Goal: Contribute content: Contribute content

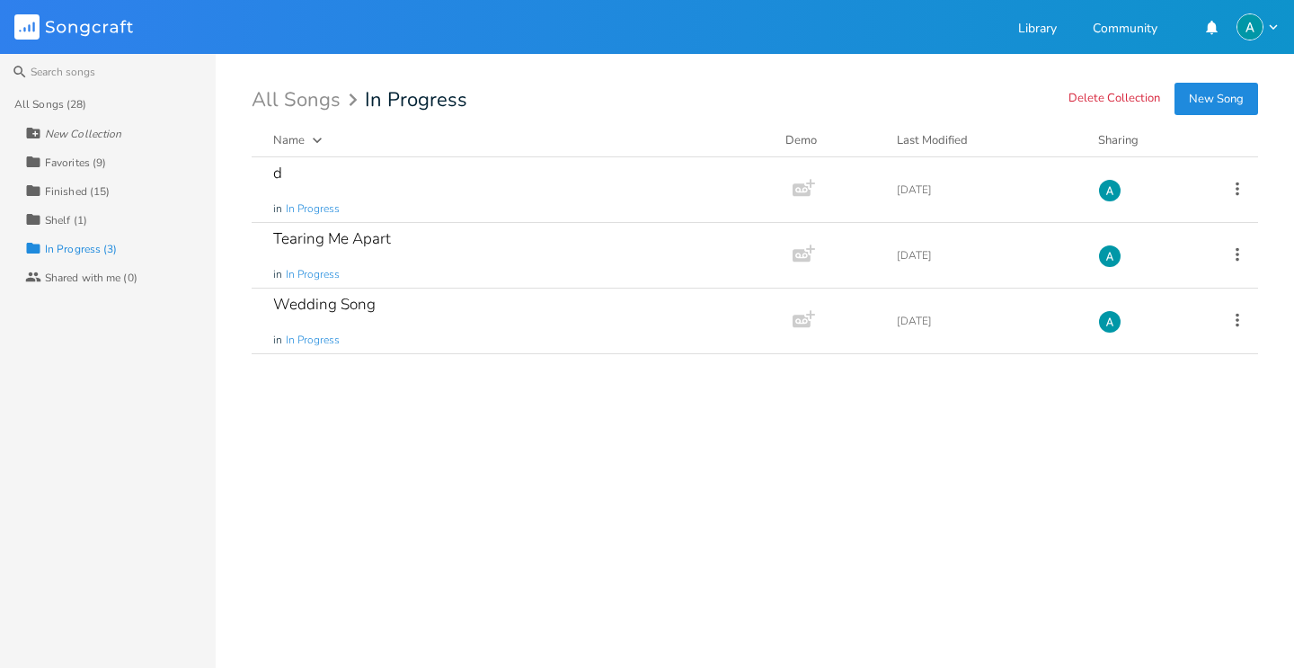
click at [97, 166] on div "Favorites (9)" at bounding box center [75, 162] width 61 height 11
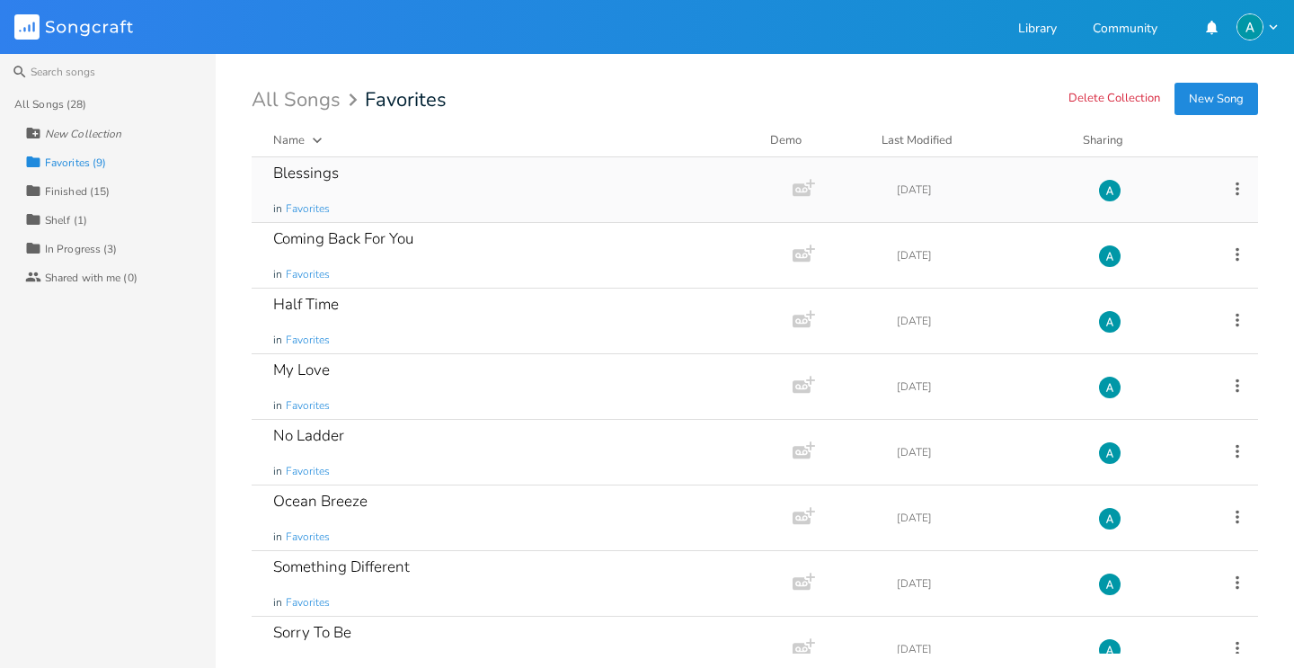
click at [405, 173] on div "Blessings in Favorites" at bounding box center [518, 189] width 491 height 65
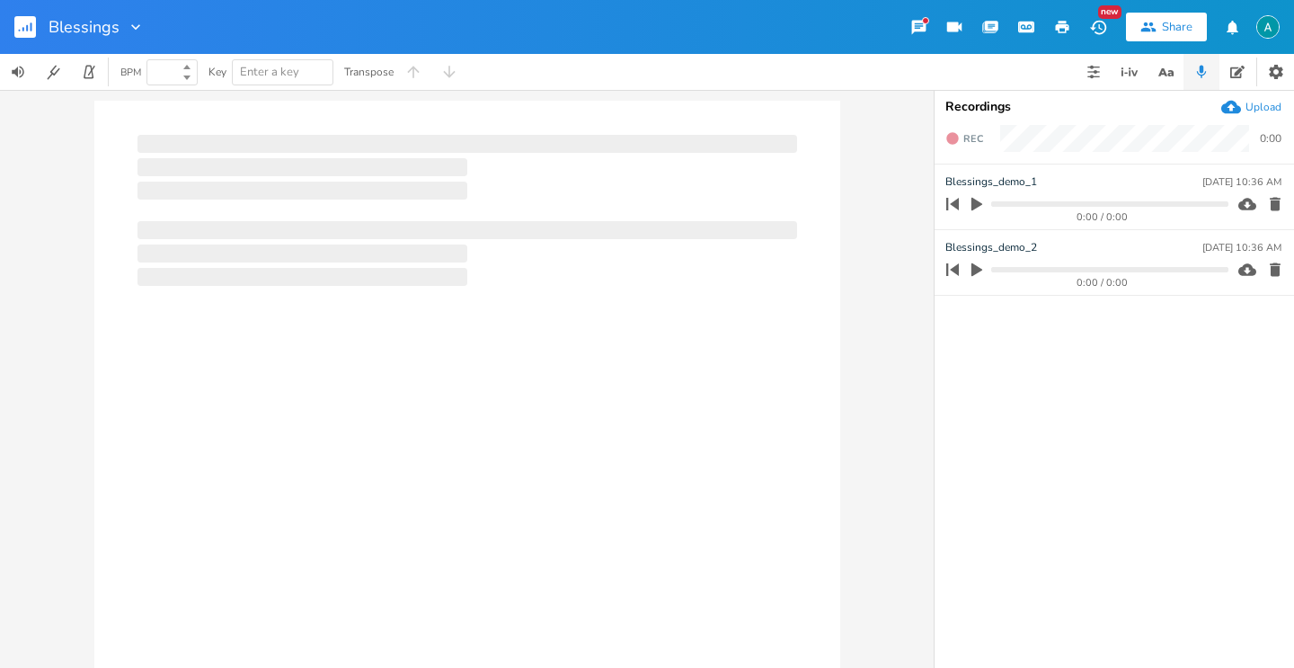
type input "100"
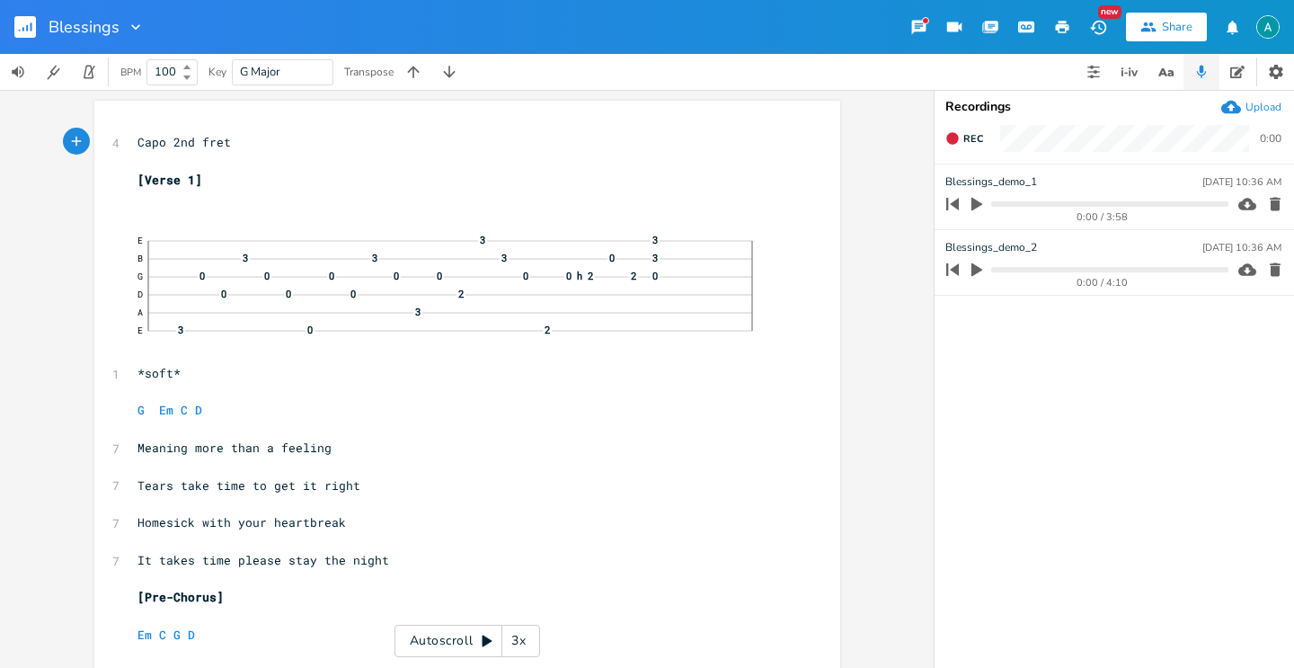
click at [429, 642] on div "Autoscroll 3x" at bounding box center [467, 641] width 146 height 32
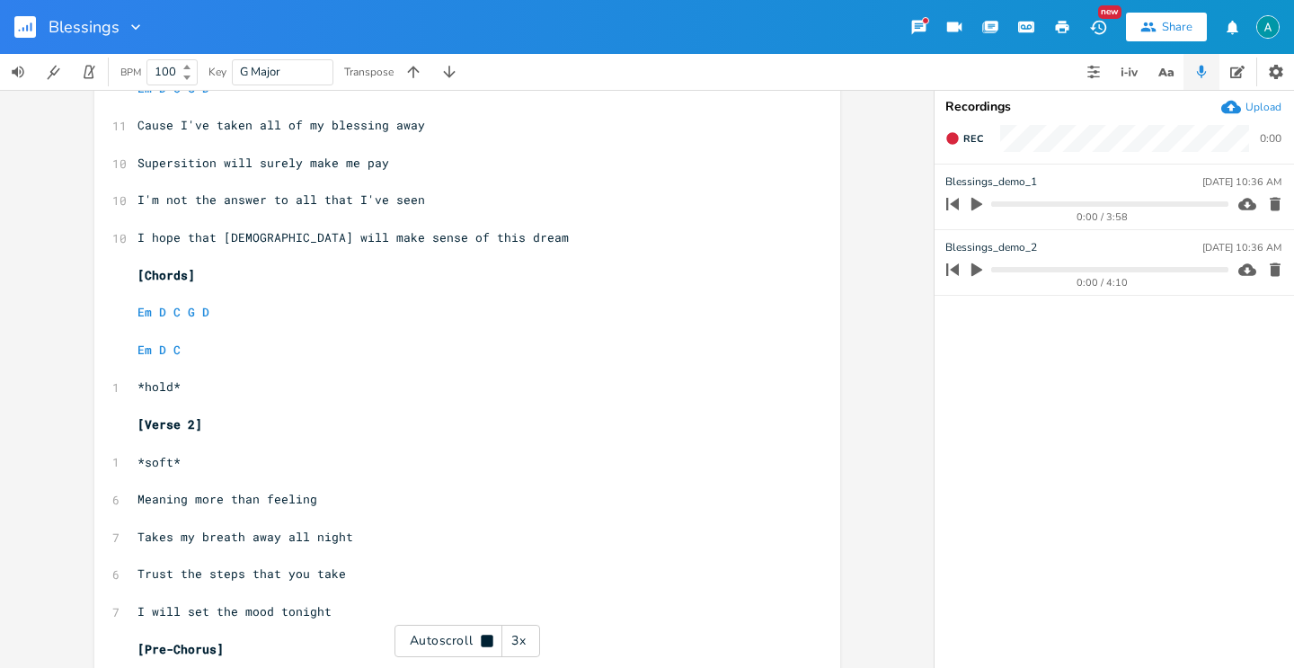
click at [429, 642] on div "Autoscroll 3x" at bounding box center [467, 641] width 146 height 32
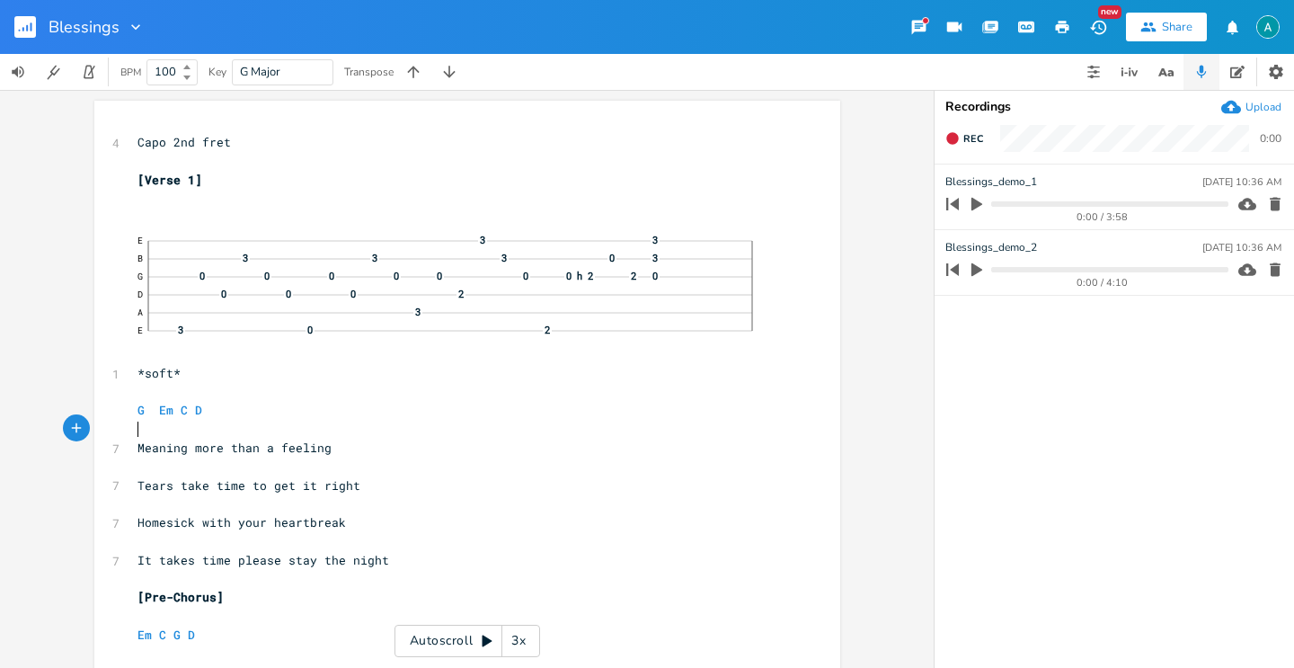
click at [256, 421] on pre "​" at bounding box center [458, 429] width 649 height 19
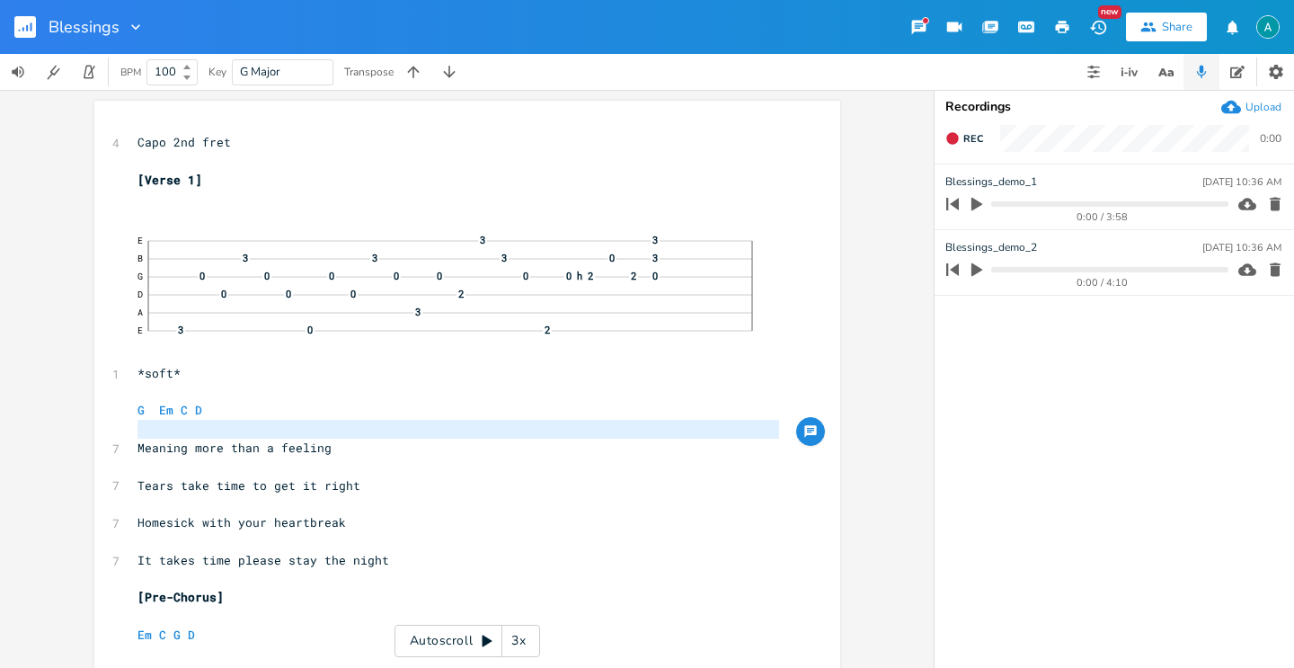
click at [256, 413] on pre "G Em C D" at bounding box center [458, 410] width 649 height 19
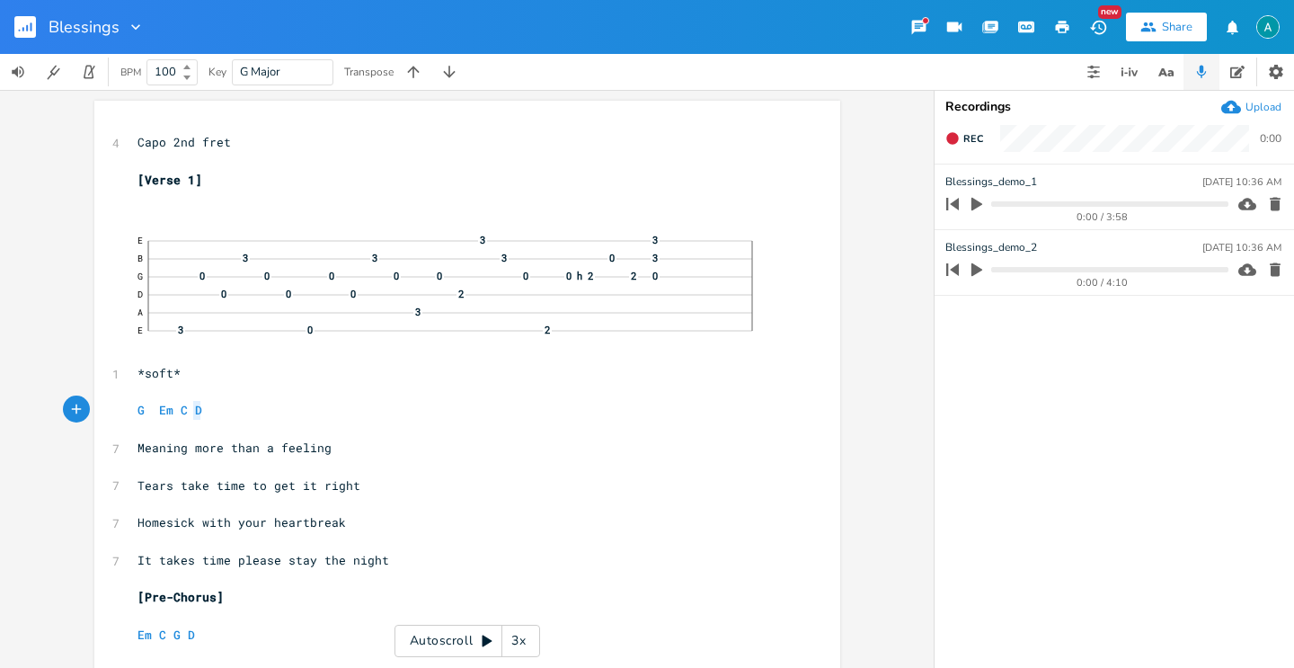
click at [256, 413] on pre "G Em C D" at bounding box center [458, 410] width 649 height 19
type textarea "G Em C D"
click at [256, 413] on pre "G Em C D" at bounding box center [458, 410] width 649 height 19
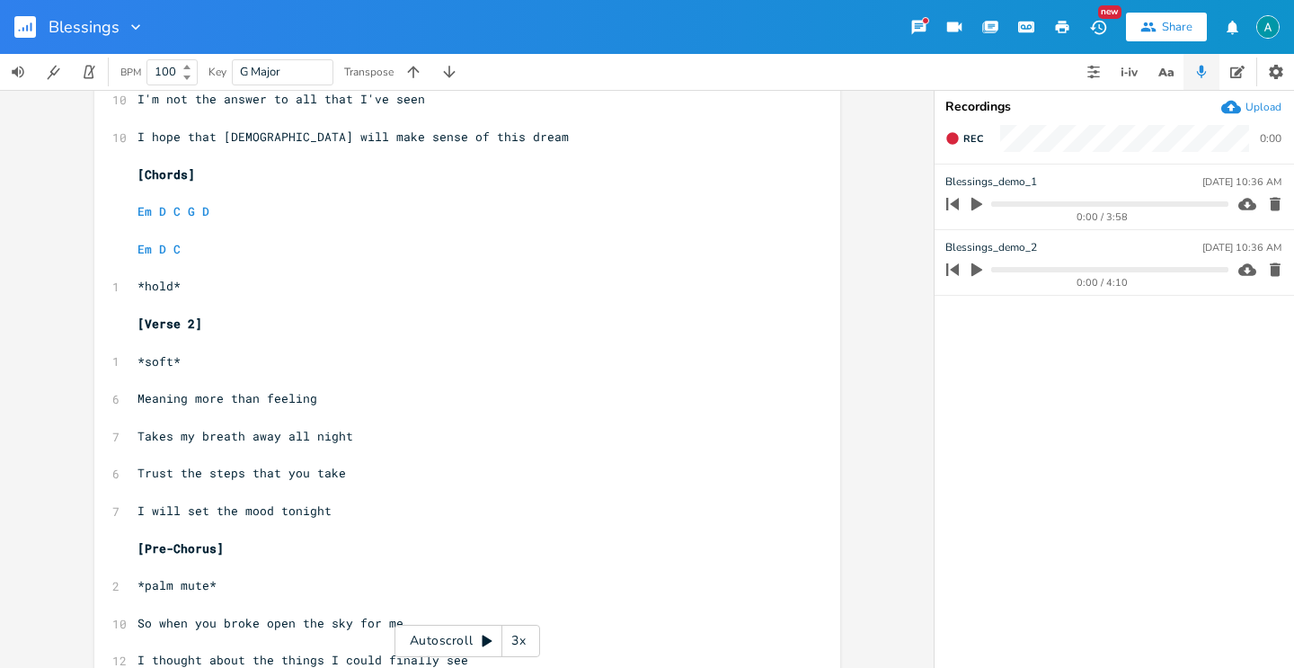
scroll to position [948, 0]
click at [216, 356] on pre "*soft*" at bounding box center [458, 359] width 649 height 19
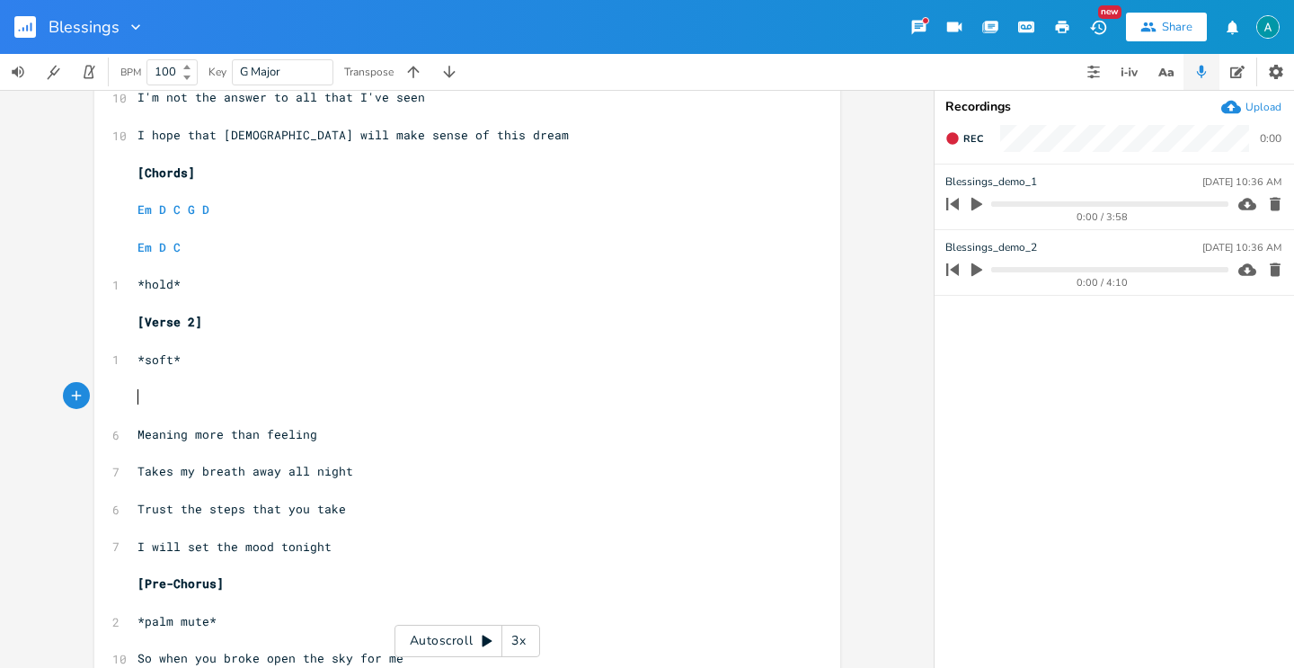
paste textarea "+"
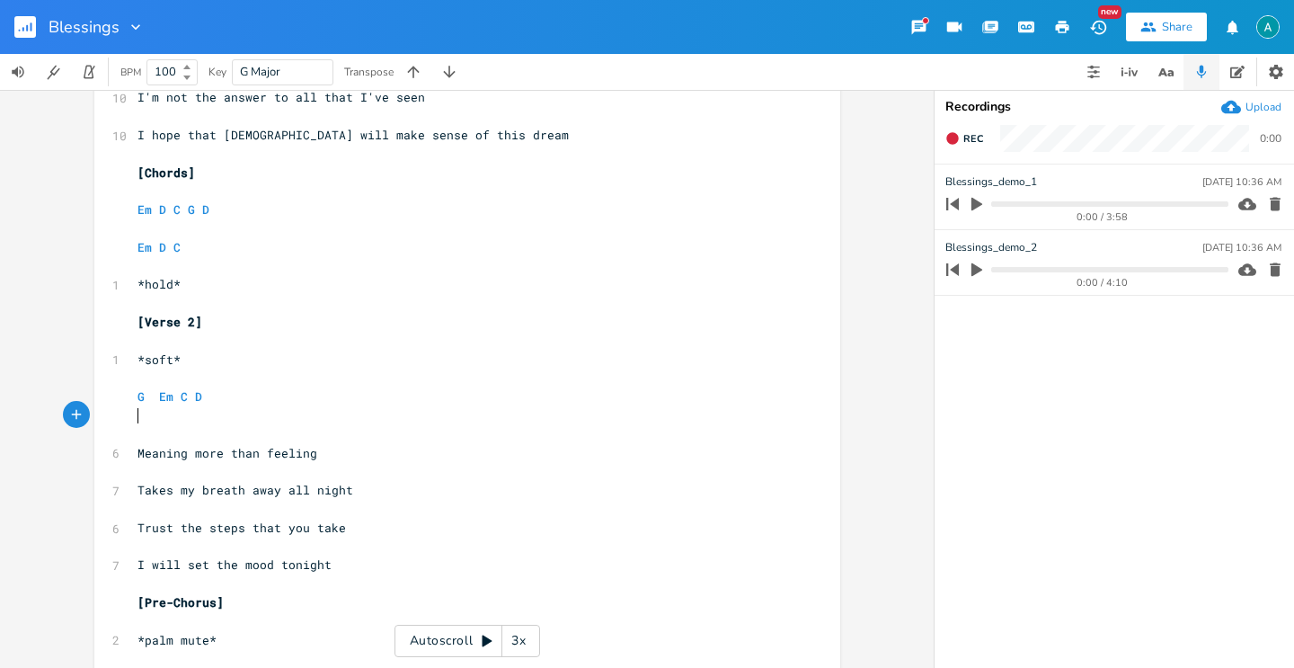
click at [216, 356] on pre "*soft*" at bounding box center [458, 359] width 649 height 19
type textarea "+"
type textarea "*"
click at [155, 416] on pre "​" at bounding box center [458, 415] width 649 height 19
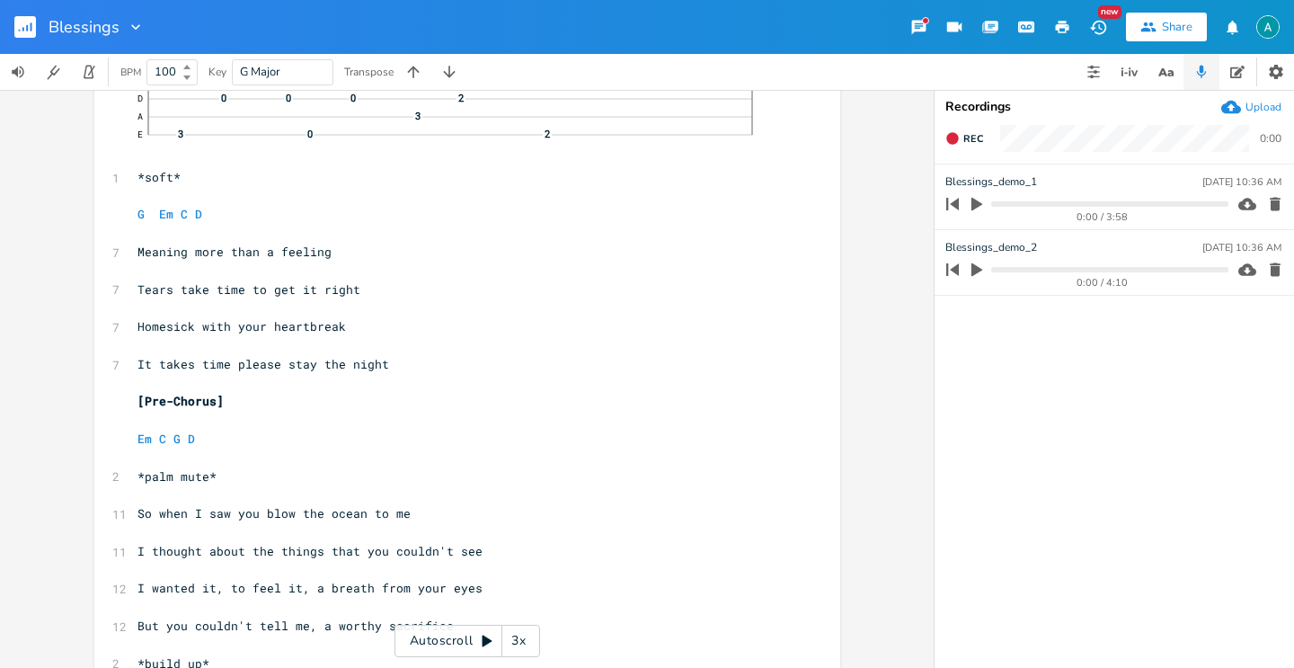
scroll to position [194, 0]
click at [216, 440] on pre "Em C G D" at bounding box center [458, 440] width 649 height 19
type textarea "Em C G D"
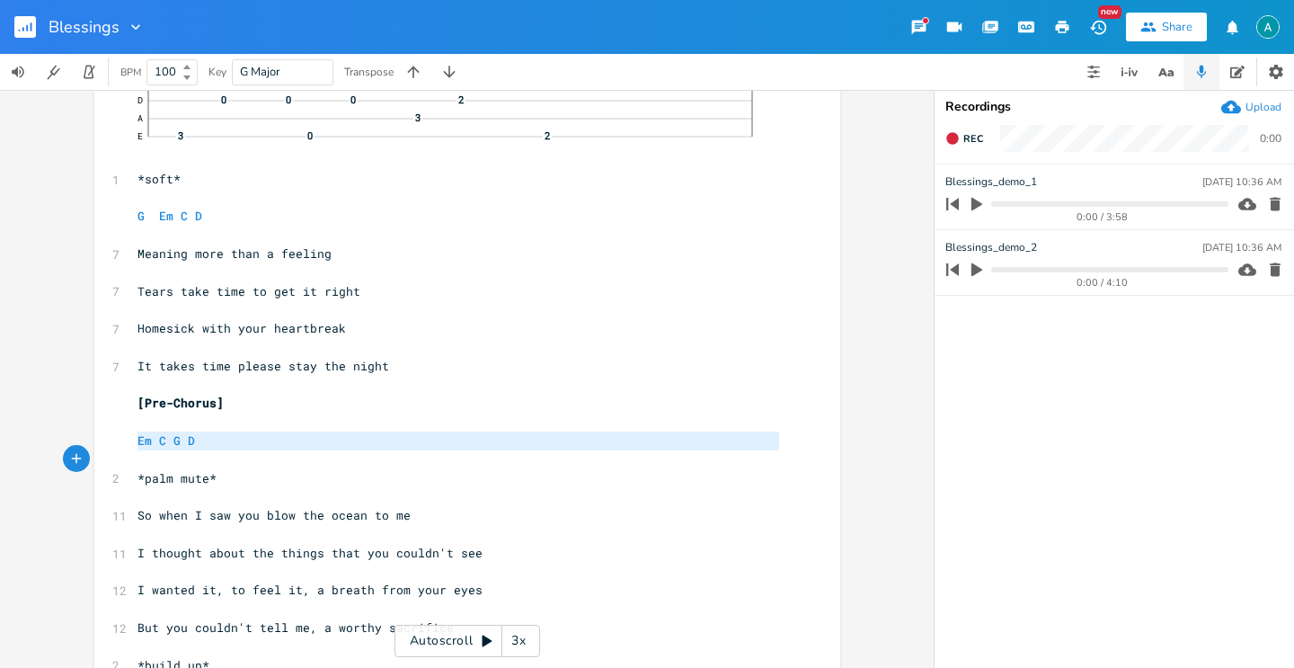
click at [216, 440] on pre "Em C G D" at bounding box center [458, 440] width 649 height 19
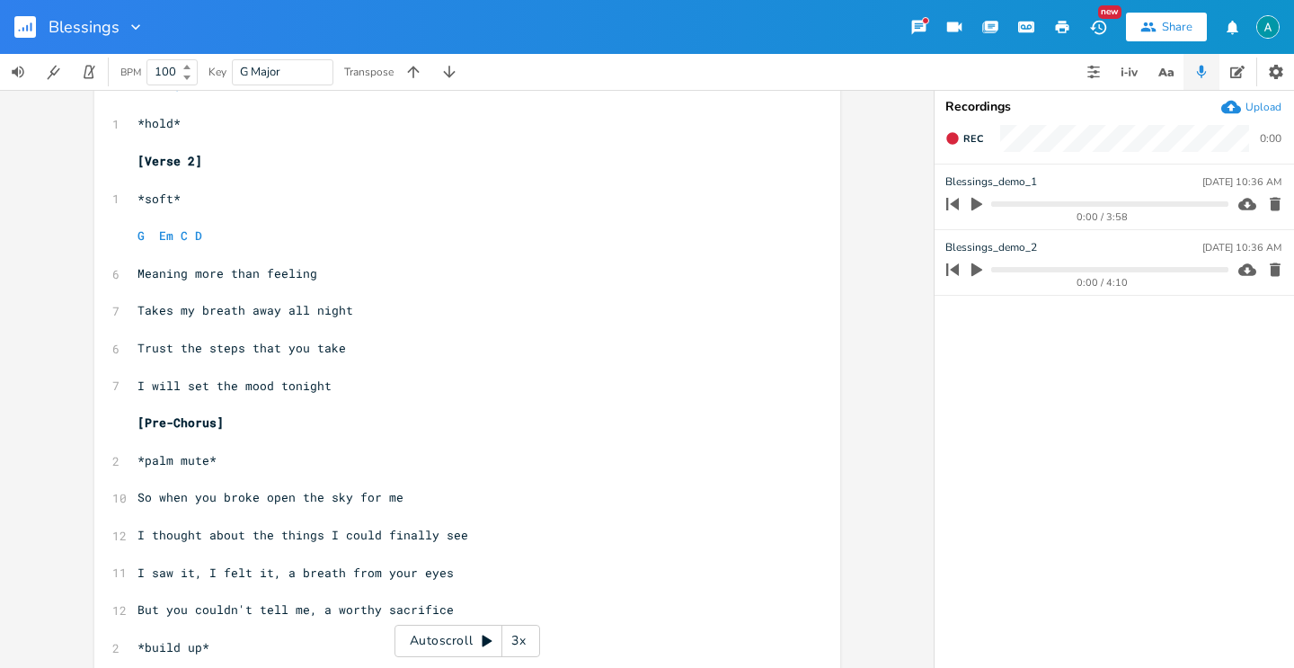
scroll to position [1148, 0]
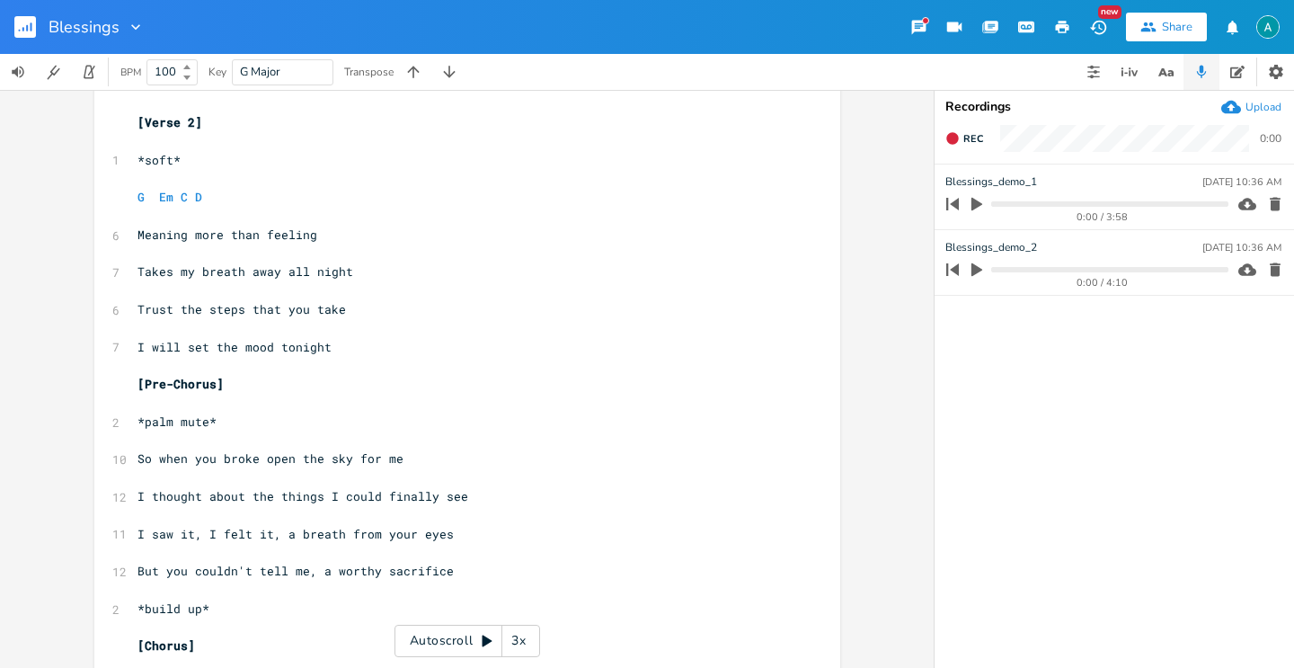
click at [238, 400] on pre "​" at bounding box center [458, 403] width 649 height 19
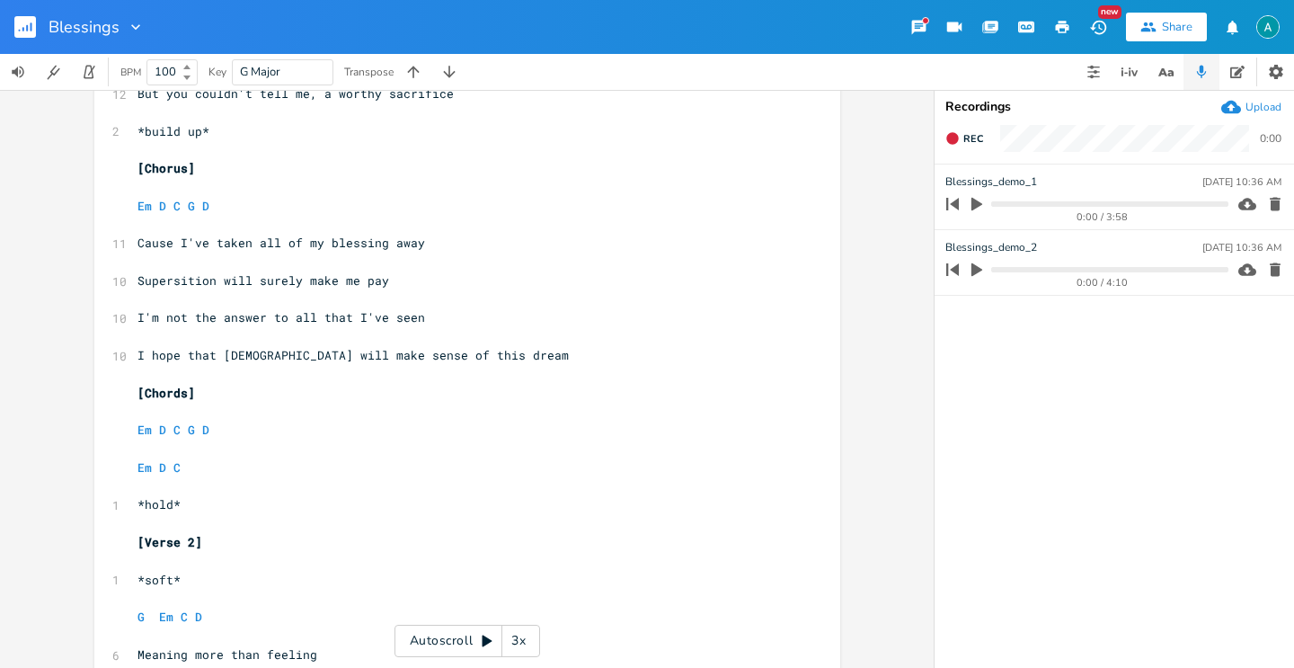
scroll to position [653, 0]
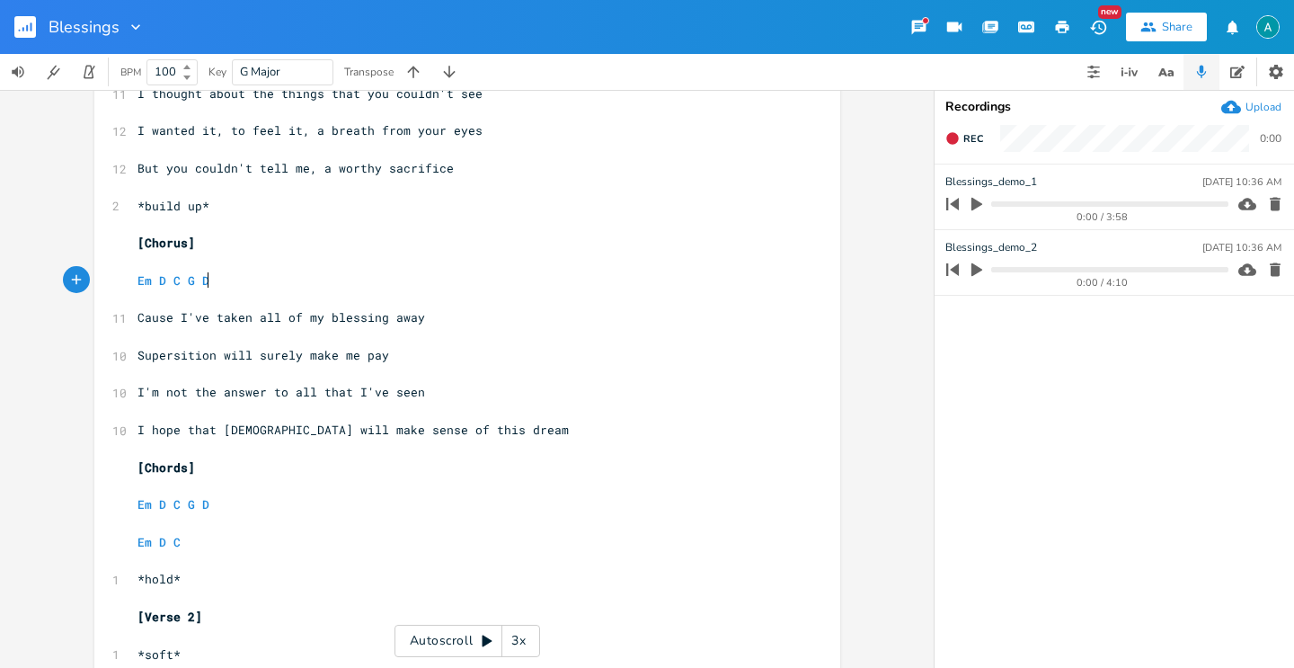
click at [227, 282] on pre "Em D C G D" at bounding box center [458, 280] width 649 height 19
type textarea "Em D C G D"
click at [227, 282] on pre "Em D C G D" at bounding box center [458, 280] width 649 height 19
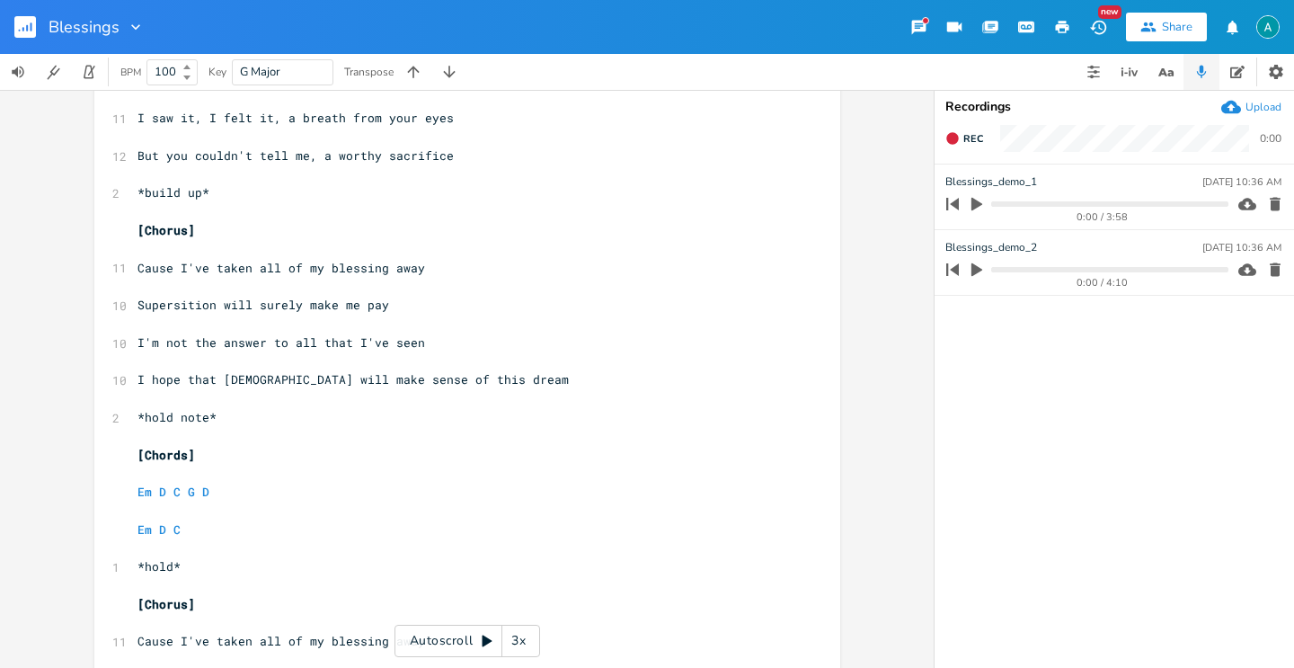
scroll to position [1601, 0]
click at [226, 236] on pre "[Chorus]" at bounding box center [458, 229] width 649 height 19
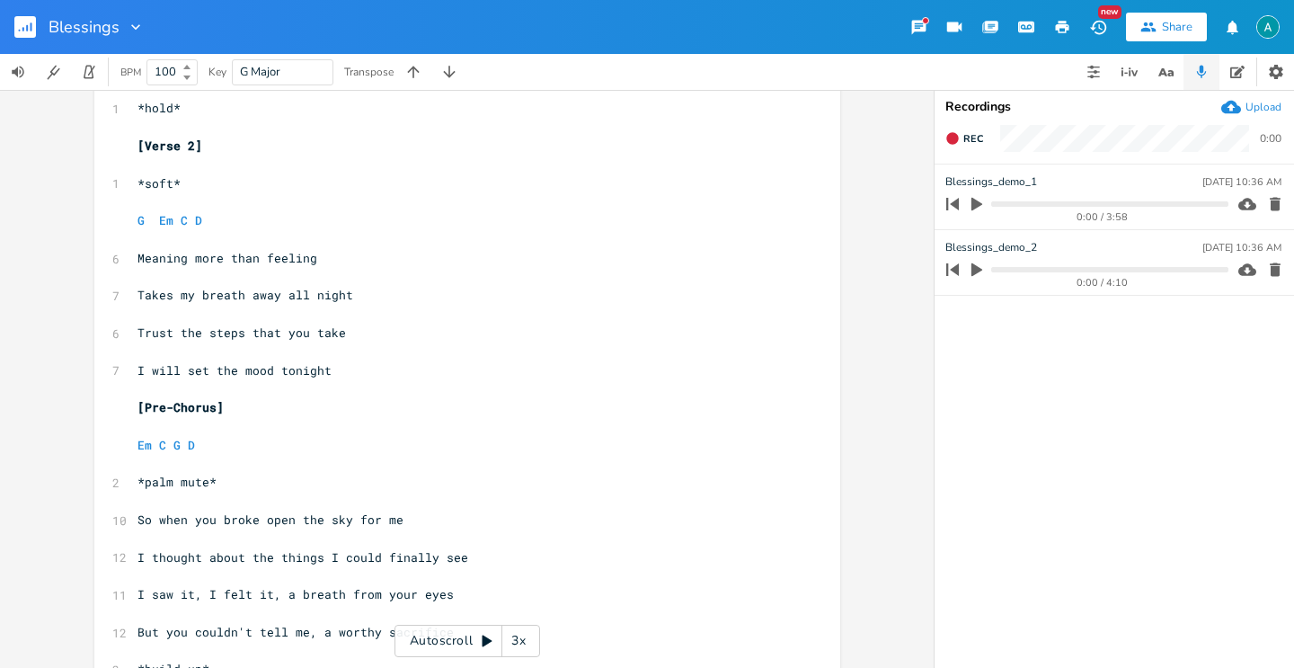
scroll to position [1117, 0]
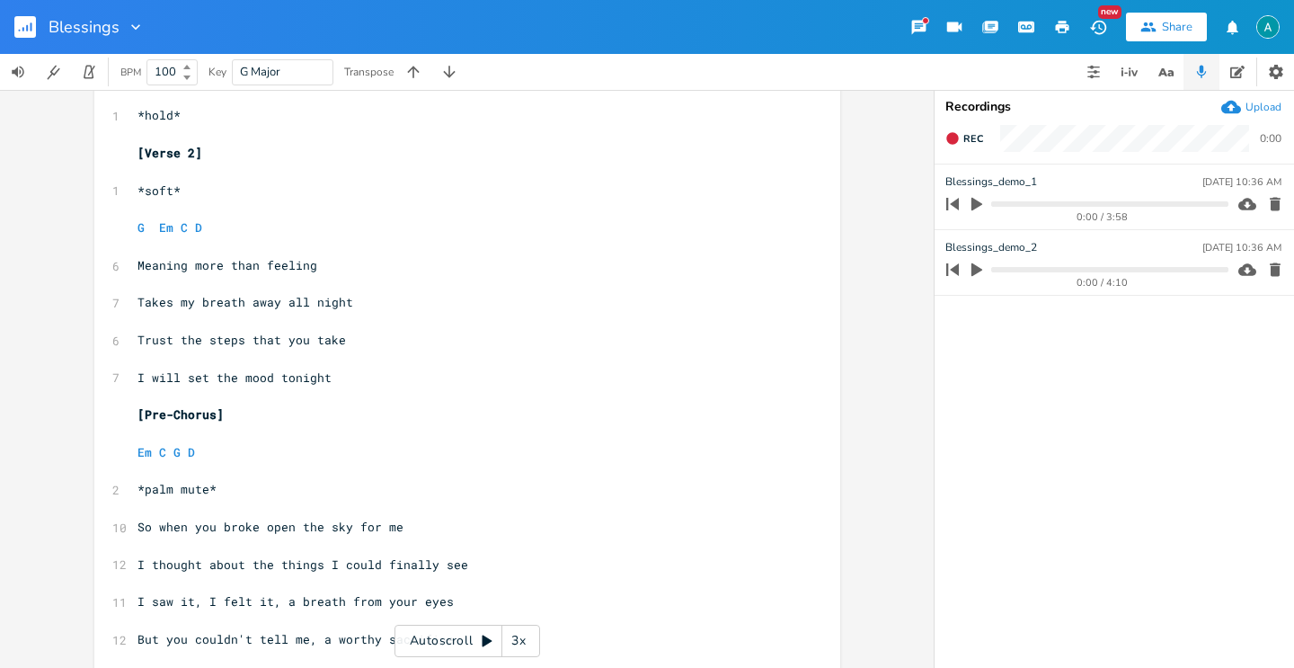
click at [451, 633] on div "Autoscroll 3x" at bounding box center [467, 641] width 146 height 32
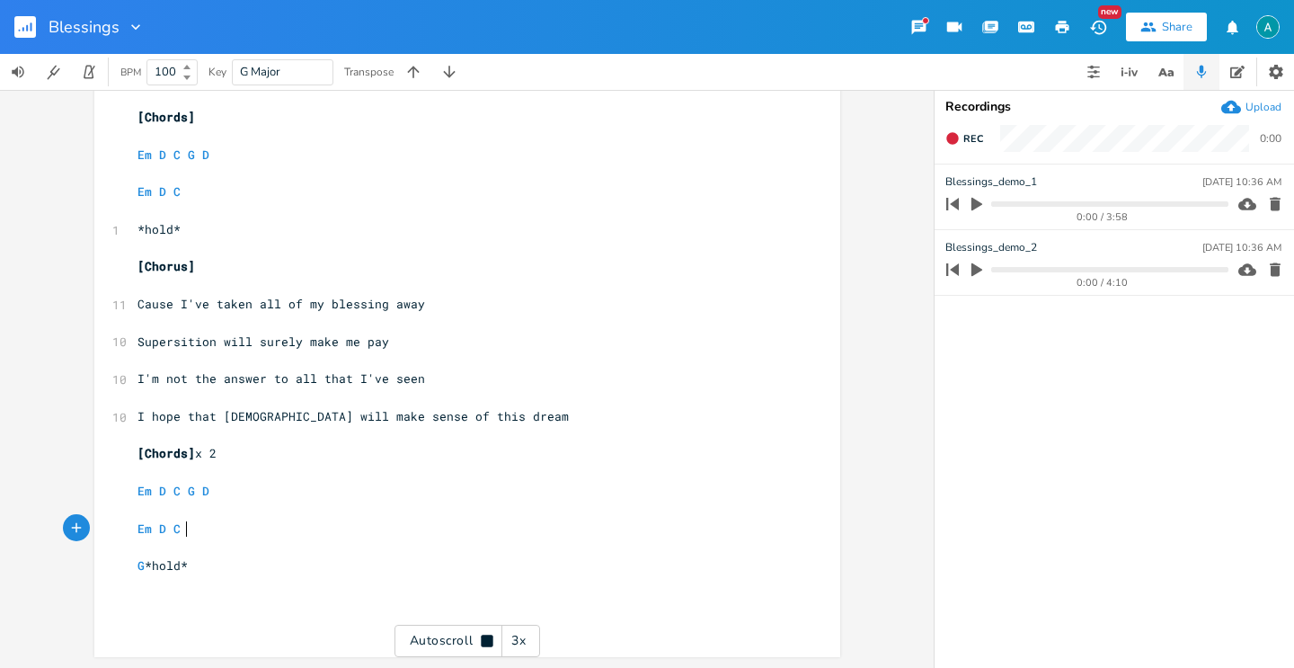
scroll to position [0, 0]
click at [199, 530] on pre "Em D C" at bounding box center [458, 528] width 649 height 19
type textarea "D"
click at [359, 422] on span "I hope that [DEMOGRAPHIC_DATA] will make sense of this dream" at bounding box center [352, 416] width 431 height 16
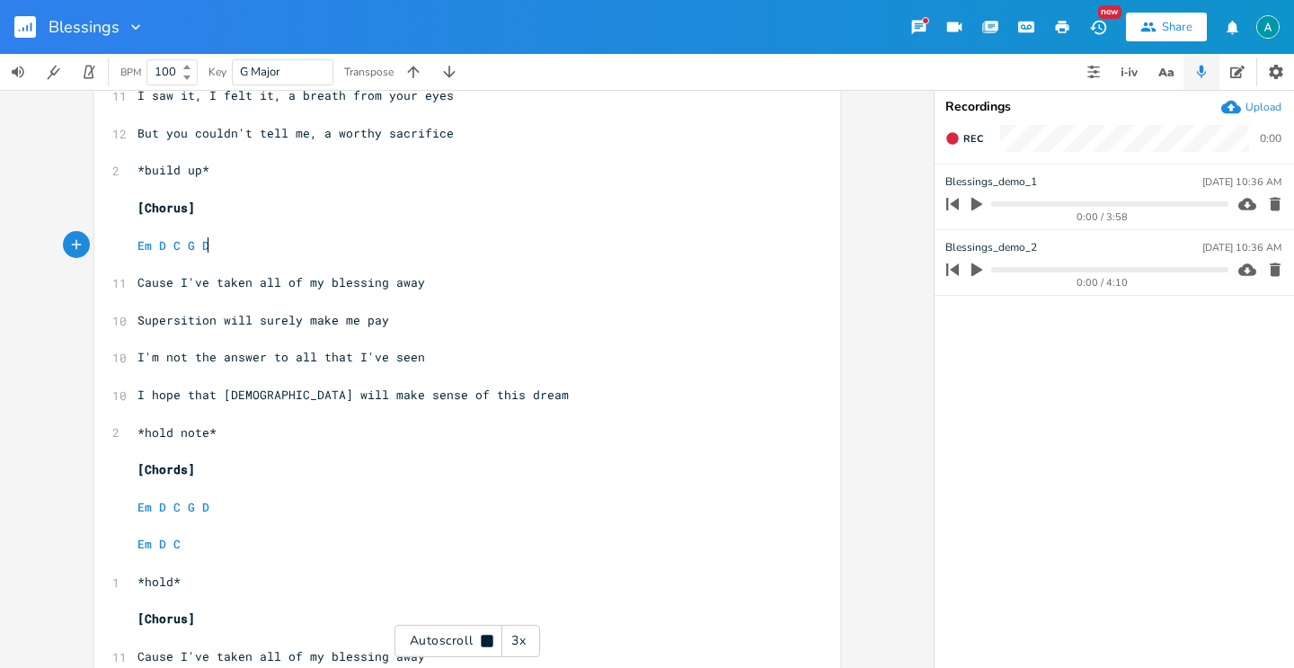
click at [226, 251] on pre "Em D C G D" at bounding box center [458, 245] width 649 height 19
click at [226, 251] on pre "Em D C G D" at bounding box center [458, 244] width 649 height 19
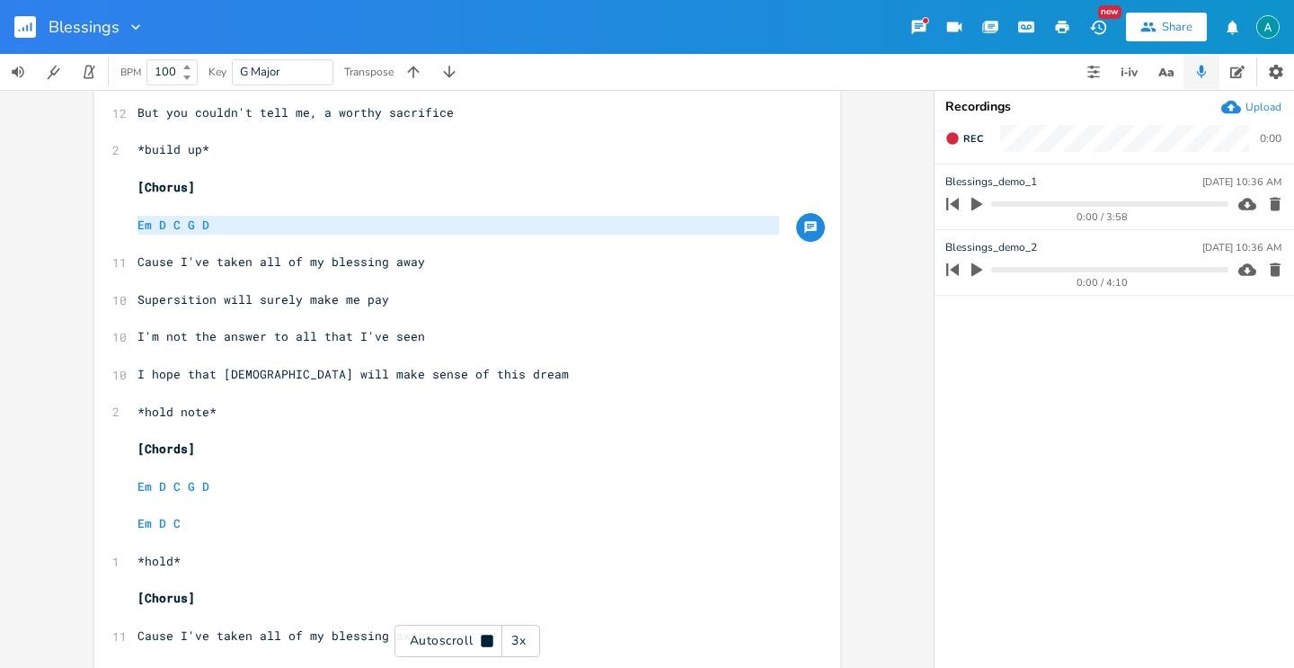
type textarea "Em D C G D"
click at [437, 643] on div "Autoscroll 3x" at bounding box center [467, 641] width 146 height 32
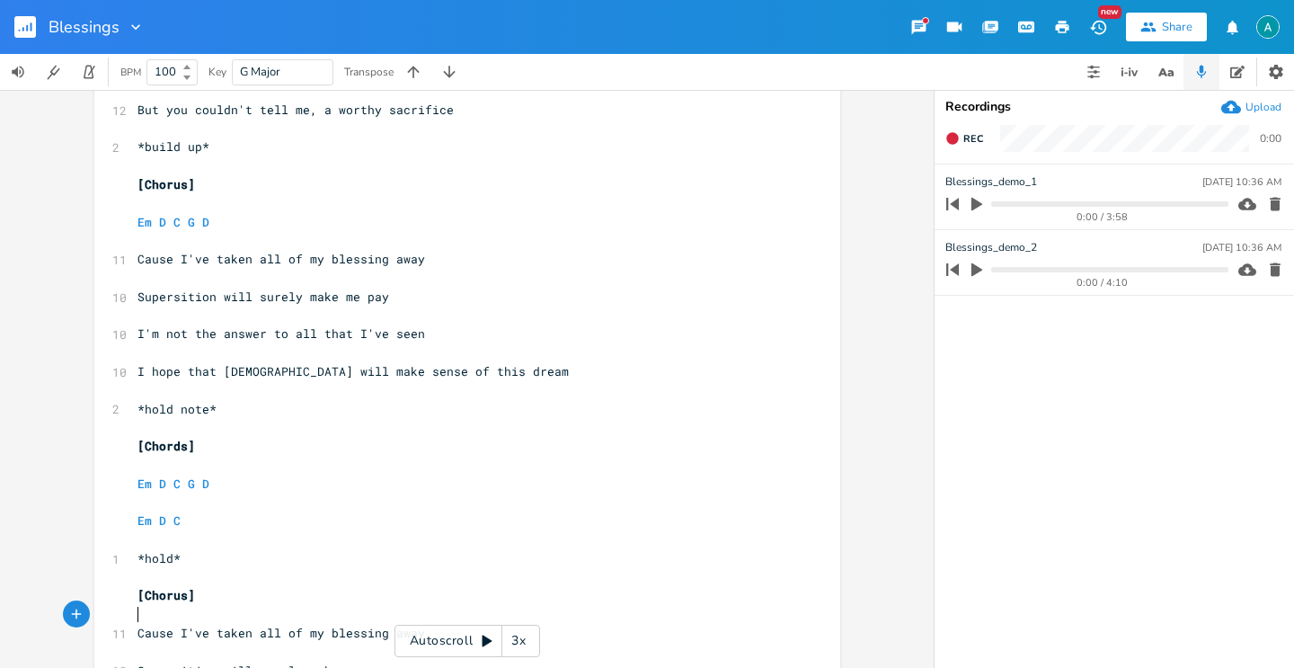
click at [285, 617] on pre "​" at bounding box center [458, 614] width 649 height 19
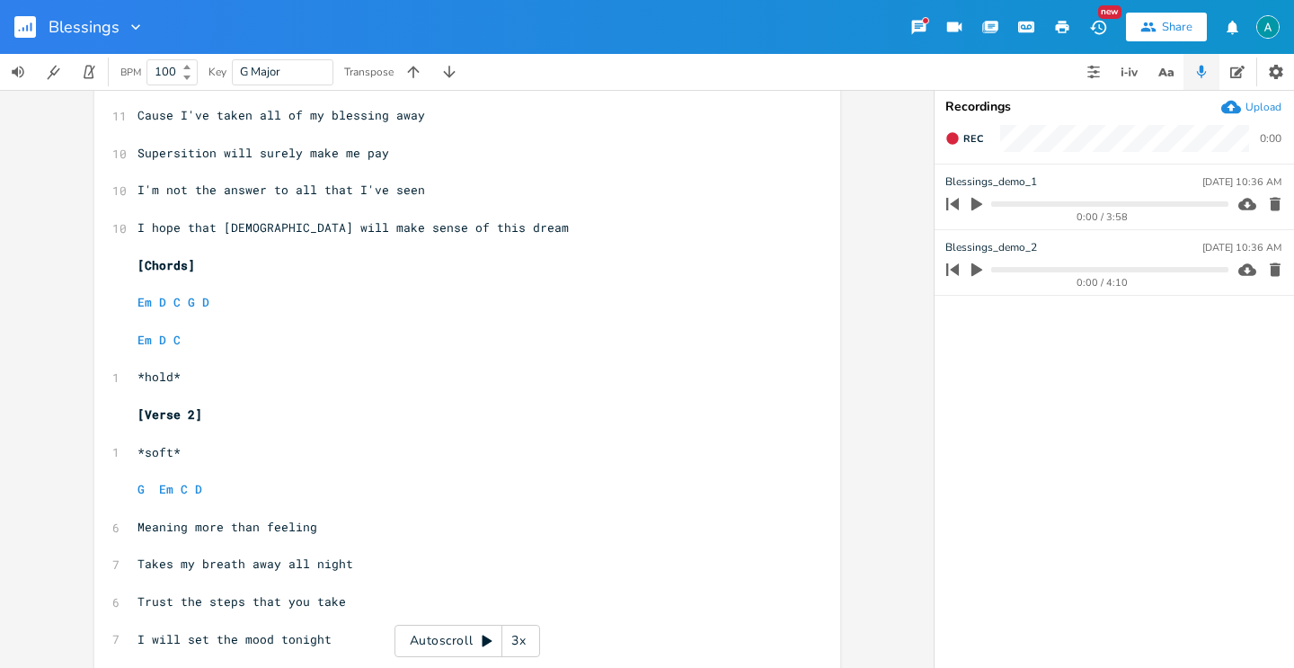
scroll to position [866, 0]
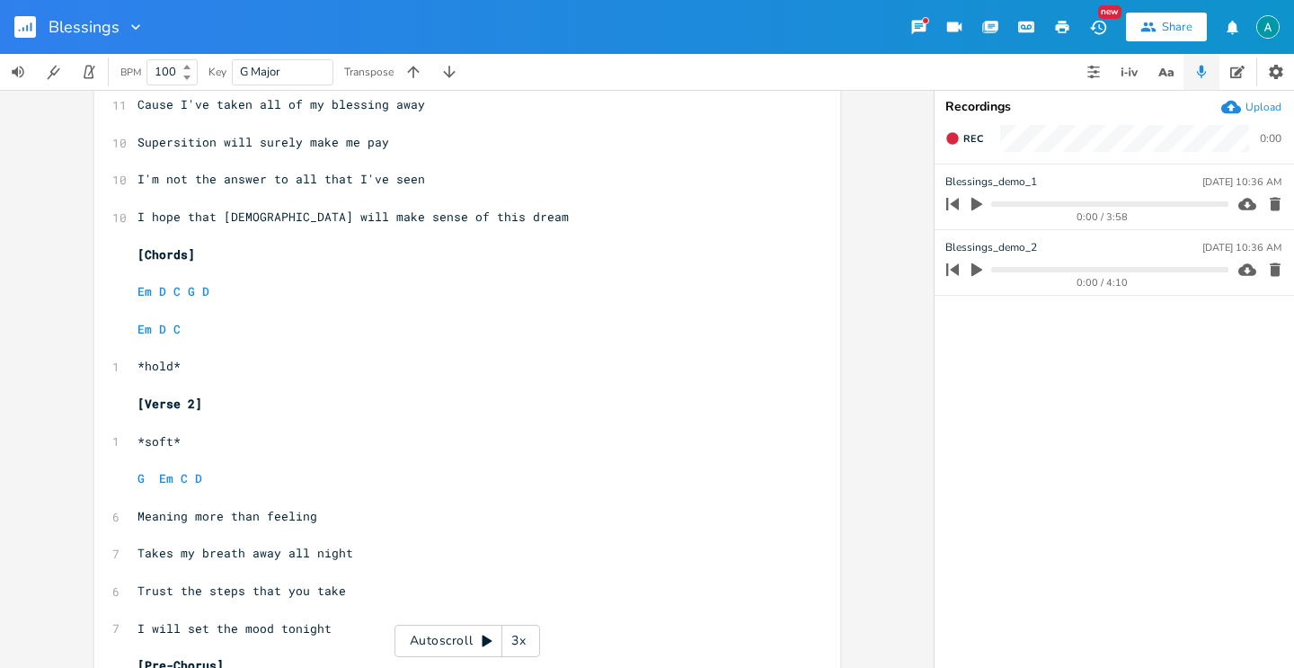
click at [255, 335] on pre "Em D C" at bounding box center [458, 329] width 649 height 19
type textarea "D"
click at [286, 329] on pre "Em D C D" at bounding box center [458, 329] width 649 height 19
click at [284, 339] on pre "​" at bounding box center [458, 348] width 649 height 19
click at [226, 349] on li "D" at bounding box center [209, 349] width 54 height 19
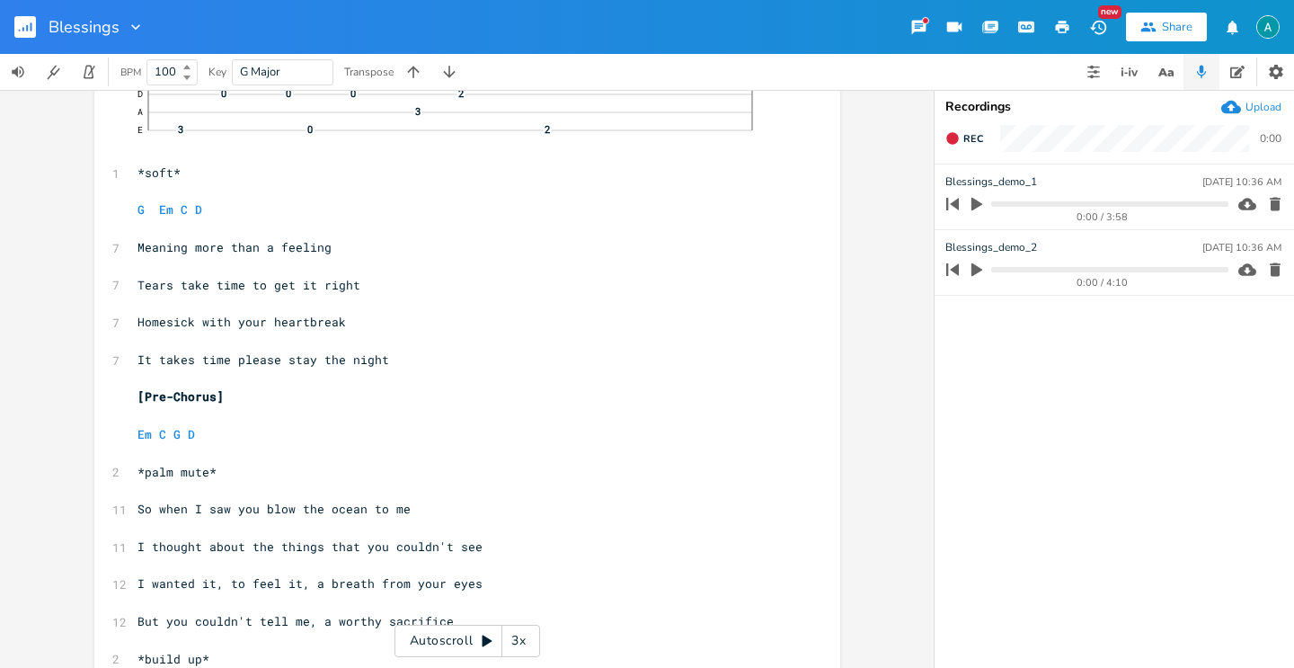
scroll to position [257, 0]
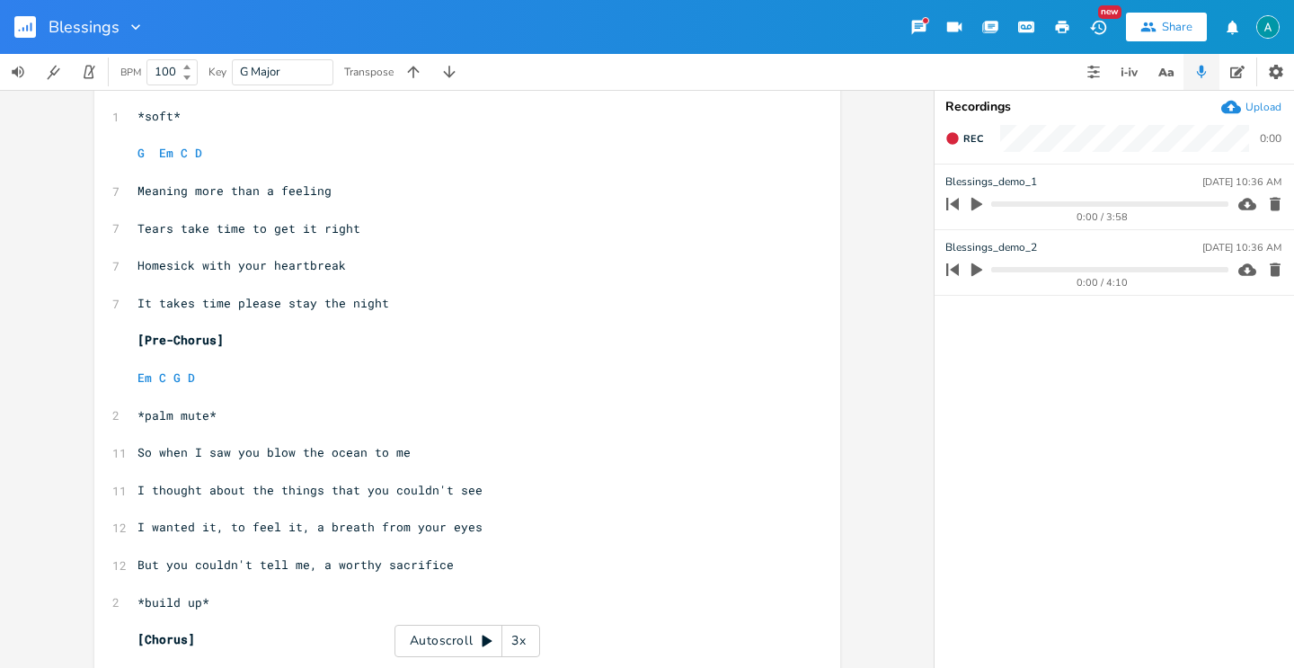
click at [236, 531] on span "I wanted it, to feel it, a breath from your eyes" at bounding box center [309, 527] width 345 height 16
type textarea "I wanted it, to feel it, a breath from your eyes"
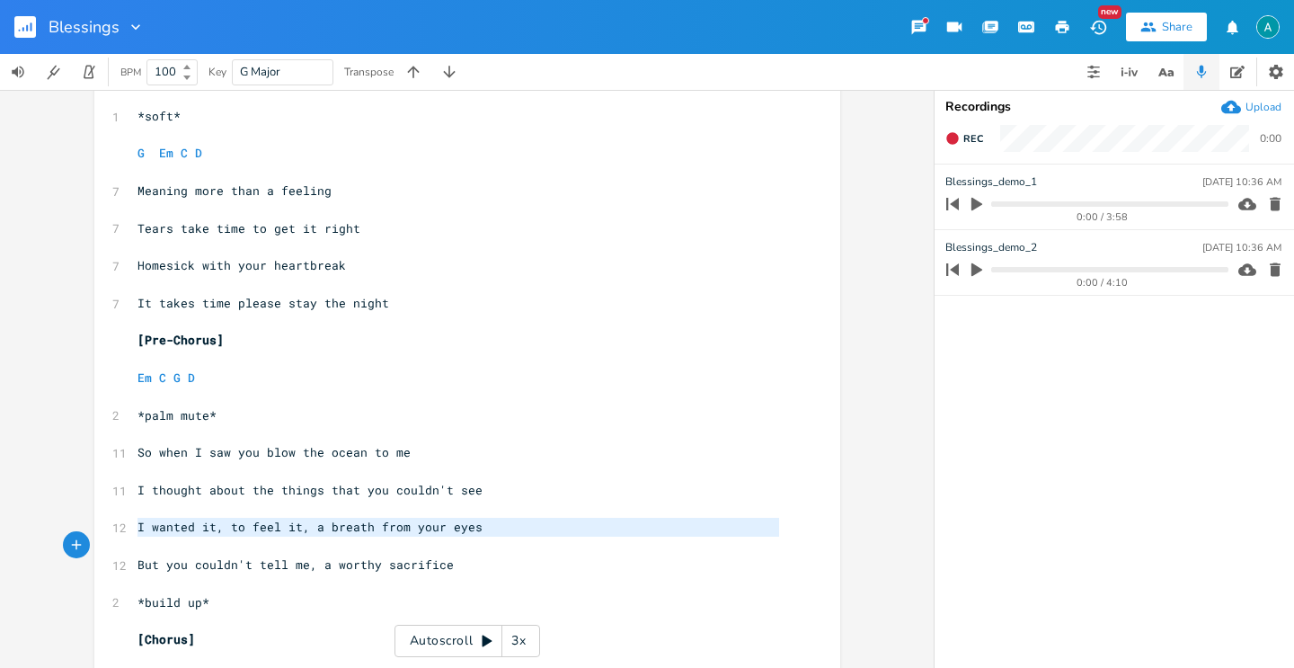
click at [236, 531] on span "I wanted it, to feel it, a breath from your eyes" at bounding box center [309, 527] width 345 height 16
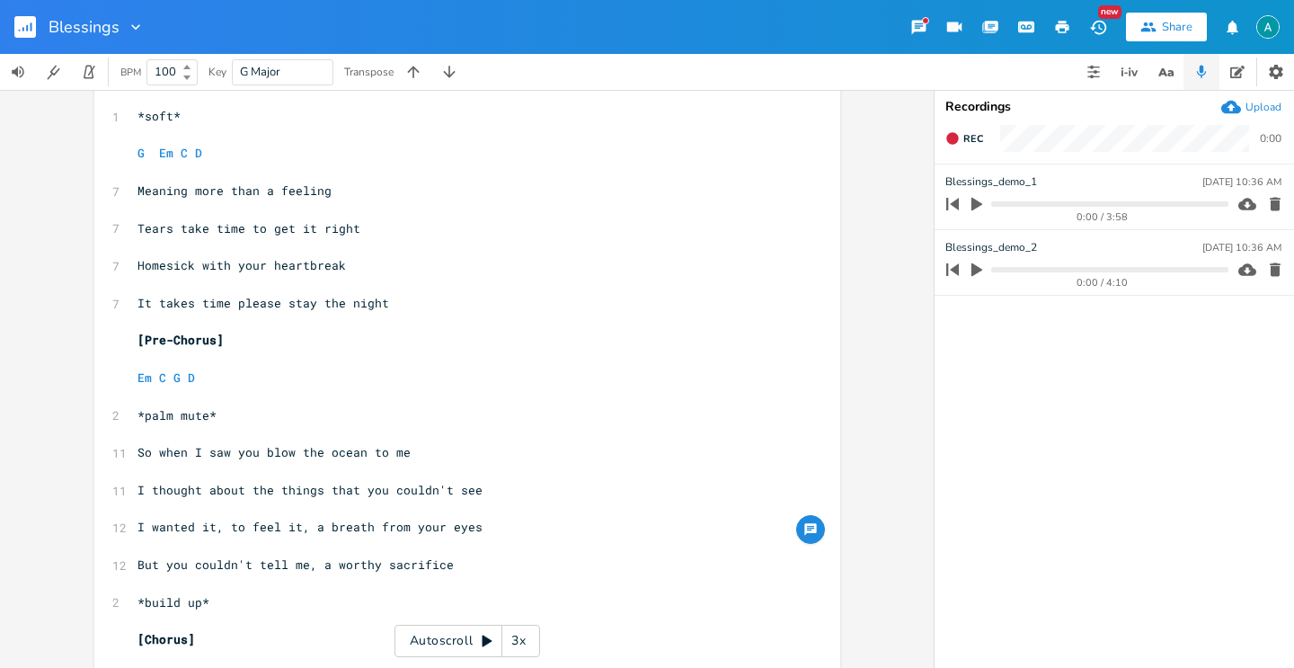
click at [236, 531] on span "I wanted it, to feel it, a breath from your eyes" at bounding box center [309, 527] width 345 height 16
type textarea "I wanted it, to feel it, a breath from your eyes"
click at [236, 531] on span "I wanted it, to feel it, a breath from your eyes" at bounding box center [309, 527] width 345 height 16
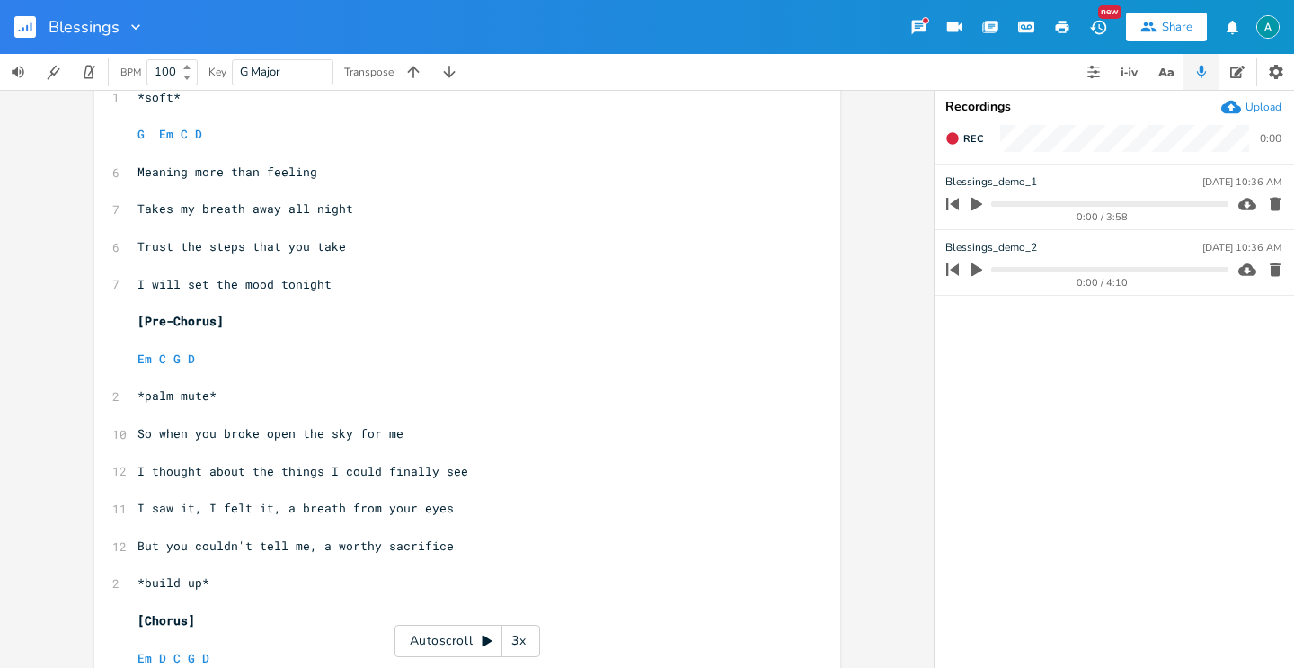
scroll to position [1231, 0]
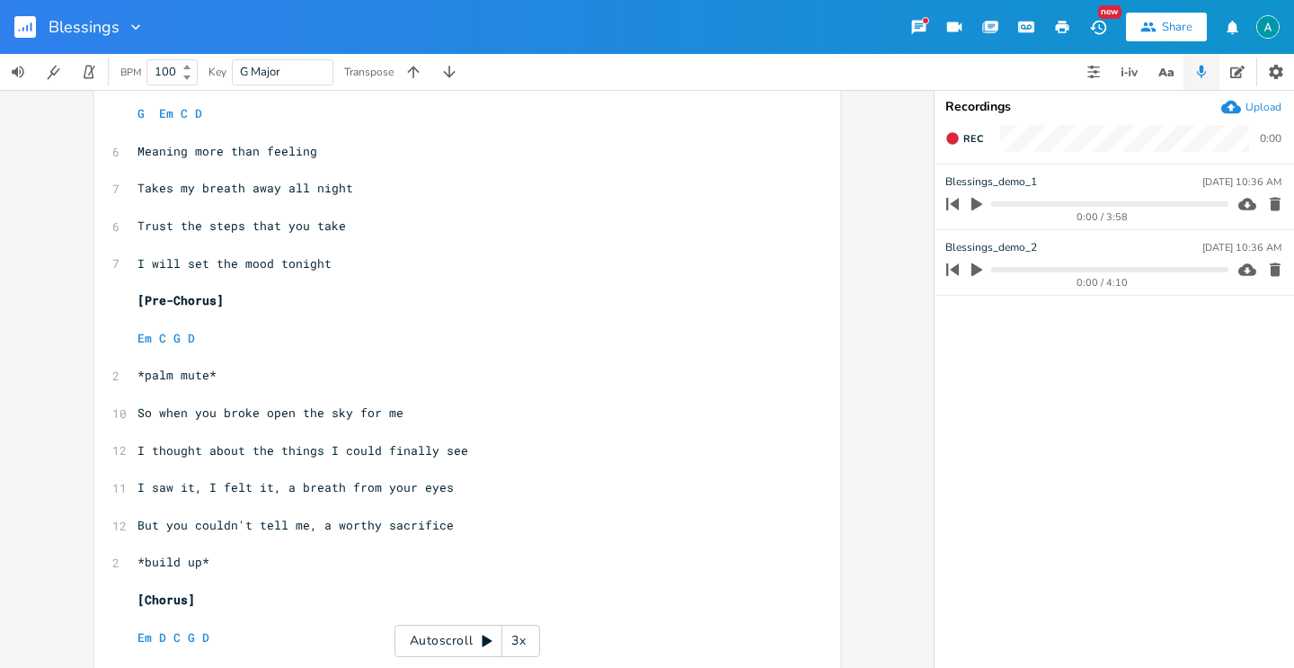
click at [209, 456] on span "I thought about the things I could finally see" at bounding box center [302, 450] width 331 height 16
type textarea "about"
click at [209, 456] on span "I thought about the things I could finally see" at bounding box center [302, 450] width 331 height 16
click at [202, 492] on span "I saw it, I felt it, a breath from your eyes" at bounding box center [295, 487] width 316 height 16
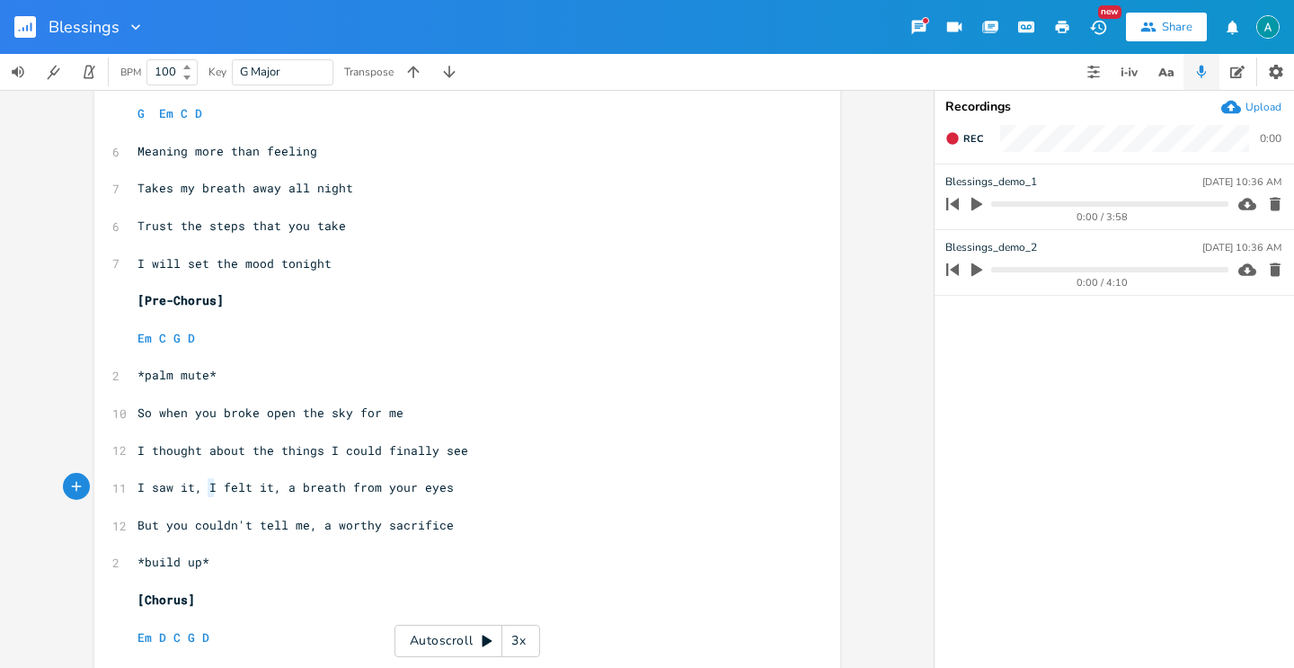
type textarea "I saw it, I felt it, a breath from your eyes"
click at [202, 492] on span "I saw it, I felt it, a breath from your eyes" at bounding box center [295, 487] width 316 height 16
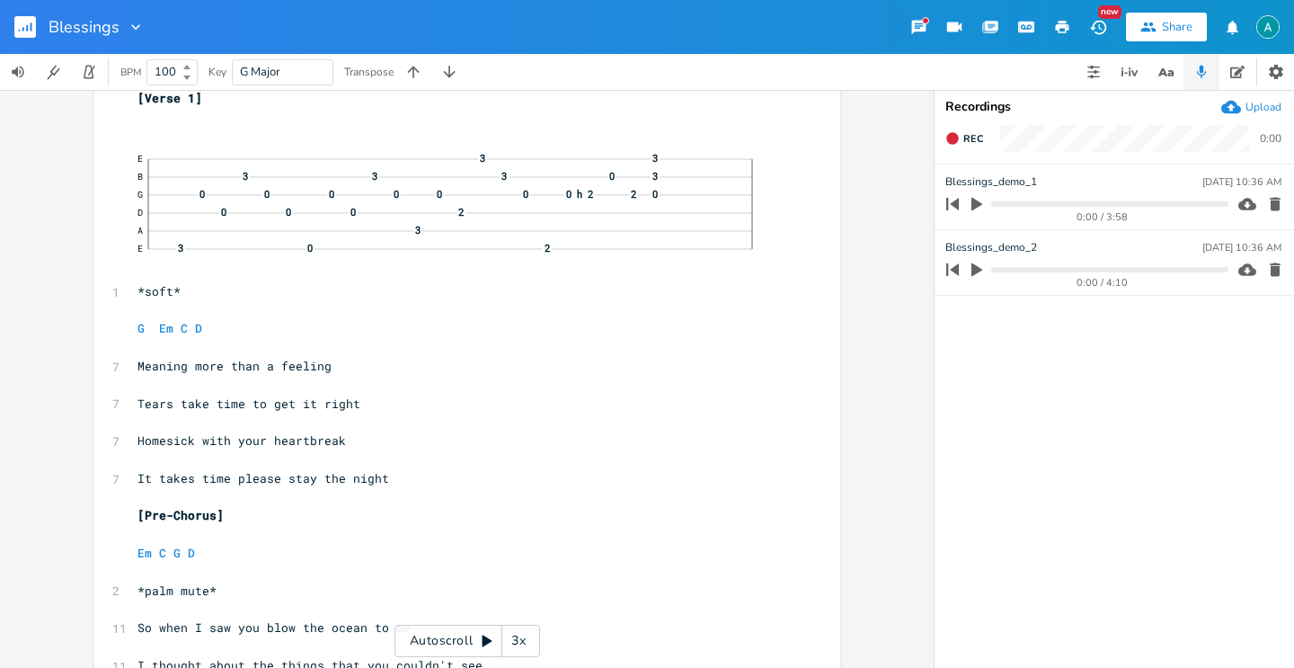
scroll to position [0, 0]
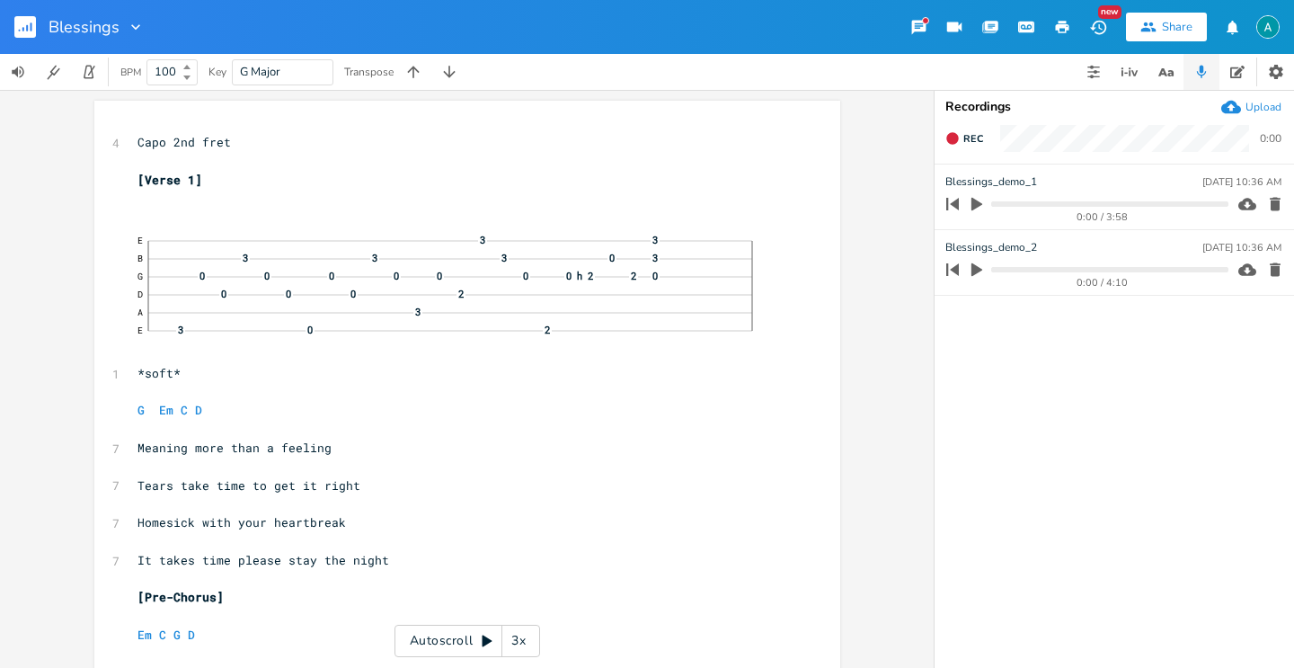
click at [451, 642] on div "Autoscroll 3x" at bounding box center [467, 641] width 146 height 32
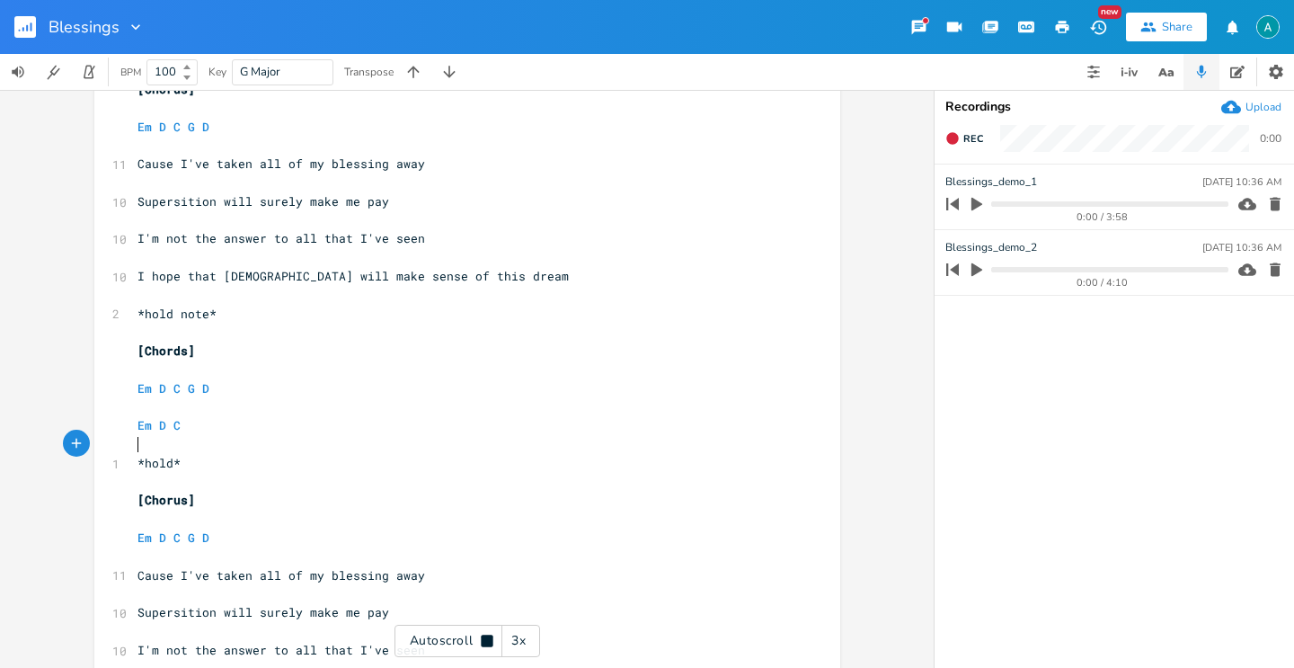
click at [243, 439] on pre "​" at bounding box center [458, 444] width 649 height 19
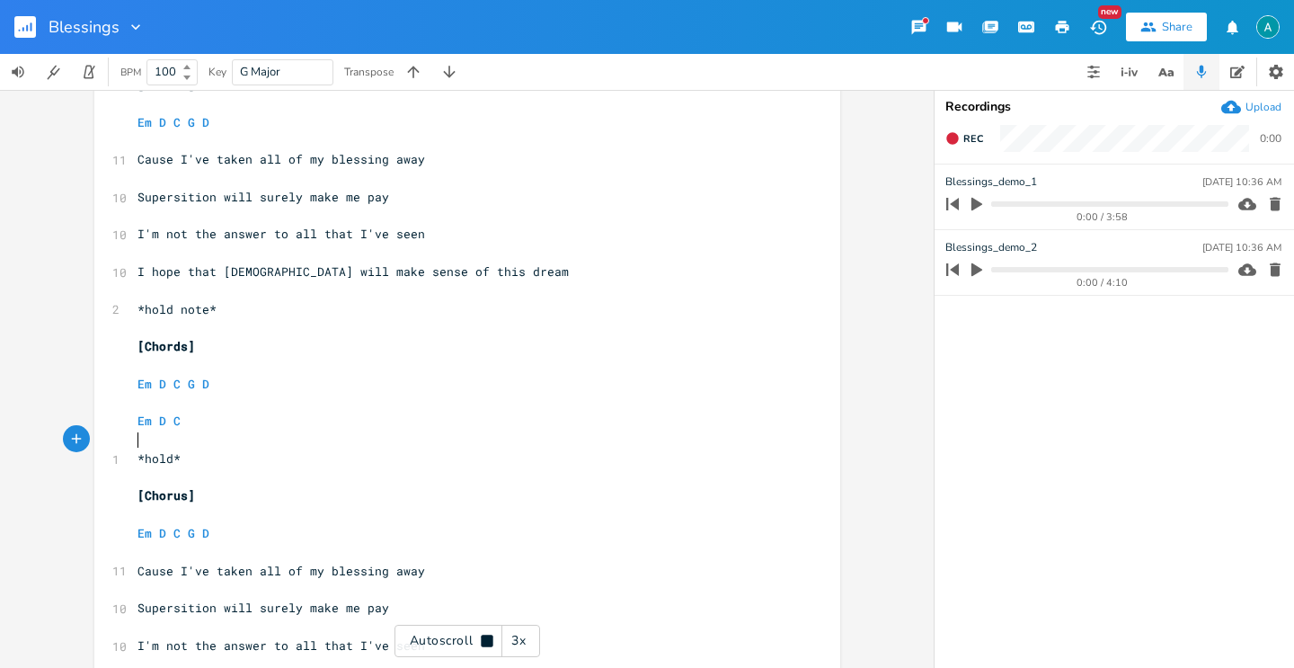
click at [243, 433] on pre "​" at bounding box center [458, 439] width 649 height 19
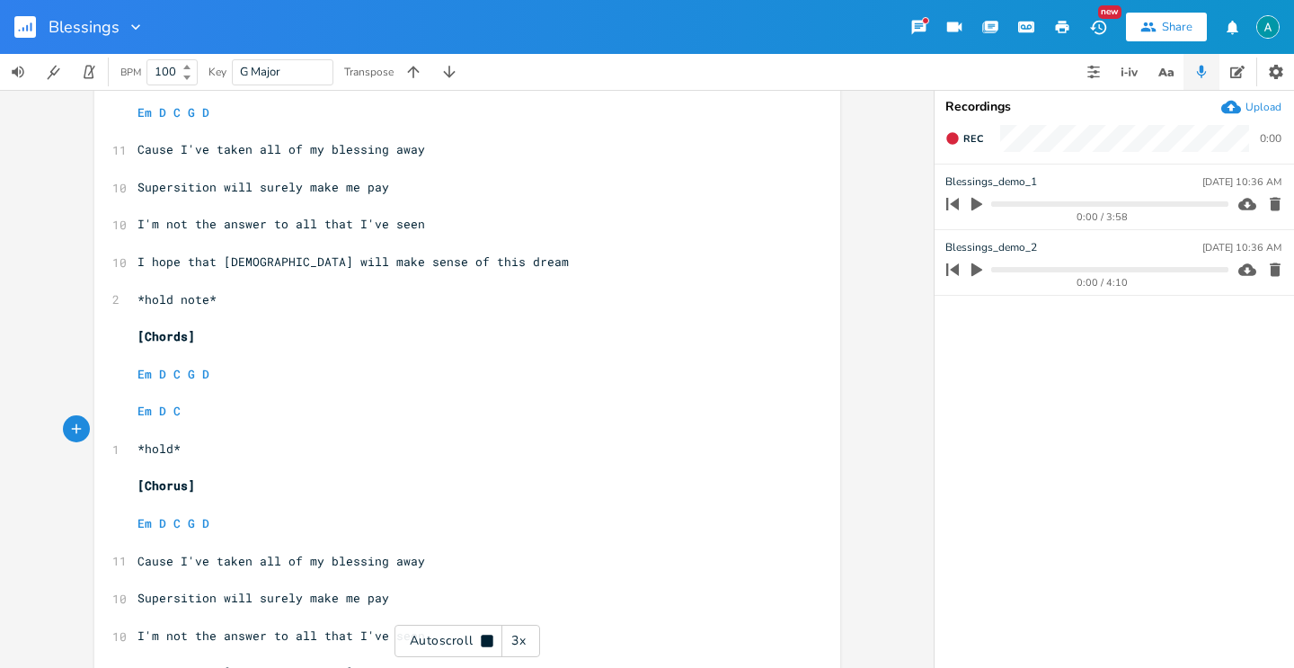
scroll to position [1758, 0]
click at [453, 651] on div "Autoscroll 3x" at bounding box center [467, 641] width 146 height 32
click at [256, 394] on pre "​" at bounding box center [458, 390] width 649 height 19
click at [251, 396] on pre "​" at bounding box center [458, 390] width 649 height 19
click at [248, 402] on pre "Em D C" at bounding box center [458, 409] width 649 height 19
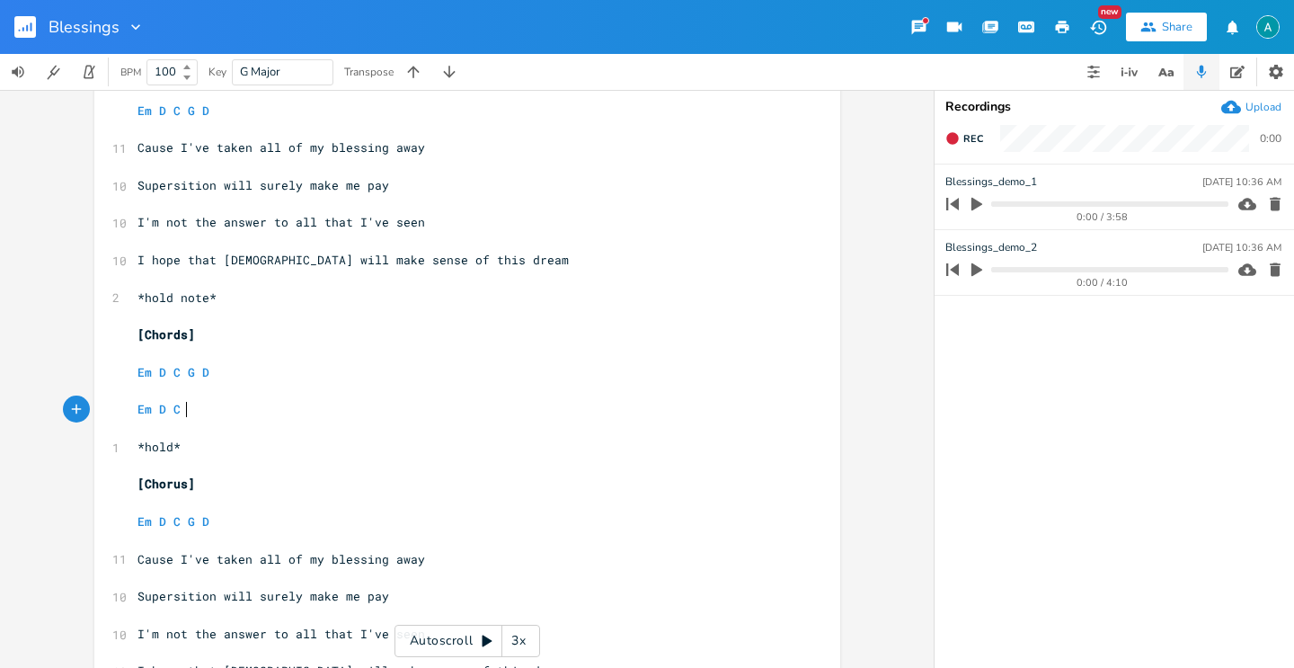
type textarea "D"
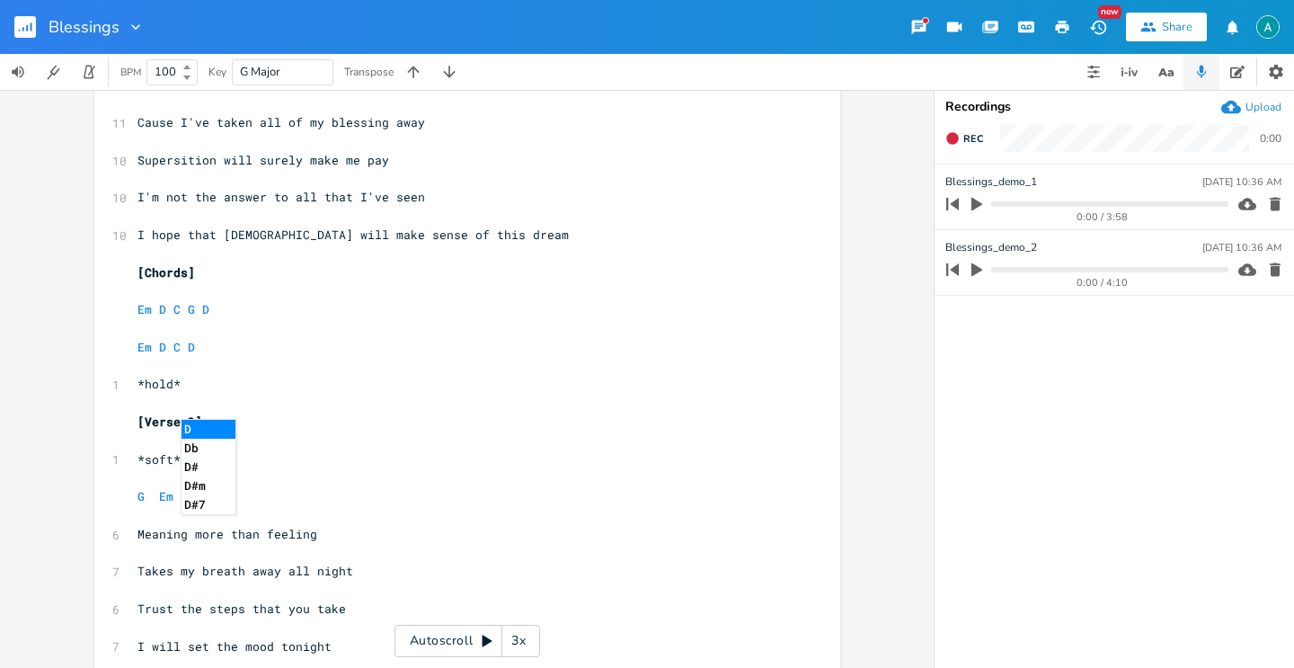
scroll to position [811, 0]
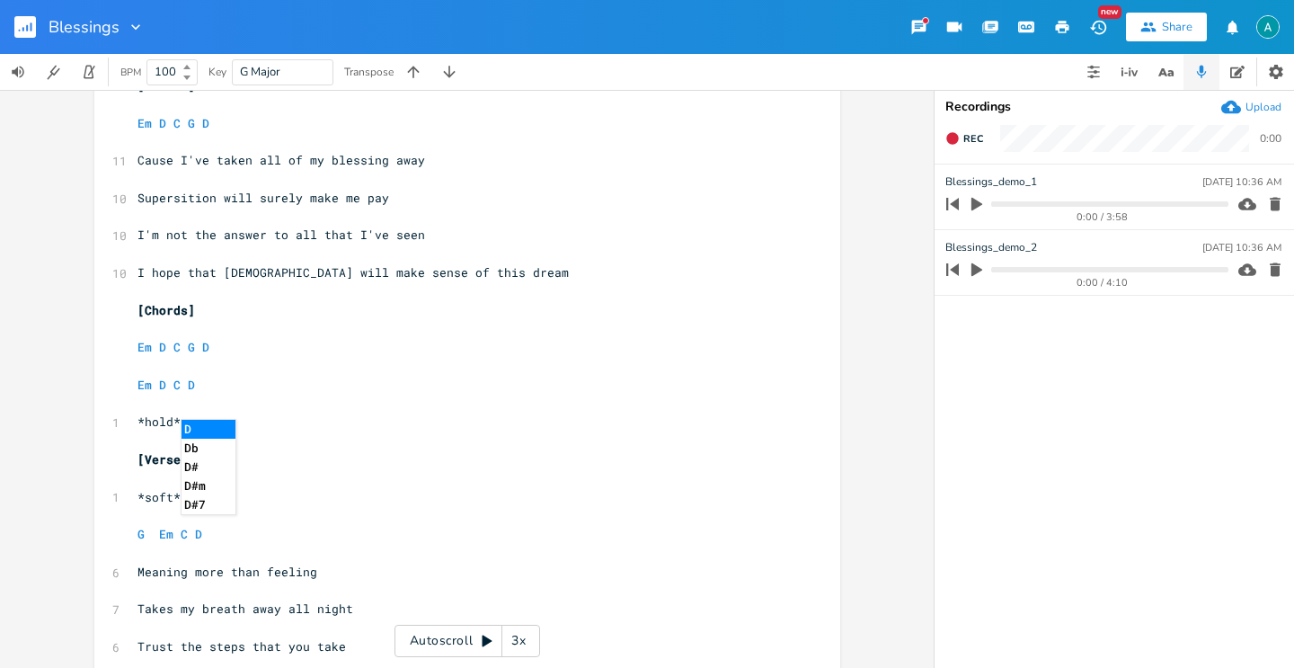
click at [271, 372] on pre "​" at bounding box center [458, 366] width 649 height 19
click at [266, 386] on pre "Em D C D" at bounding box center [458, 385] width 649 height 19
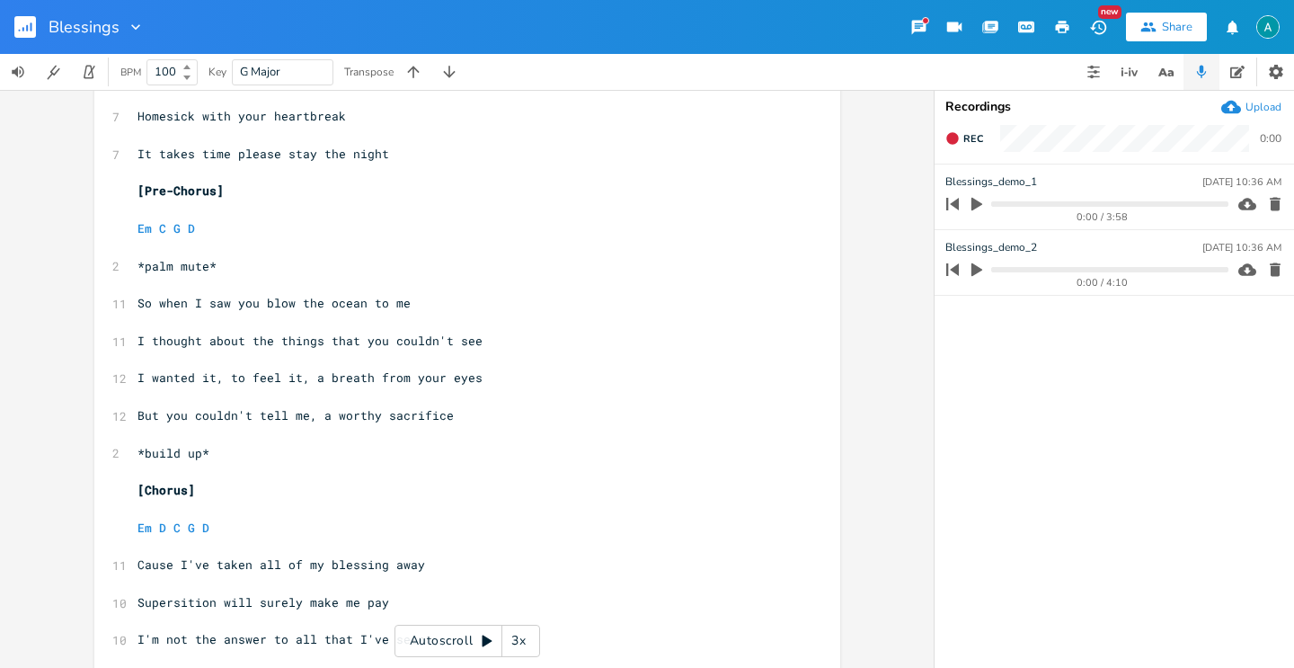
scroll to position [0, 0]
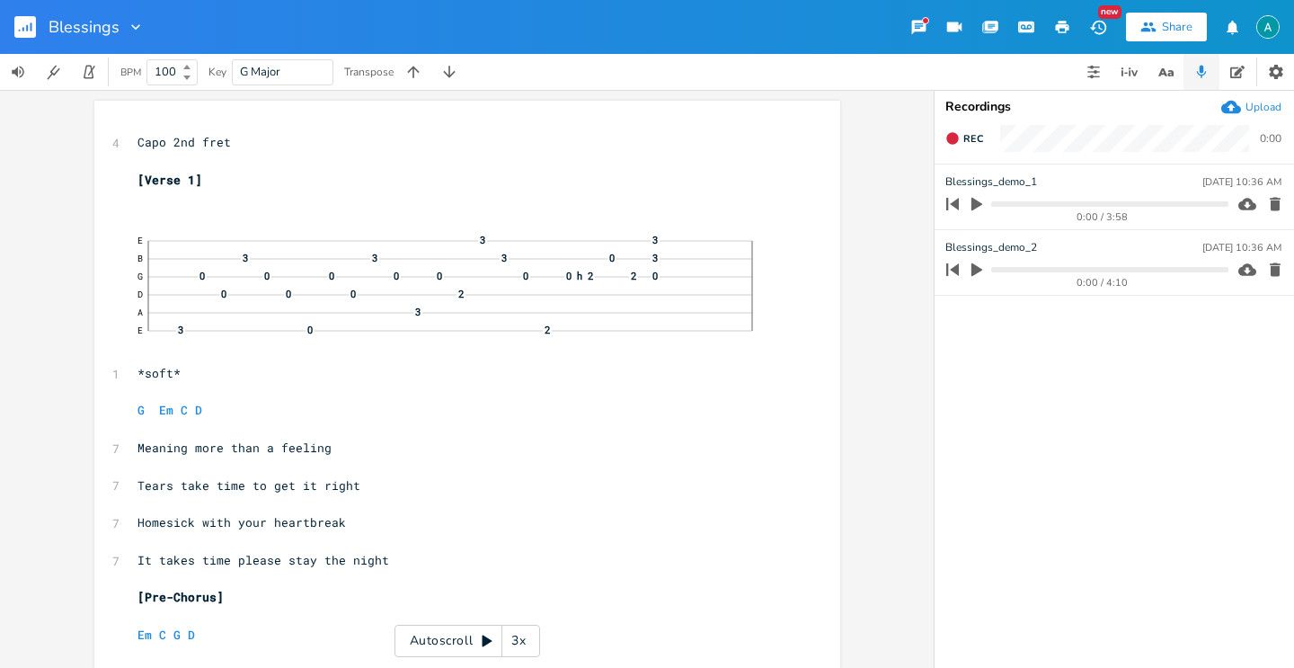
click at [1272, 199] on icon "button" at bounding box center [1275, 204] width 11 height 13
click at [1272, 210] on icon "button" at bounding box center [1275, 204] width 18 height 18
click at [1246, 111] on div "Upload" at bounding box center [1263, 107] width 36 height 14
click at [23, 17] on rect "button" at bounding box center [25, 27] width 22 height 22
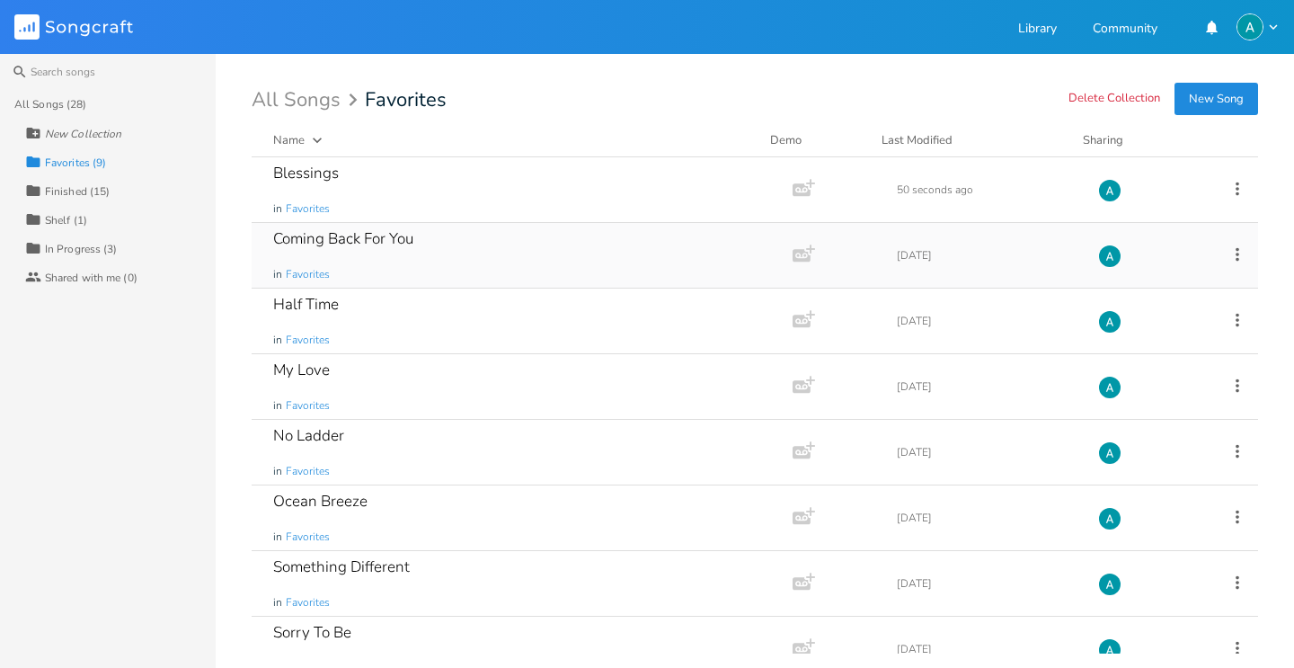
click at [442, 251] on div "Coming Back For You in Favorites" at bounding box center [518, 255] width 491 height 65
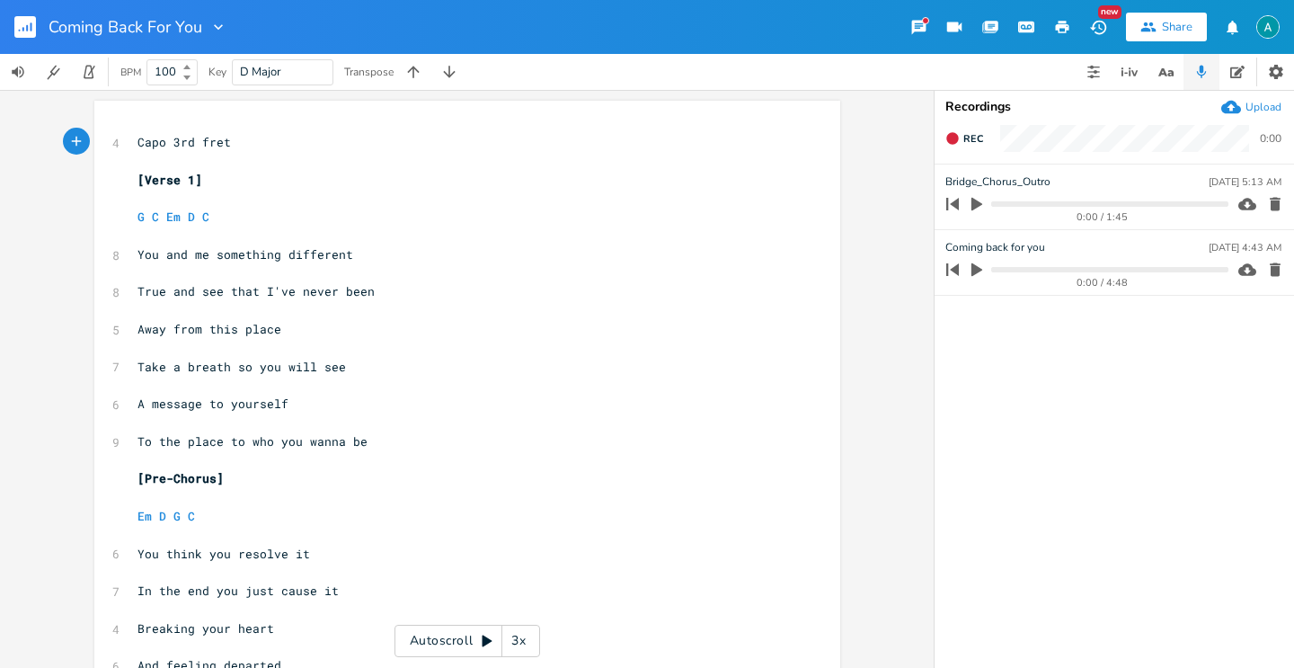
click at [973, 200] on icon "button" at bounding box center [976, 204] width 11 height 13
click at [973, 199] on icon "button" at bounding box center [976, 204] width 11 height 12
click at [979, 276] on icon "button" at bounding box center [977, 269] width 16 height 16
click at [223, 215] on pre "G C Em D C" at bounding box center [458, 217] width 649 height 19
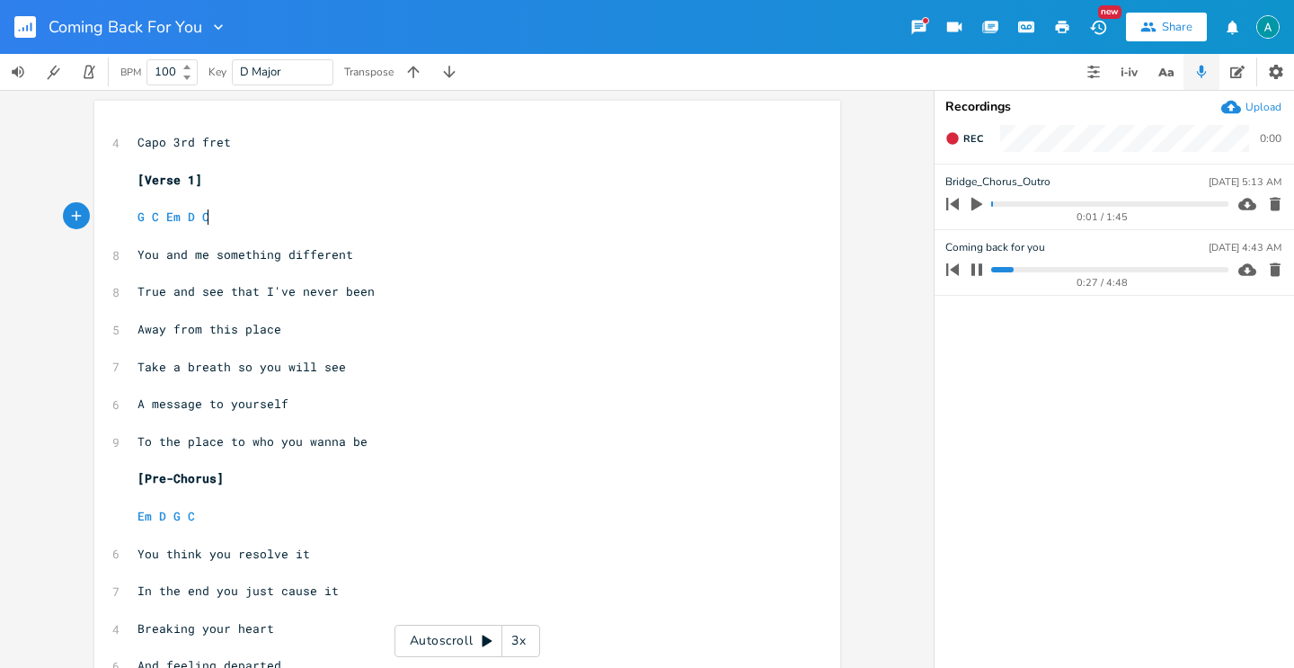
type textarea "G C Em D C"
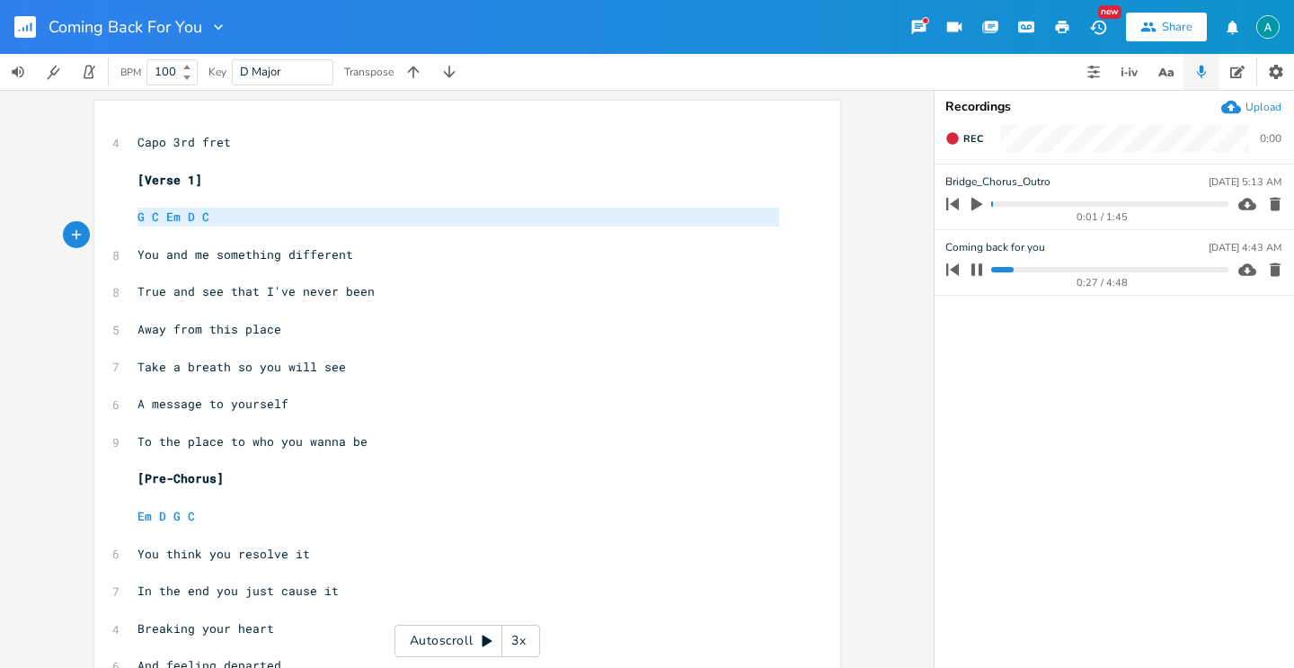
click at [223, 215] on pre "G C Em D C" at bounding box center [458, 217] width 649 height 19
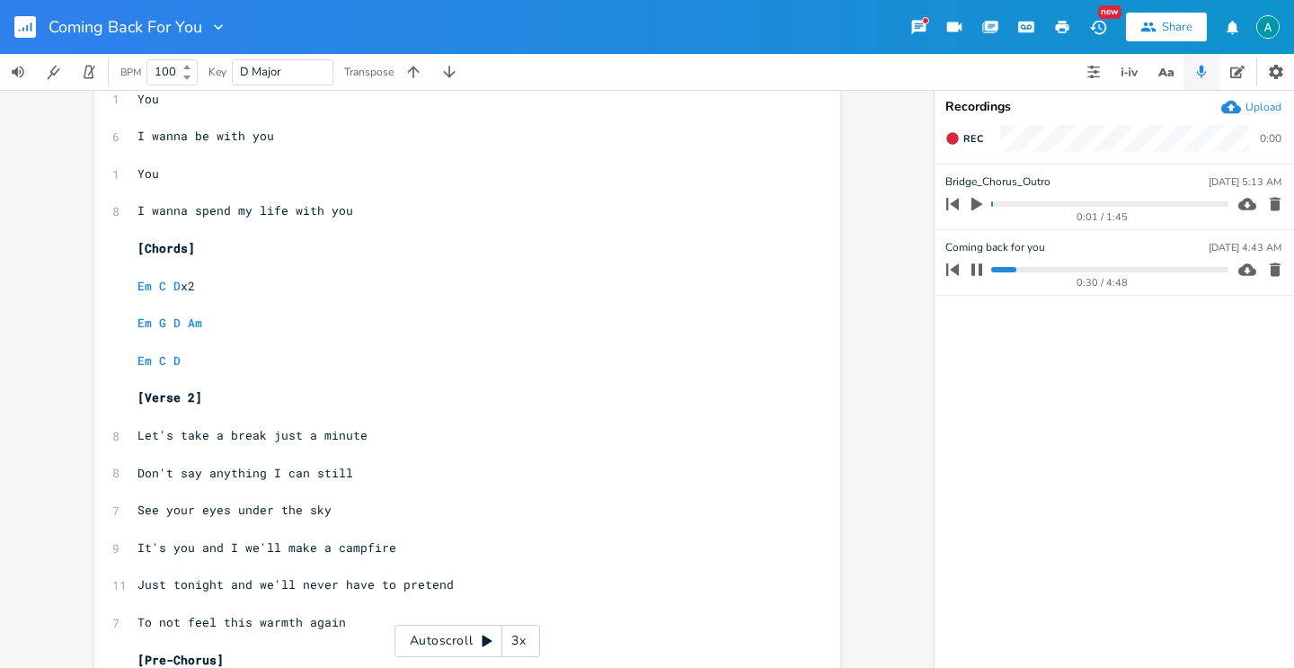
scroll to position [932, 0]
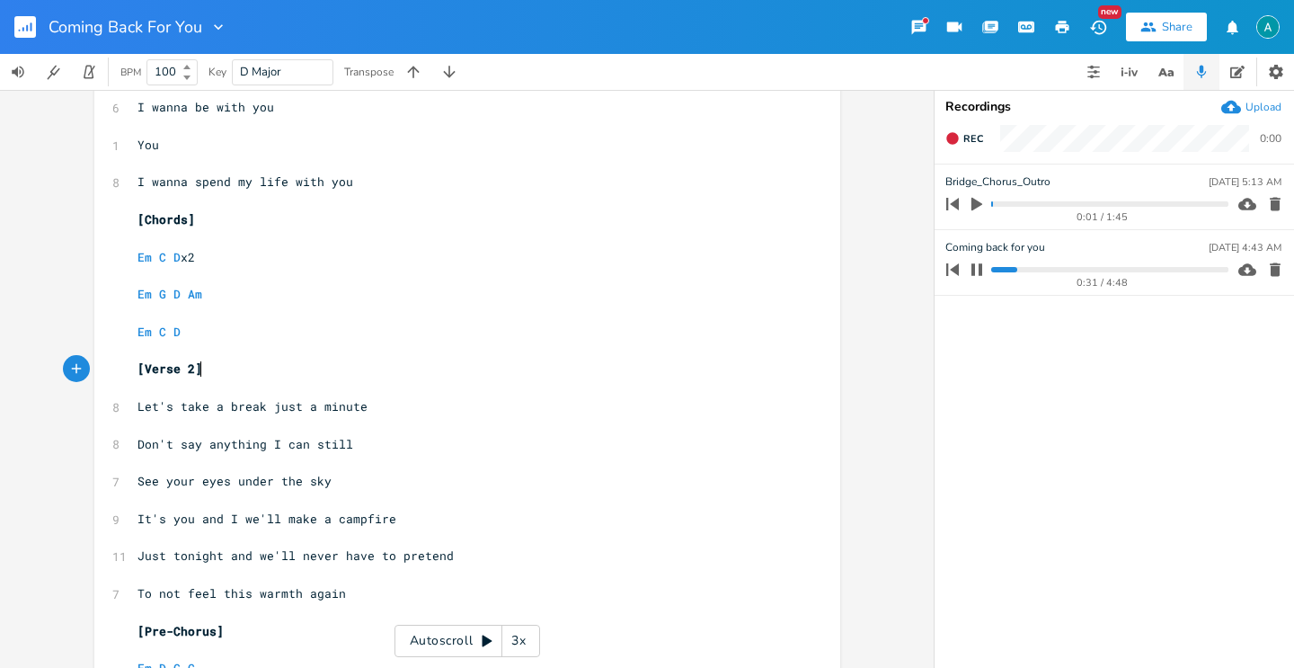
click at [231, 369] on pre "[Verse 2]" at bounding box center [458, 368] width 649 height 19
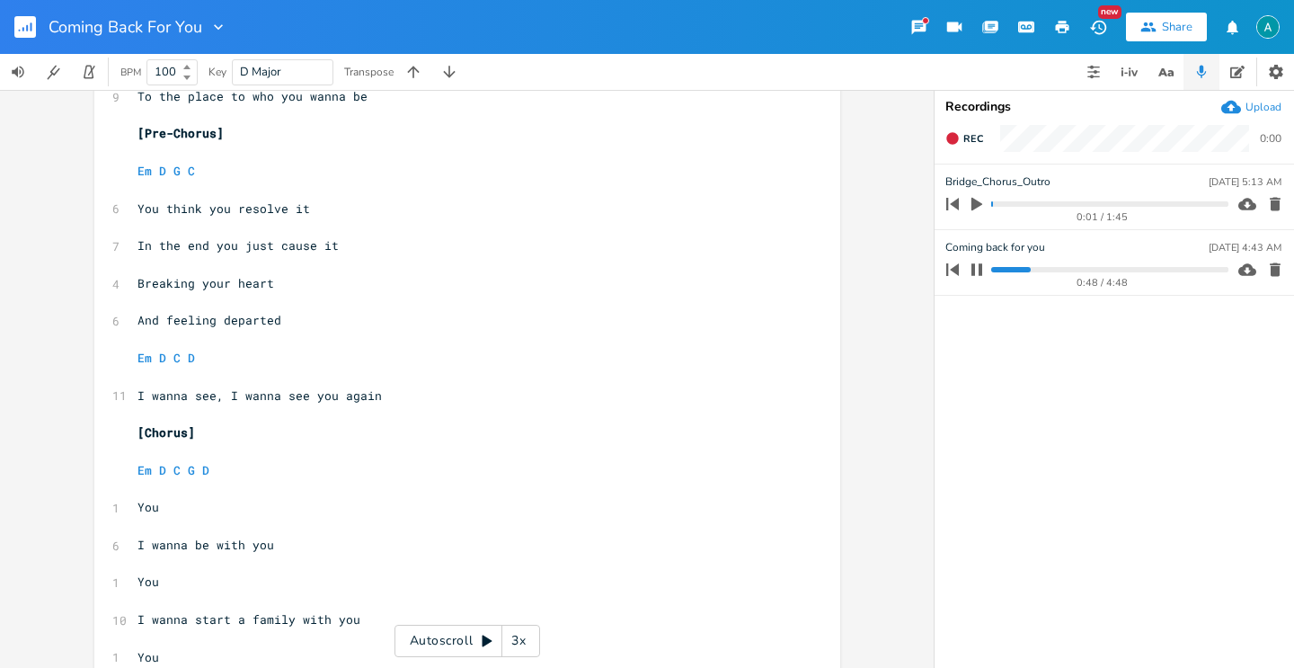
scroll to position [350, 0]
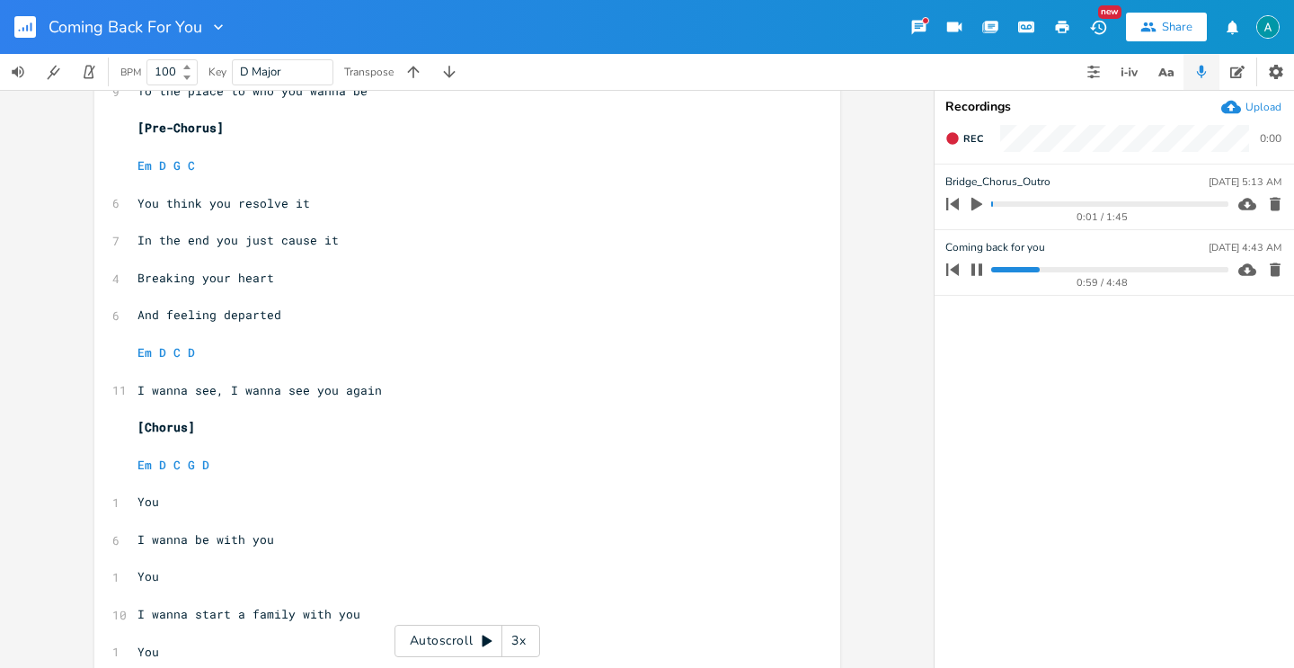
click at [978, 269] on icon "button" at bounding box center [977, 269] width 14 height 14
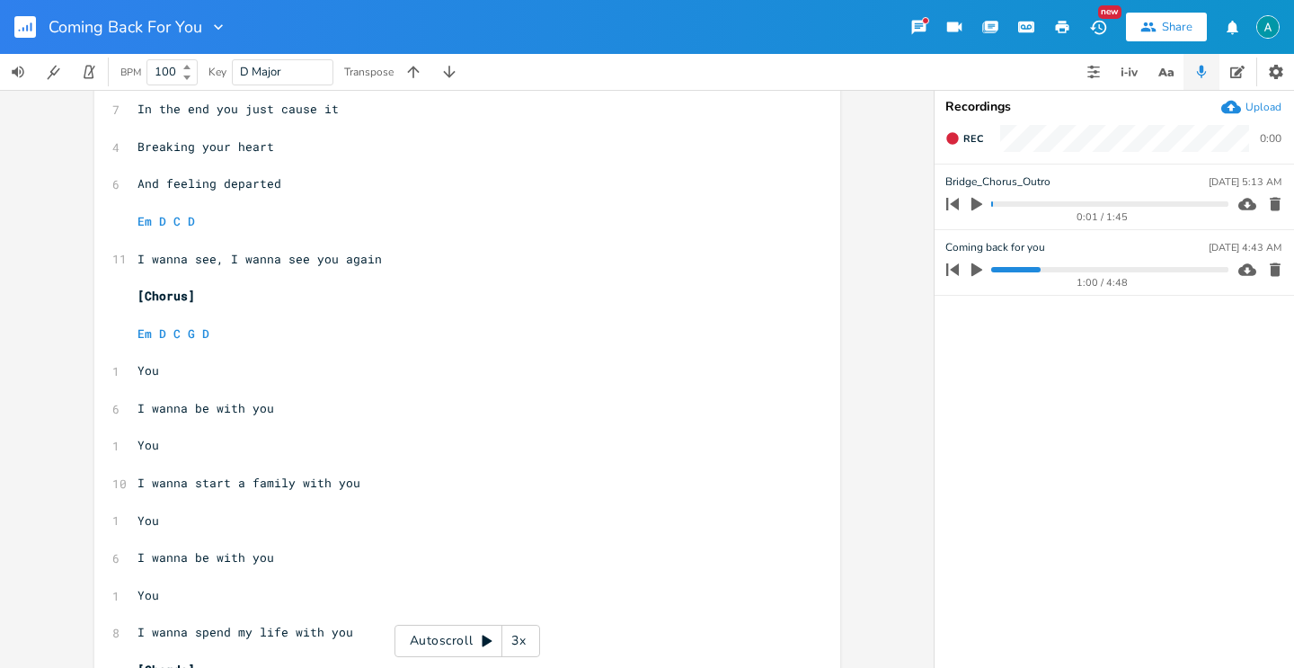
scroll to position [0, 0]
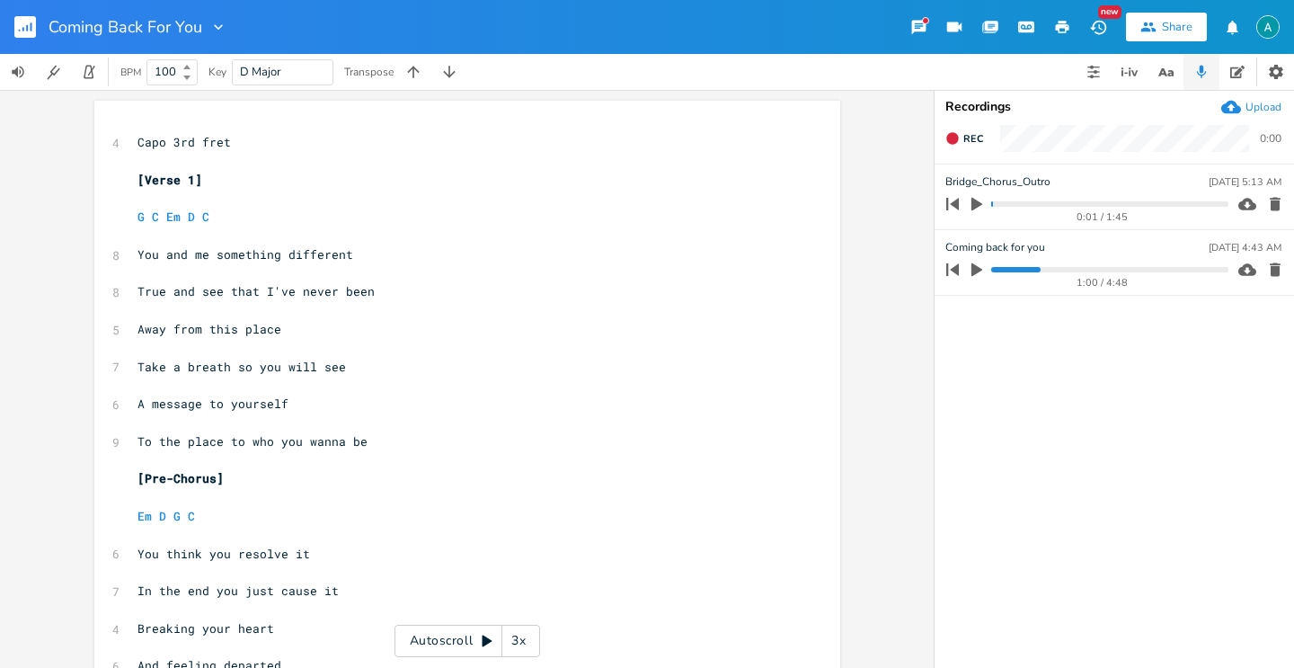
click at [464, 639] on div "Autoscroll 3x" at bounding box center [467, 641] width 146 height 32
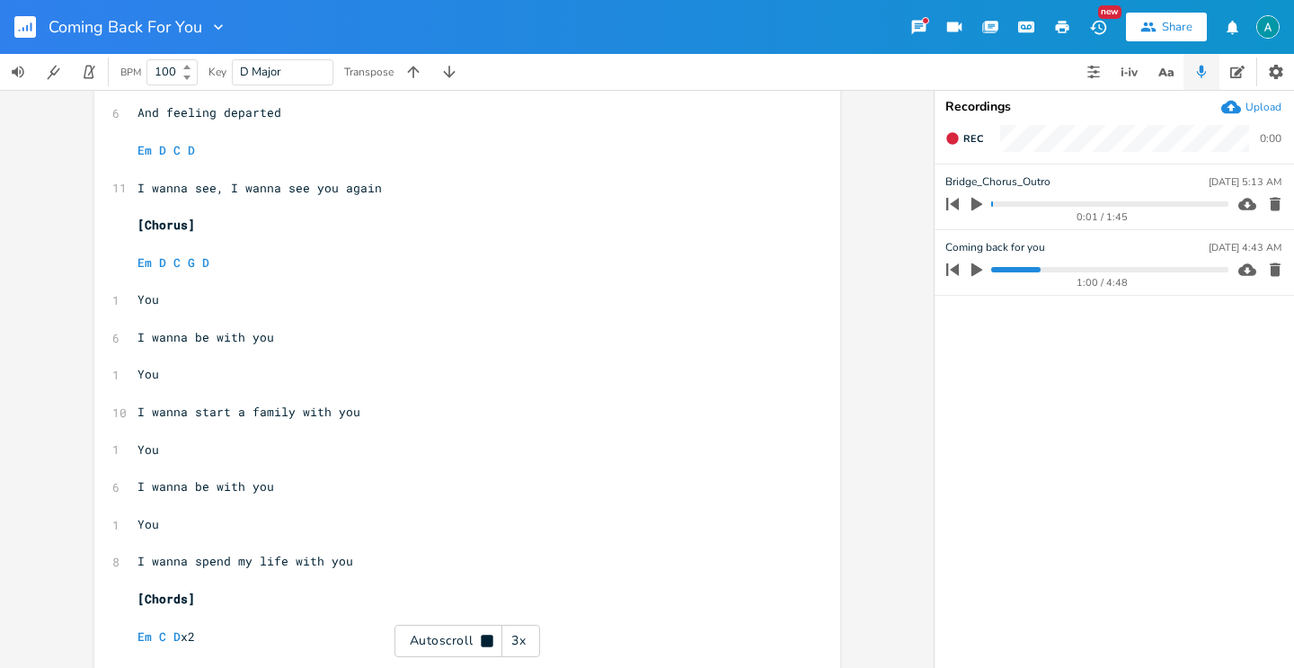
click at [464, 639] on div "Autoscroll 3x" at bounding box center [467, 641] width 146 height 32
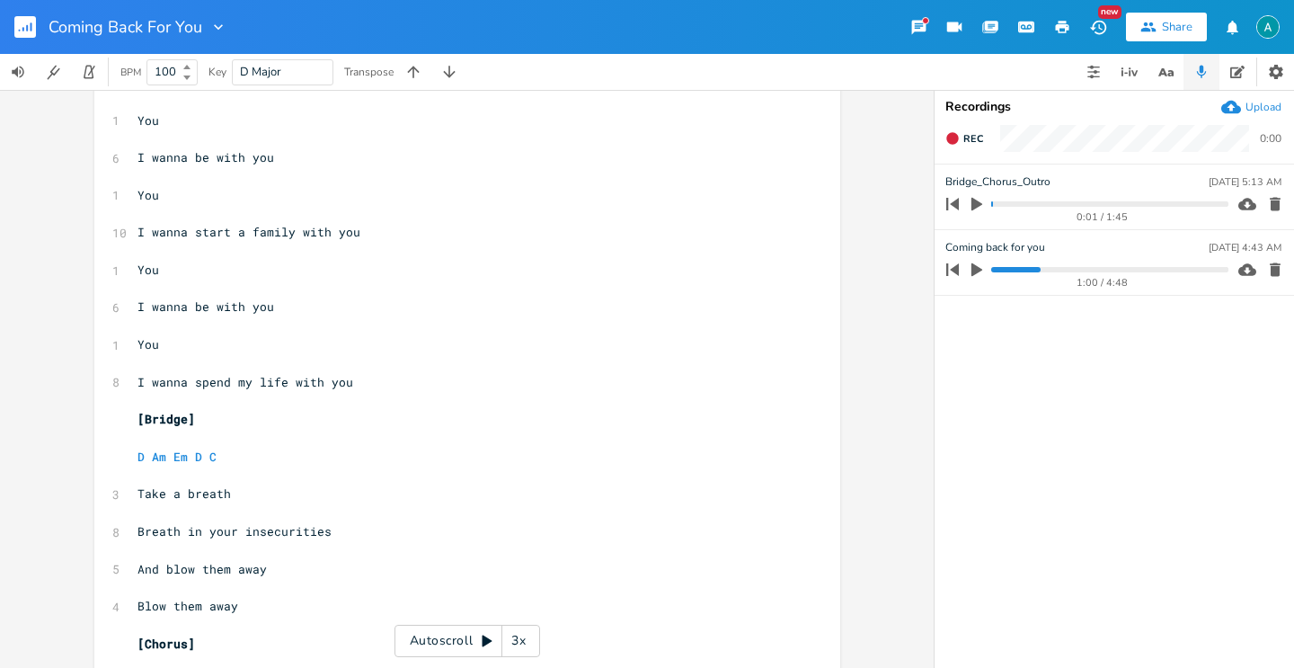
scroll to position [1819, 0]
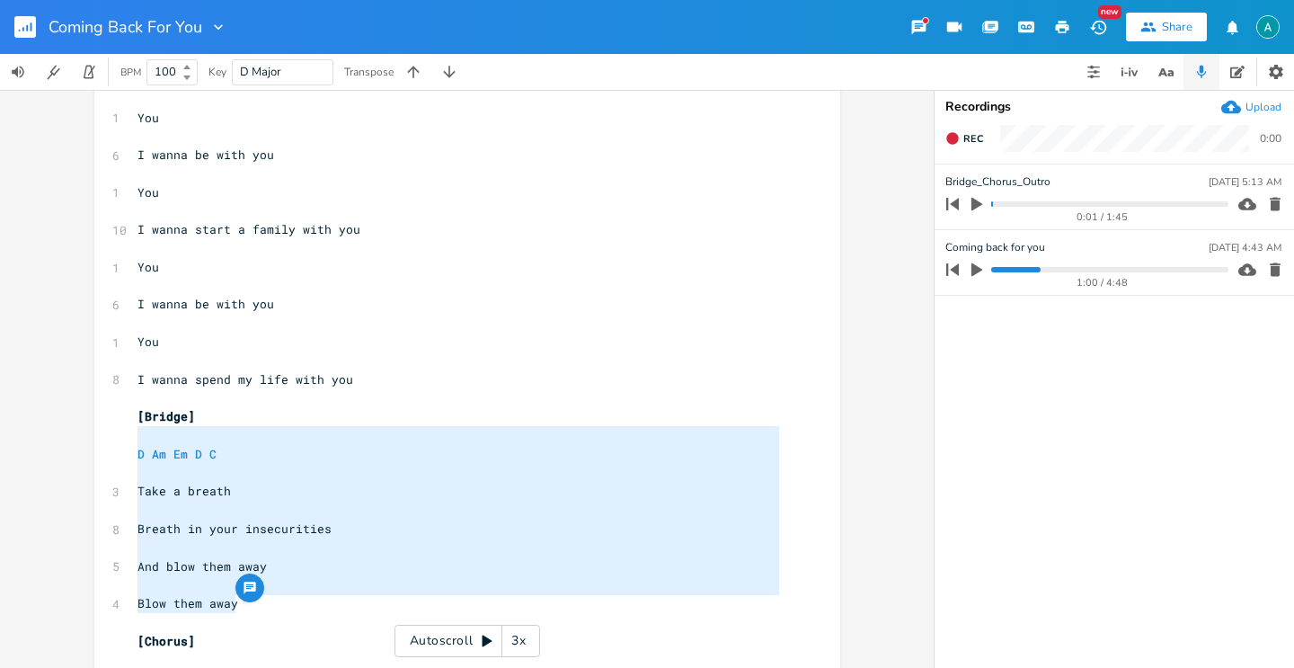
type textarea "[Bridge] D Am Em D C Take a breath Breath in your insecurities And blow them aw…"
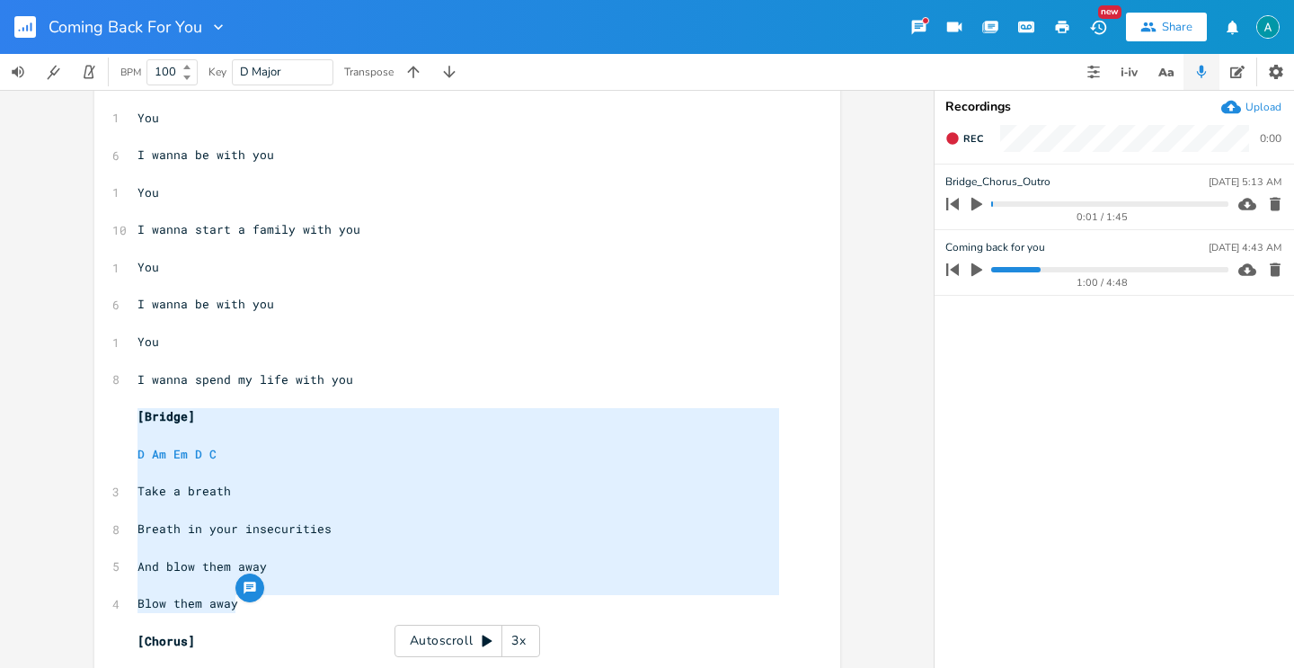
drag, startPoint x: 262, startPoint y: 613, endPoint x: 120, endPoint y: 426, distance: 234.7
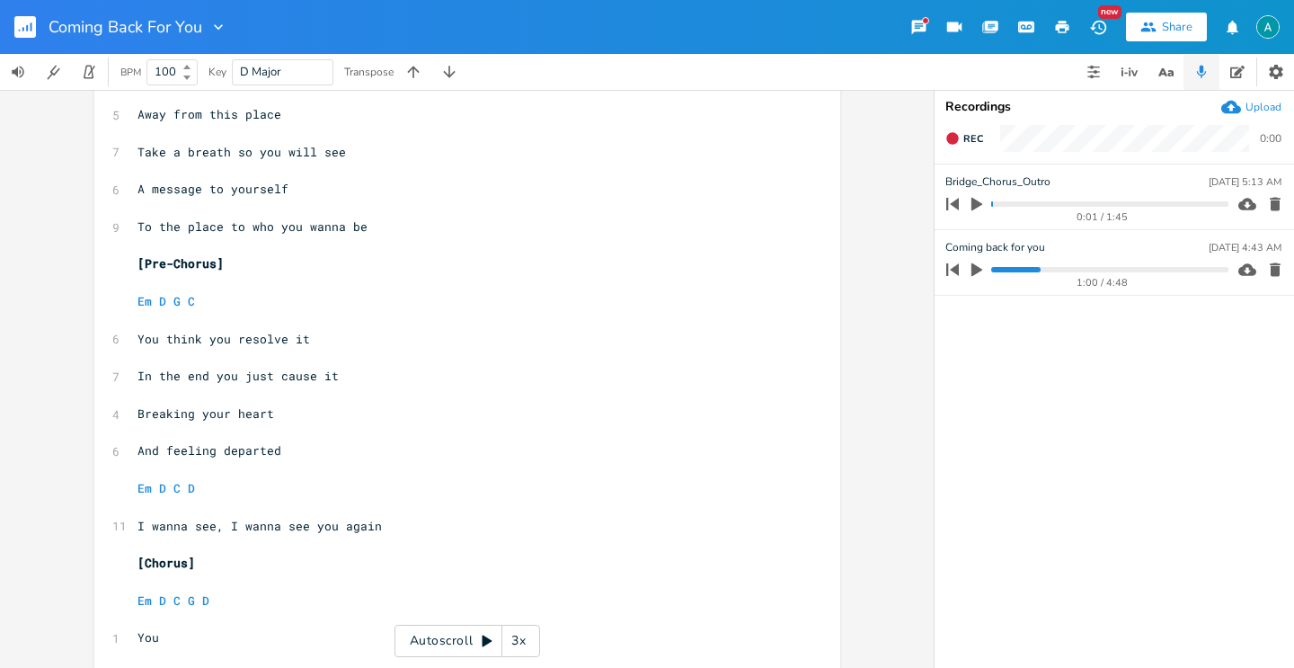
scroll to position [217, 0]
click at [38, 24] on button "button" at bounding box center [32, 26] width 36 height 43
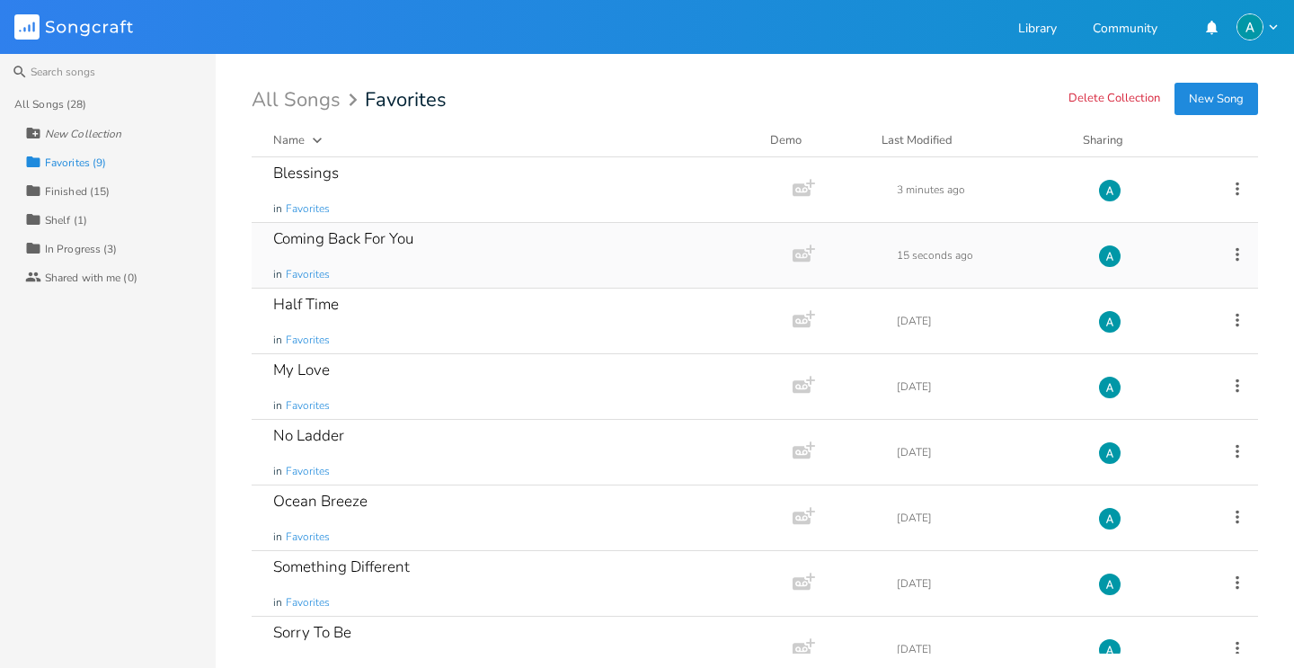
click at [1228, 252] on icon at bounding box center [1238, 254] width 20 height 20
click at [1134, 346] on span "Collection Collections" at bounding box center [1125, 343] width 72 height 13
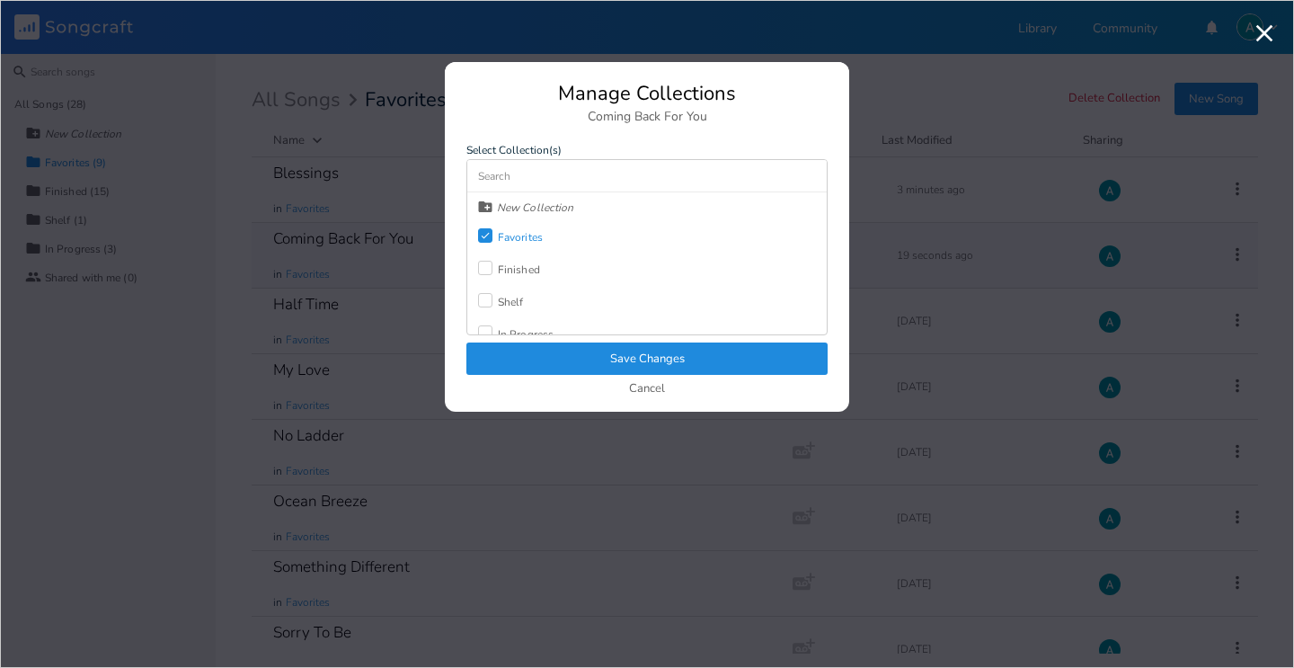
click at [486, 305] on div at bounding box center [485, 300] width 14 height 14
click at [485, 244] on label "Check" at bounding box center [488, 237] width 20 height 18
click at [536, 365] on button "Save Changes" at bounding box center [646, 358] width 361 height 32
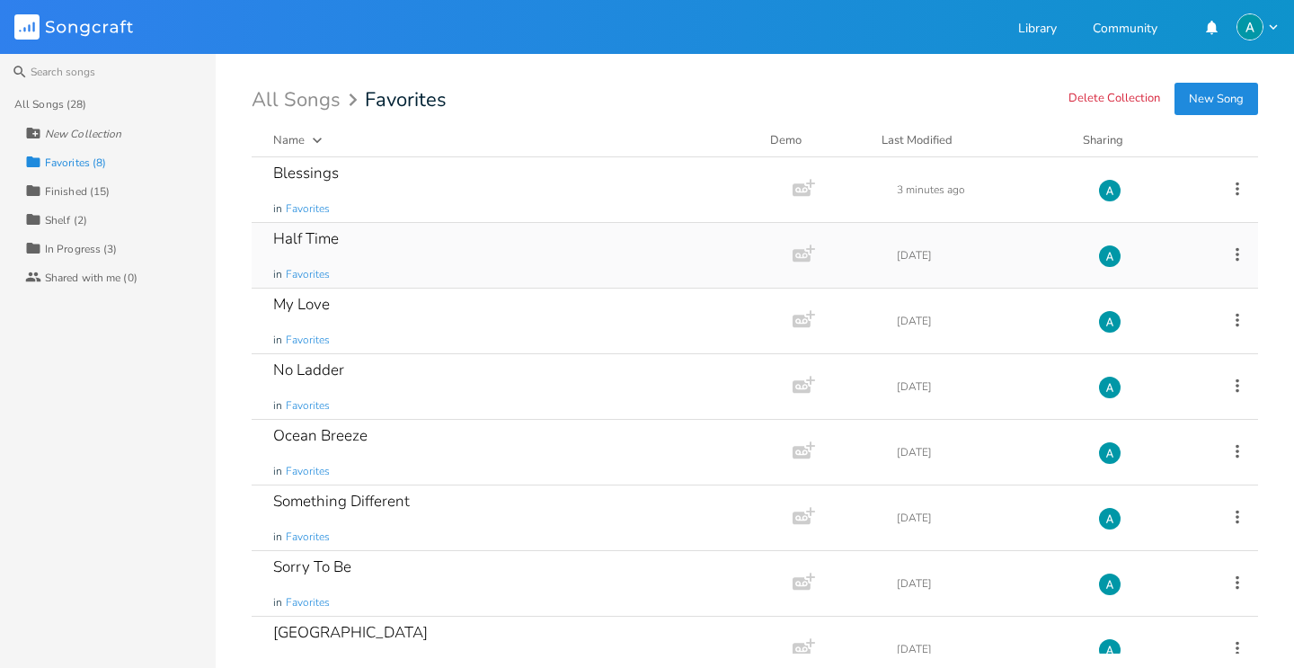
scroll to position [29, 0]
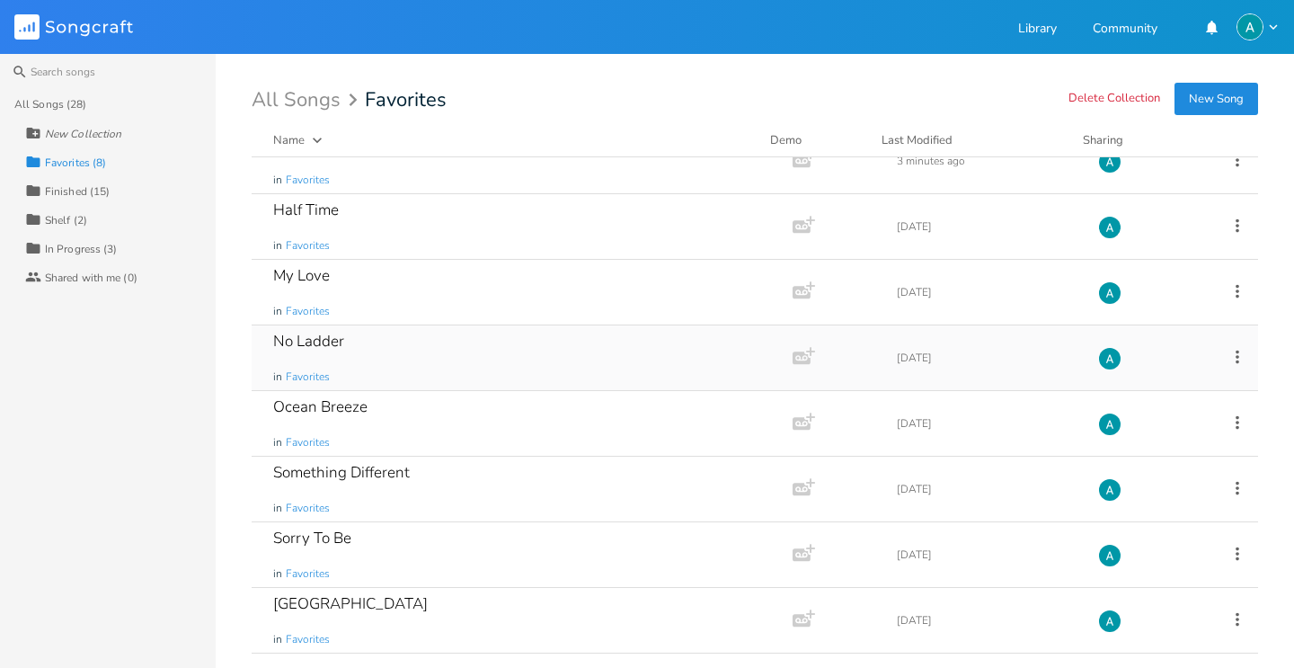
click at [398, 350] on div "No Ladder in Favorites" at bounding box center [518, 357] width 491 height 65
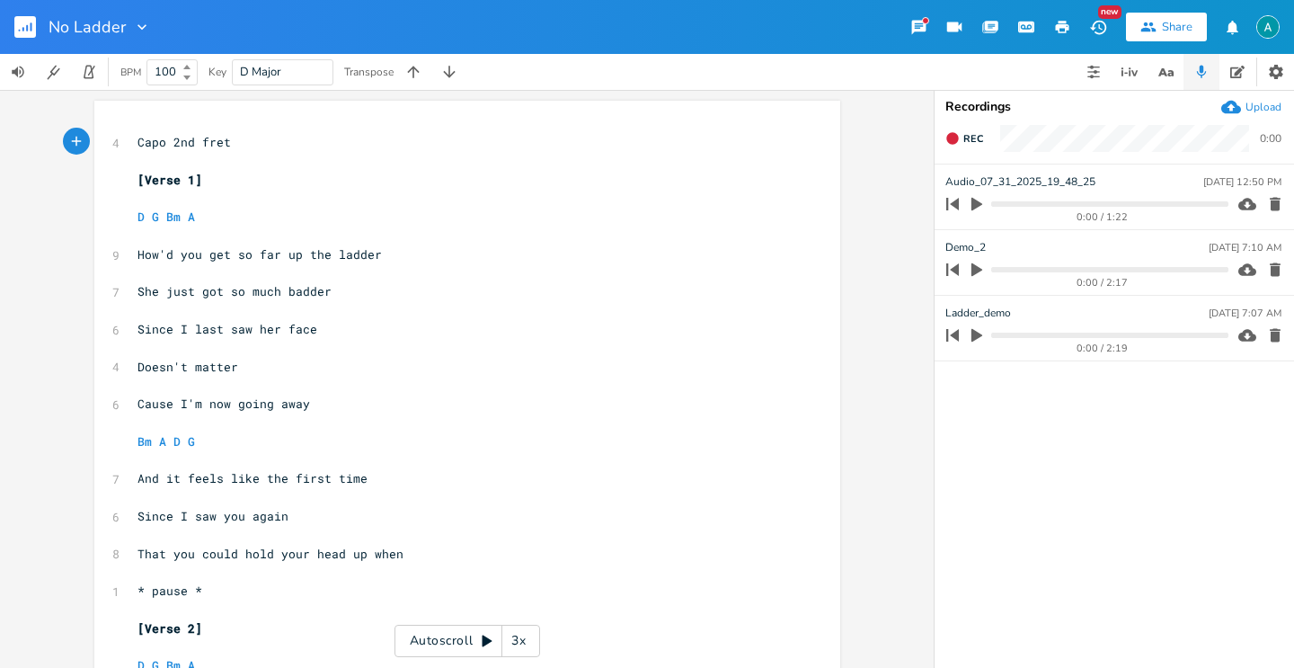
click at [434, 642] on div "Autoscroll 3x" at bounding box center [467, 641] width 146 height 32
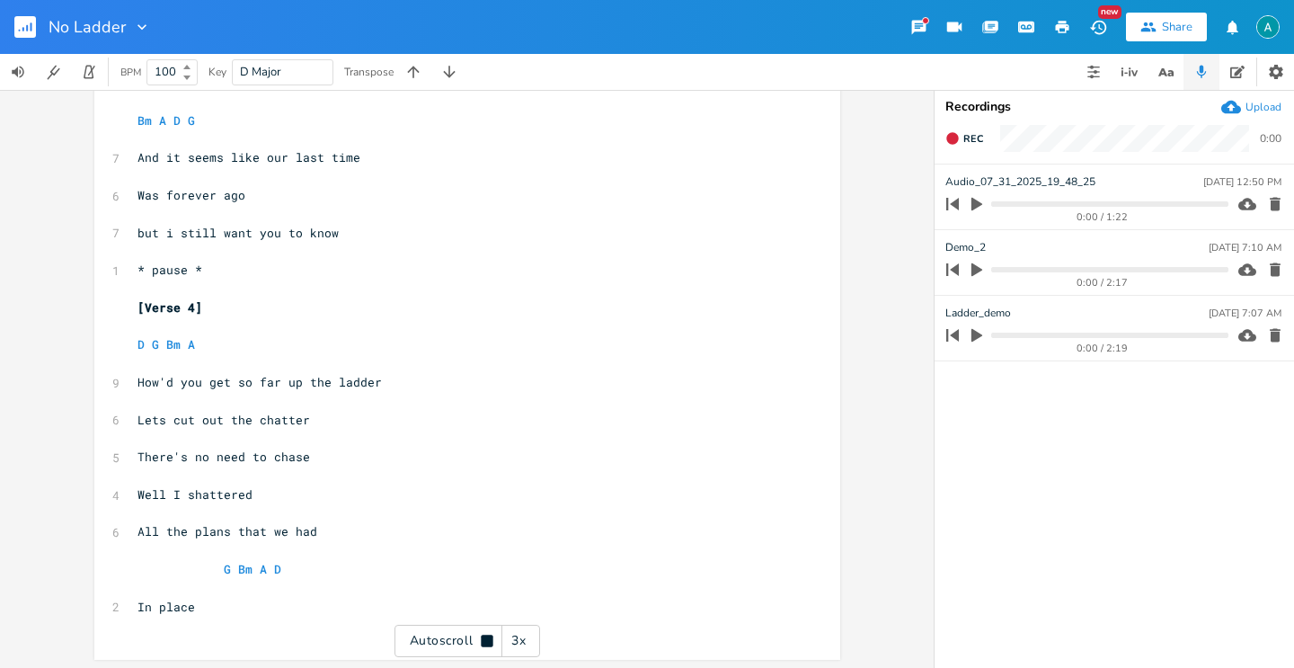
scroll to position [1333, 0]
click at [137, 234] on span "but i still want you to know" at bounding box center [237, 230] width 201 height 16
type textarea "BUt"
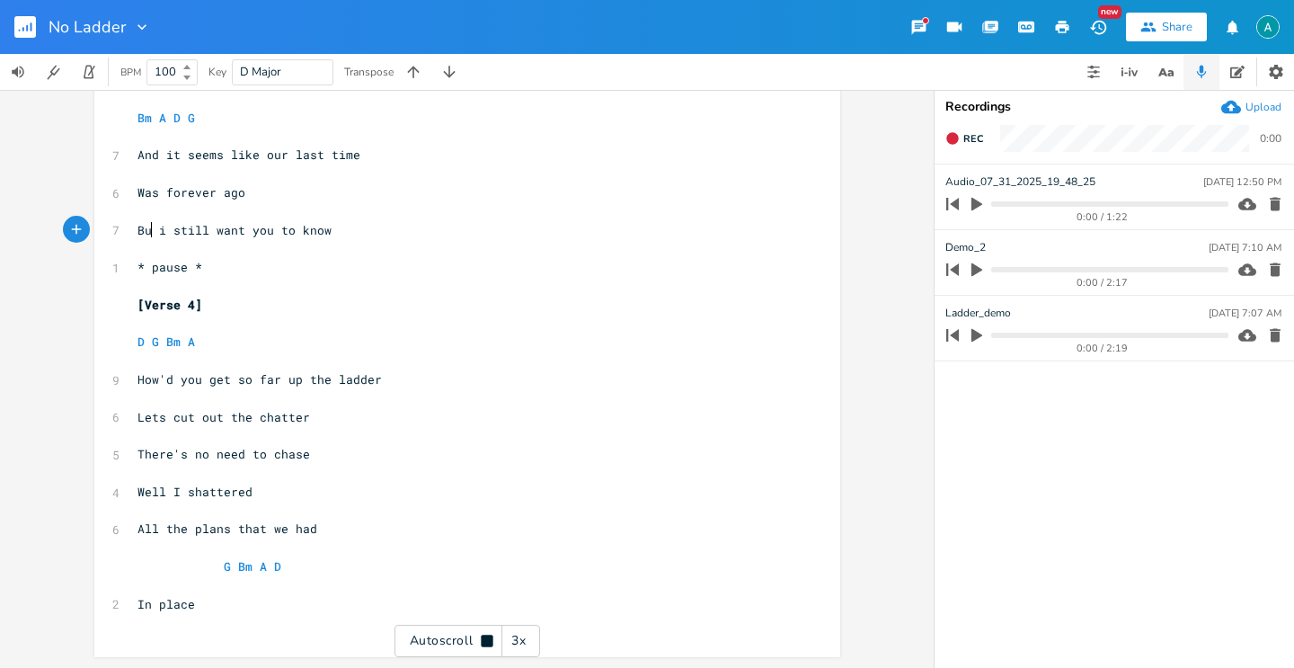
type textarea "ut"
type textarea "I"
click at [240, 234] on span "But I still want you to know" at bounding box center [237, 230] width 201 height 16
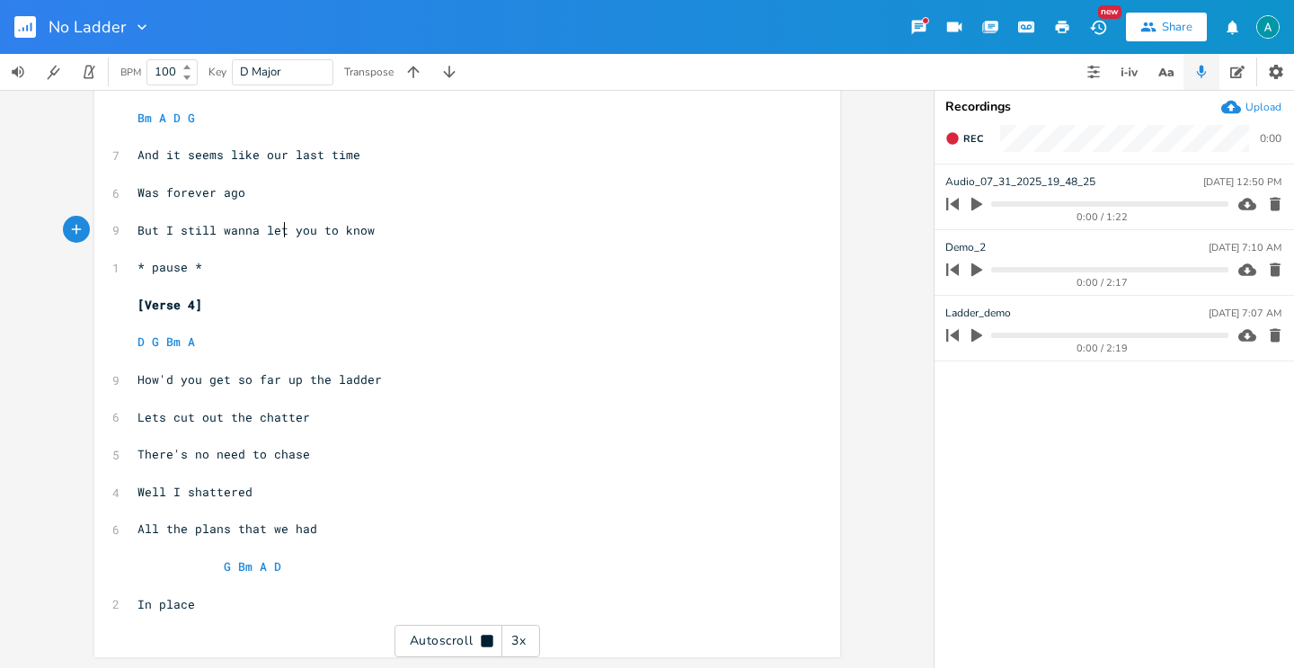
type textarea "na let"
click at [515, 634] on div "3x" at bounding box center [518, 641] width 32 height 32
click at [1276, 202] on icon "button" at bounding box center [1275, 204] width 11 height 13
click at [1274, 209] on icon "button" at bounding box center [1275, 204] width 11 height 13
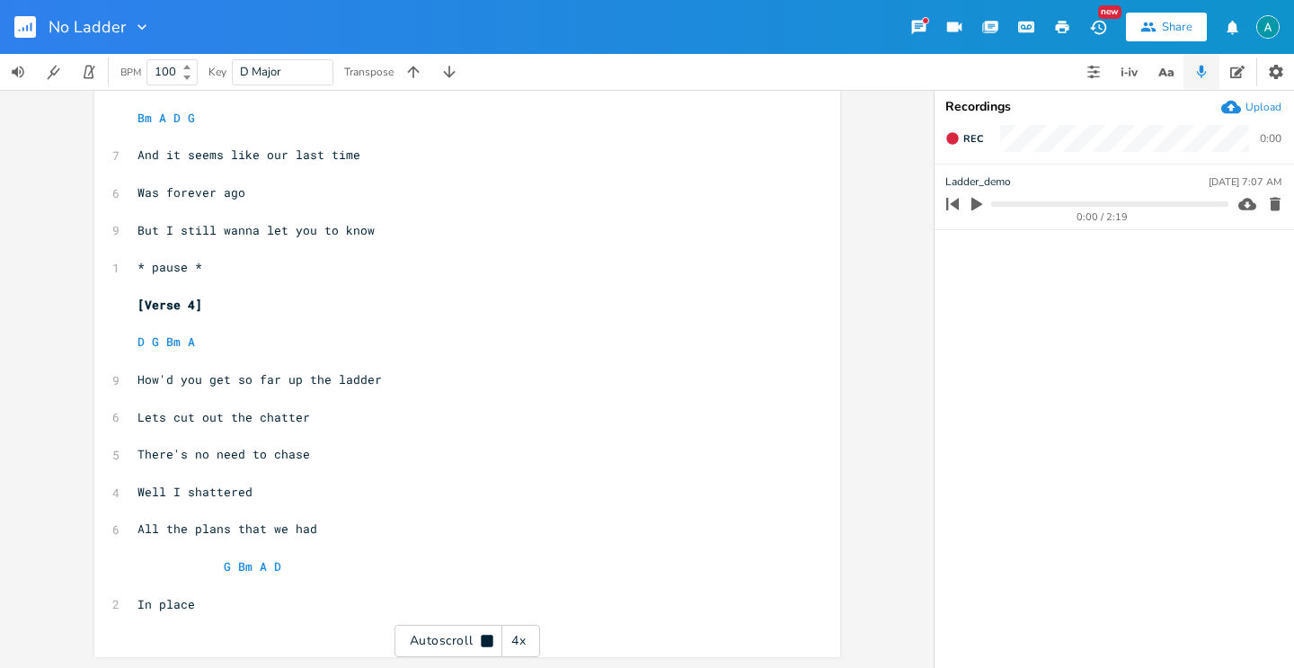
click at [1272, 210] on icon "button" at bounding box center [1275, 204] width 18 height 18
click at [466, 625] on div "Autoscroll 4x" at bounding box center [467, 641] width 146 height 32
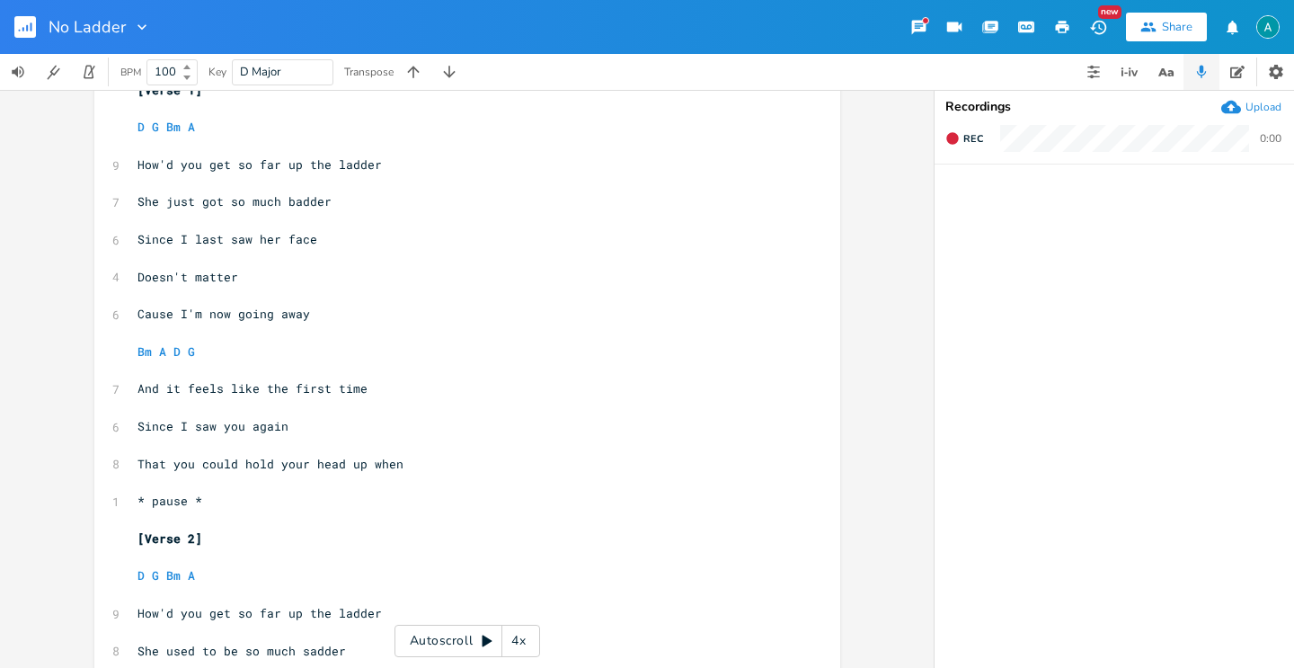
scroll to position [0, 0]
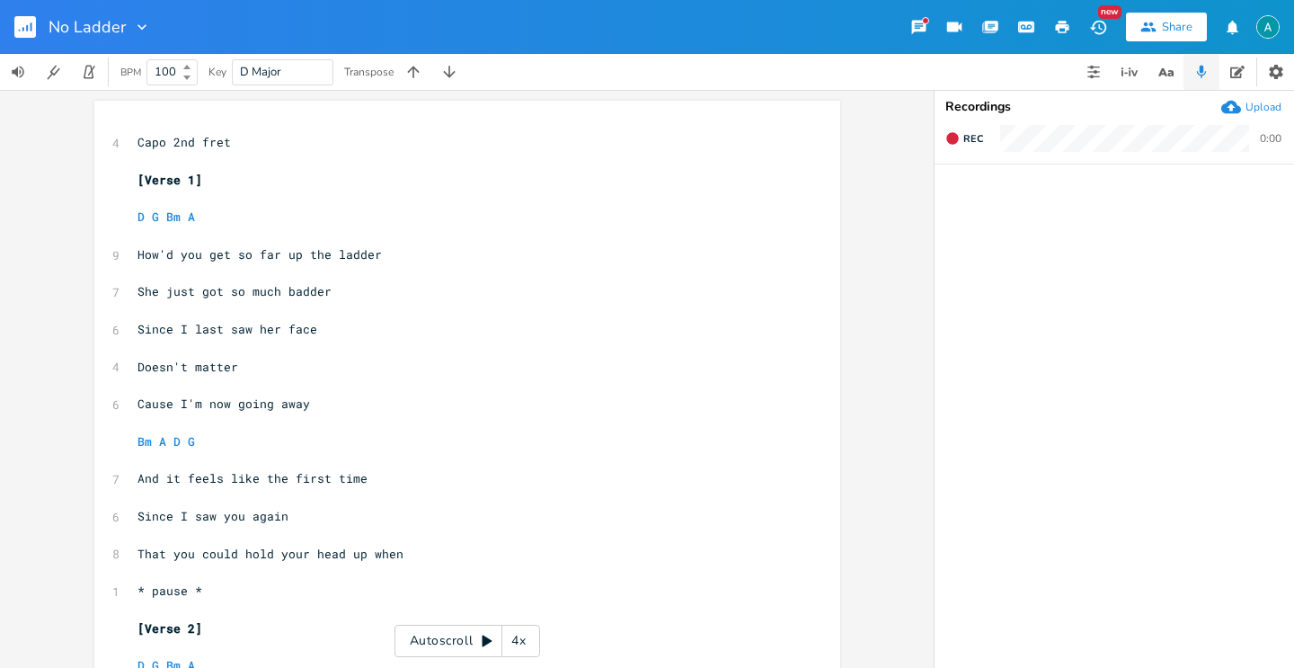
click at [460, 641] on div "Autoscroll 4x" at bounding box center [467, 641] width 146 height 32
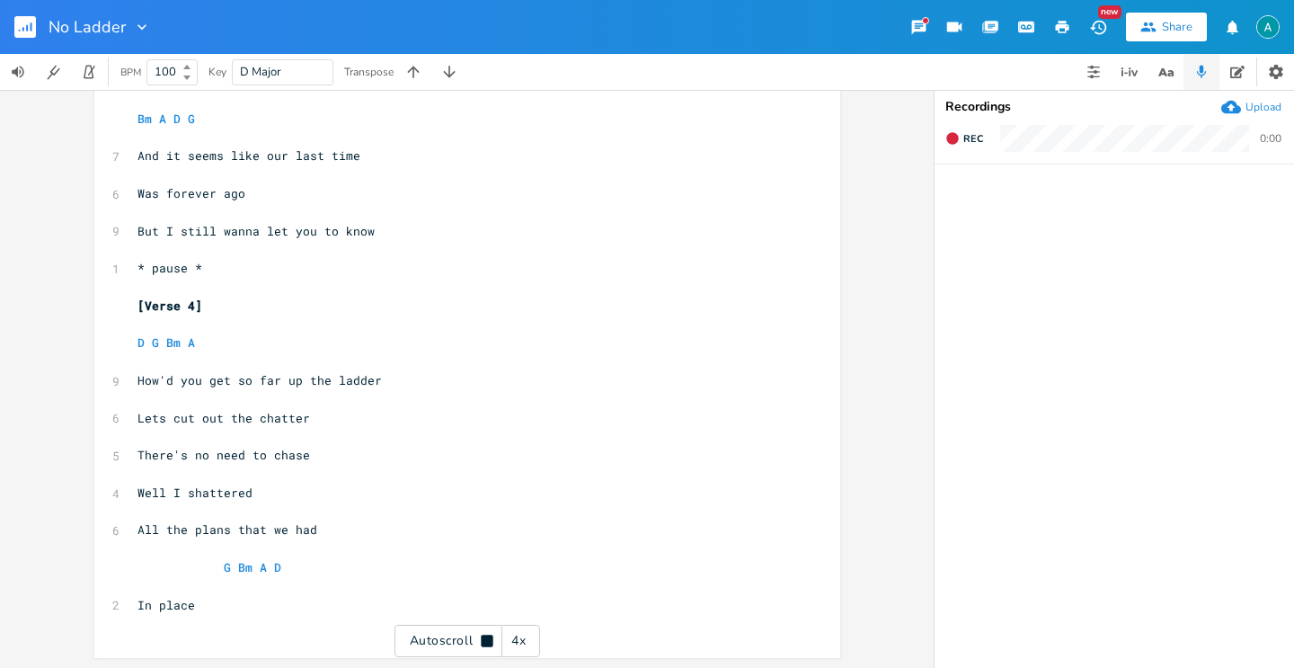
scroll to position [1333, 0]
click at [1233, 108] on icon "button" at bounding box center [1231, 107] width 20 height 20
click at [16, 38] on button "button" at bounding box center [32, 26] width 36 height 43
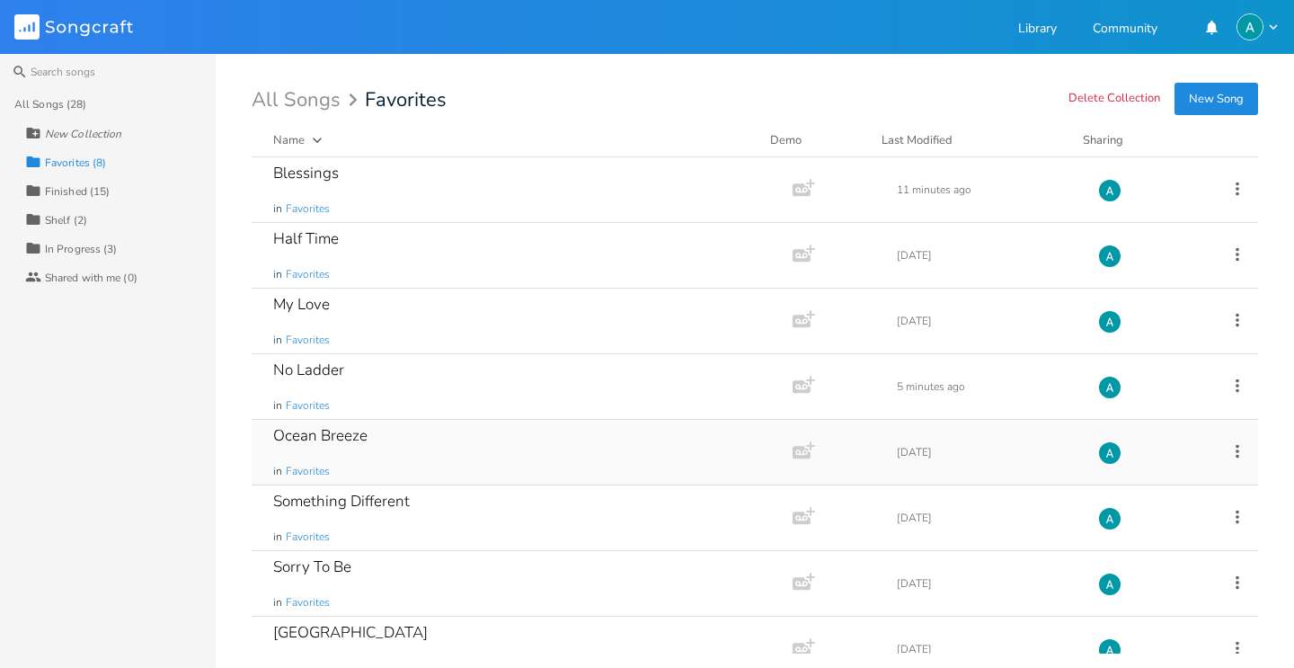
scroll to position [29, 0]
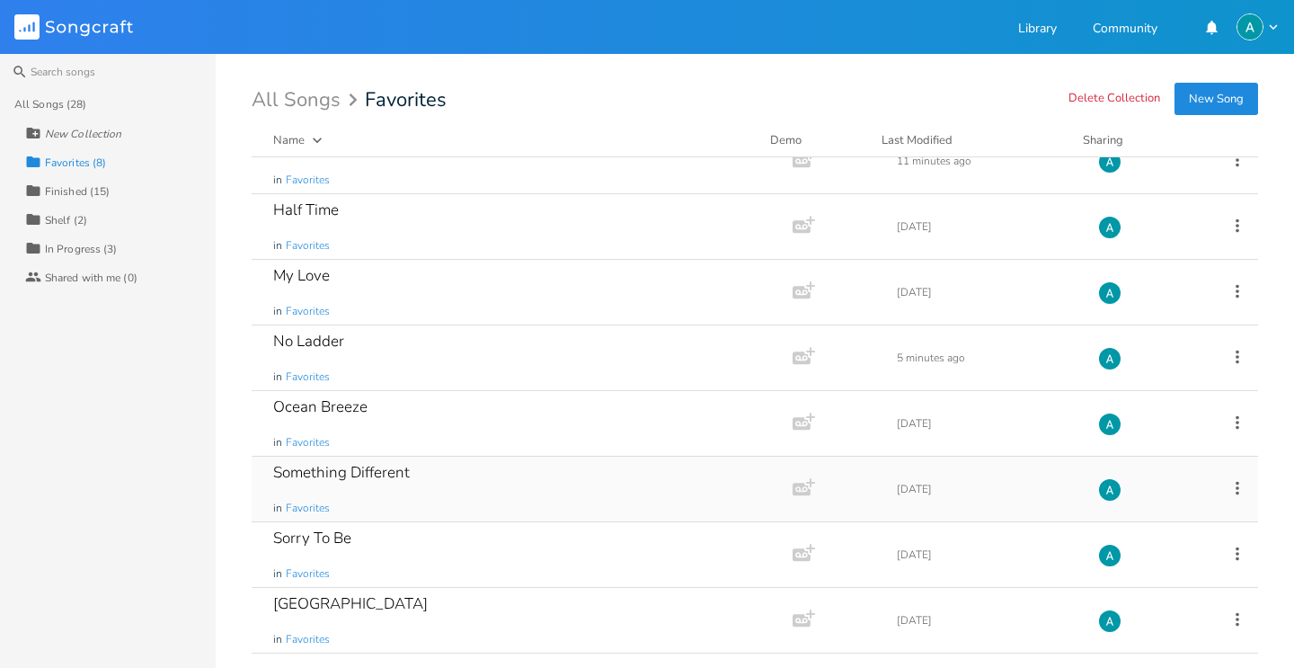
click at [448, 470] on div "Something Different in Favorites" at bounding box center [518, 488] width 491 height 65
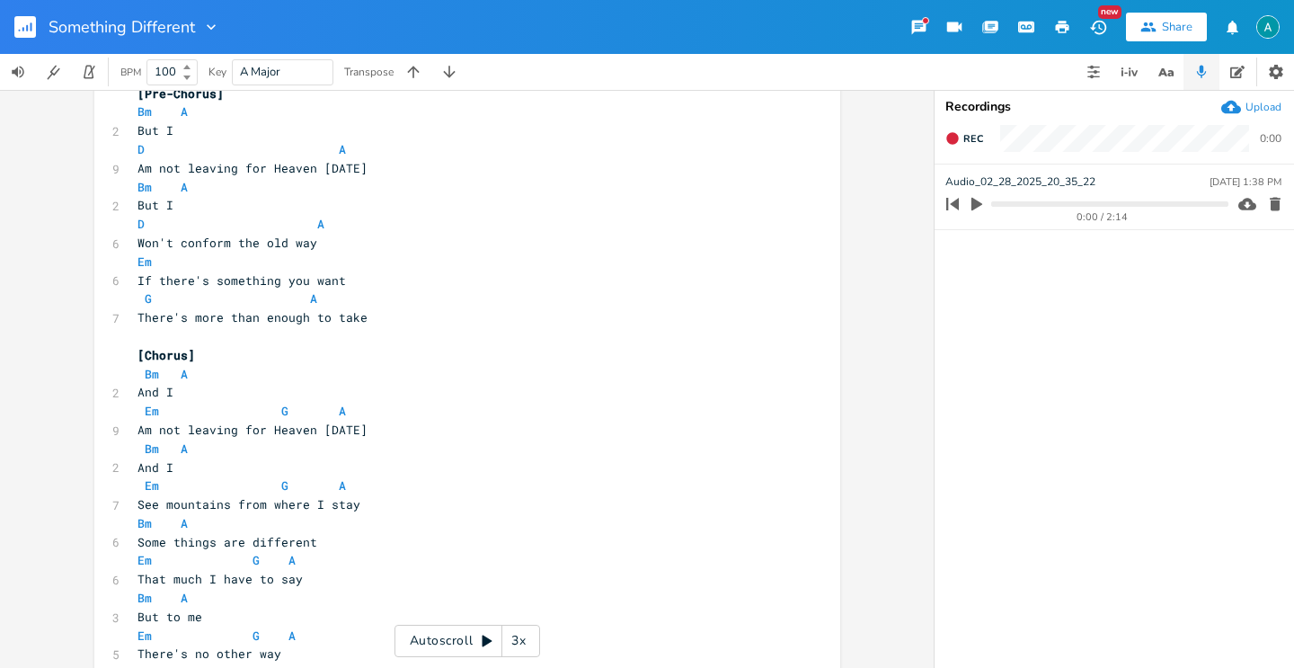
scroll to position [274, 0]
click at [33, 46] on button "button" at bounding box center [32, 26] width 36 height 43
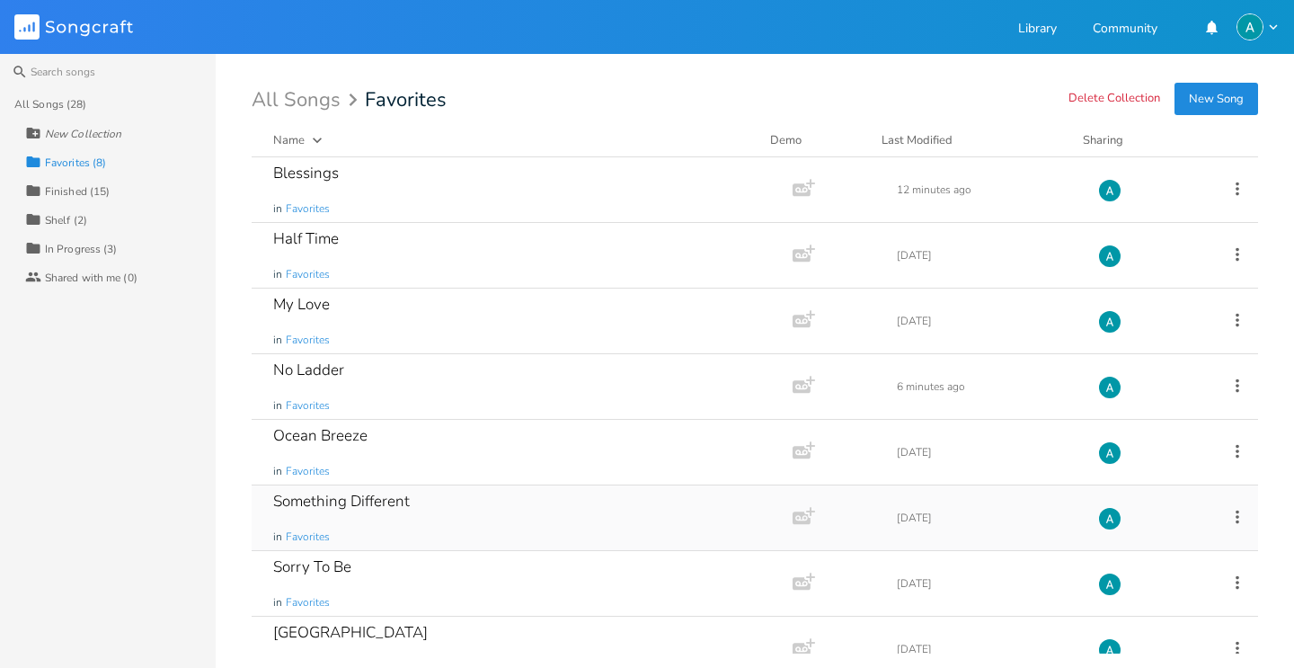
scroll to position [29, 0]
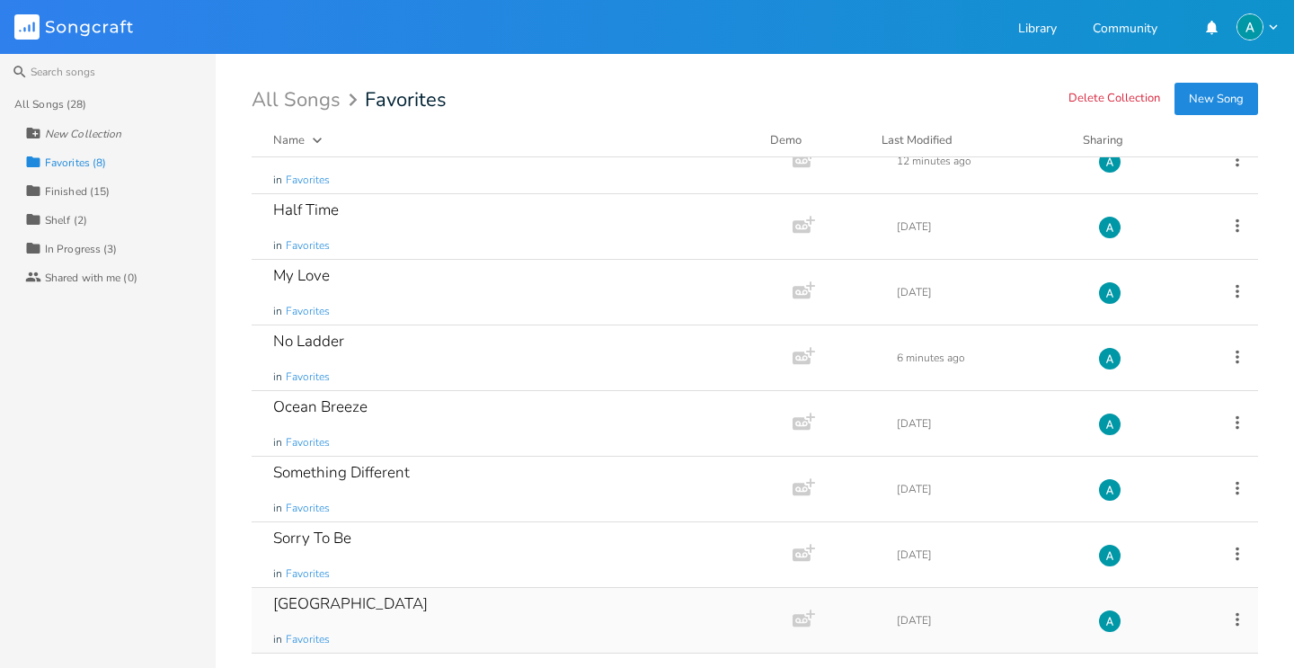
click at [410, 601] on div "South Sea in Favorites" at bounding box center [518, 620] width 491 height 65
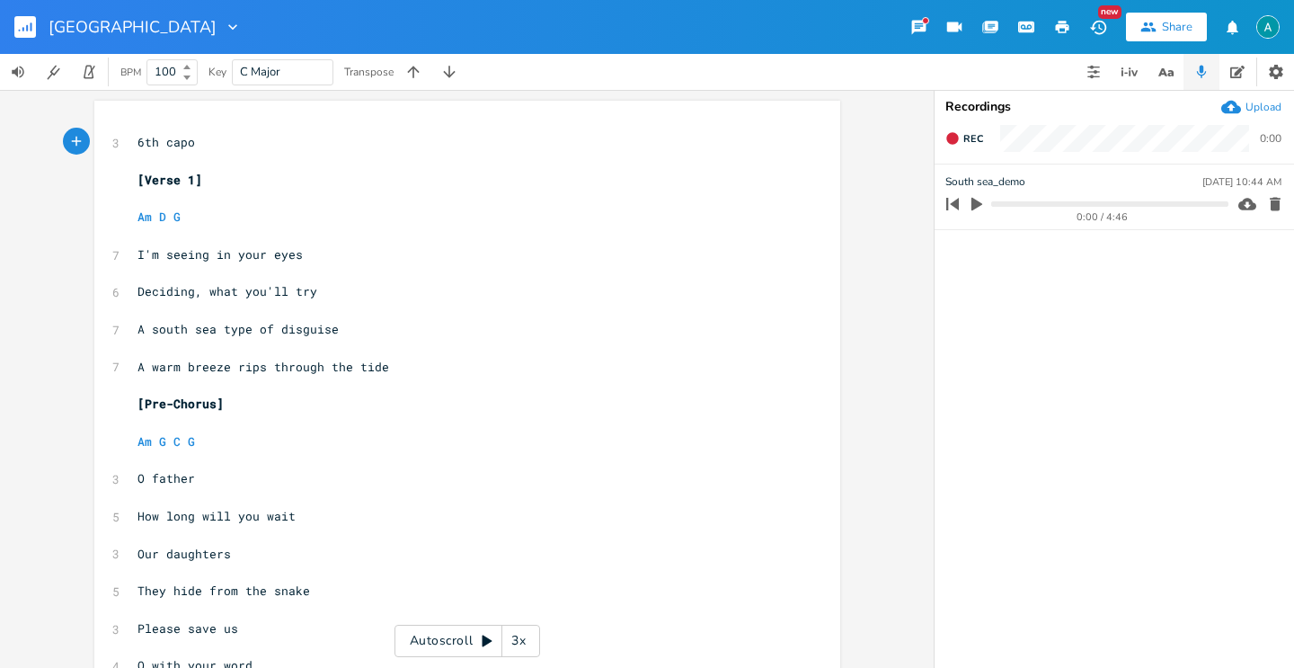
click at [448, 651] on div "Autoscroll 3x" at bounding box center [467, 641] width 146 height 32
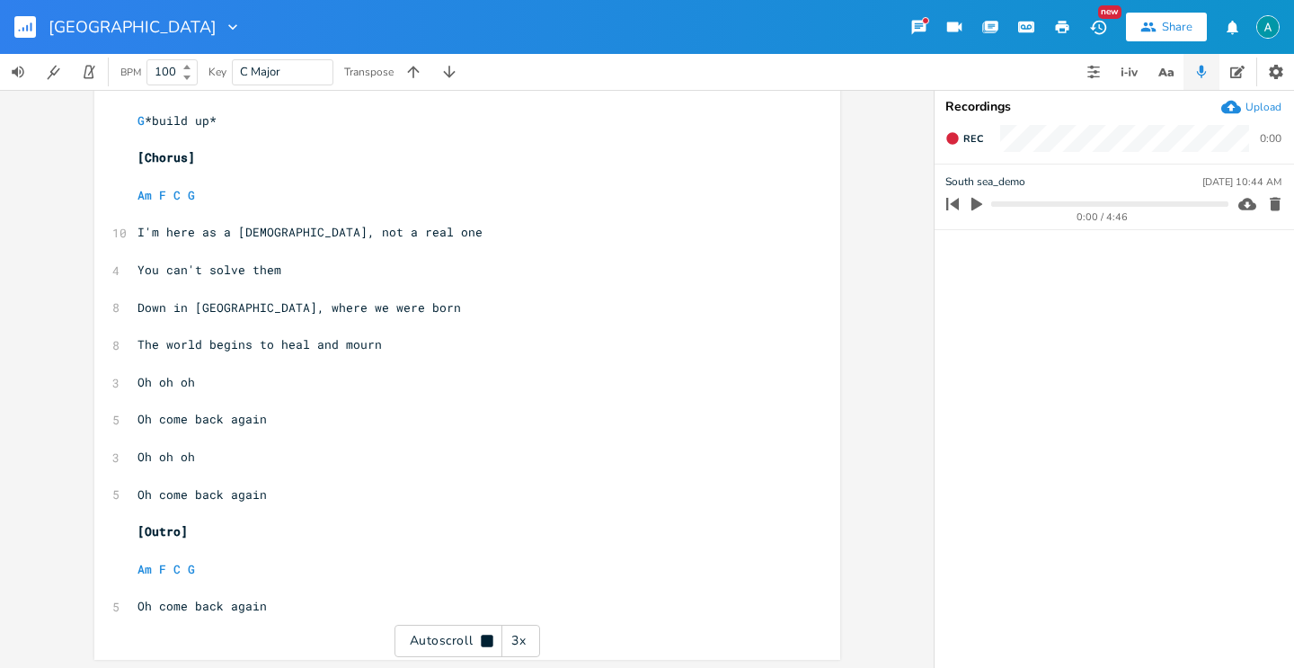
scroll to position [2080, 0]
click at [219, 563] on pre "Am F C G" at bounding box center [458, 566] width 649 height 19
click at [465, 643] on div "Autoscroll 3x" at bounding box center [467, 641] width 146 height 32
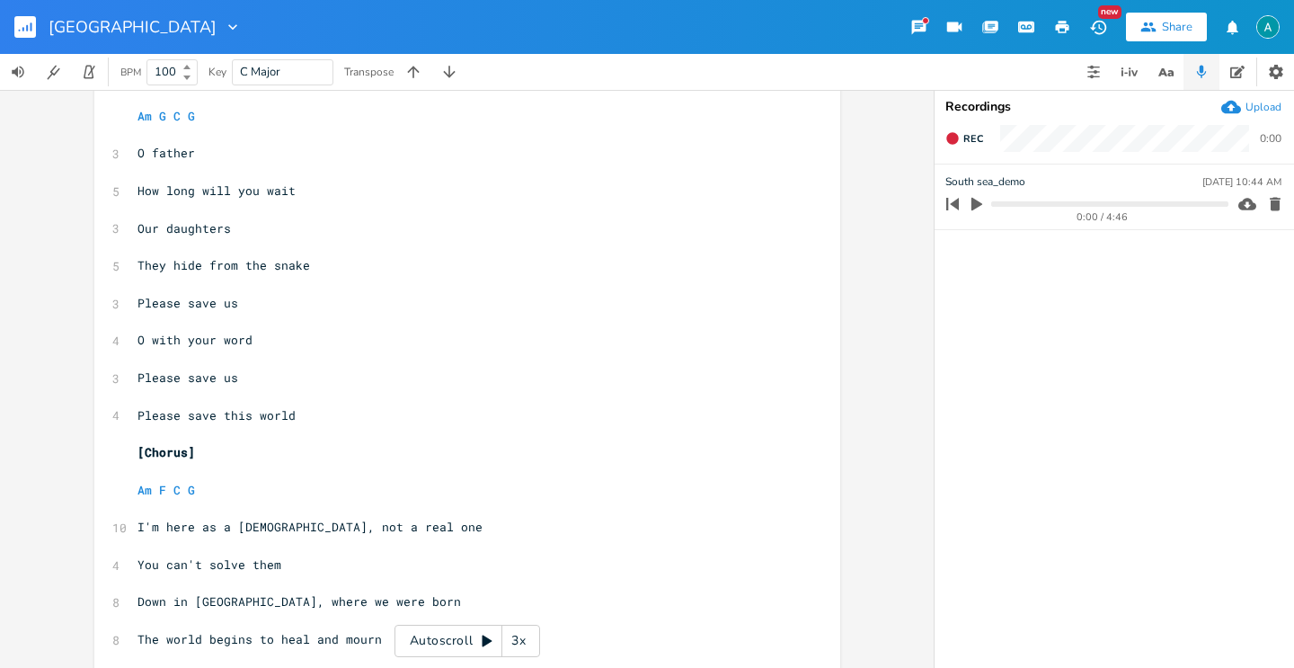
scroll to position [0, 0]
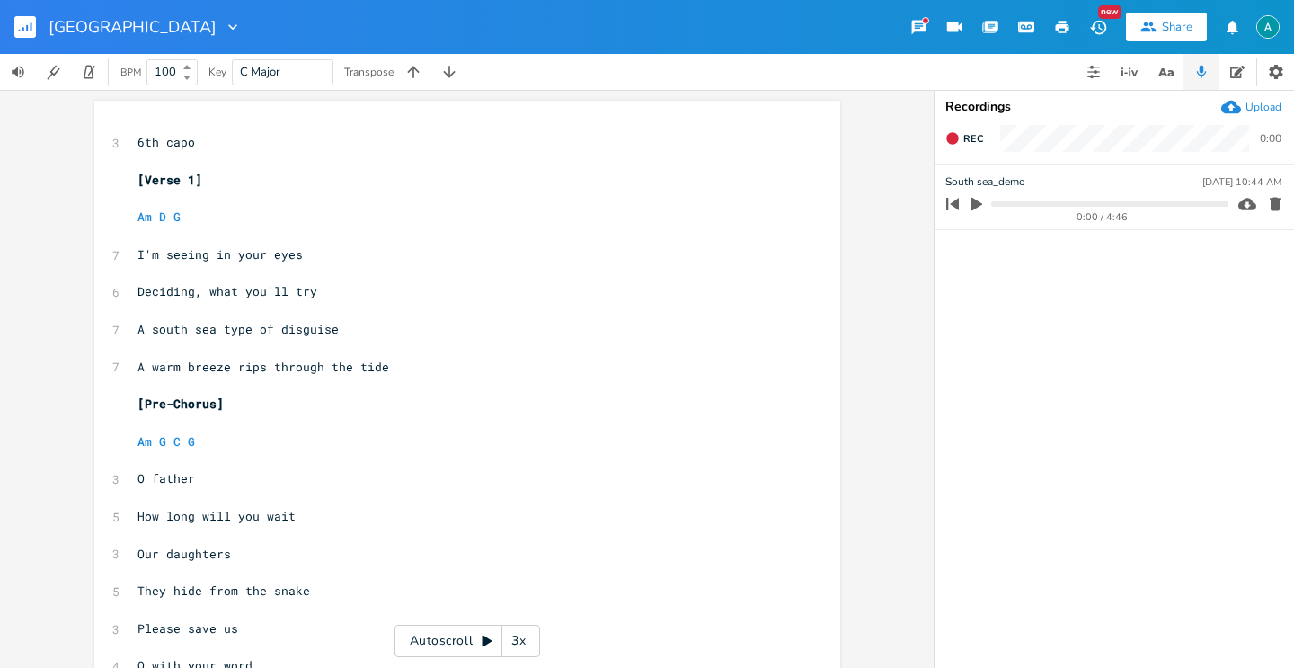
click at [25, 32] on rect "button" at bounding box center [25, 27] width 22 height 22
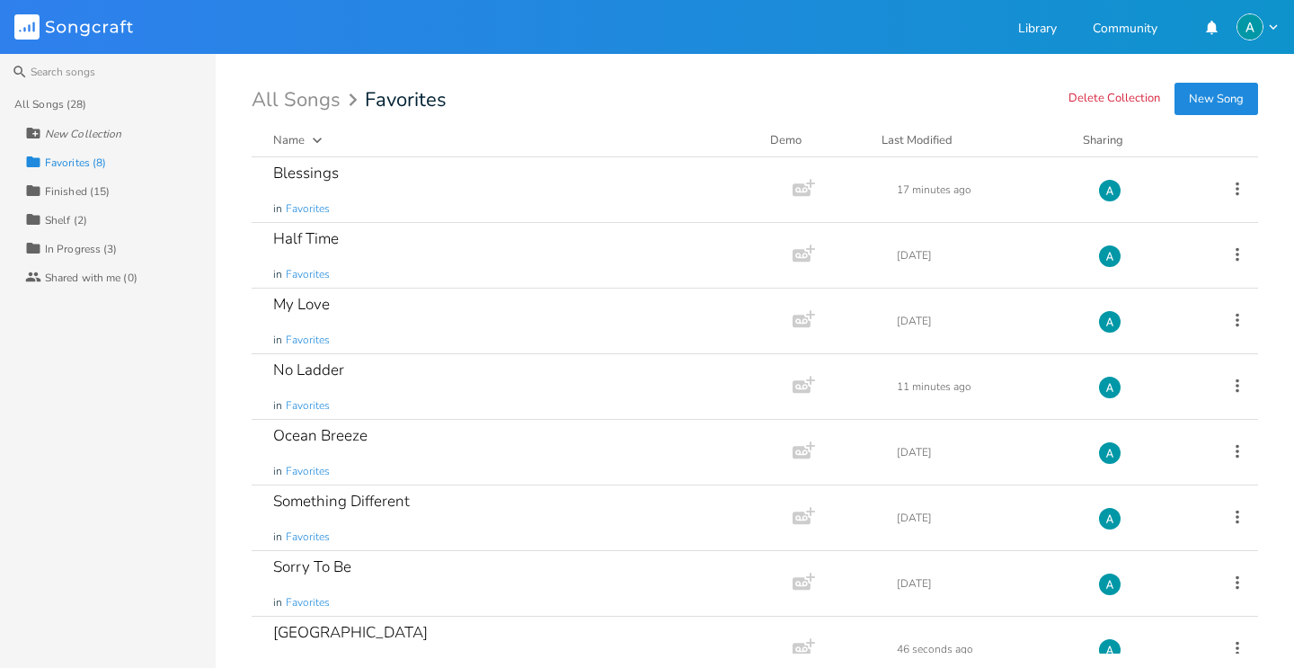
click at [141, 331] on div "All Songs (28) New Collection Collection Favorites (8) Collection Finished (15)…" at bounding box center [108, 379] width 216 height 578
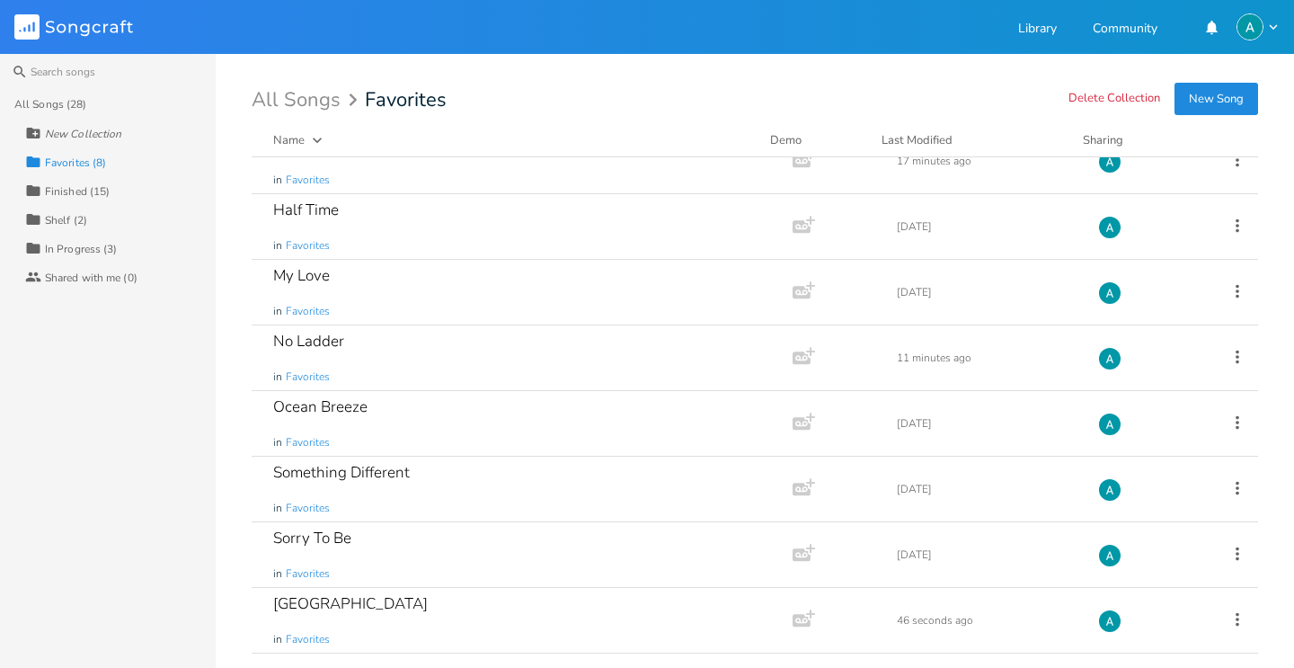
click at [88, 239] on div "Collection In Progress (3)" at bounding box center [120, 248] width 191 height 29
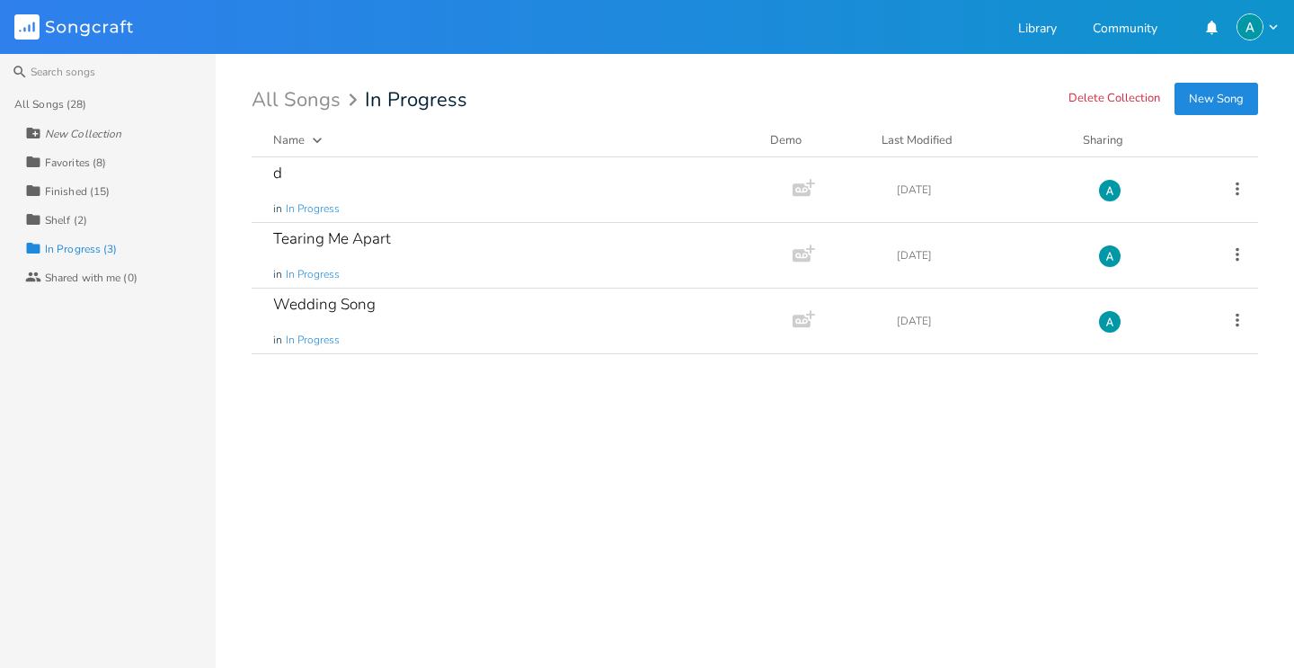
scroll to position [0, 0]
click at [90, 188] on div "Finished (15)" at bounding box center [77, 191] width 65 height 11
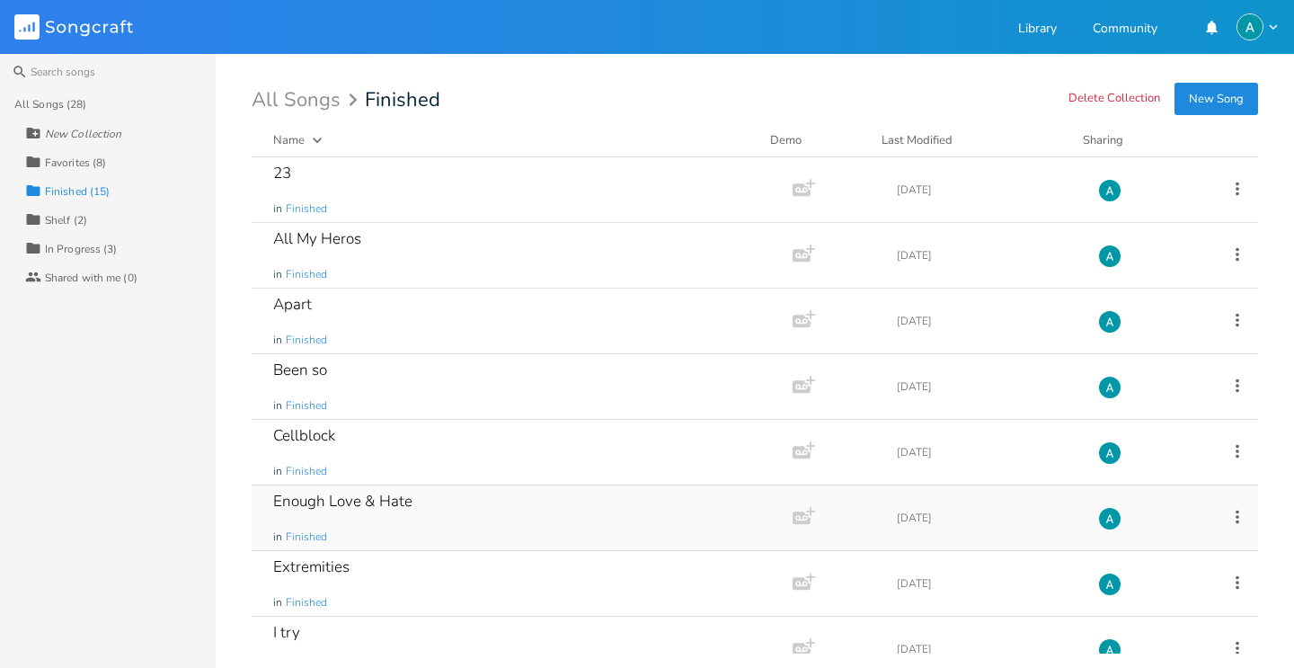
click at [442, 501] on div "Enough Love & Hate in Finished" at bounding box center [518, 517] width 491 height 65
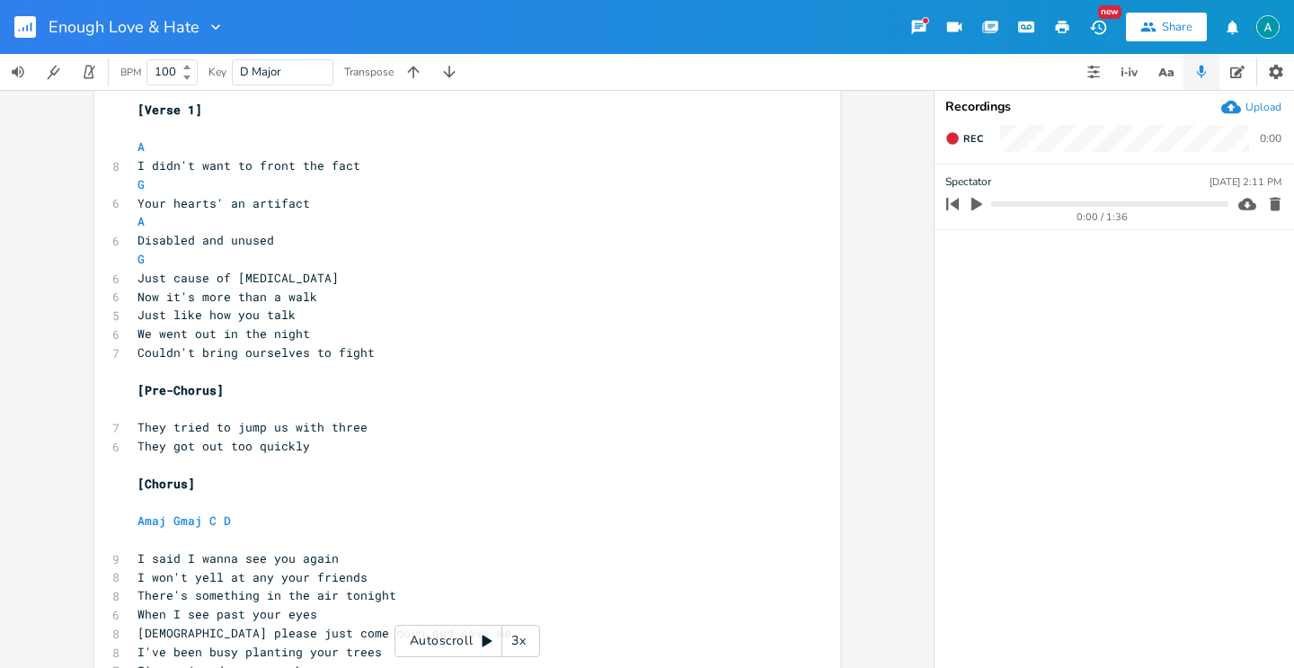
scroll to position [85, 0]
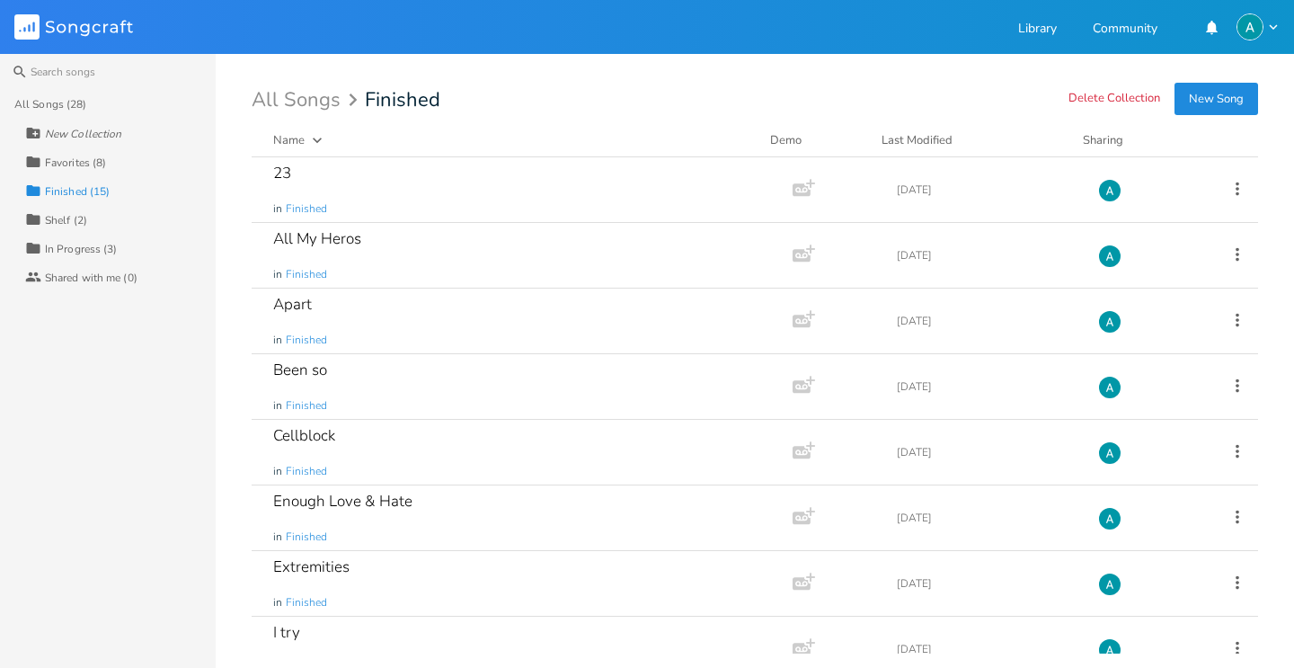
click at [157, 260] on div "Collection In Progress (3)" at bounding box center [120, 248] width 191 height 29
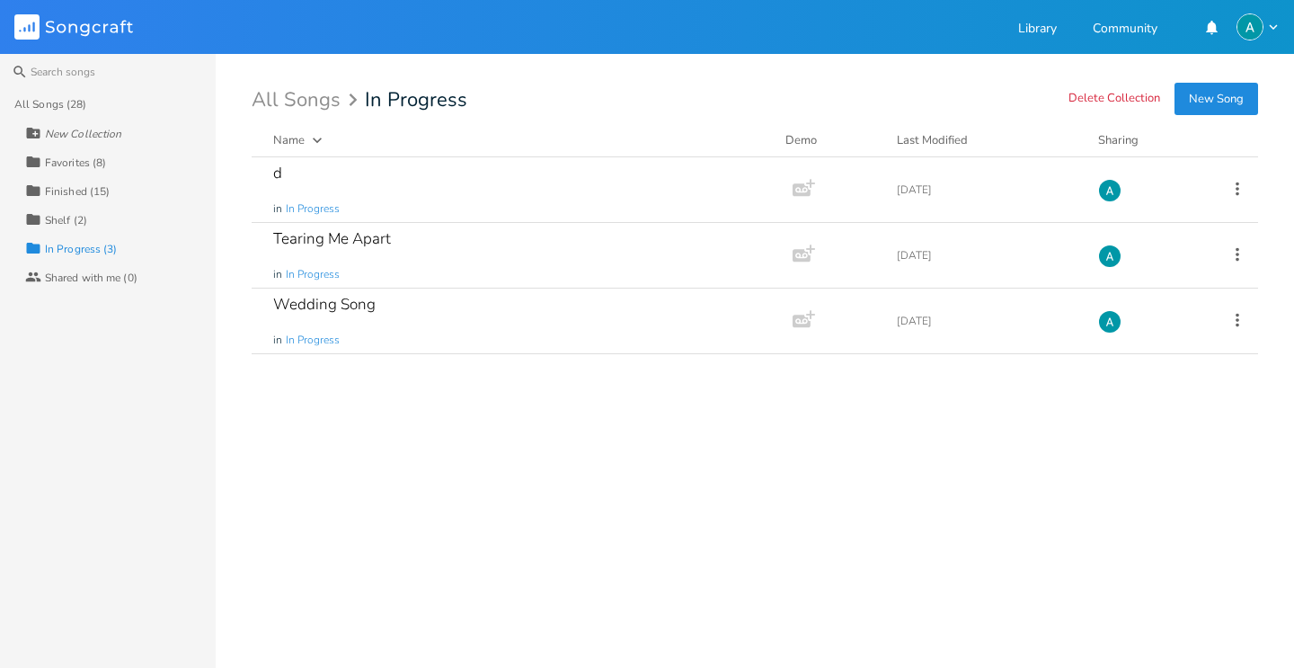
click at [105, 213] on div "Collection Shelf (2)" at bounding box center [120, 219] width 191 height 29
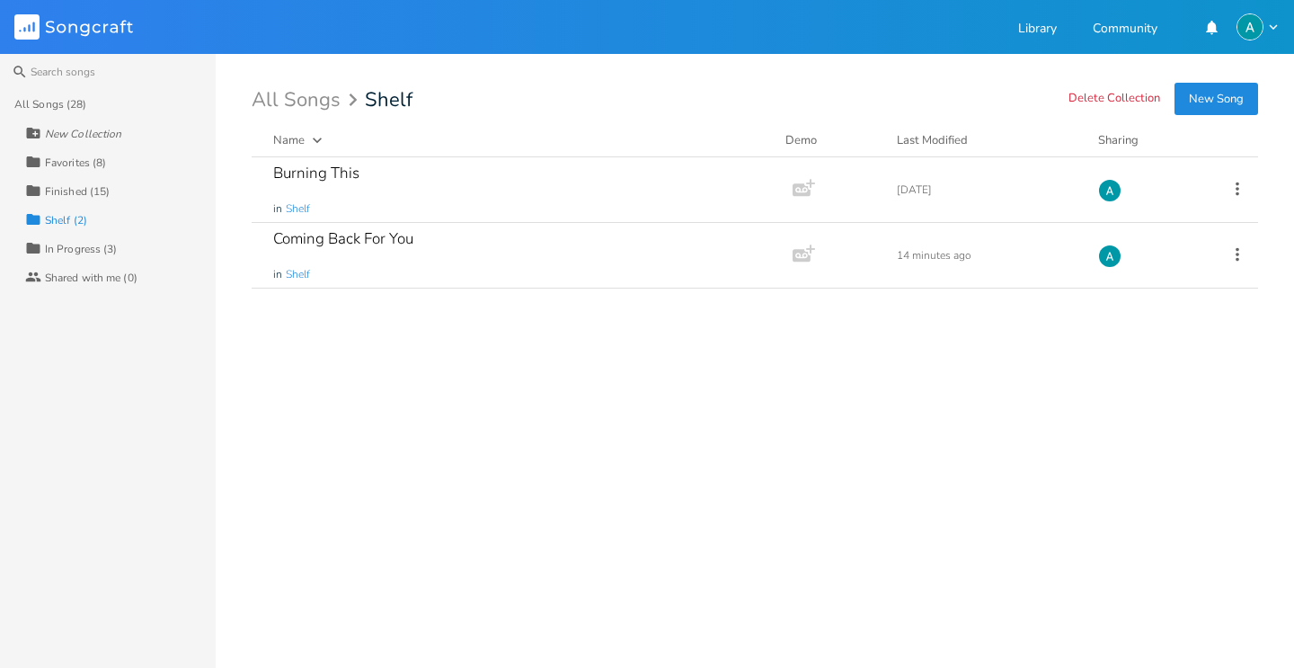
click at [126, 160] on div "Collection Favorites (8)" at bounding box center [120, 161] width 191 height 29
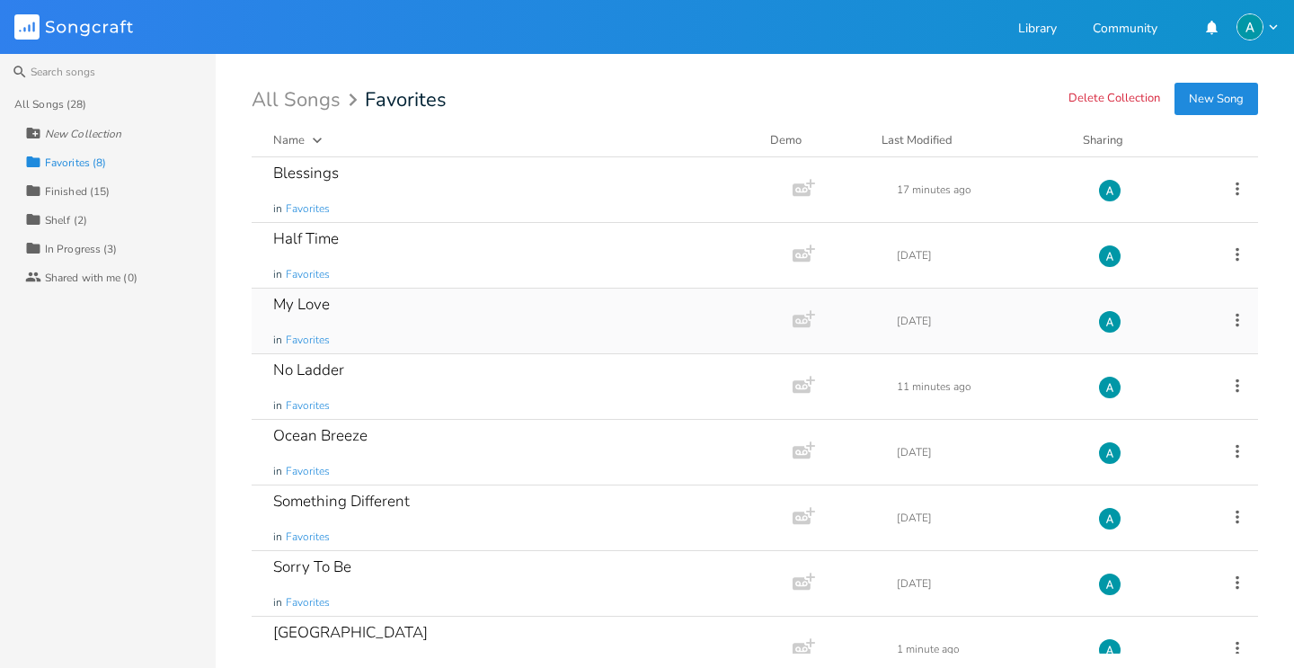
scroll to position [29, 0]
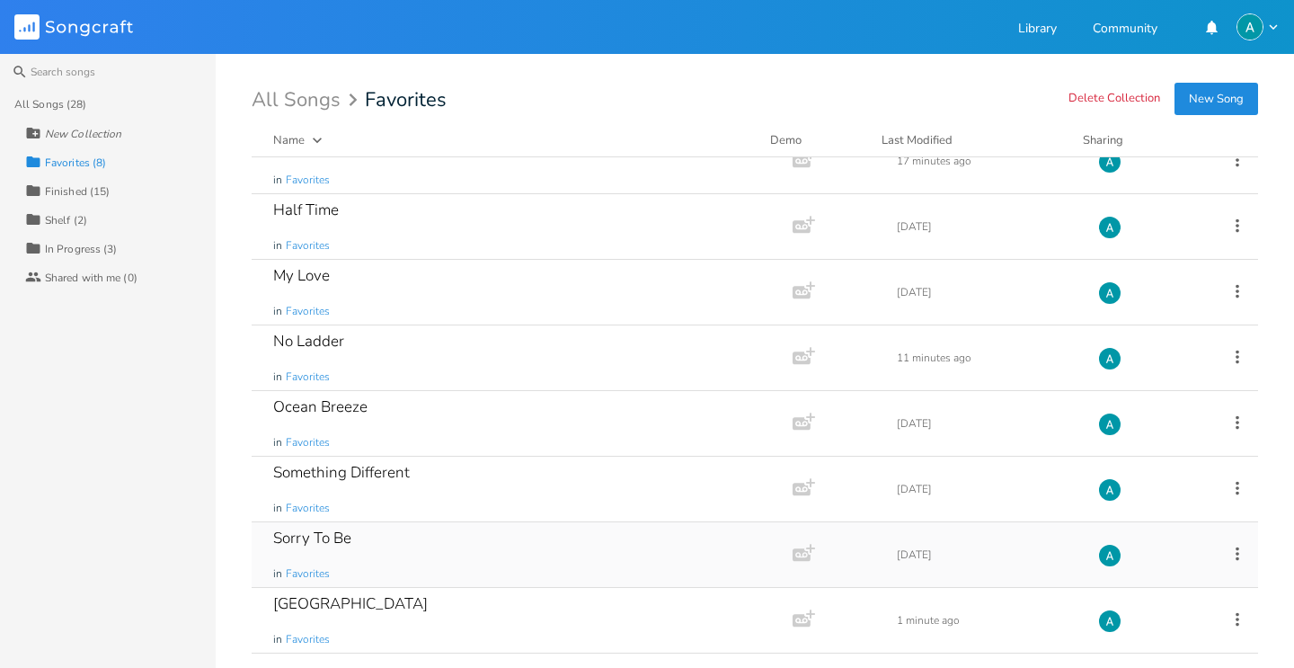
click at [492, 536] on div "Sorry To Be in Favorites" at bounding box center [518, 554] width 491 height 65
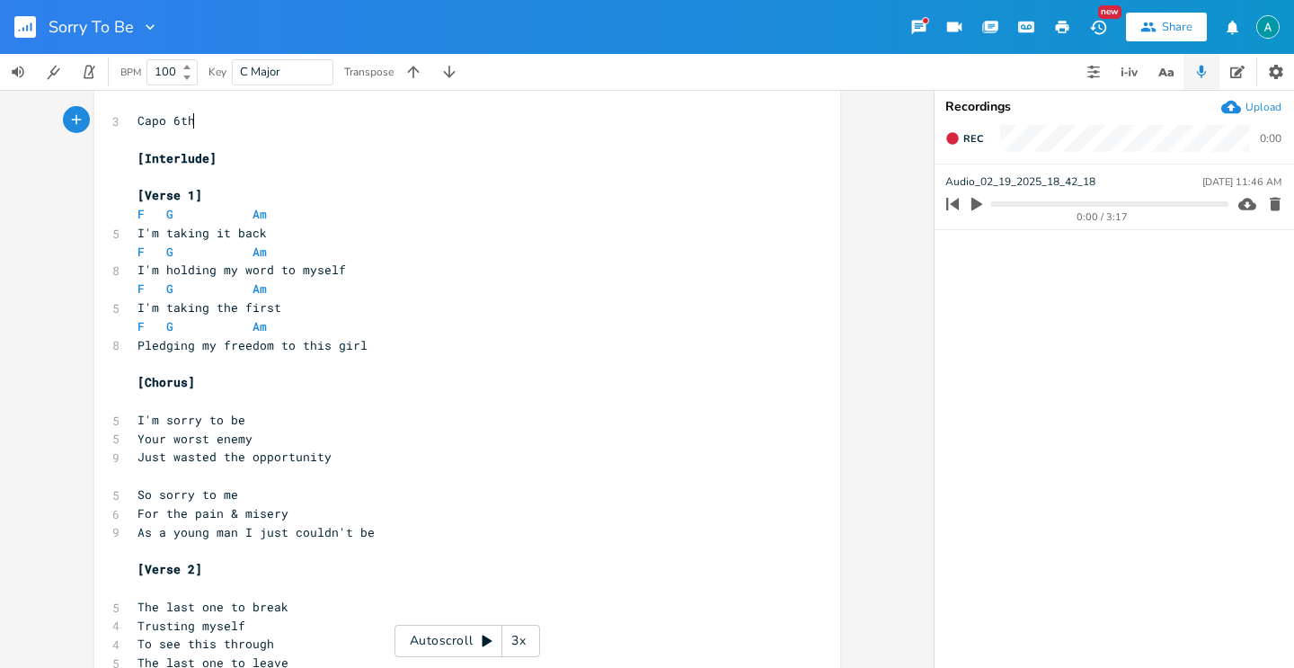
scroll to position [19, 0]
click at [446, 631] on div "Autoscroll 3x" at bounding box center [467, 641] width 146 height 32
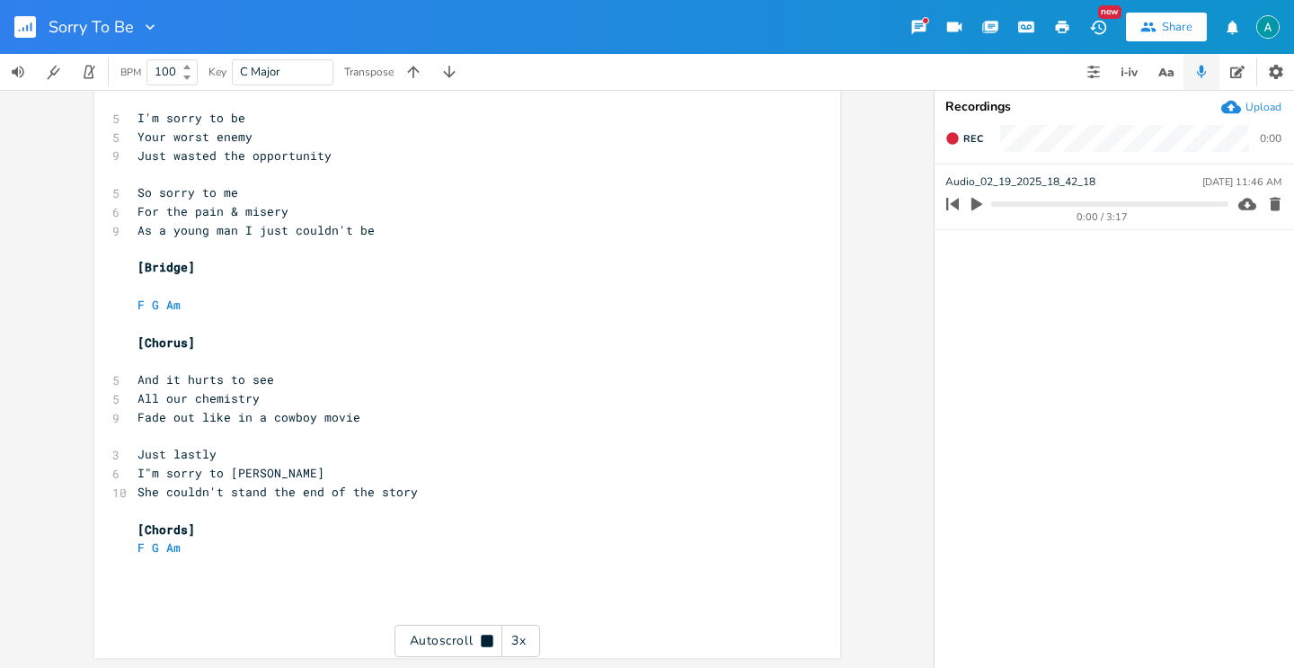
scroll to position [660, 0]
click at [437, 651] on div "Autoscroll 3x" at bounding box center [467, 641] width 146 height 32
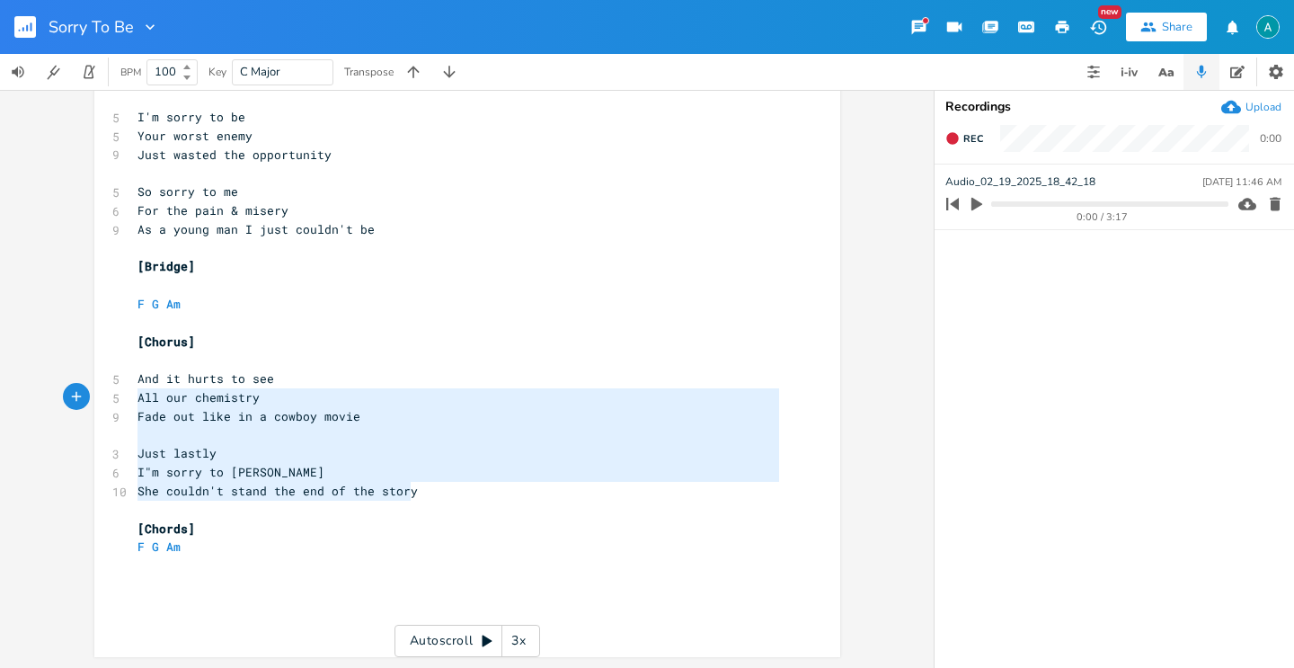
type textarea "And it hurts to see All our chemistry Fade out like in a cowboy movie Just last…"
drag, startPoint x: 416, startPoint y: 492, endPoint x: 128, endPoint y: 386, distance: 307.0
click at [134, 386] on div "3 Capo 6th ​ [Interlude] ​ [Verse 1] F G Am 5 I'm taking it back F G Am 8 I'm h…" at bounding box center [458, 52] width 649 height 1158
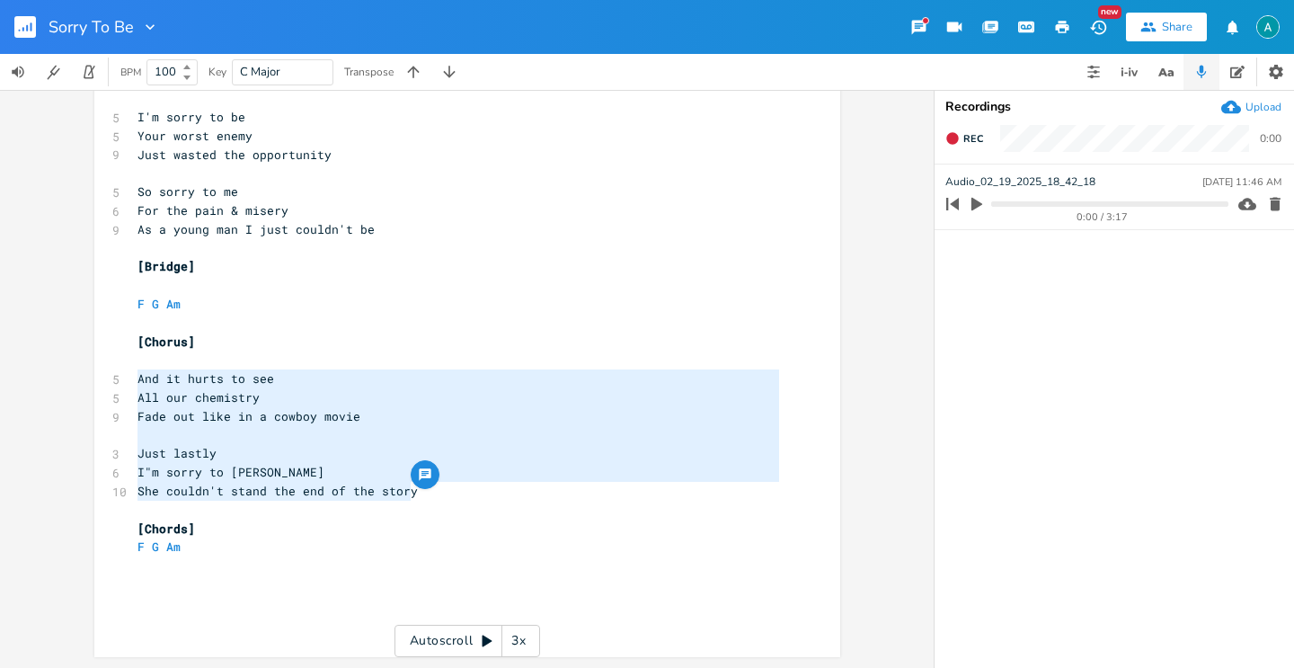
click at [404, 235] on pre "As a young man I just couldn't be" at bounding box center [458, 229] width 649 height 19
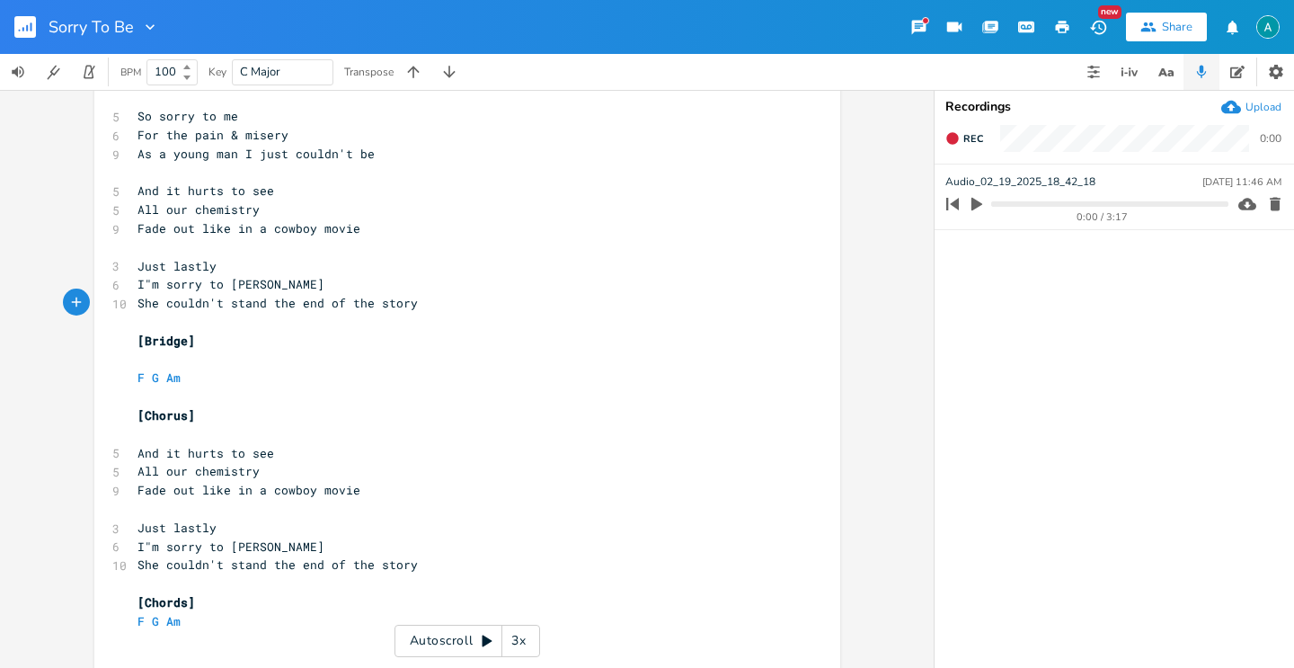
scroll to position [743, 0]
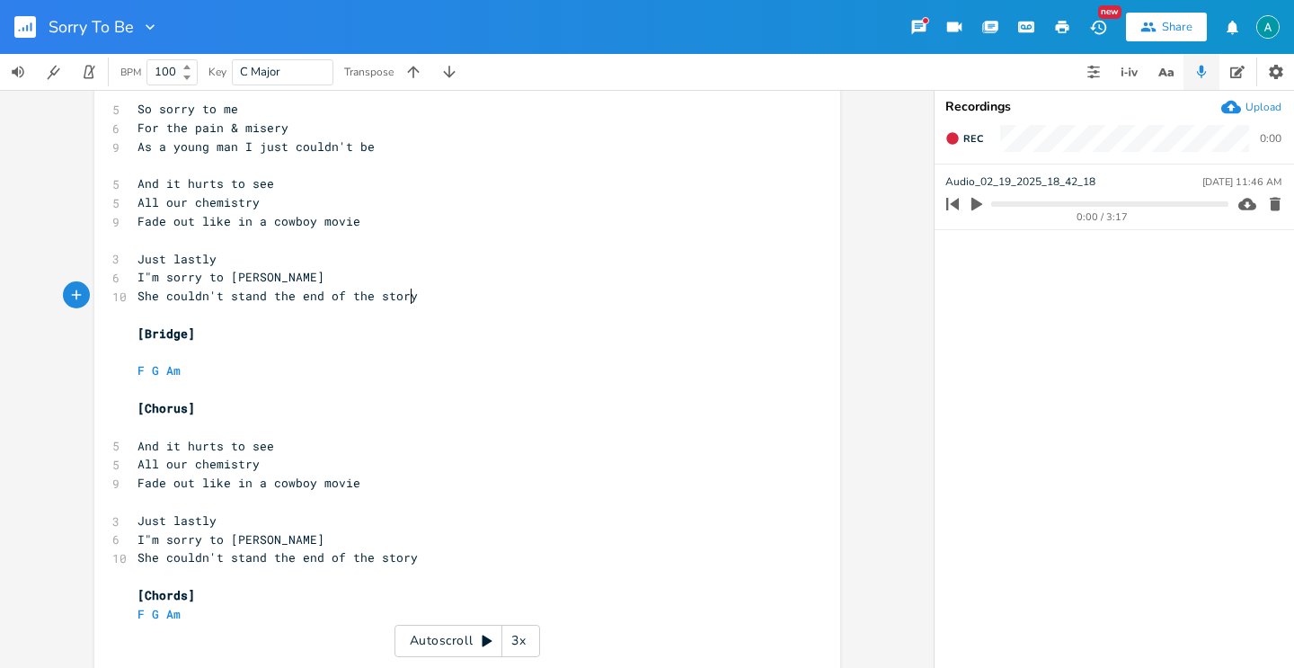
click at [421, 306] on pre "​" at bounding box center [458, 315] width 649 height 19
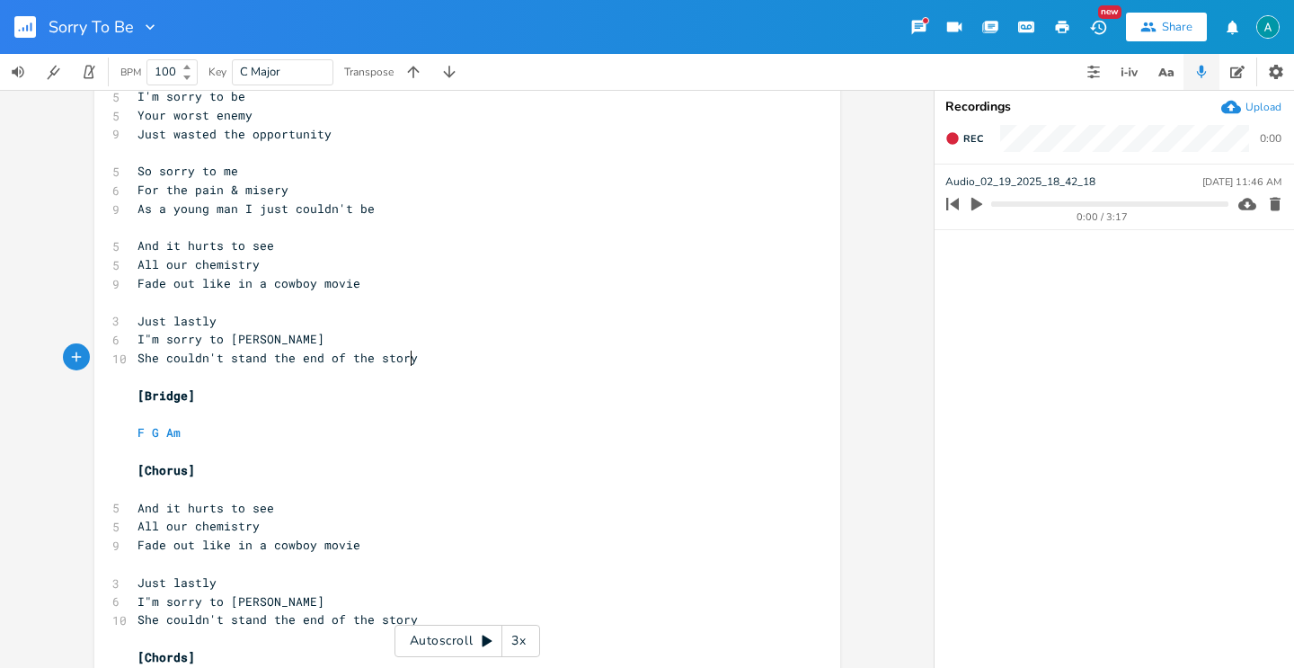
scroll to position [662, 0]
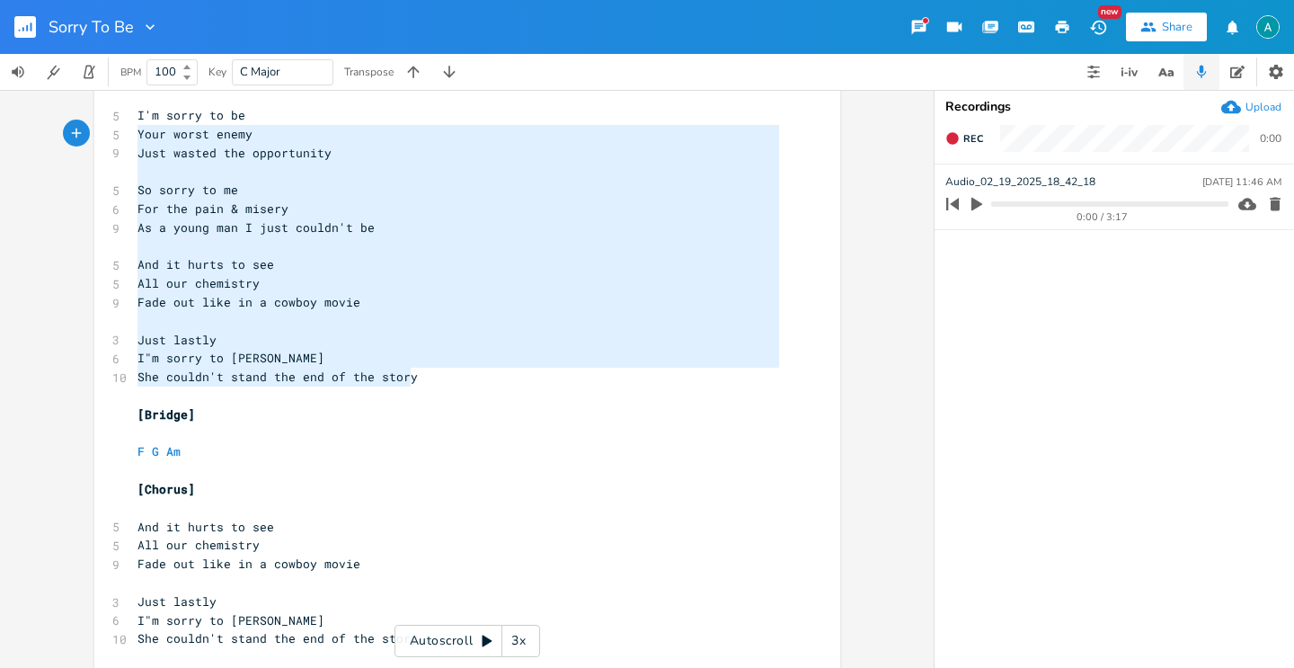
type textarea "I'm sorry to be Your worst enemy Just wasted the opportunity So sorry to me For…"
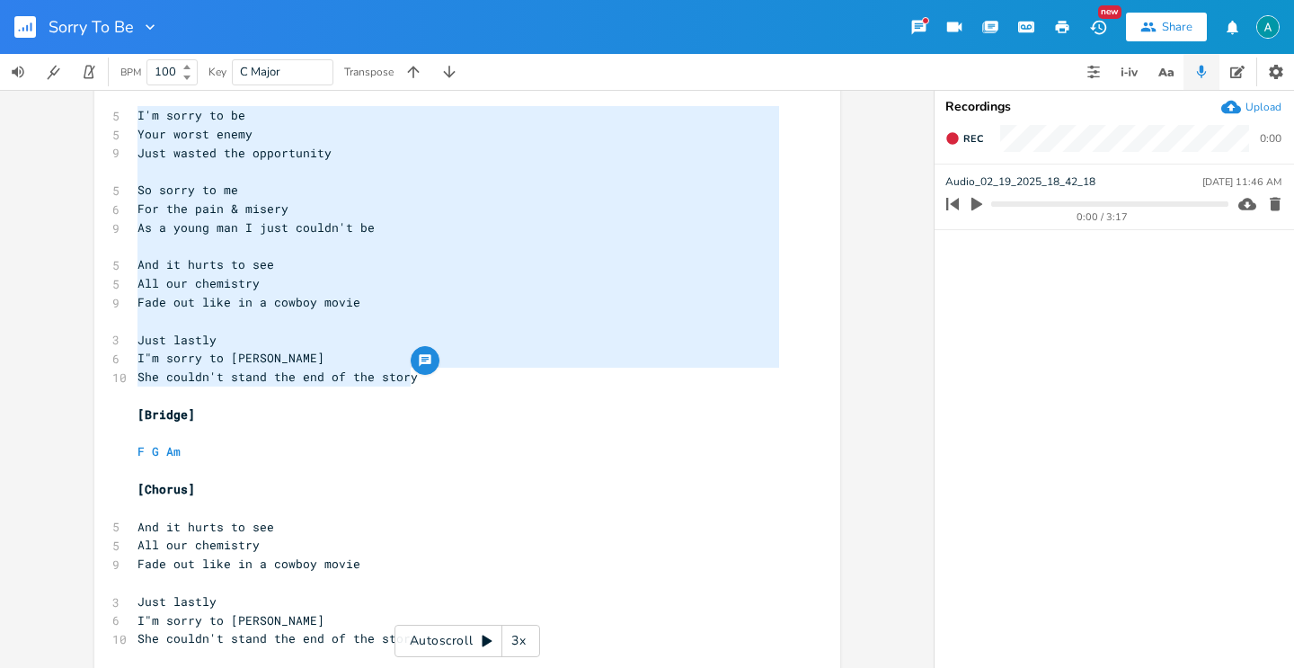
drag, startPoint x: 420, startPoint y: 369, endPoint x: 116, endPoint y: 116, distance: 395.6
click at [116, 116] on div "I'm sorry to be Your worst enemy Just wasted the opportunity So sorry to me For…" at bounding box center [467, 121] width 746 height 1366
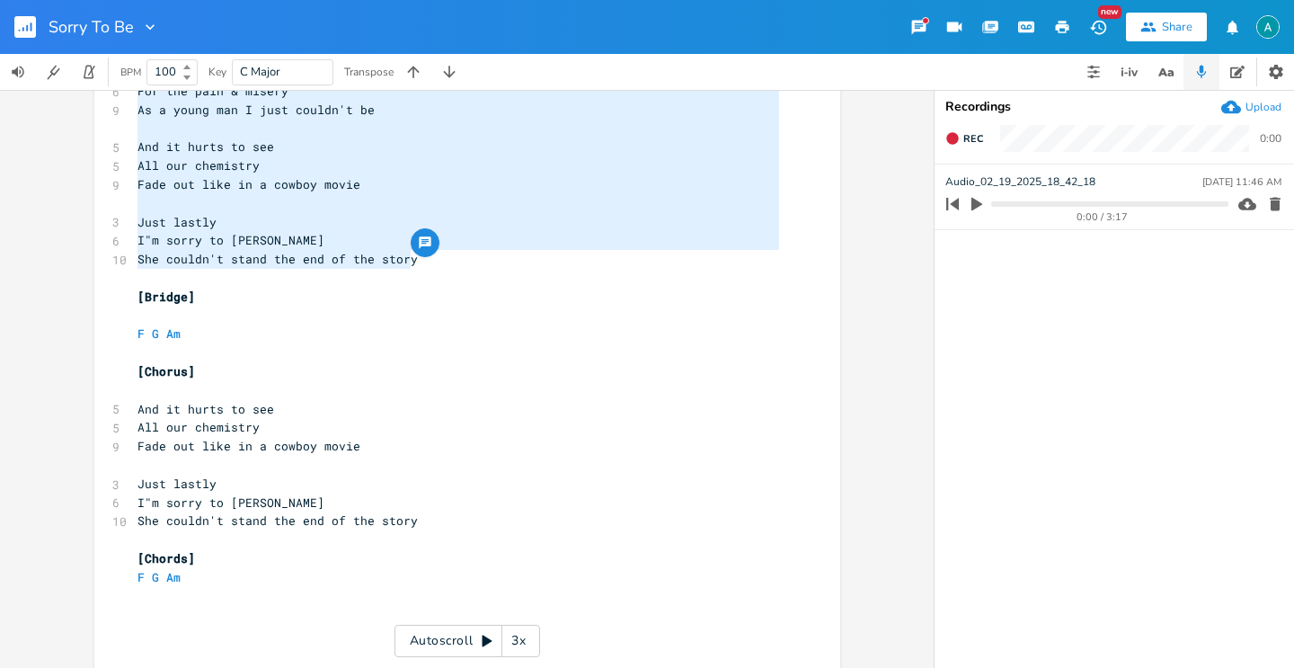
scroll to position [797, 0]
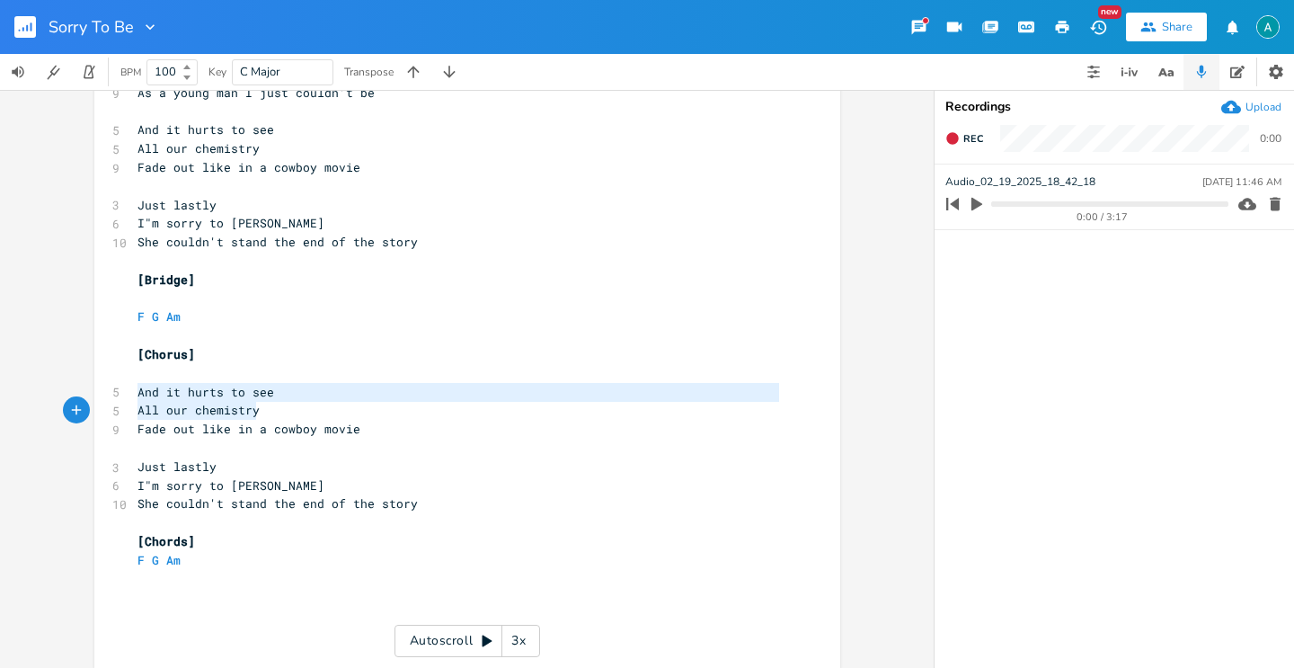
type textarea "And it hurts to see All our chemistry Fade out like in a cowboy movie Just last…"
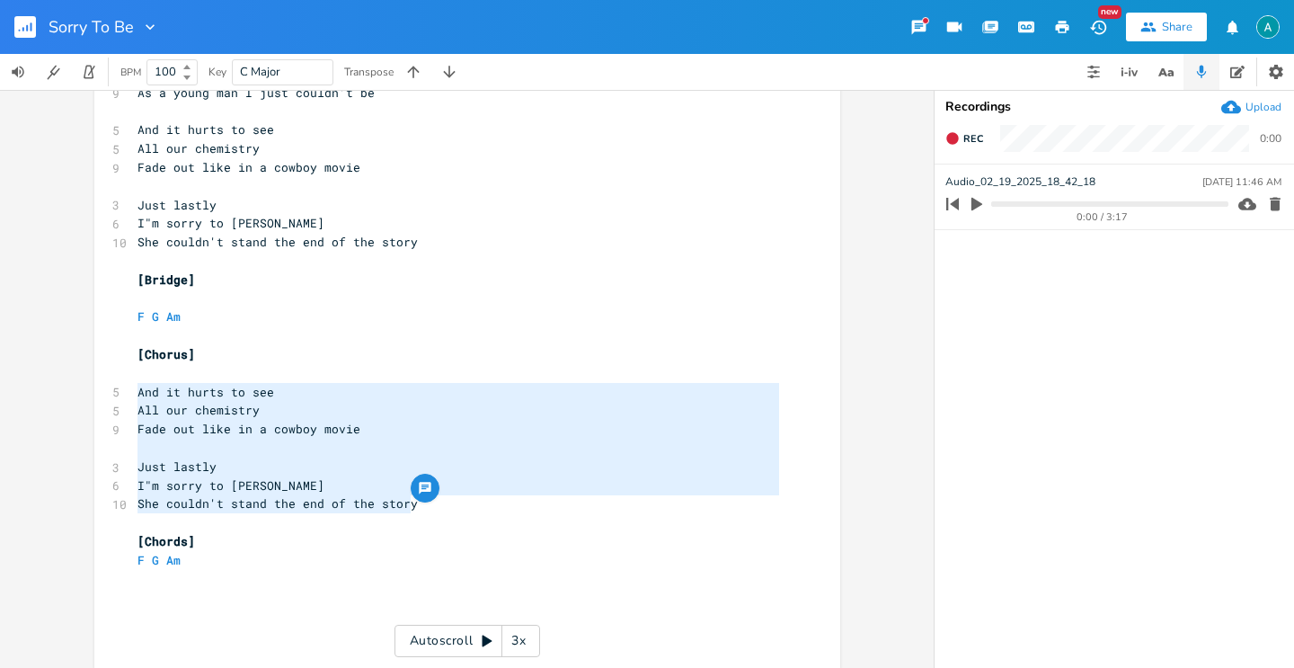
drag, startPoint x: 131, startPoint y: 393, endPoint x: 437, endPoint y: 509, distance: 326.8
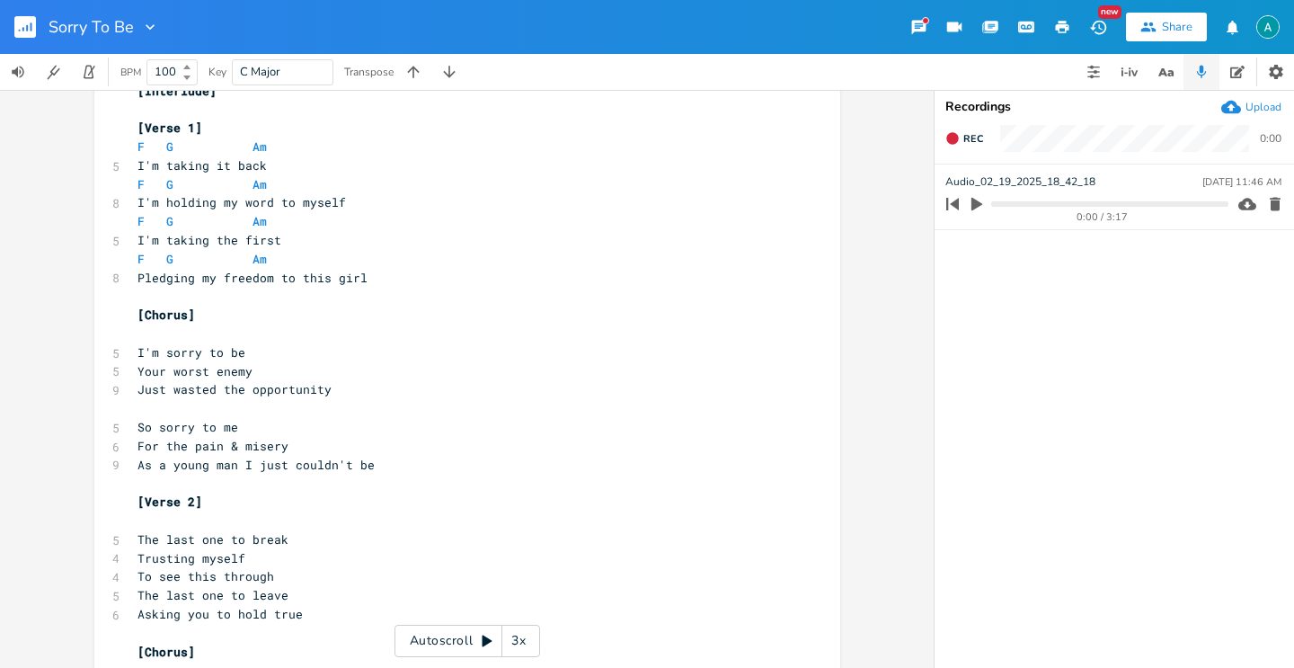
scroll to position [0, 0]
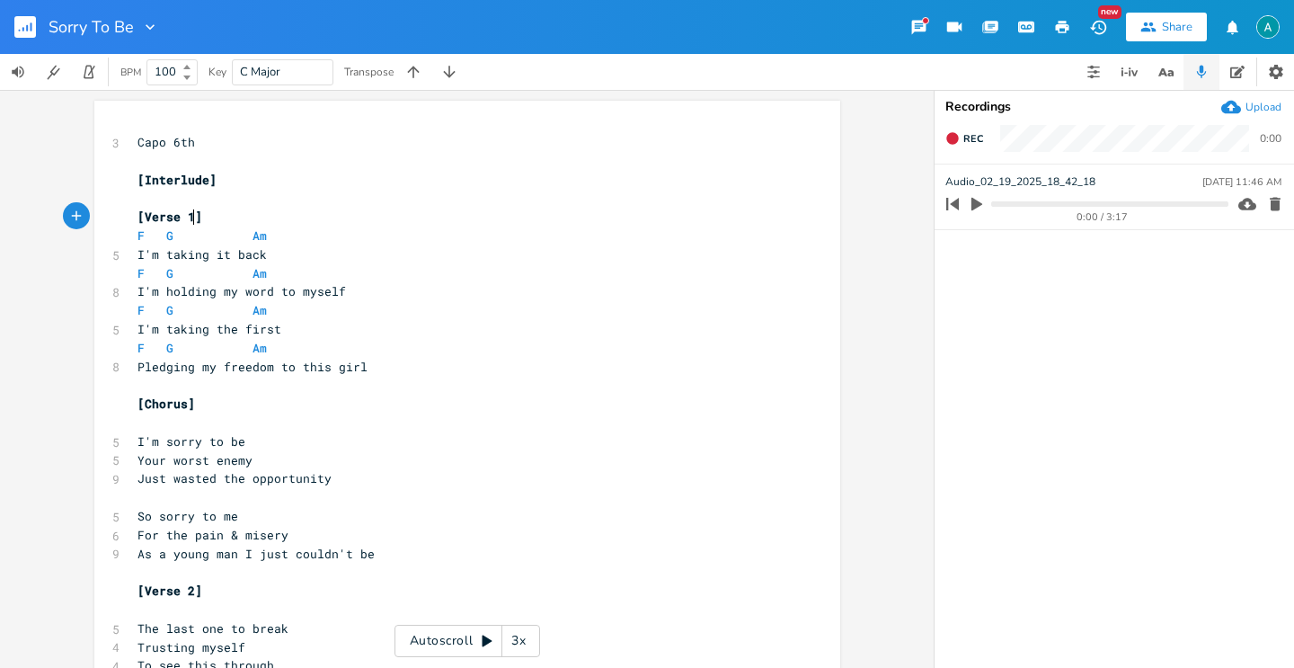
click at [188, 221] on span "[Verse 1]" at bounding box center [169, 216] width 65 height 16
click at [182, 197] on pre "​" at bounding box center [458, 198] width 649 height 19
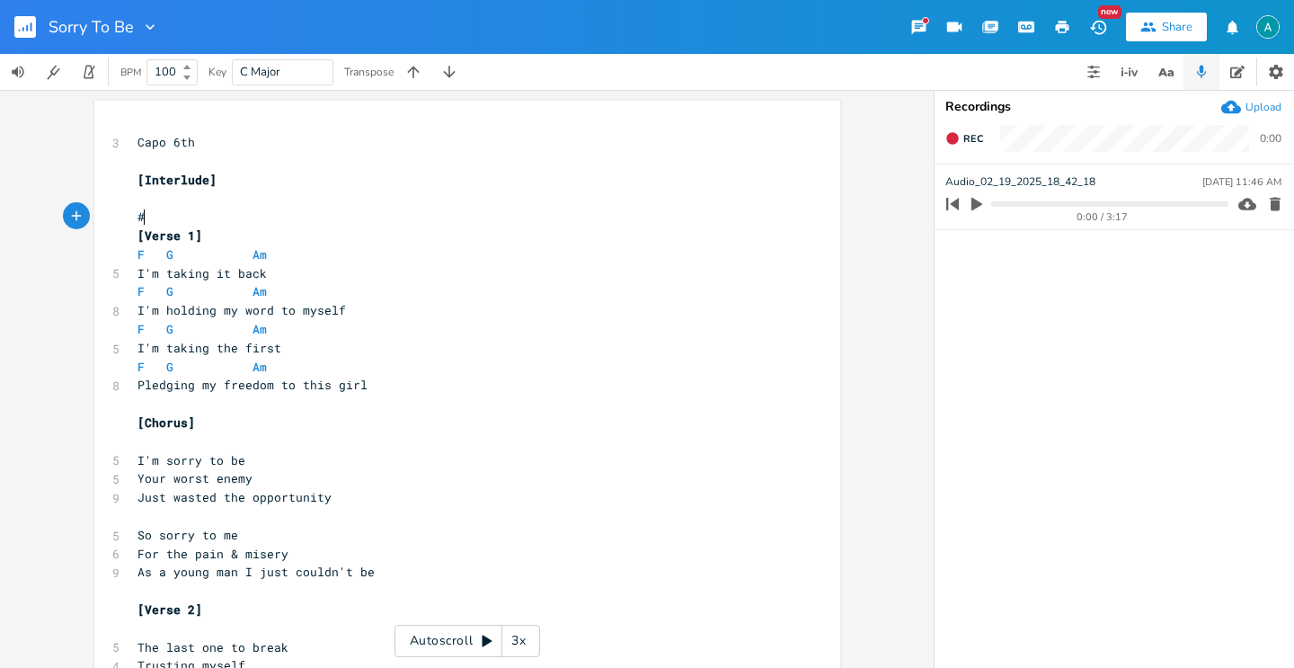
type textarea "##"
type textarea "[Interlude]"
drag, startPoint x: 224, startPoint y: 184, endPoint x: 120, endPoint y: 182, distance: 103.4
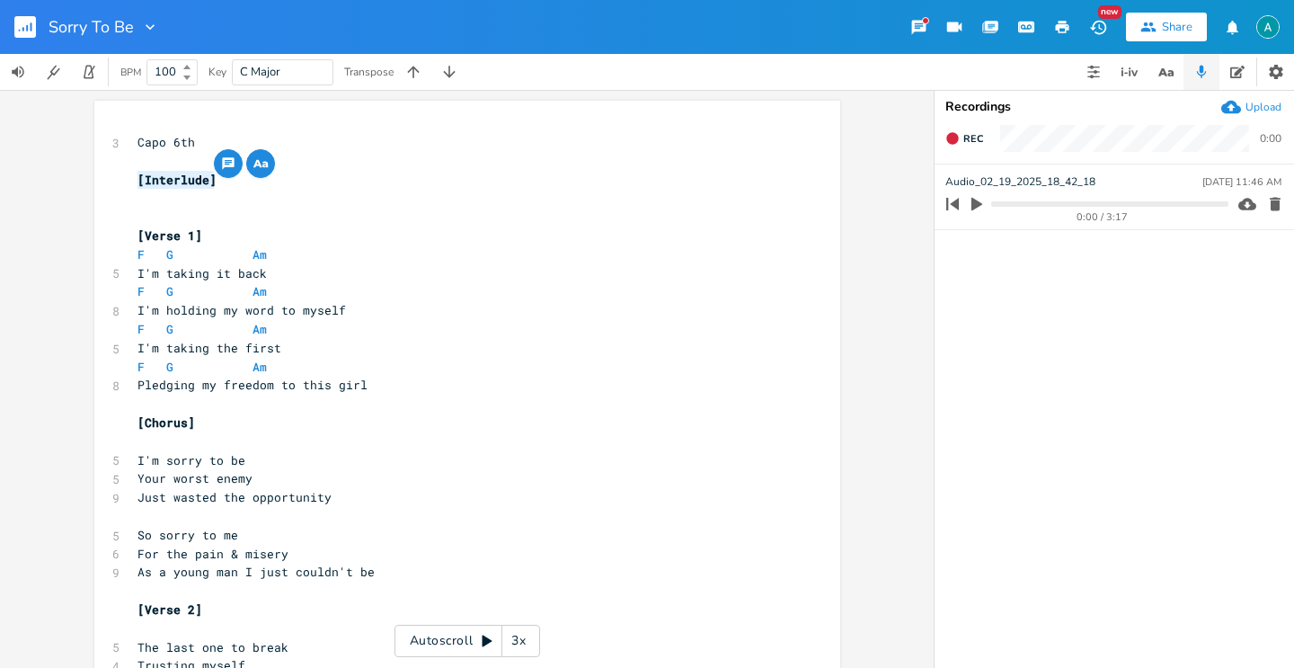
click at [465, 285] on pre "F G Am" at bounding box center [458, 291] width 649 height 19
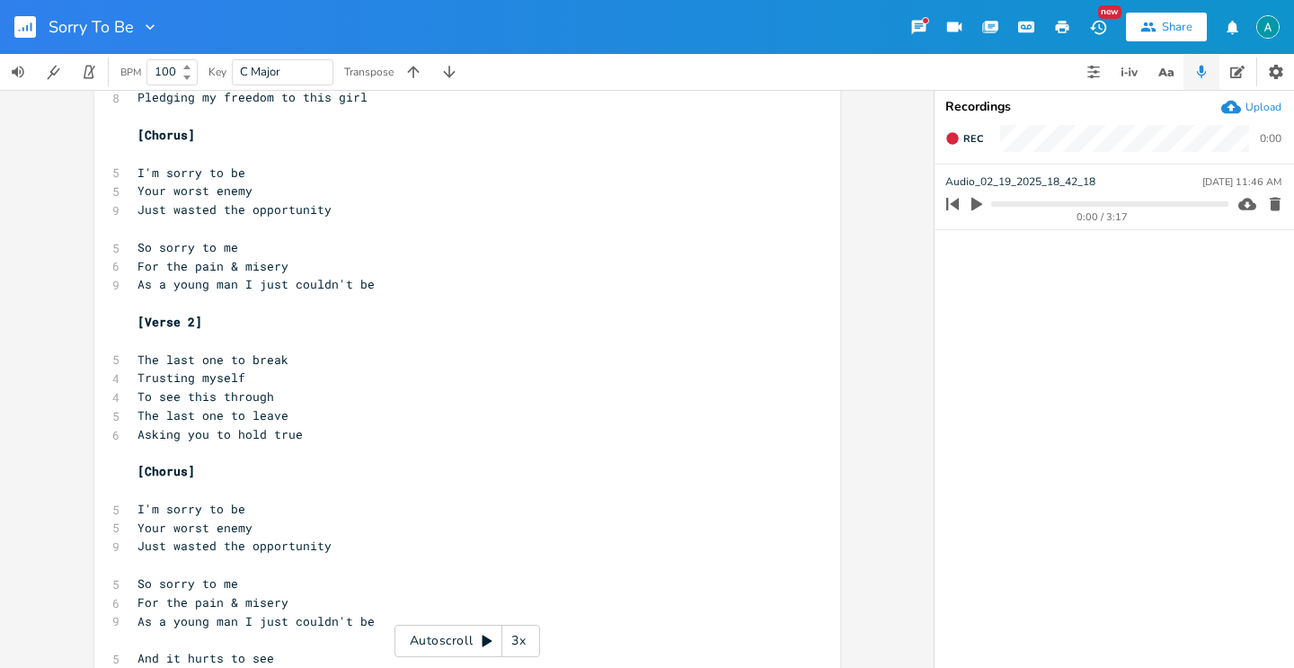
scroll to position [0, 0]
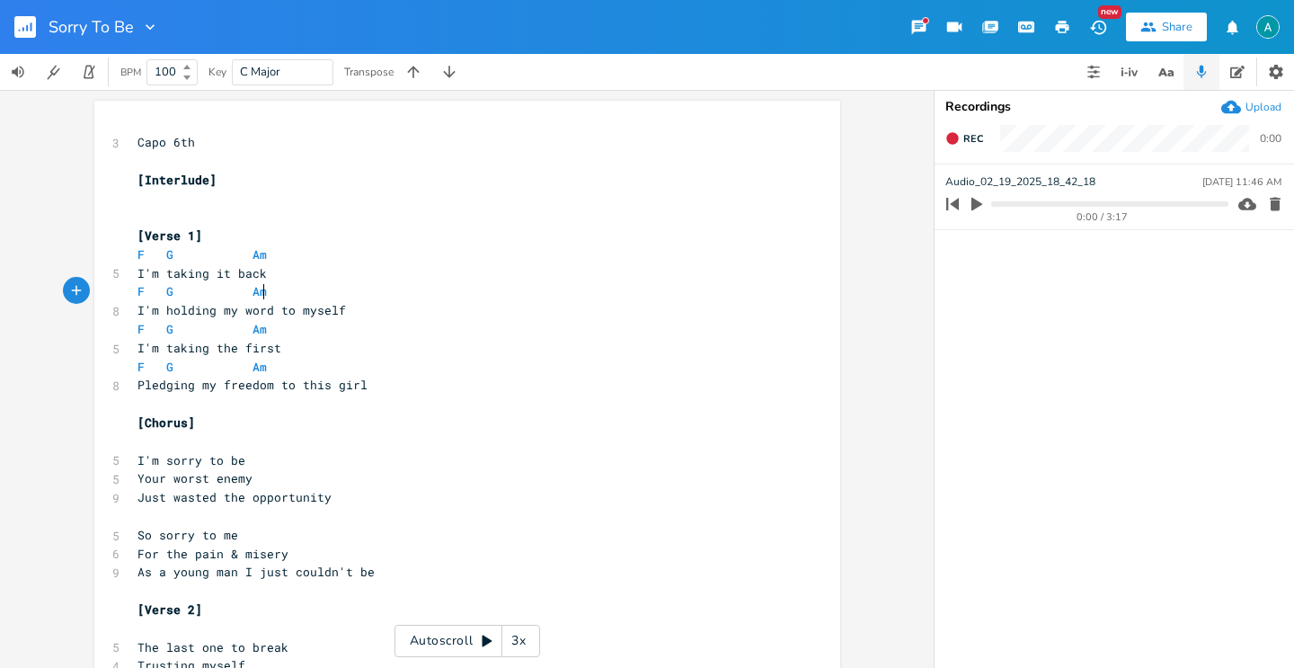
click at [22, 26] on rect "button" at bounding box center [25, 27] width 22 height 22
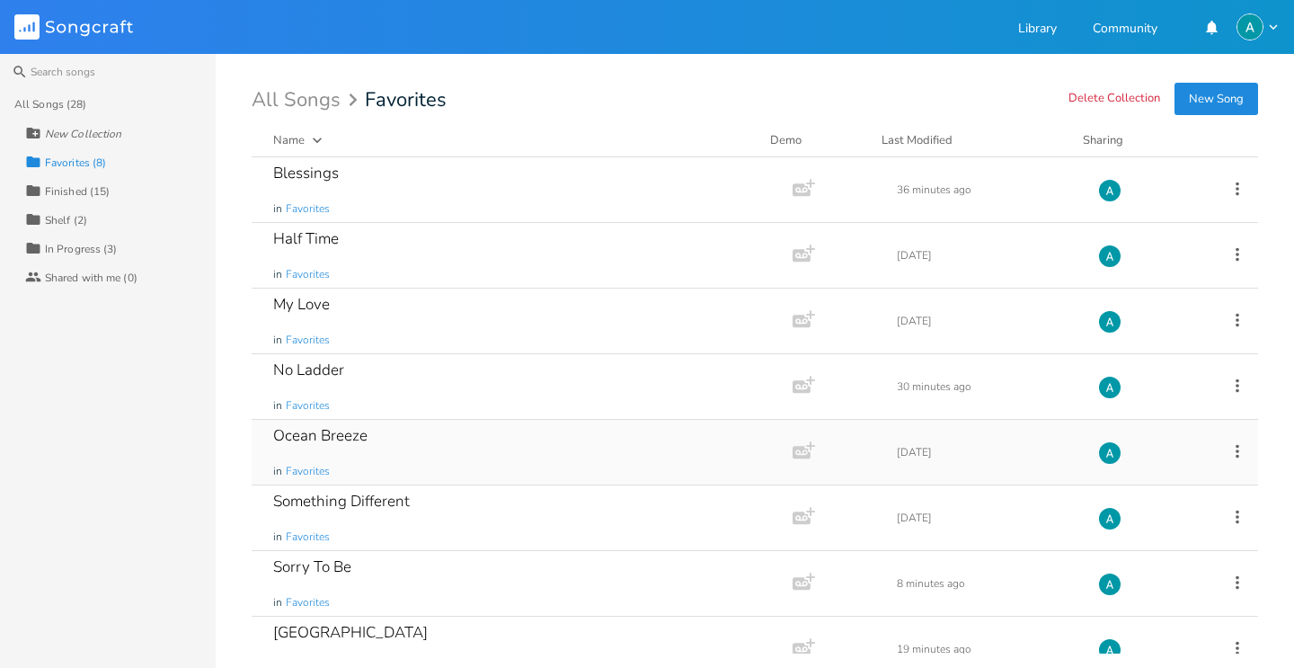
click at [478, 430] on div "Ocean Breeze in Favorites" at bounding box center [518, 452] width 491 height 65
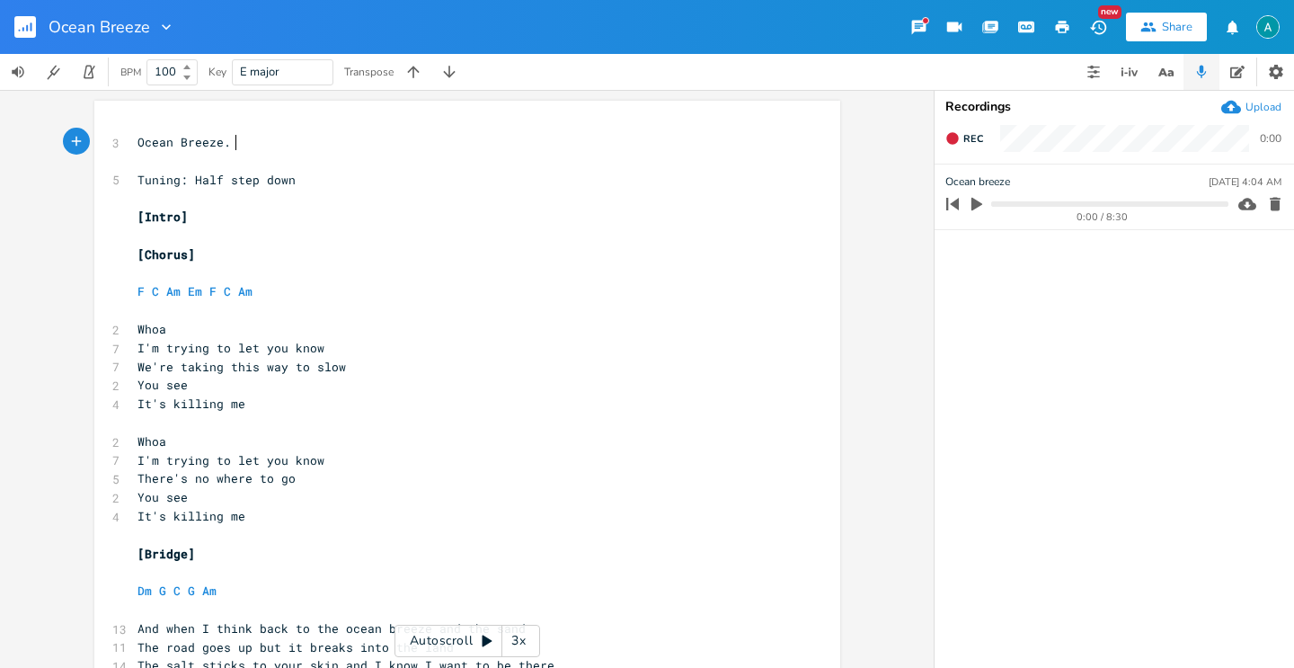
click at [174, 255] on span "[Chorus]" at bounding box center [166, 254] width 58 height 16
type textarea "Verse 1"
click at [163, 550] on span "[Bridge]" at bounding box center [166, 553] width 58 height 16
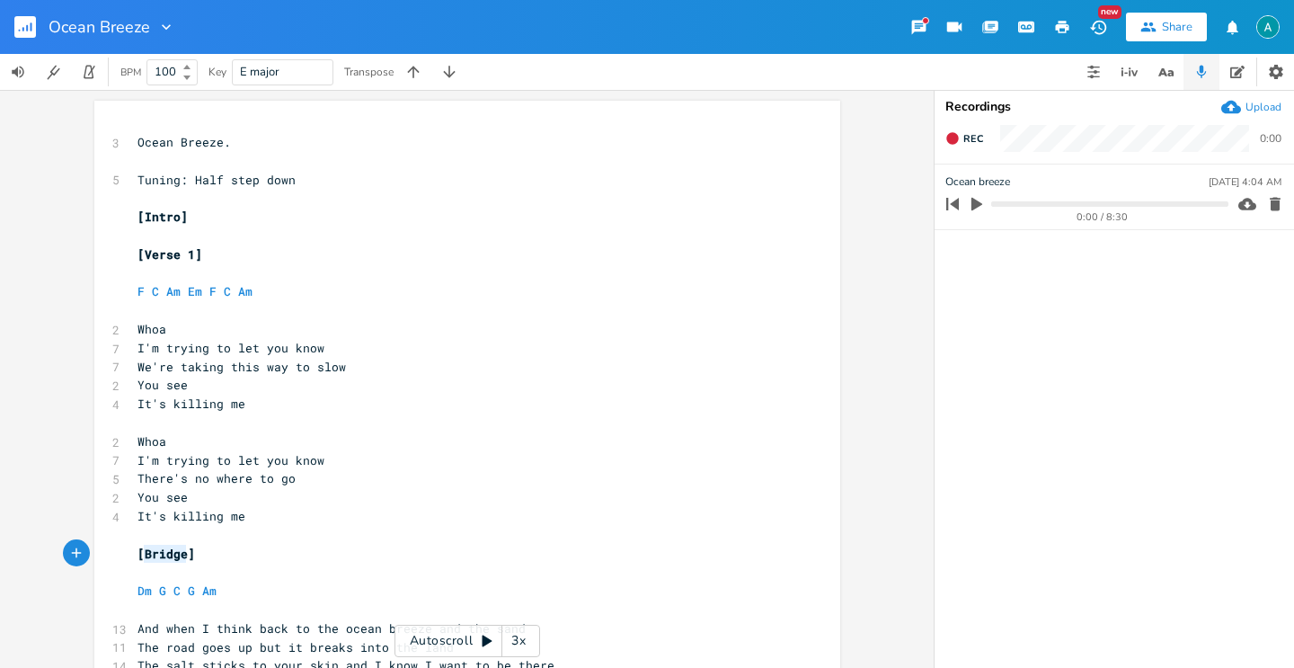
click at [163, 550] on span "[Bridge]" at bounding box center [166, 553] width 58 height 16
type textarea "Chorus"
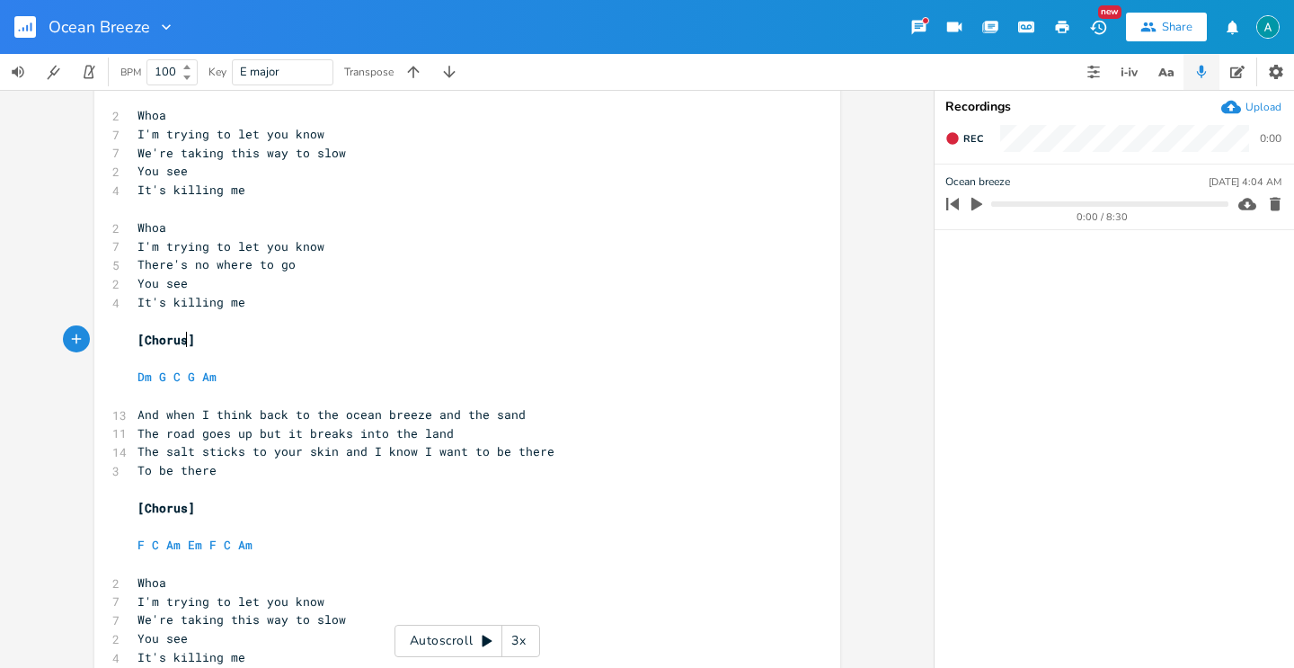
scroll to position [295, 0]
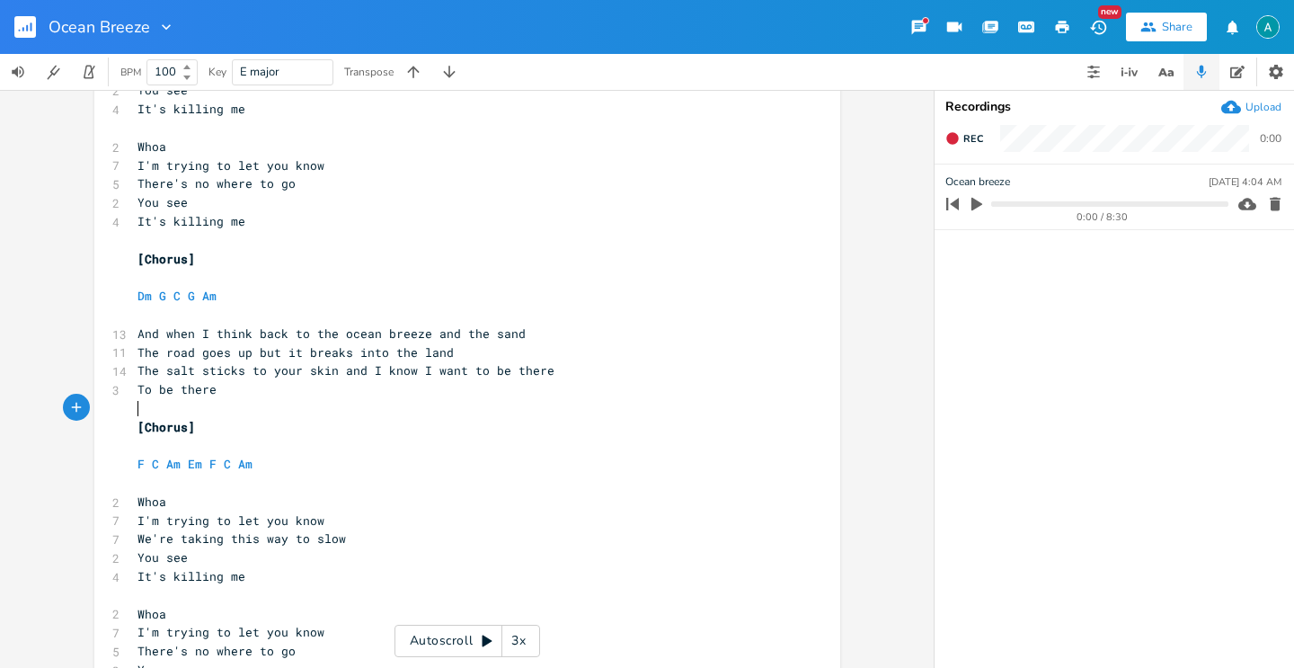
click at [155, 412] on pre "​" at bounding box center [458, 408] width 649 height 19
click at [155, 429] on span "[Chorus]" at bounding box center [166, 427] width 58 height 16
type textarea "Verse 2"
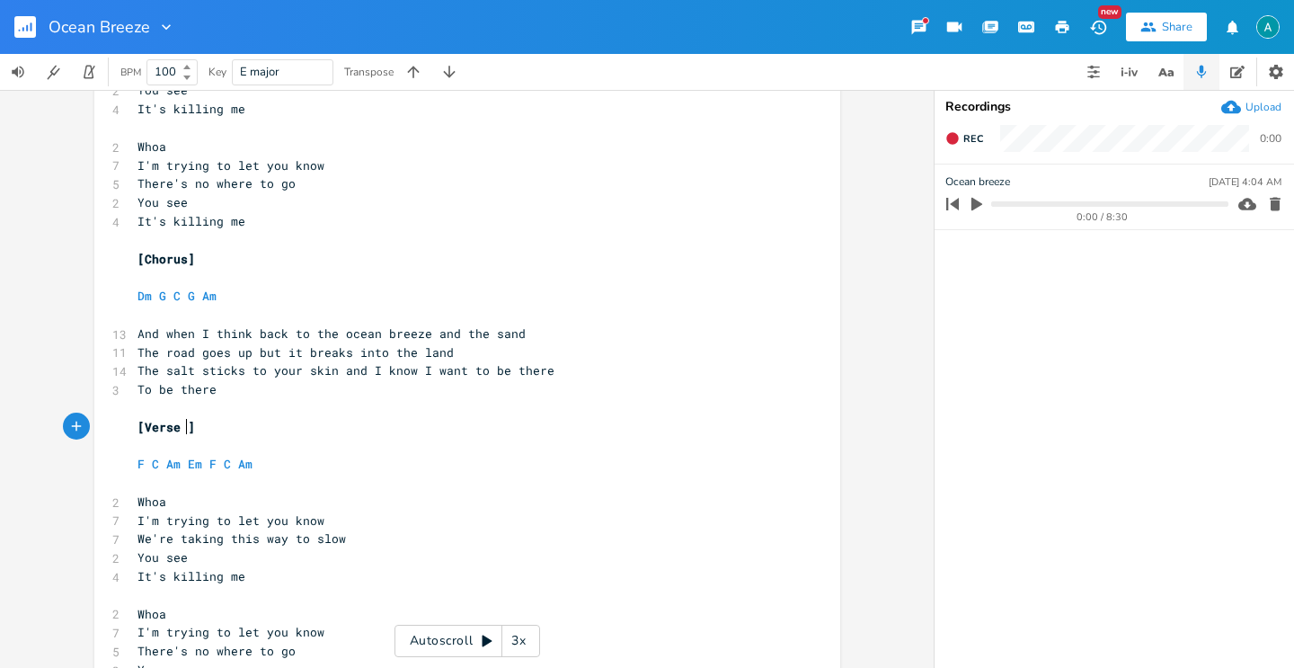
scroll to position [0, 39]
click at [355, 430] on pre "[Verse 2]" at bounding box center [458, 427] width 649 height 19
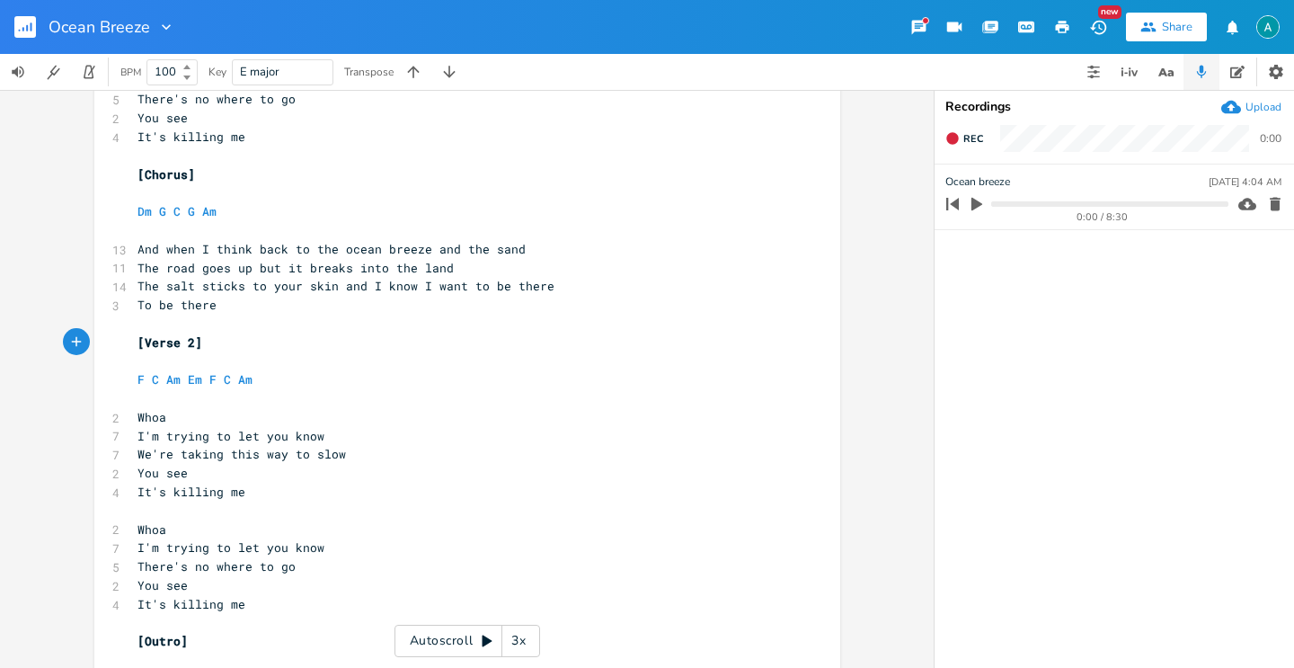
scroll to position [436, 0]
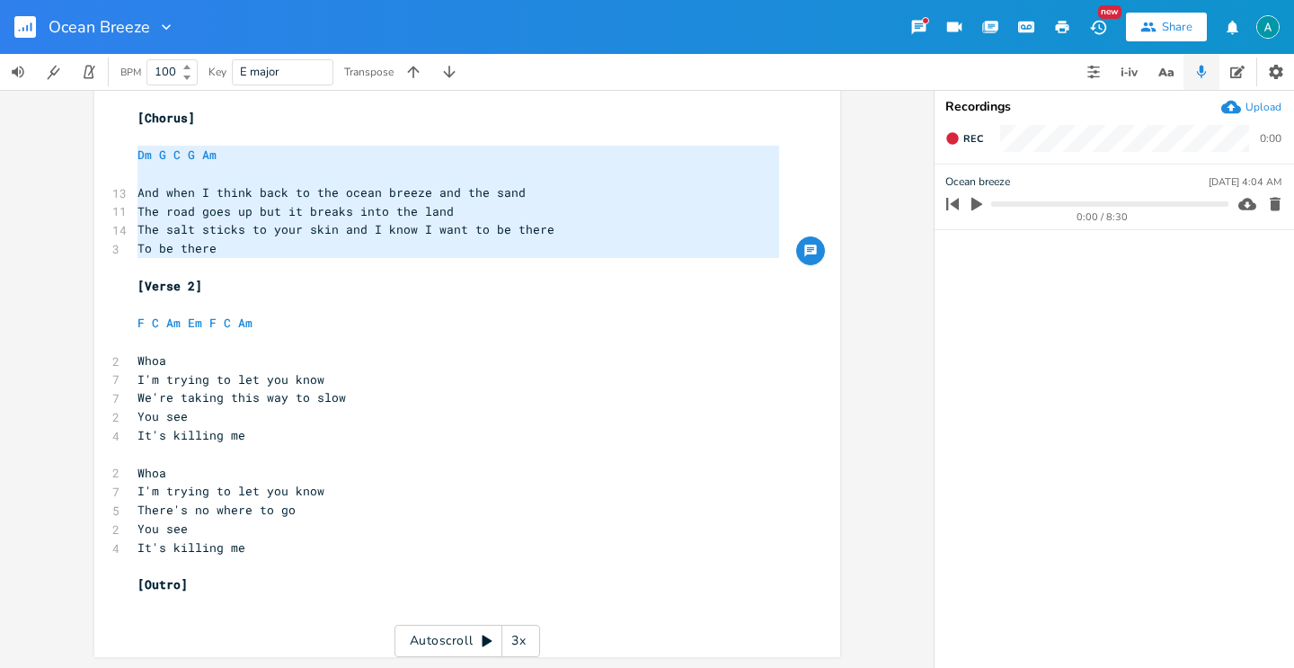
drag, startPoint x: 243, startPoint y: 260, endPoint x: 136, endPoint y: 142, distance: 159.0
click at [134, 146] on div "3 Ocean Breeze. ​ 5 Tuning: Half step down ​ [Intro] ​ [Verse 1] ​ F C Am Em F …" at bounding box center [458, 164] width 649 height 935
type textarea "Dm G C G Am And when I think back to the ocean breeze and the sand The road goe…"
click at [207, 199] on pre "And when I think back to the ocean breeze and the sand" at bounding box center [458, 192] width 649 height 19
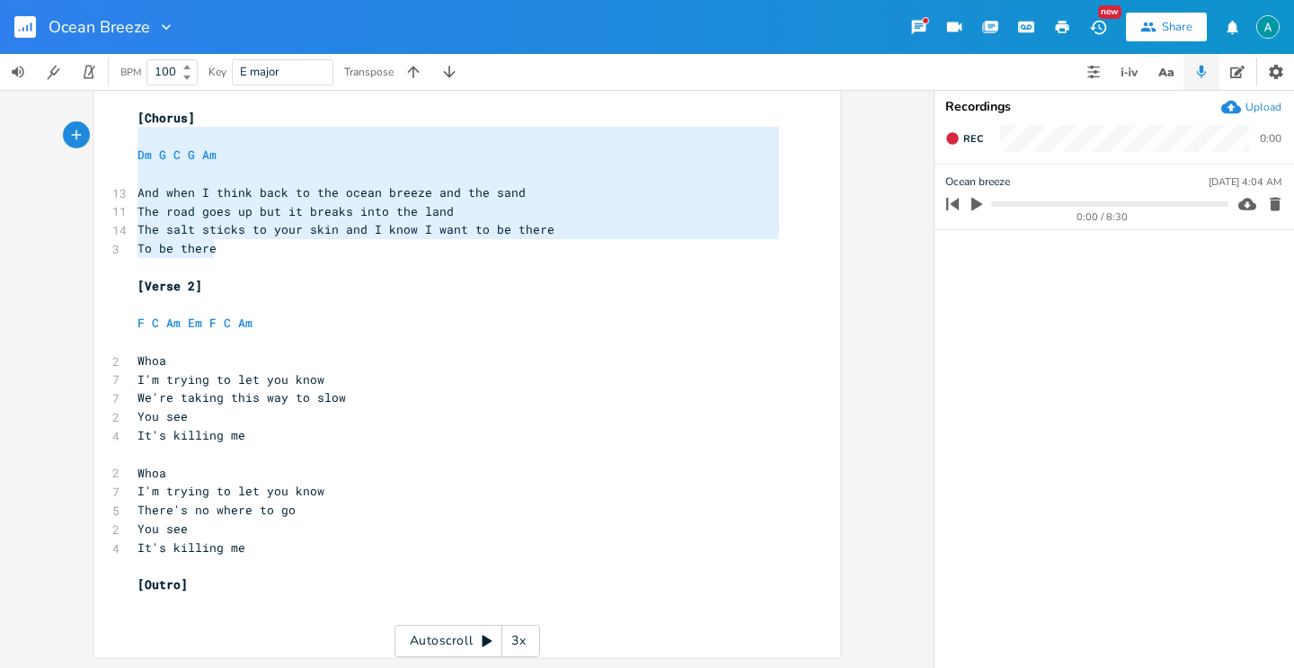
type textarea "[Chorus] Dm G C G Am And when I think back to the ocean breeze and the sand The…"
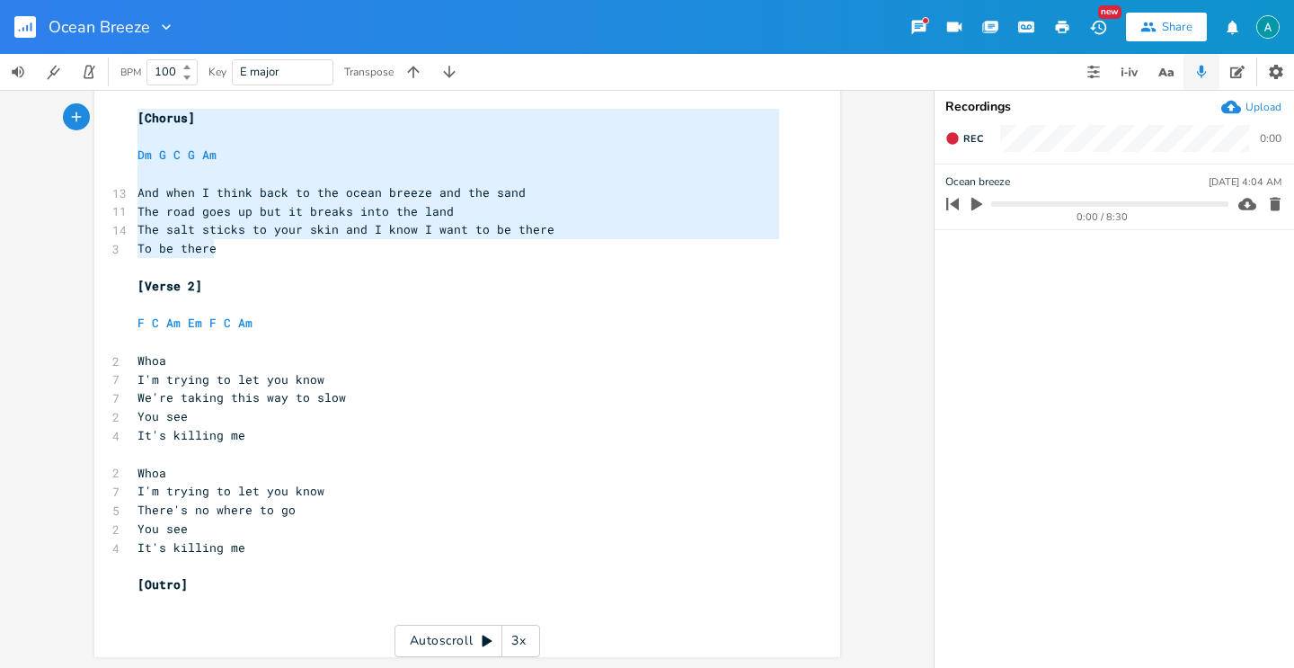
drag, startPoint x: 225, startPoint y: 248, endPoint x: 114, endPoint y: 120, distance: 168.8
click at [114, 120] on div "[Chorus] Dm G C G Am And when I think back to the ocean breeze and the sand The…" at bounding box center [467, 161] width 746 height 992
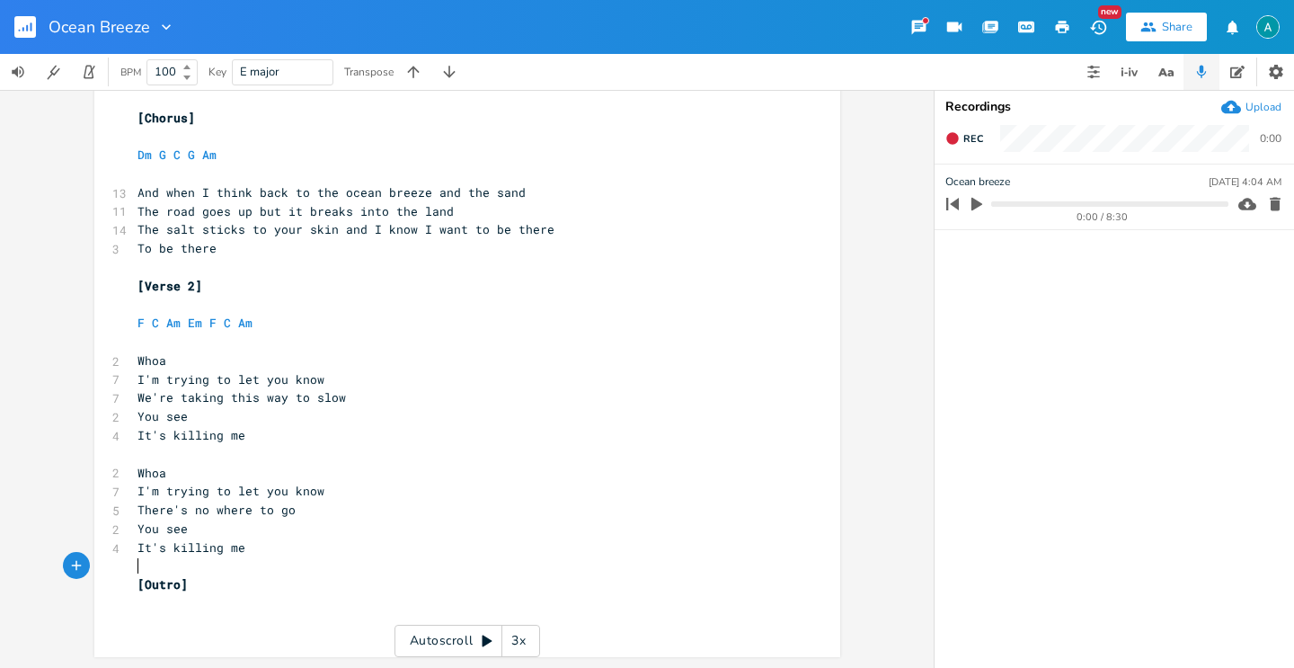
click at [351, 563] on pre "​" at bounding box center [458, 566] width 649 height 19
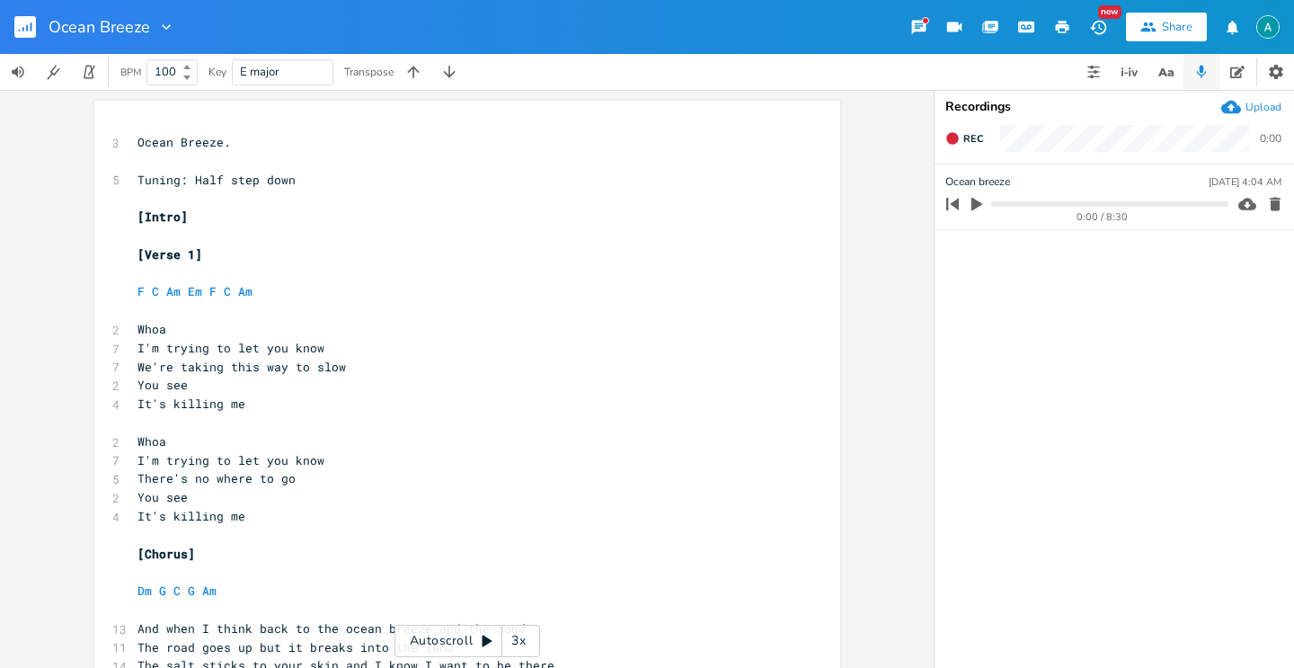
scroll to position [604, 0]
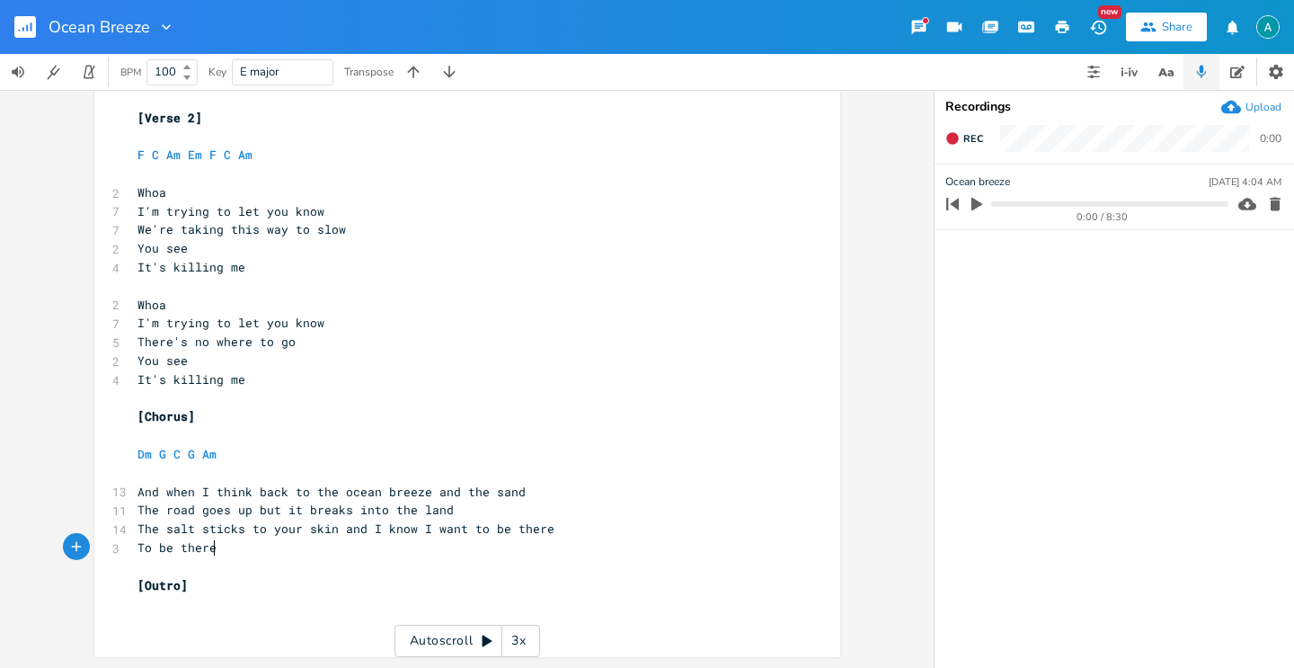
click at [285, 591] on pre "[Outro]" at bounding box center [458, 585] width 649 height 19
type textarea "F G S"
type textarea "Am Em"
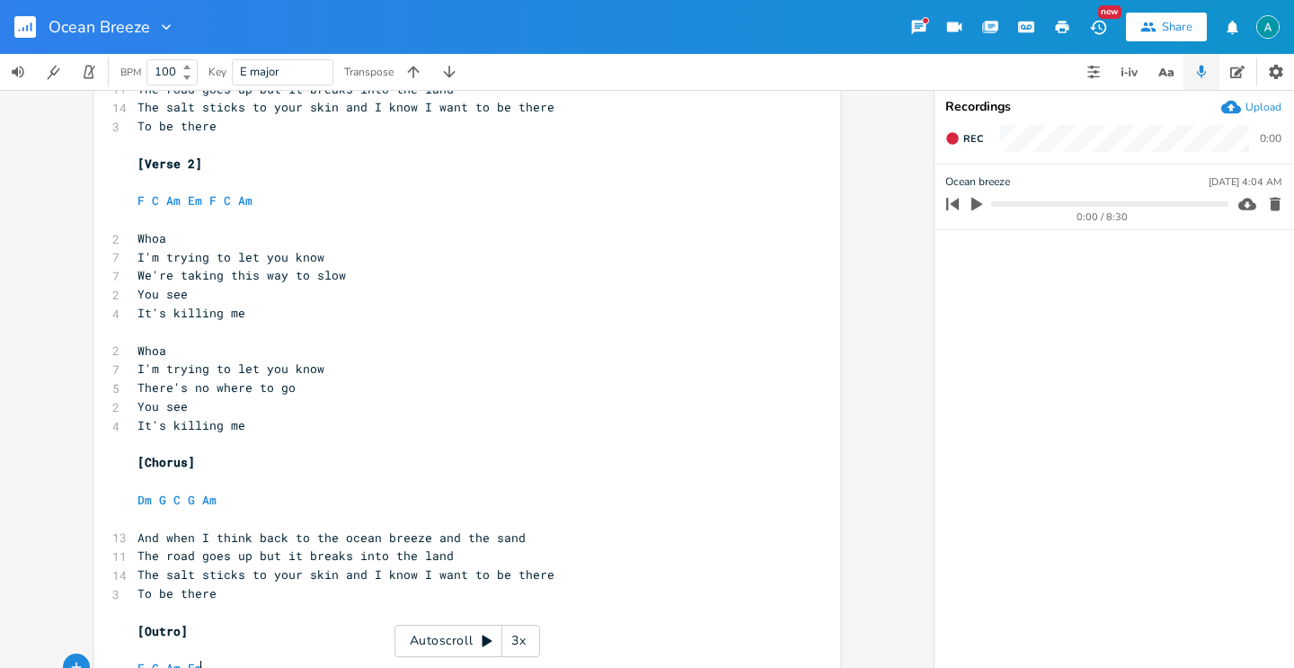
scroll to position [0, 0]
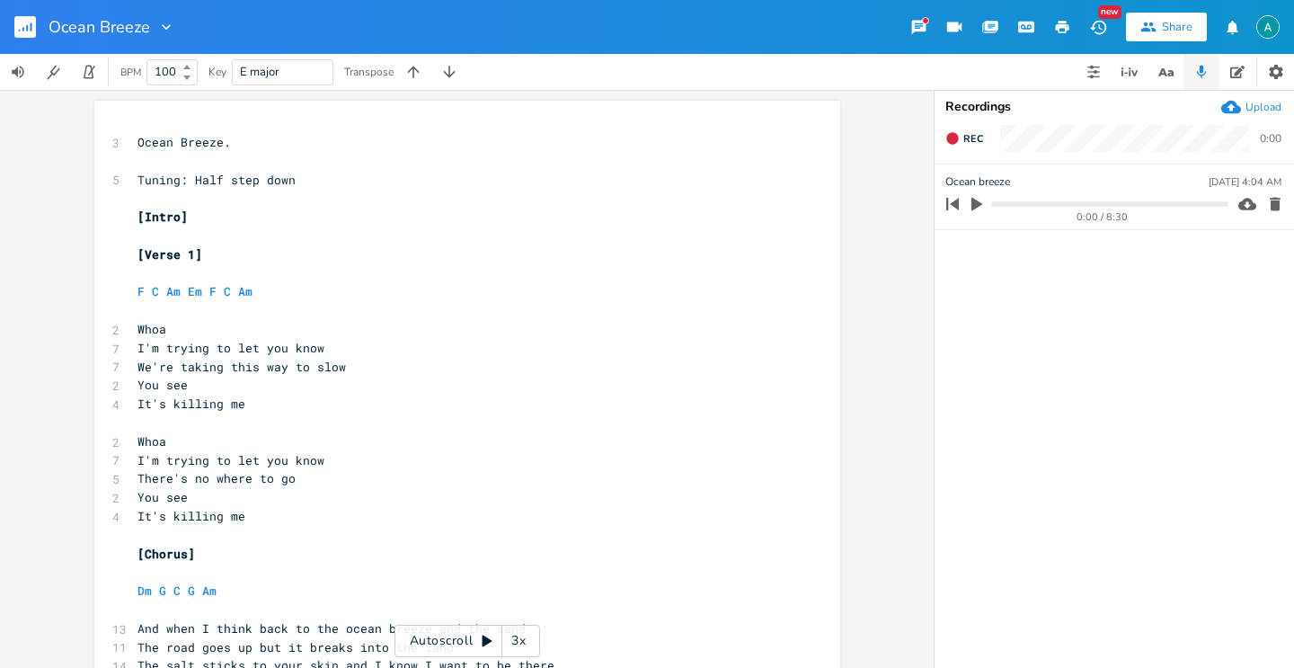
click at [244, 153] on pre "​" at bounding box center [458, 161] width 649 height 19
type textarea "Ocean Breeze."
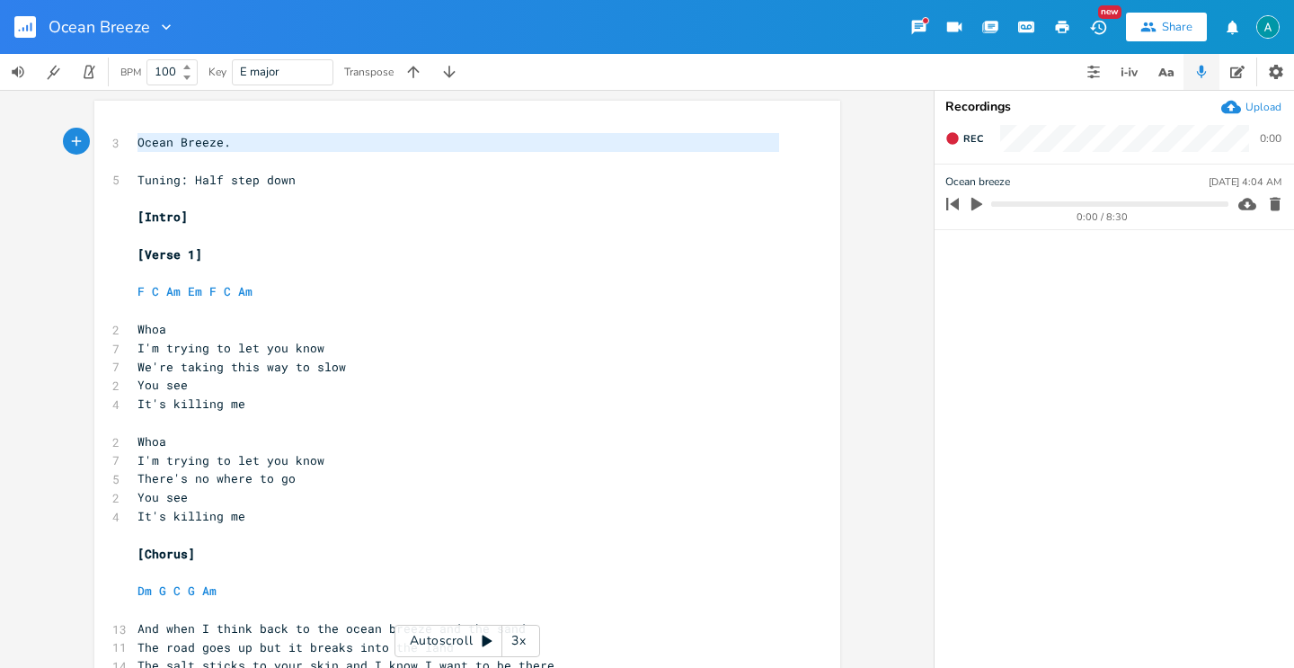
drag, startPoint x: 244, startPoint y: 153, endPoint x: 75, endPoint y: 137, distance: 170.6
click at [75, 137] on div "Ocean Breeze. x 3 Ocean Breeze. ​ 5 Tuning: Half step down ​ [Intro] ​ [Verse 1…" at bounding box center [467, 379] width 934 height 578
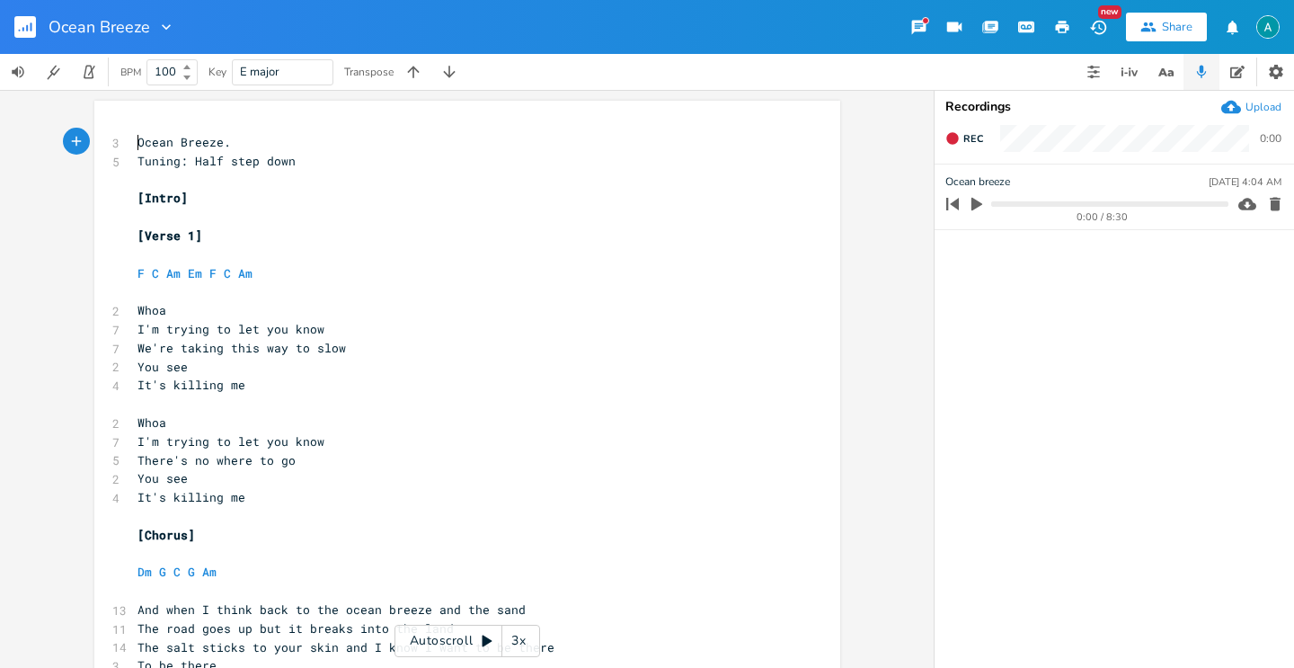
click at [166, 133] on pre "Ocean Breeze." at bounding box center [458, 142] width 649 height 19
type textarea "Ocean Breeze."
click at [166, 133] on pre "Ocean Breeze." at bounding box center [458, 142] width 649 height 19
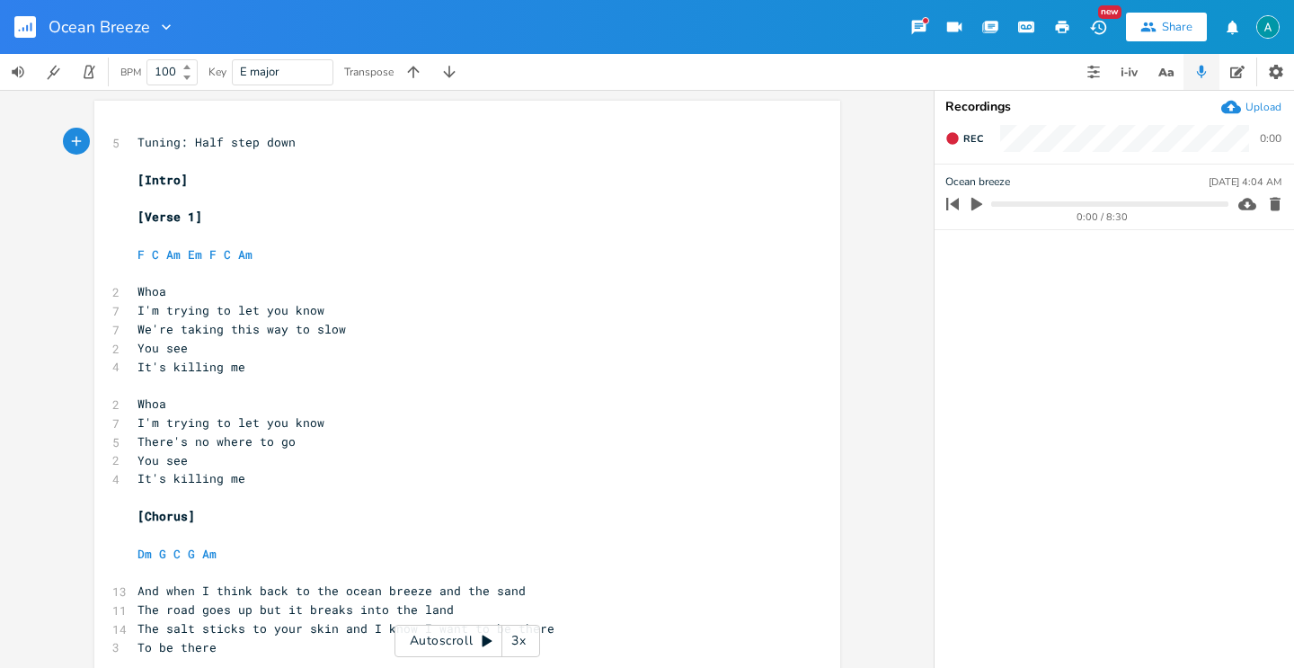
click at [32, 22] on rect "button" at bounding box center [25, 27] width 22 height 22
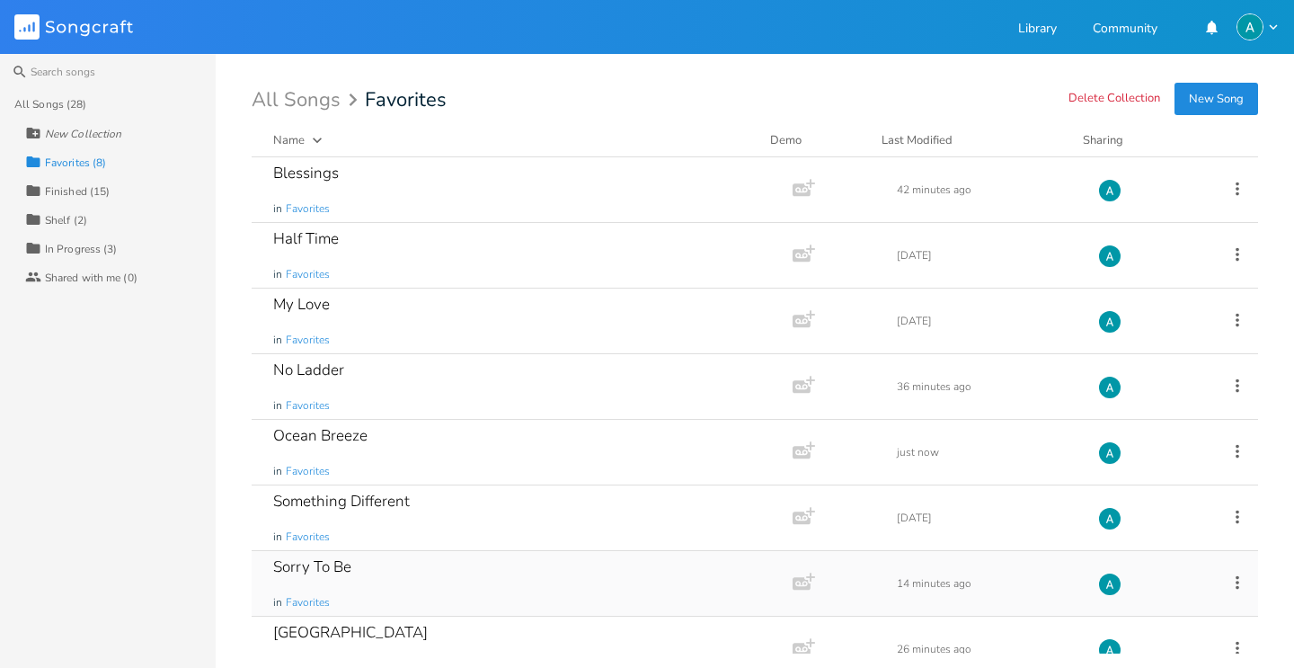
click at [448, 579] on div "Sorry To Be in Favorites" at bounding box center [518, 583] width 491 height 65
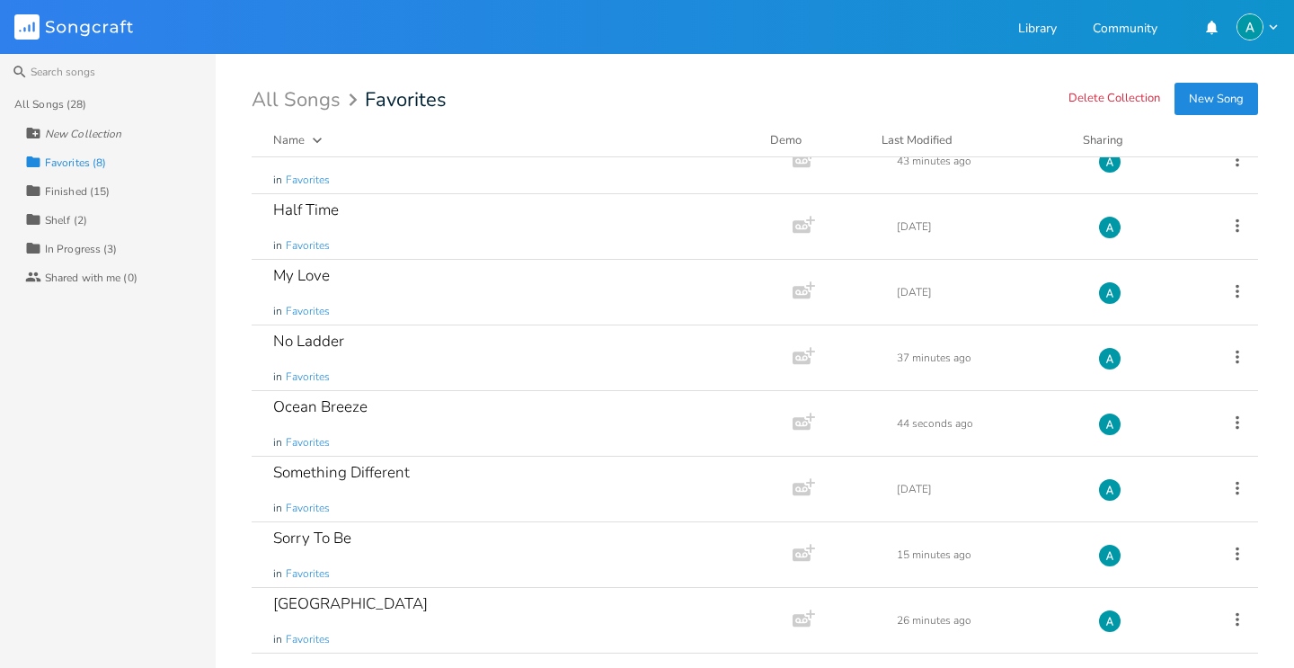
click at [114, 254] on div "In Progress (3)" at bounding box center [81, 249] width 73 height 11
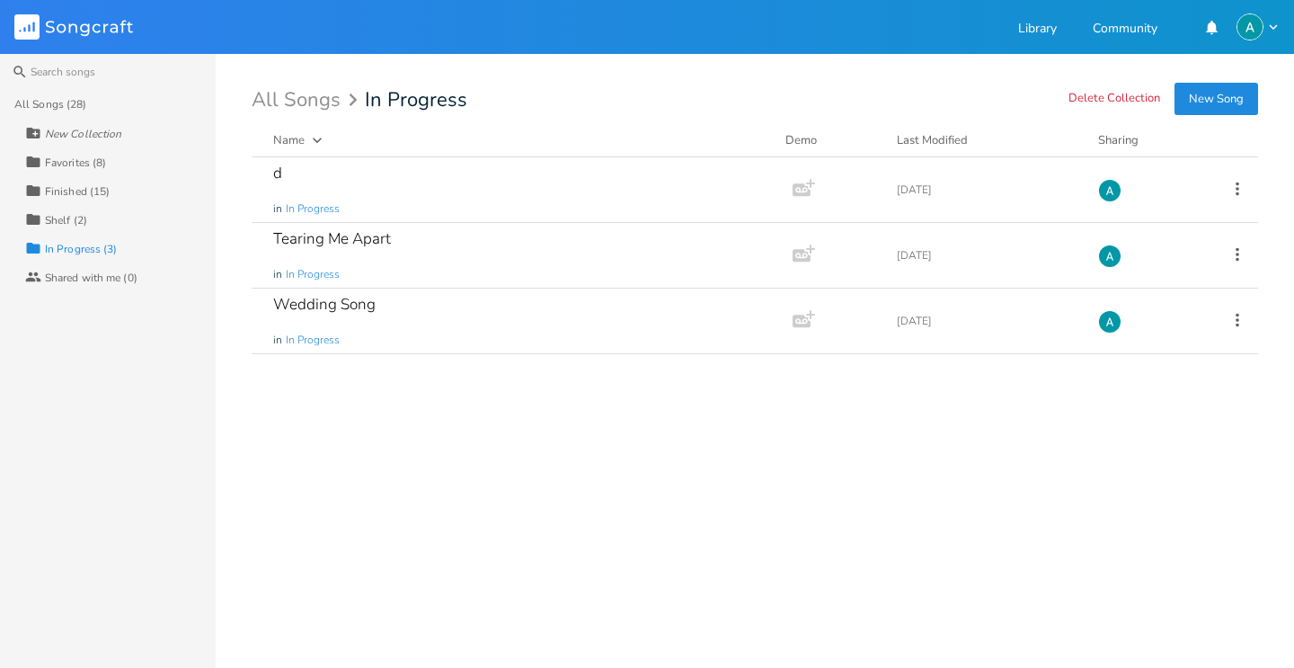
scroll to position [0, 0]
click at [411, 322] on div "Wedding Song in In Progress" at bounding box center [518, 320] width 491 height 65
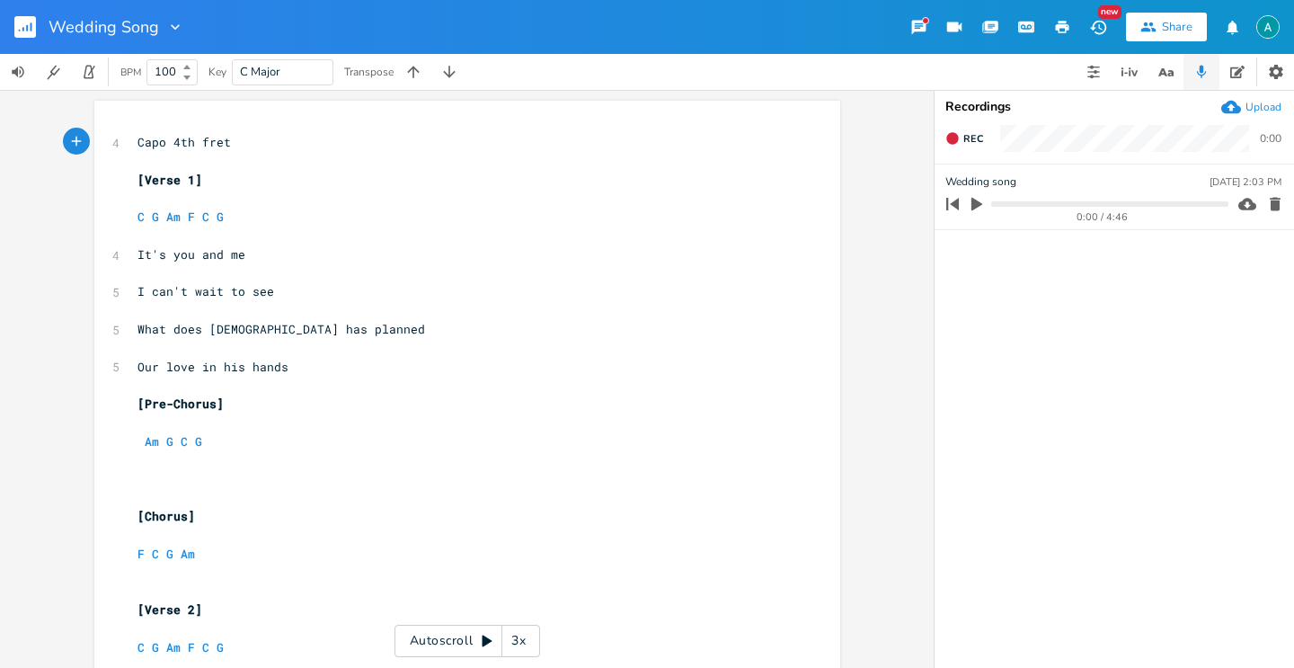
click at [978, 218] on div "0:00 / 4:46" at bounding box center [1103, 217] width 252 height 10
click at [974, 207] on icon "button" at bounding box center [976, 204] width 11 height 13
click at [975, 213] on button "button" at bounding box center [976, 204] width 23 height 29
click at [31, 13] on button "button" at bounding box center [32, 26] width 36 height 43
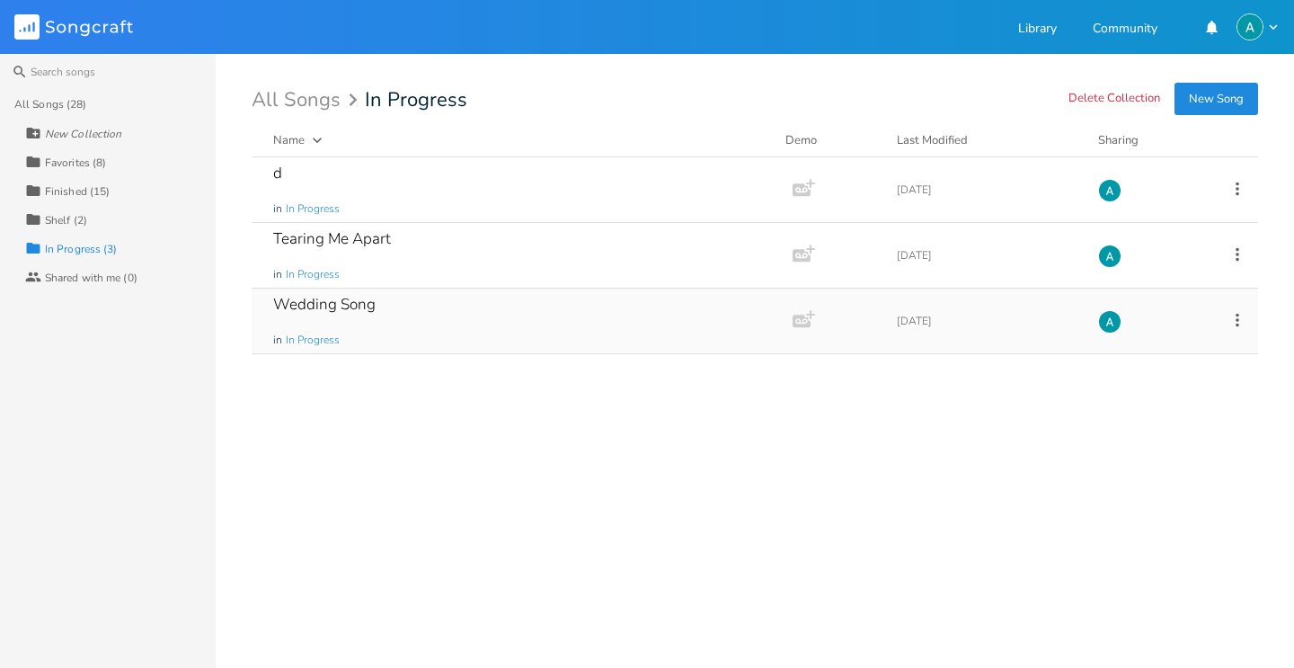
click at [1236, 323] on icon at bounding box center [1238, 320] width 20 height 20
click at [1130, 497] on span "[PERSON_NAME]" at bounding box center [1124, 500] width 49 height 13
click at [604, 267] on div "Tearing Me Apart in In Progress" at bounding box center [518, 255] width 491 height 65
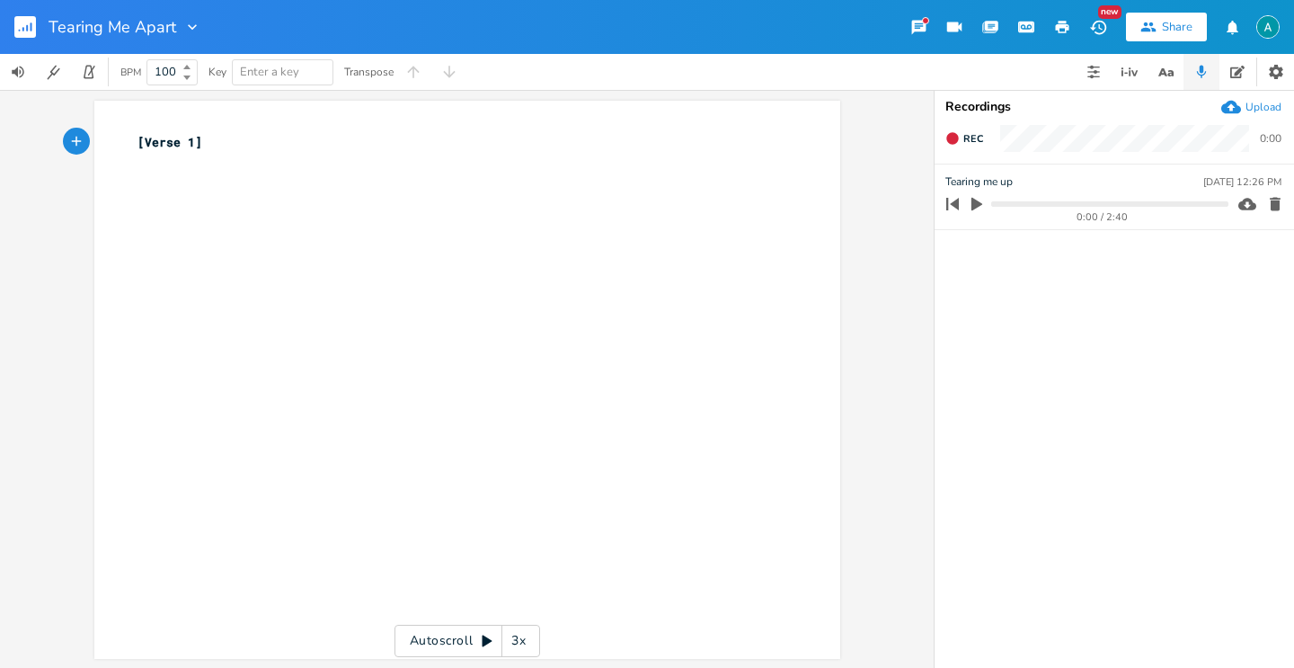
click at [983, 207] on icon "button" at bounding box center [977, 204] width 16 height 16
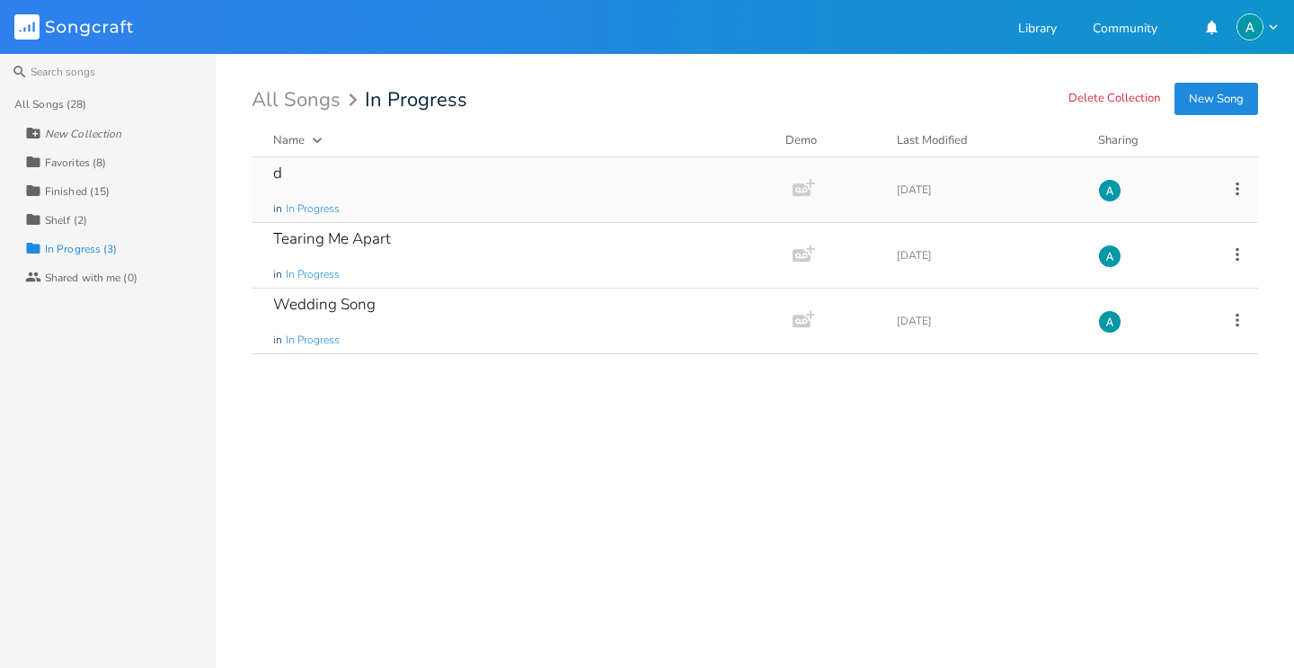
click at [1239, 190] on icon at bounding box center [1238, 189] width 20 height 20
click at [1201, 367] on li "[PERSON_NAME]" at bounding box center [1165, 369] width 144 height 31
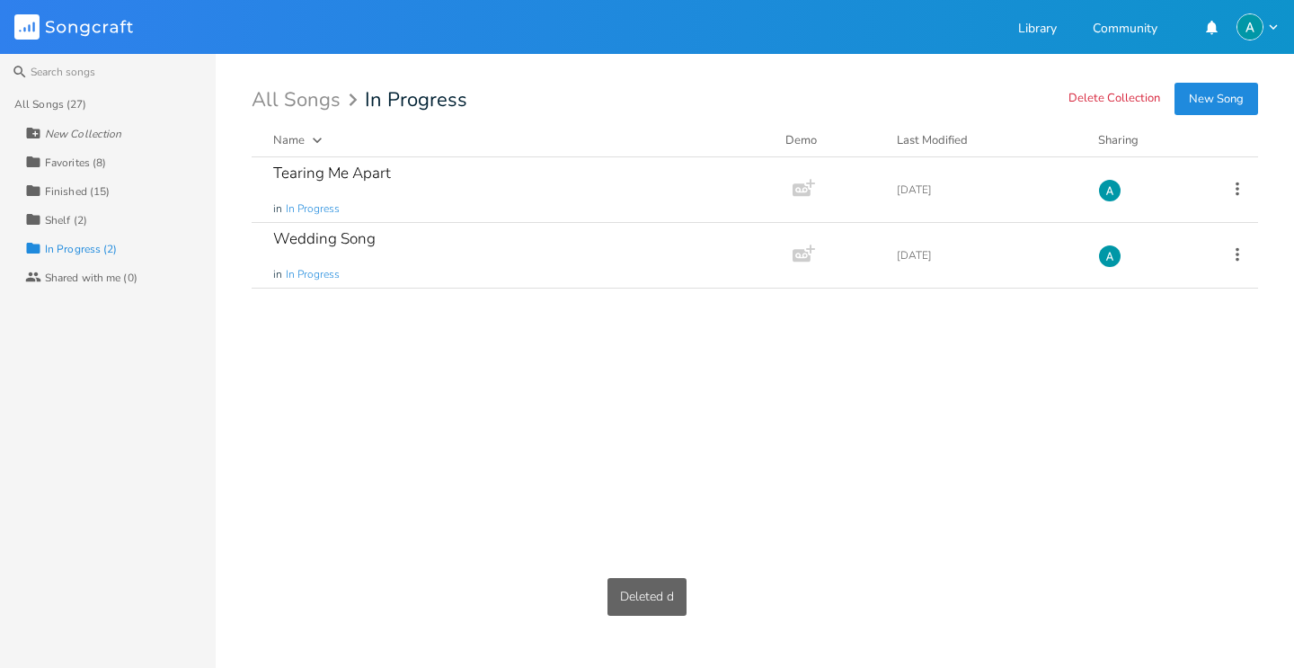
click at [129, 211] on div "Collection Shelf (2)" at bounding box center [120, 219] width 191 height 29
click at [102, 195] on div "Finished (15)" at bounding box center [77, 191] width 65 height 11
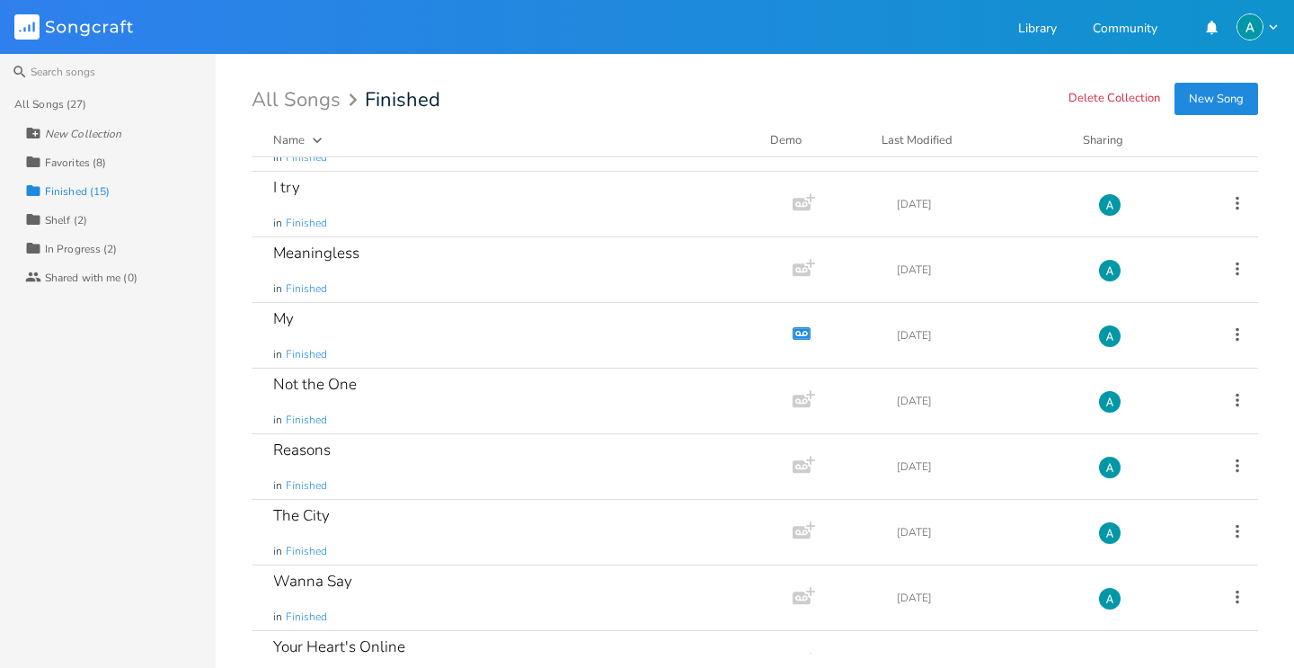
scroll to position [488, 0]
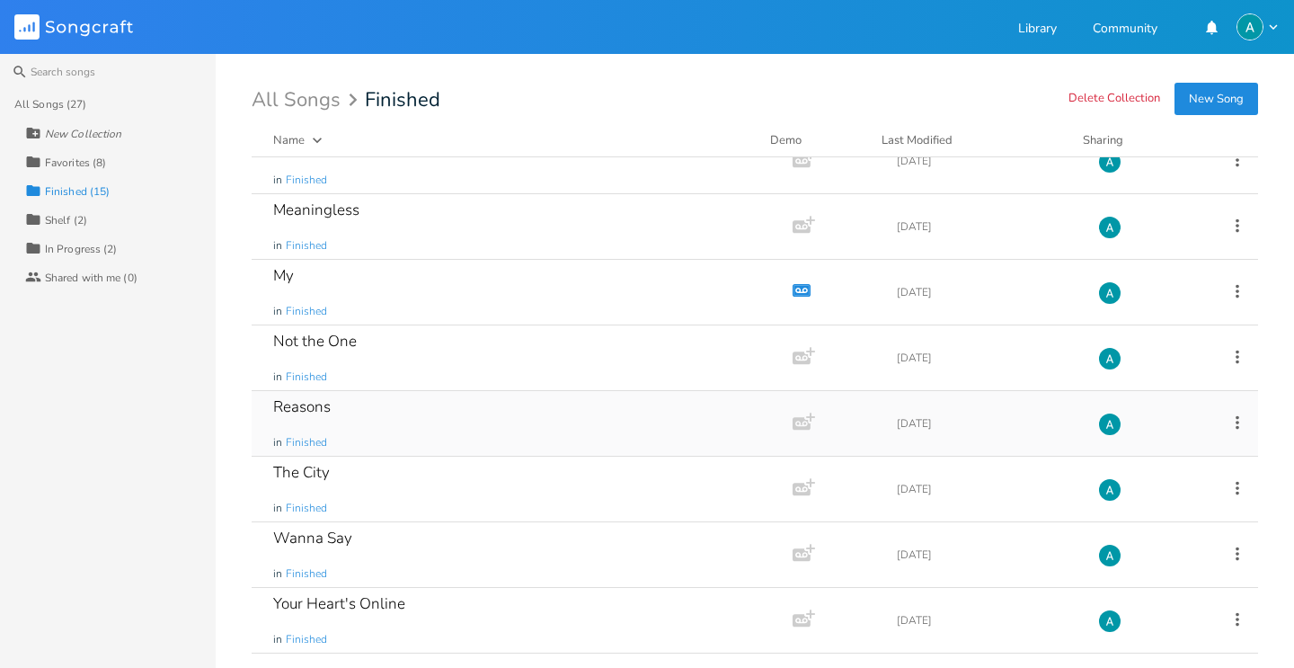
click at [428, 438] on div "Reasons in Finished" at bounding box center [518, 423] width 491 height 65
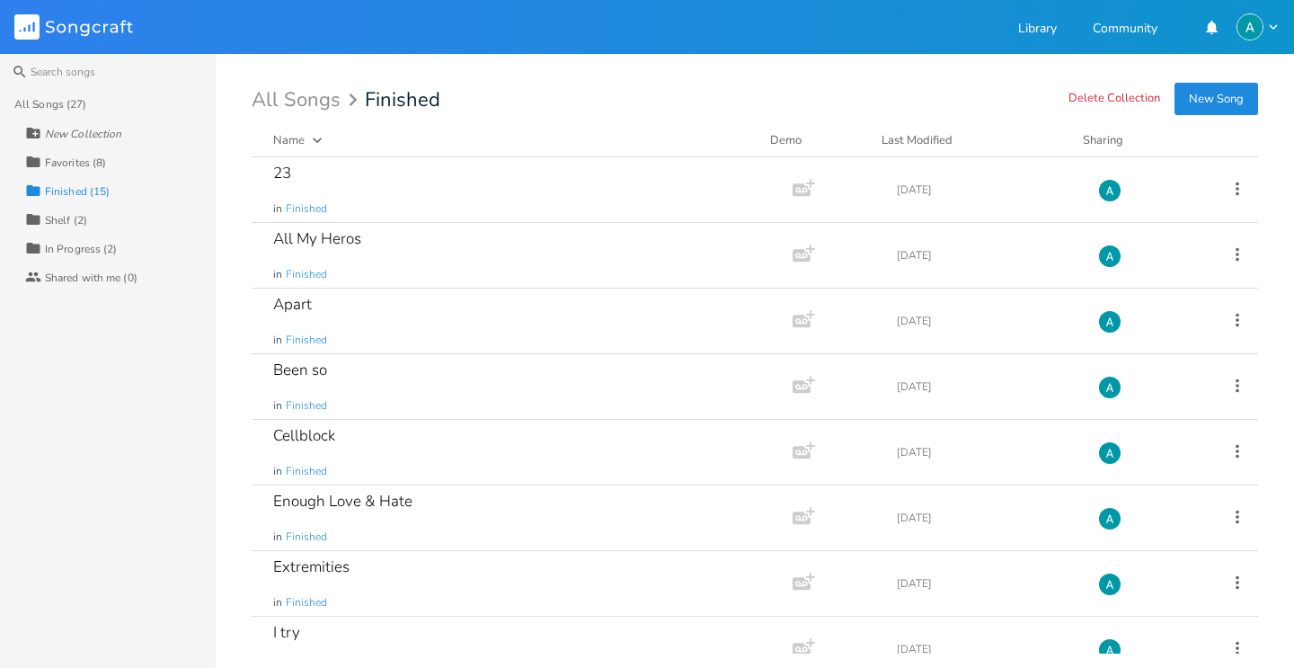
click at [130, 253] on div "Collection In Progress (2)" at bounding box center [120, 248] width 191 height 29
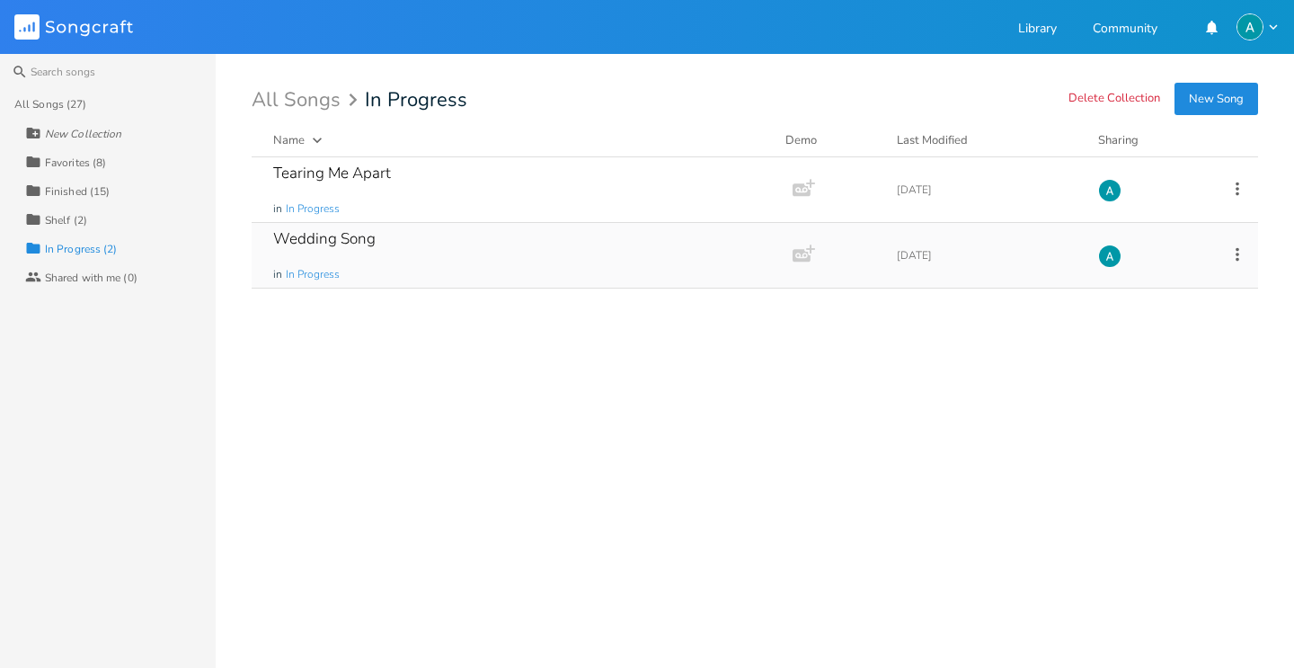
click at [412, 226] on div "Wedding Song in In Progress" at bounding box center [518, 255] width 491 height 65
click at [747, 258] on div "Wedding Song in In Progress" at bounding box center [518, 255] width 491 height 65
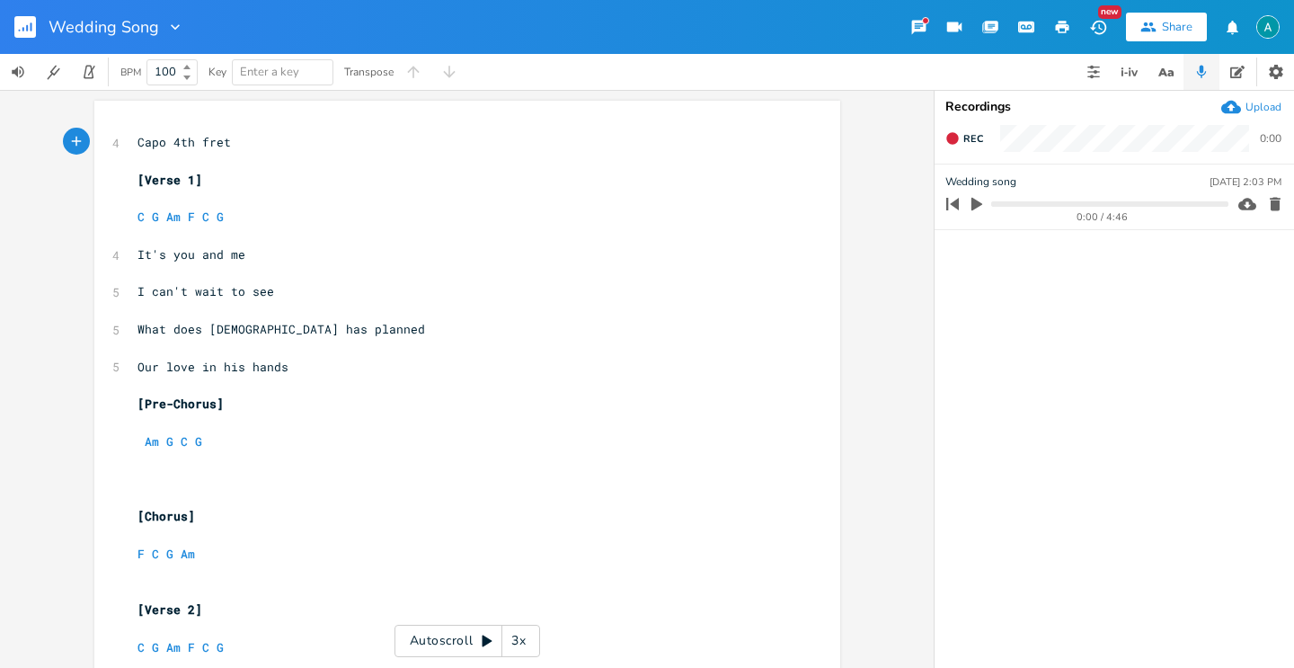
click at [9, 49] on div "Wedding Song" at bounding box center [92, 27] width 184 height 54
click at [13, 37] on div "Wedding Song" at bounding box center [92, 27] width 184 height 54
click at [25, 24] on rect "button" at bounding box center [25, 27] width 22 height 22
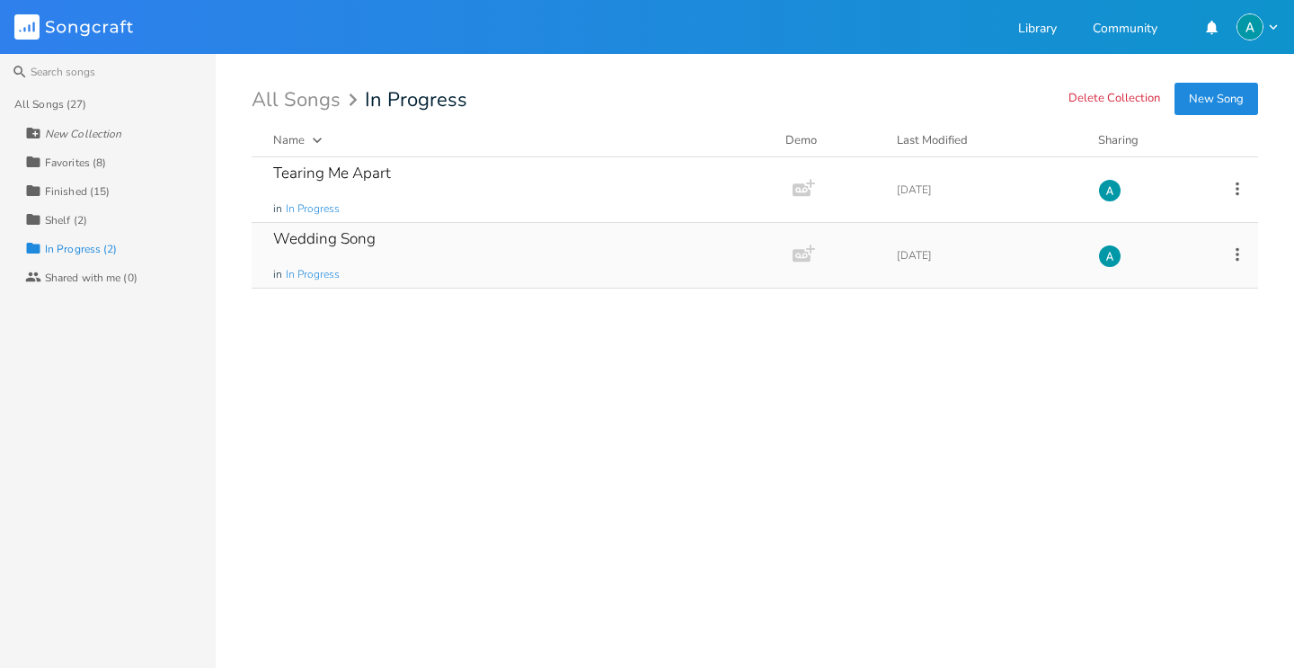
click at [1239, 257] on icon at bounding box center [1238, 254] width 20 height 20
click at [1170, 425] on li "[PERSON_NAME]" at bounding box center [1165, 435] width 144 height 31
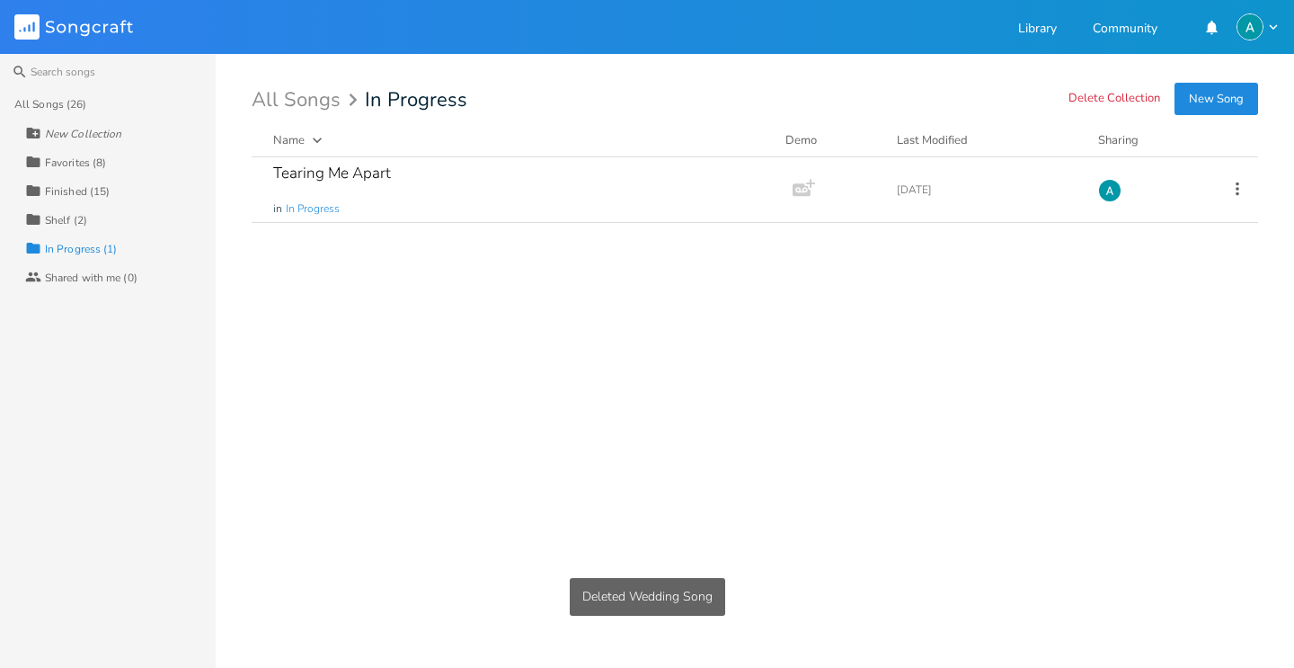
click at [108, 229] on div "Collection Shelf (2)" at bounding box center [120, 219] width 191 height 29
click at [111, 195] on div "Collection Finished (15)" at bounding box center [120, 190] width 191 height 29
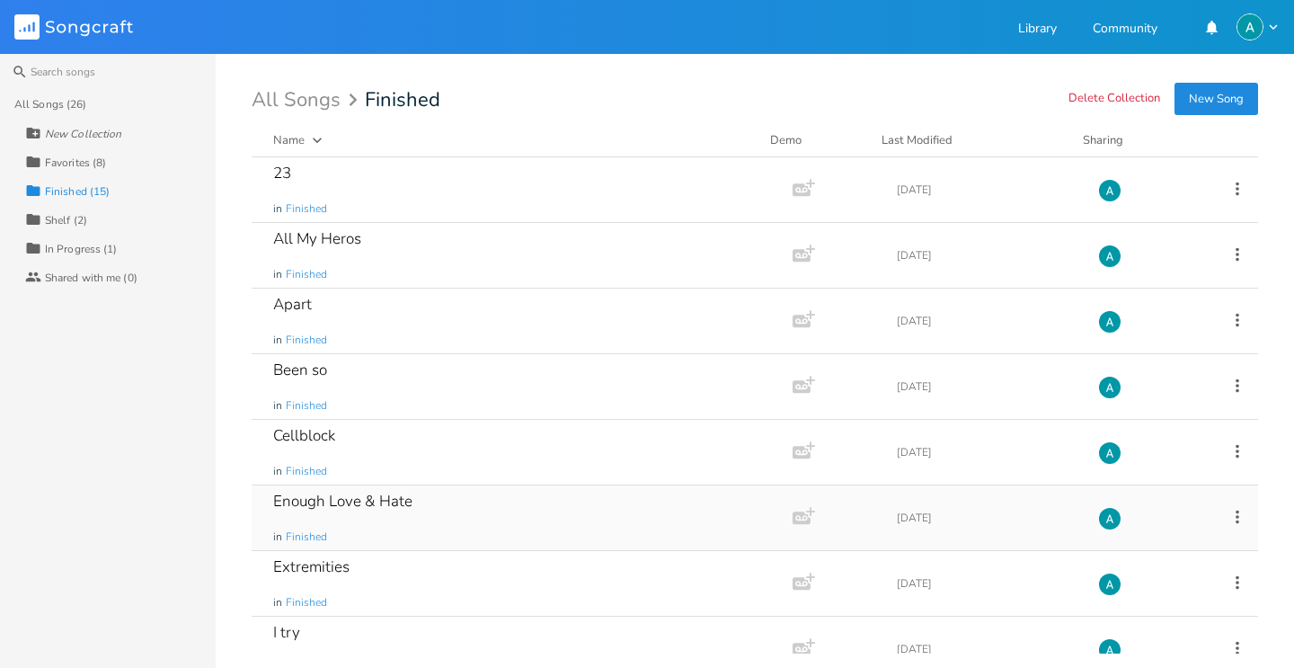
click at [453, 504] on div "Enough Love & Hate in Finished" at bounding box center [518, 517] width 491 height 65
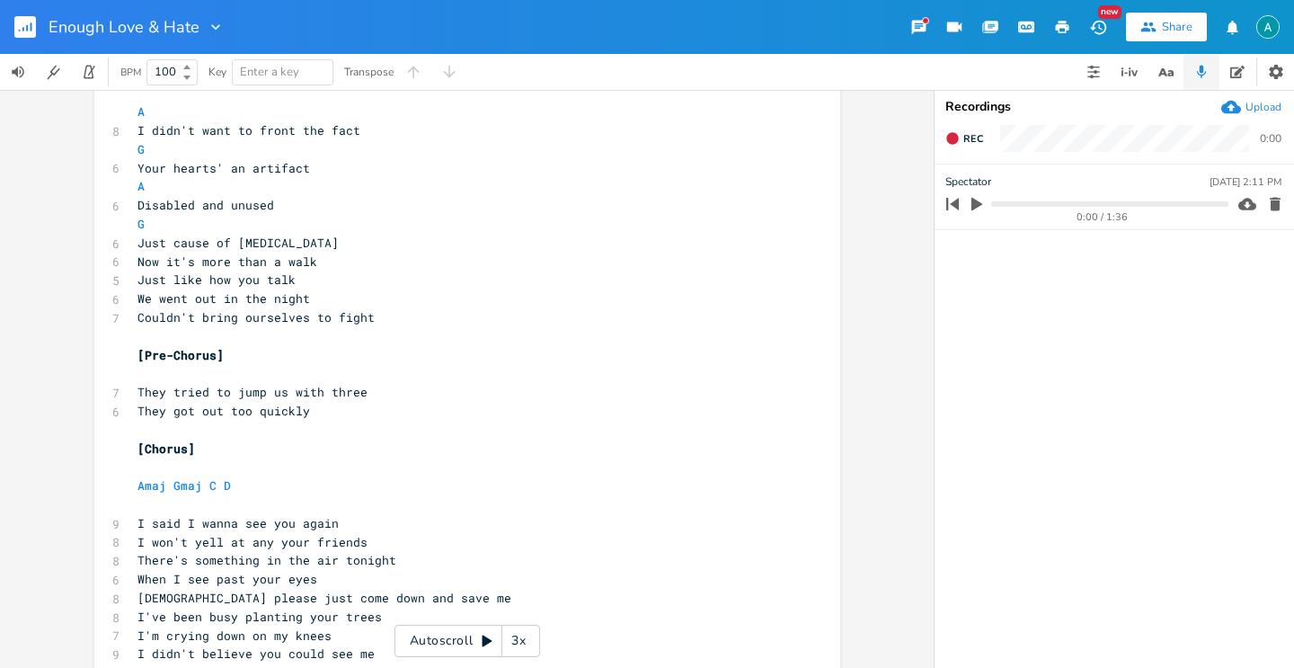
scroll to position [119, 0]
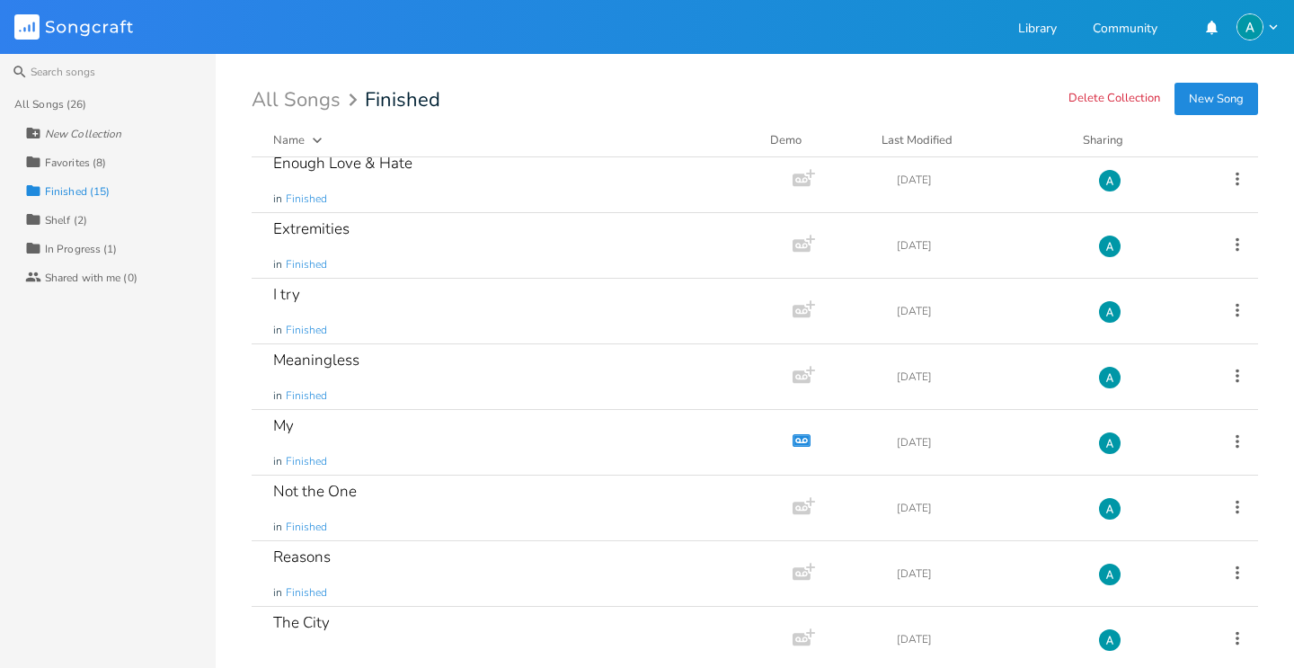
scroll to position [402, 0]
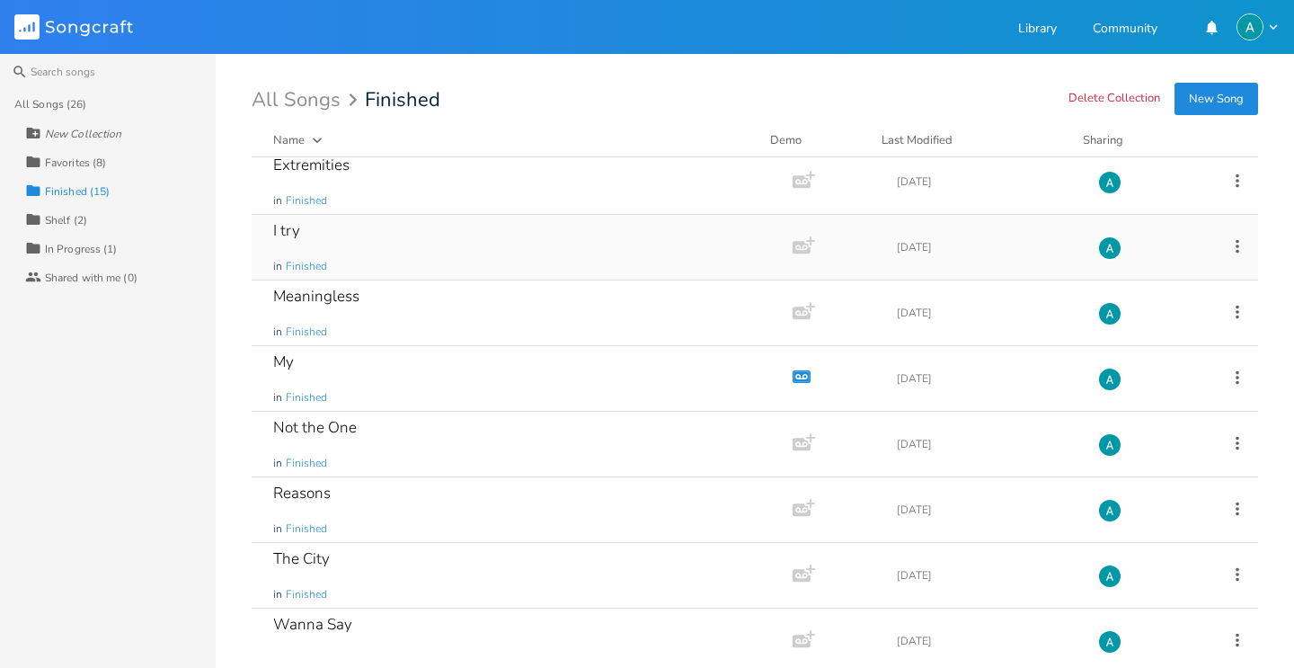
click at [389, 257] on div "I try in Finished" at bounding box center [518, 247] width 491 height 65
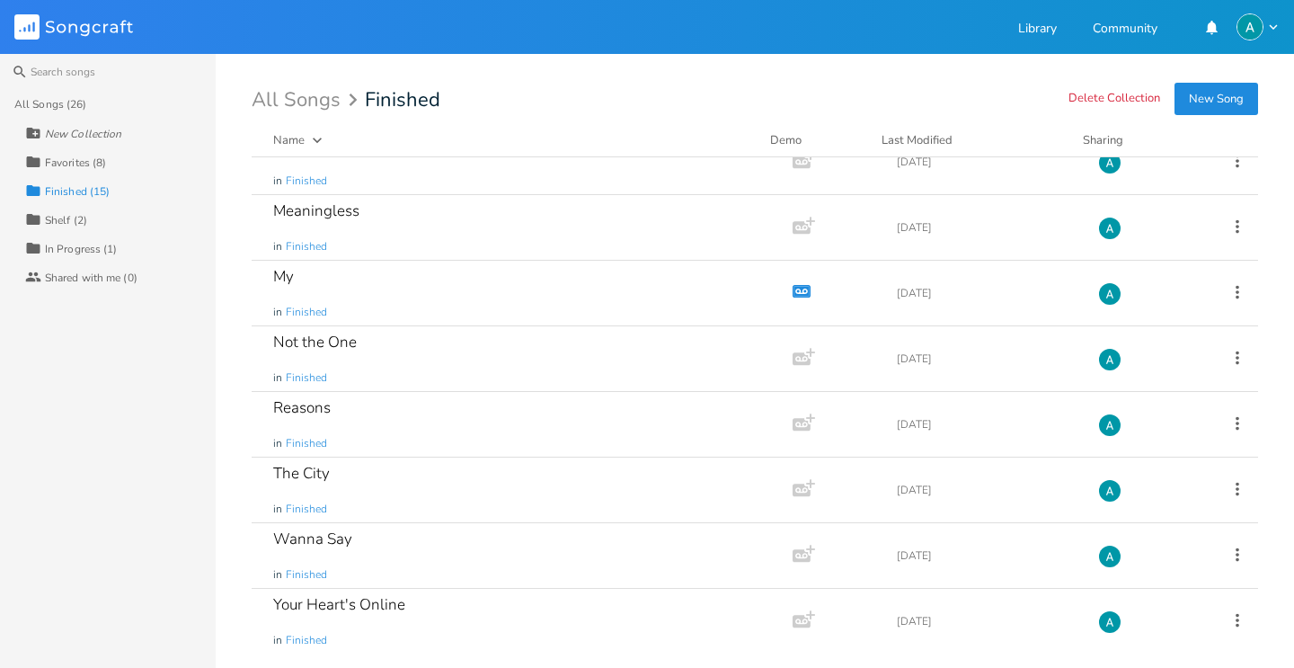
scroll to position [488, 0]
click at [429, 439] on div "Reasons in Finished" at bounding box center [518, 423] width 491 height 65
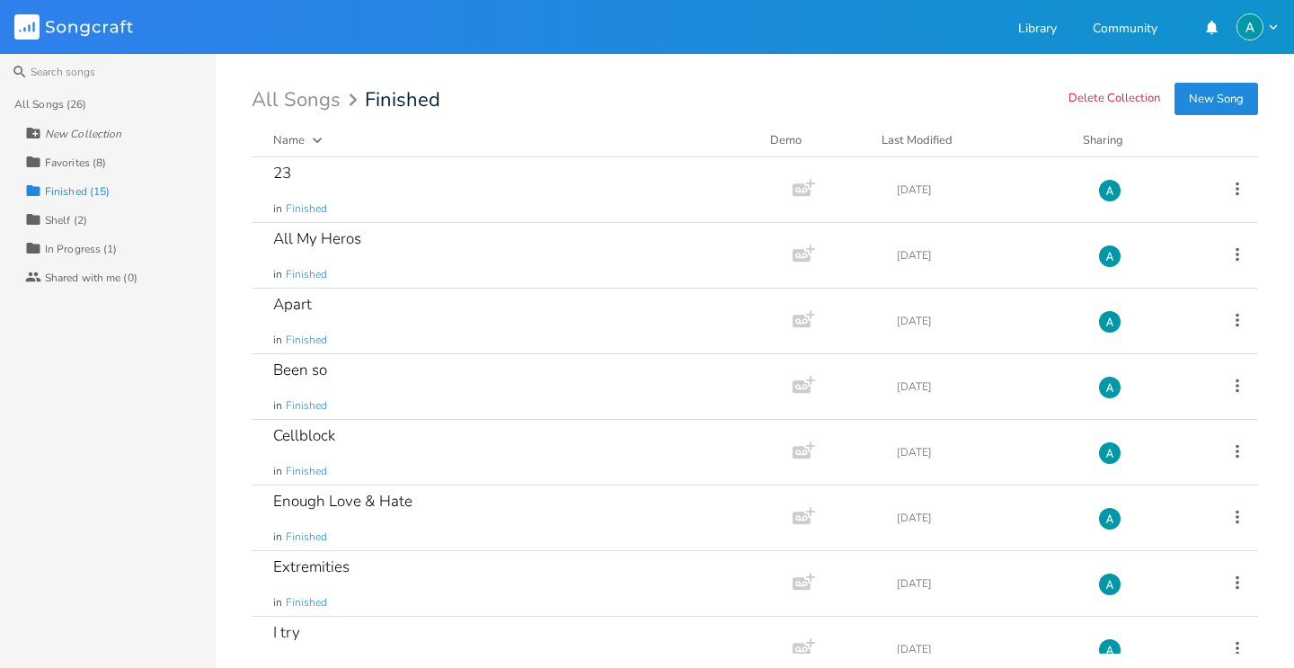
click at [102, 152] on div "Collection Favorites (8)" at bounding box center [120, 161] width 191 height 29
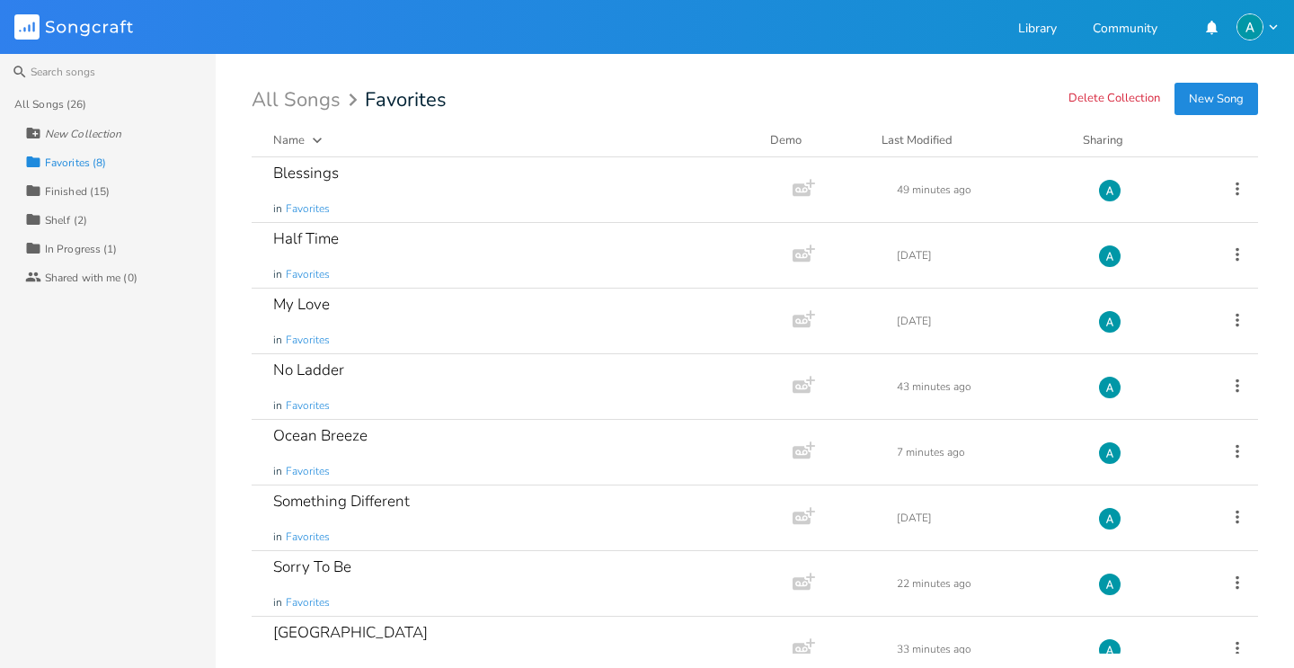
click at [110, 264] on div "Collaborators Shared with me (0)" at bounding box center [120, 276] width 191 height 29
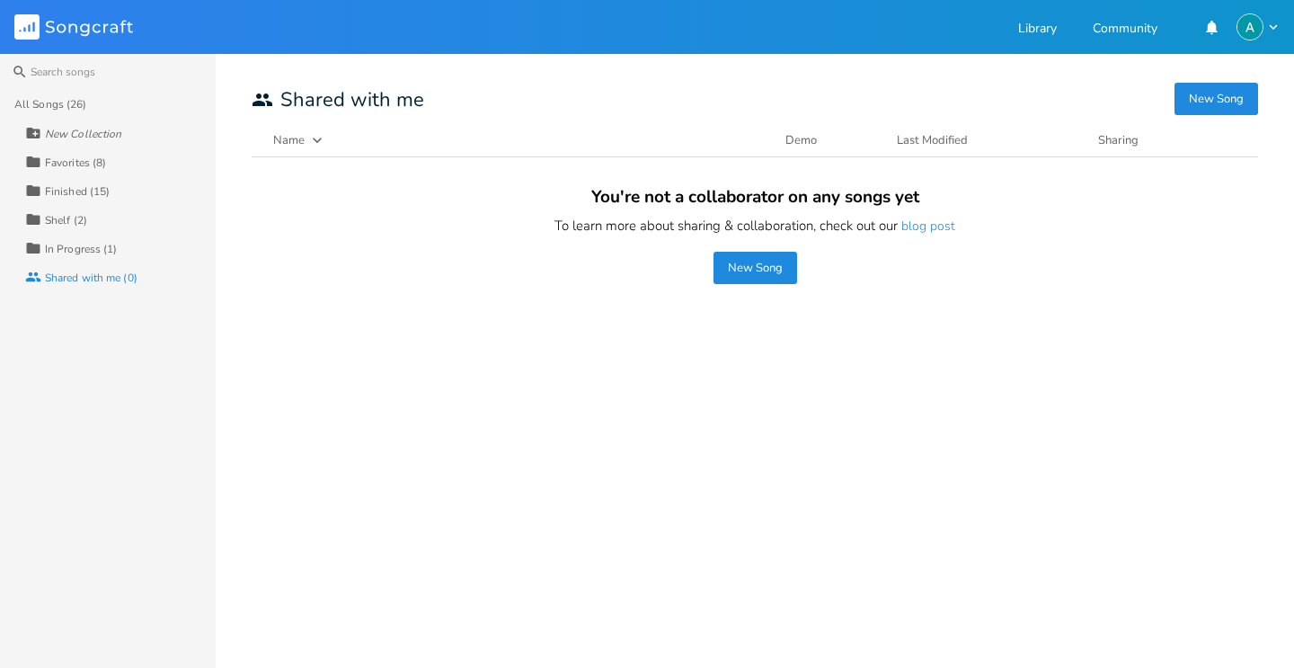
click at [116, 251] on div "In Progress (1)" at bounding box center [81, 249] width 73 height 11
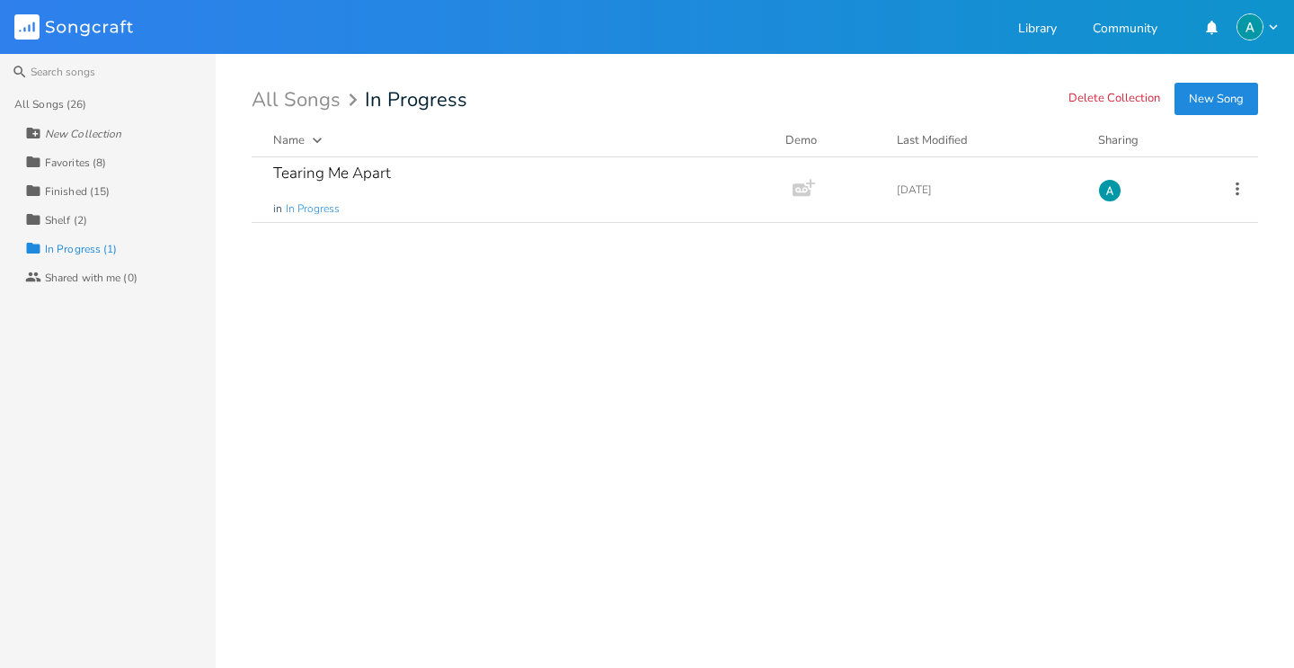
click at [1252, 107] on button "New Song" at bounding box center [1216, 99] width 84 height 32
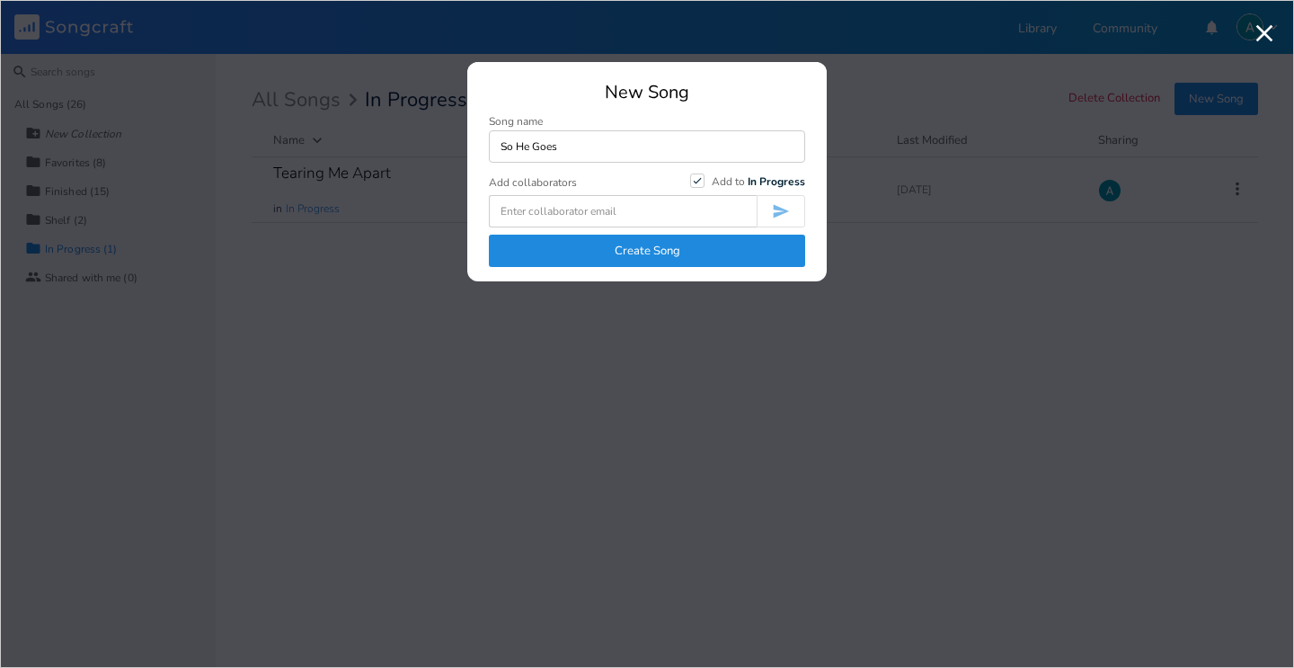
type input "So He Goes"
click at [675, 262] on button "Create Song" at bounding box center [647, 251] width 316 height 32
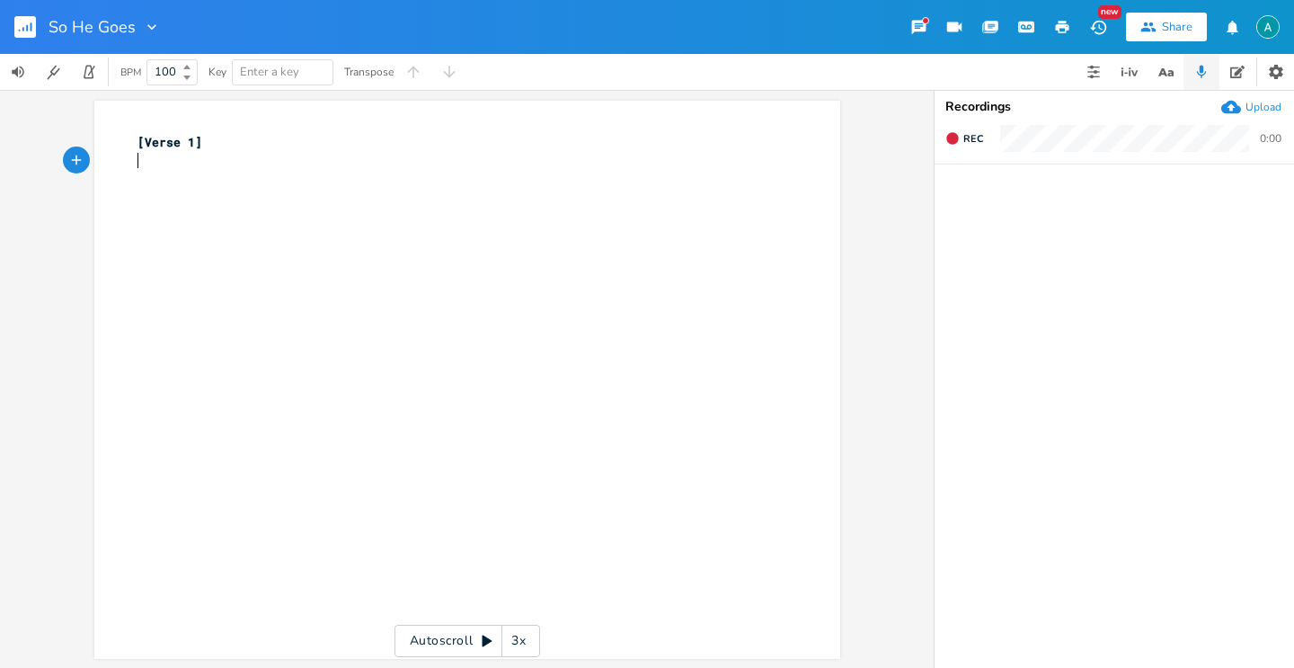
click at [184, 167] on pre "​" at bounding box center [458, 161] width 649 height 19
type textarea "There was once a man he had no plan"
click at [226, 149] on pre "[Verse 1]" at bounding box center [458, 142] width 649 height 19
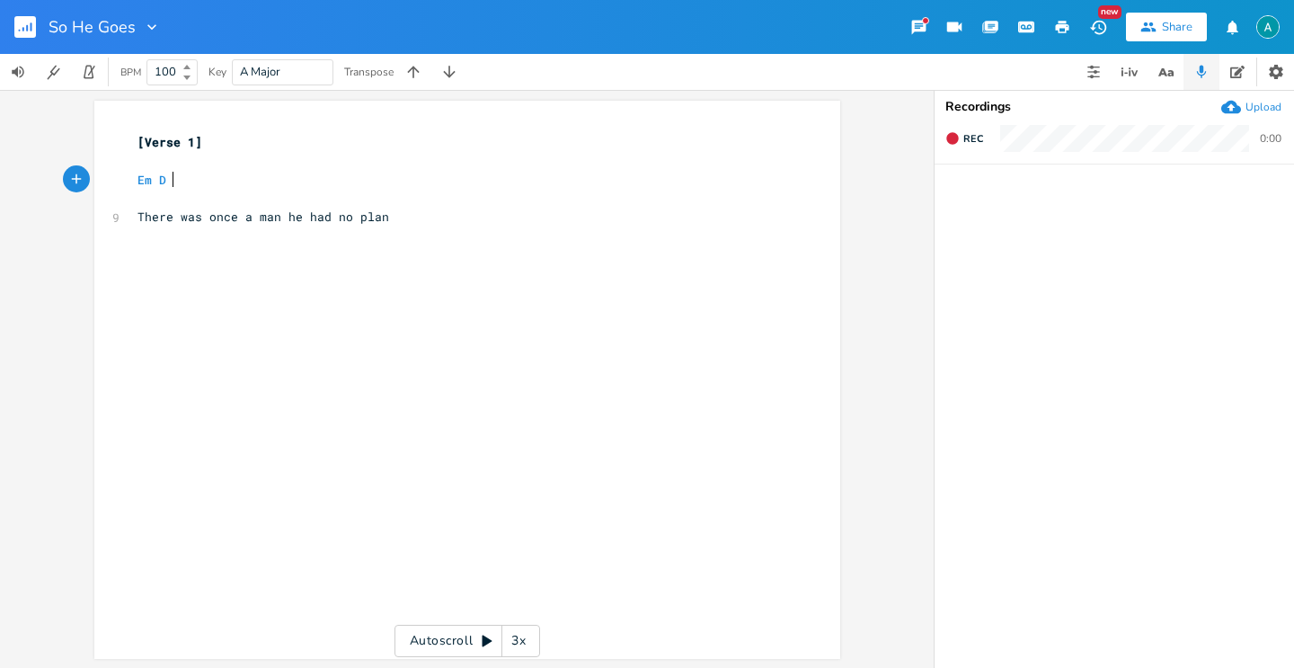
scroll to position [0, 31]
type textarea "Em D C G"
click at [547, 250] on div "xxxxxxxxxx [Verse 1] ​ Em D C G ​ 9 There was once a man he had no plan" at bounding box center [481, 396] width 694 height 535
click at [137, 212] on span "There was once a man he had no plan" at bounding box center [263, 216] width 252 height 16
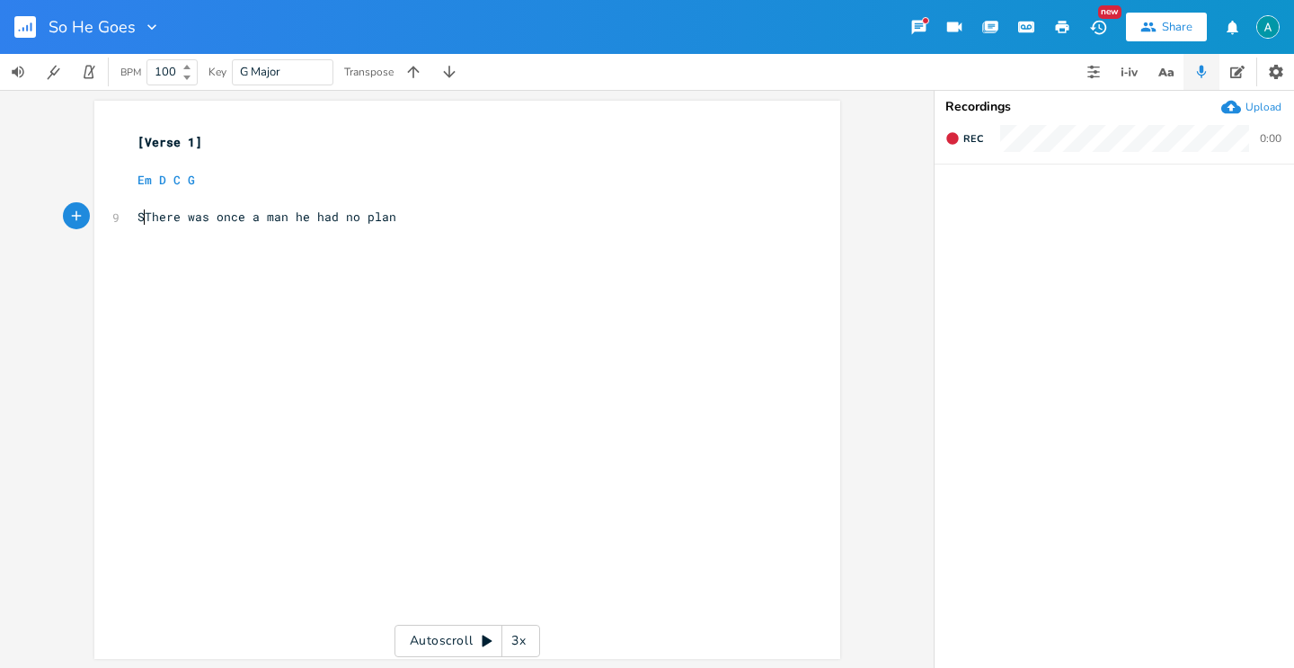
scroll to position [0, 7]
type textarea "So"
type textarea "t"
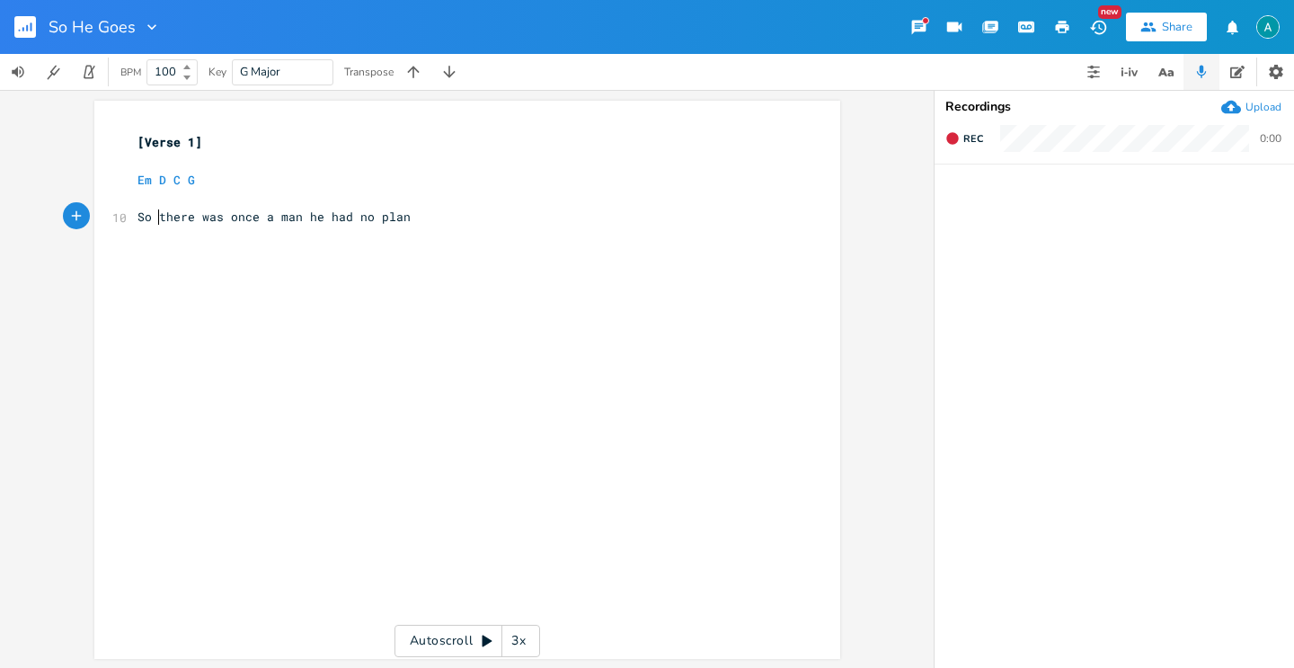
click at [462, 226] on pre "So there was once a man he had no plan" at bounding box center [458, 217] width 649 height 19
type textarea "He took his"
type textarea "But through life and love he madw"
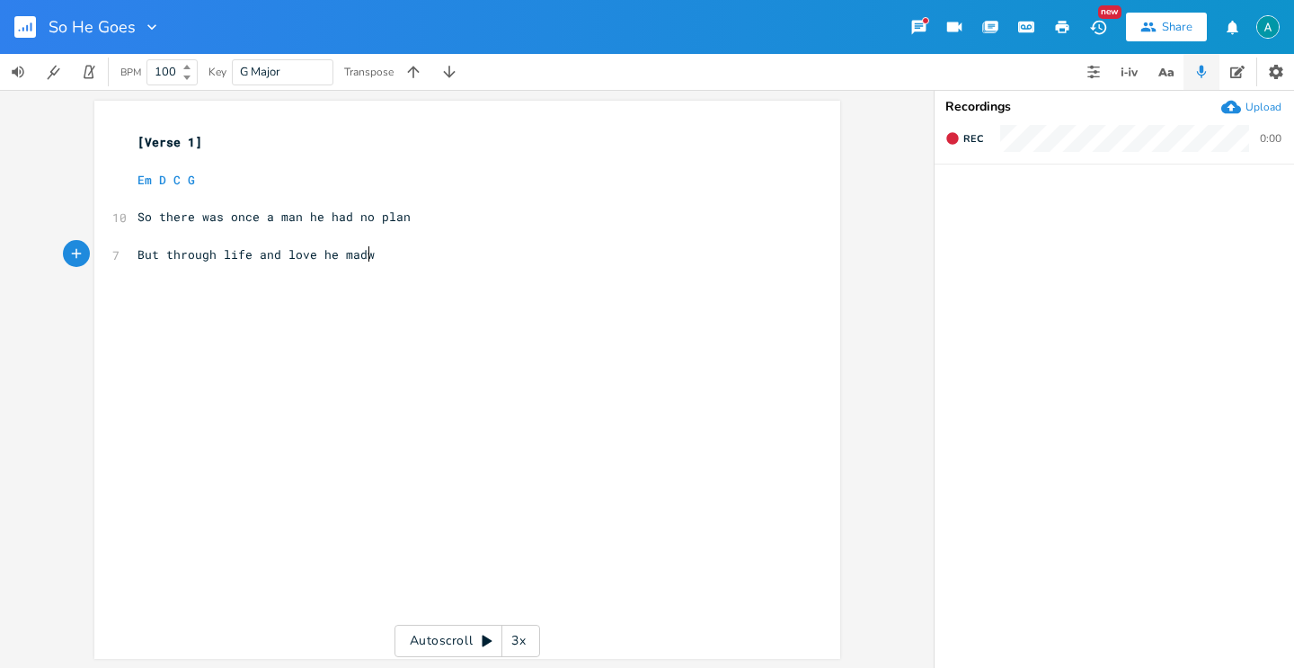
scroll to position [0, 188]
type textarea "e his stam"
type textarea "´"
type textarea "nd1"
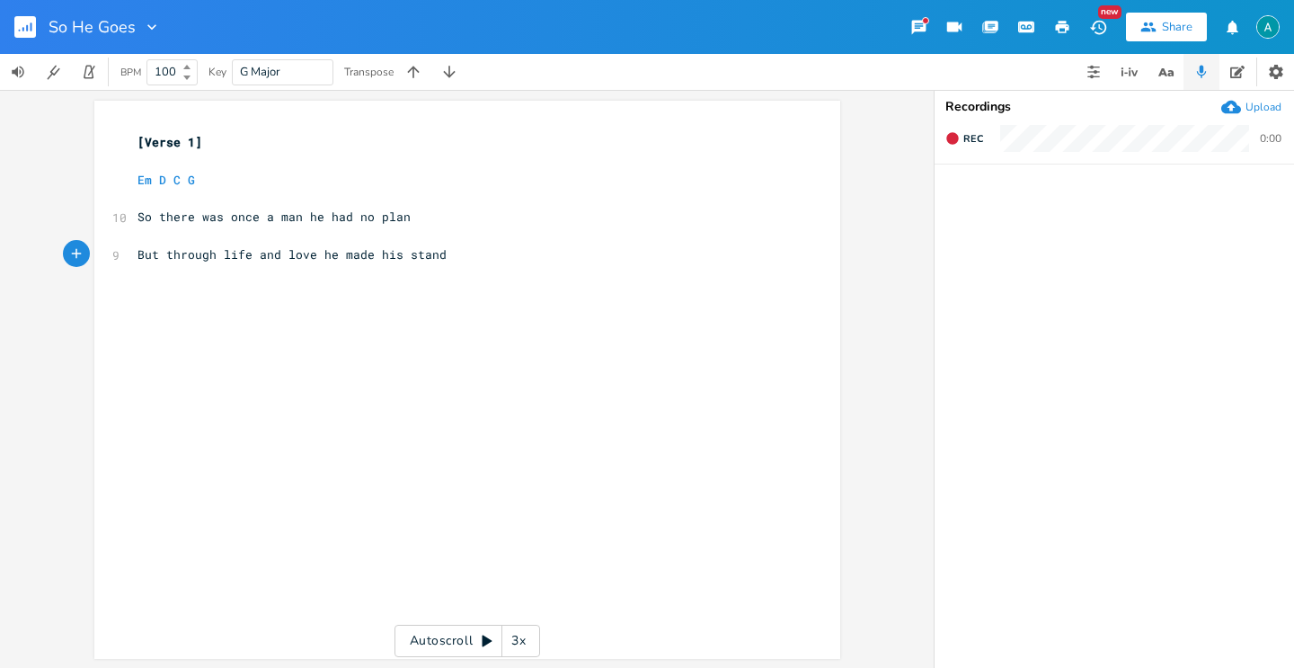
scroll to position [0, 20]
click at [365, 218] on span "So there was once a man he had no plan" at bounding box center [273, 216] width 273 height 16
type textarea "simple"
click at [465, 262] on pre "But through life and love he made his stand1" at bounding box center [458, 254] width 649 height 19
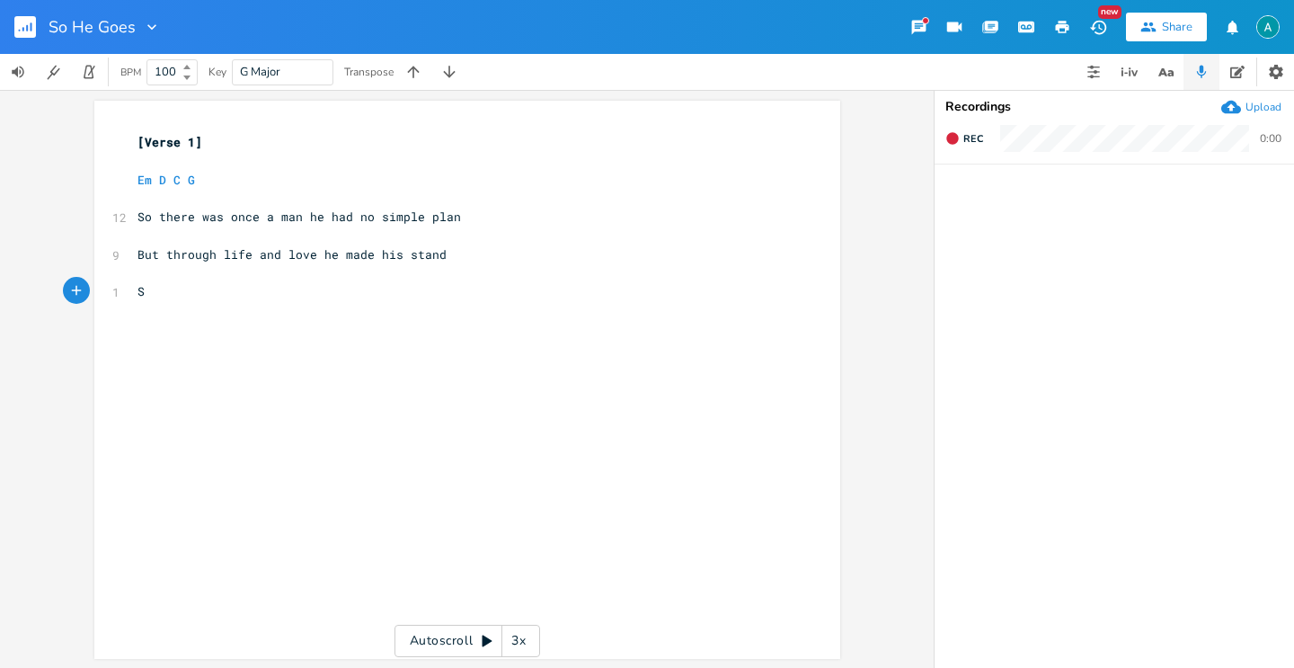
type textarea "So"
type textarea "So he went and he goes"
click at [379, 273] on pre "​" at bounding box center [458, 273] width 649 height 19
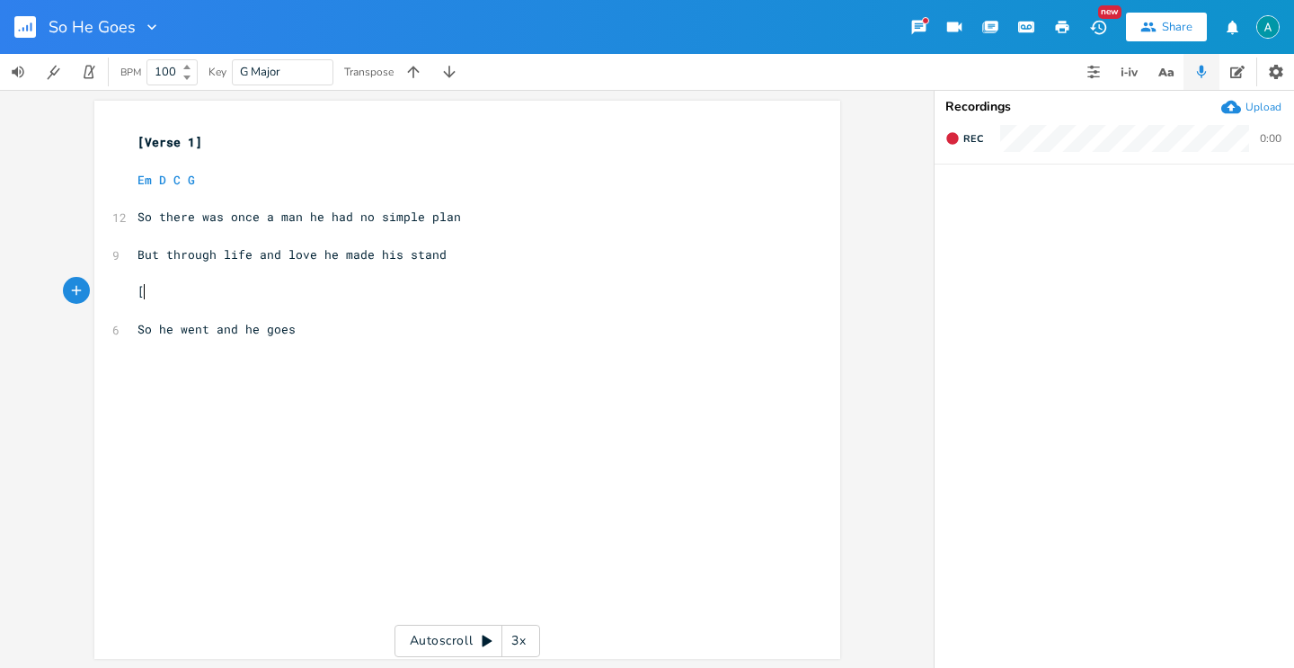
type textarea "[]"
type textarea "Pre-Chorus"
click at [371, 340] on pre "​" at bounding box center [458, 348] width 649 height 19
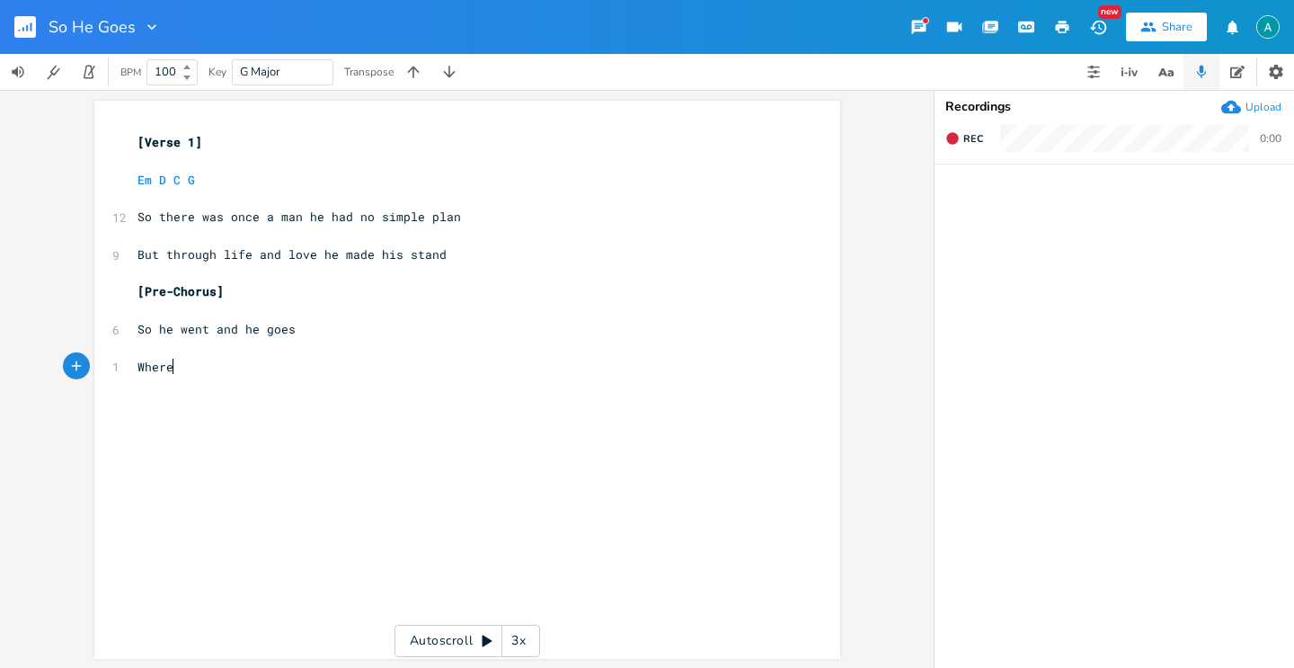
scroll to position [0, 39]
type textarea "Where"
type textarea "nobody knoe"
type textarea "ws"
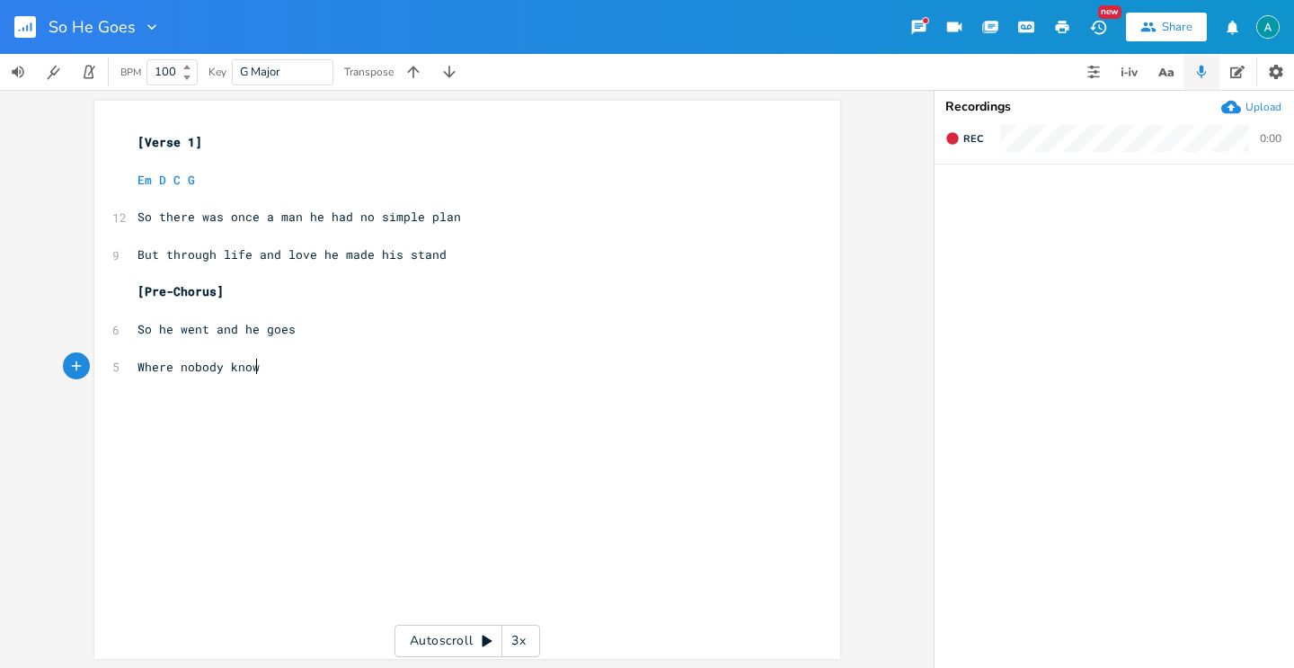
scroll to position [0, 14]
type textarea "And i d"
type textarea "I don"
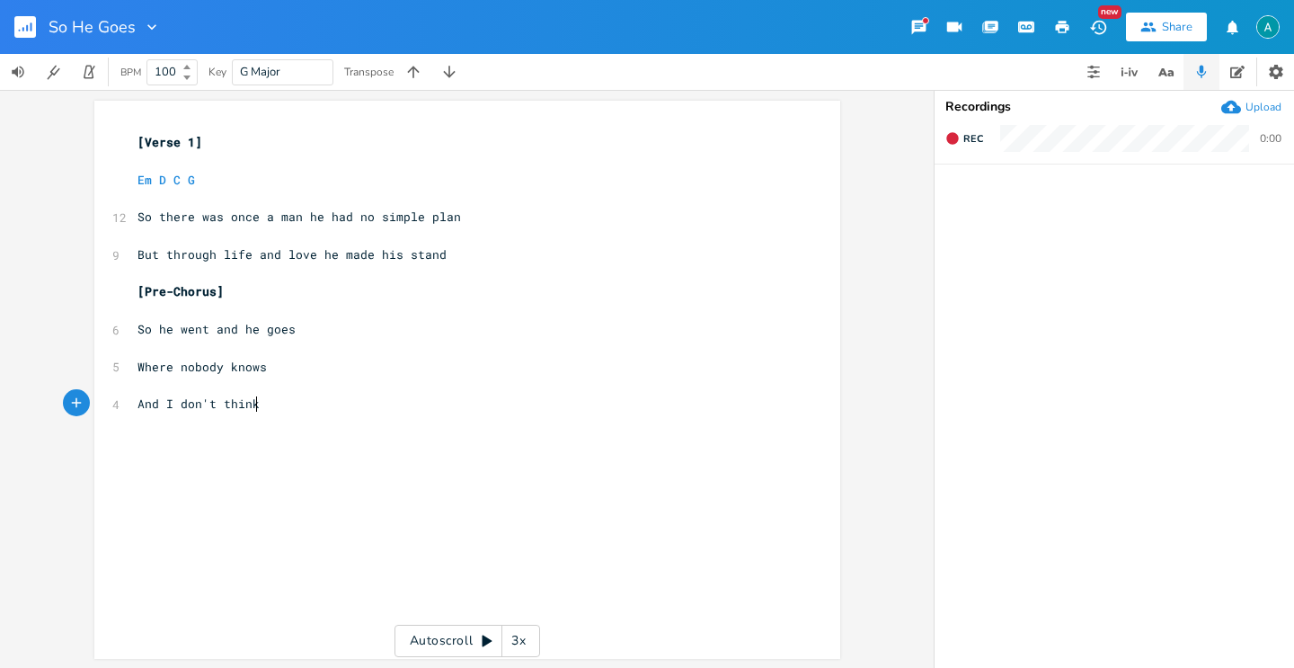
type textarea "n't think"
click at [222, 403] on span "And I don't think" at bounding box center [198, 403] width 122 height 16
click at [217, 403] on span "And I don't think" at bounding box center [198, 403] width 122 height 16
type textarea "even"
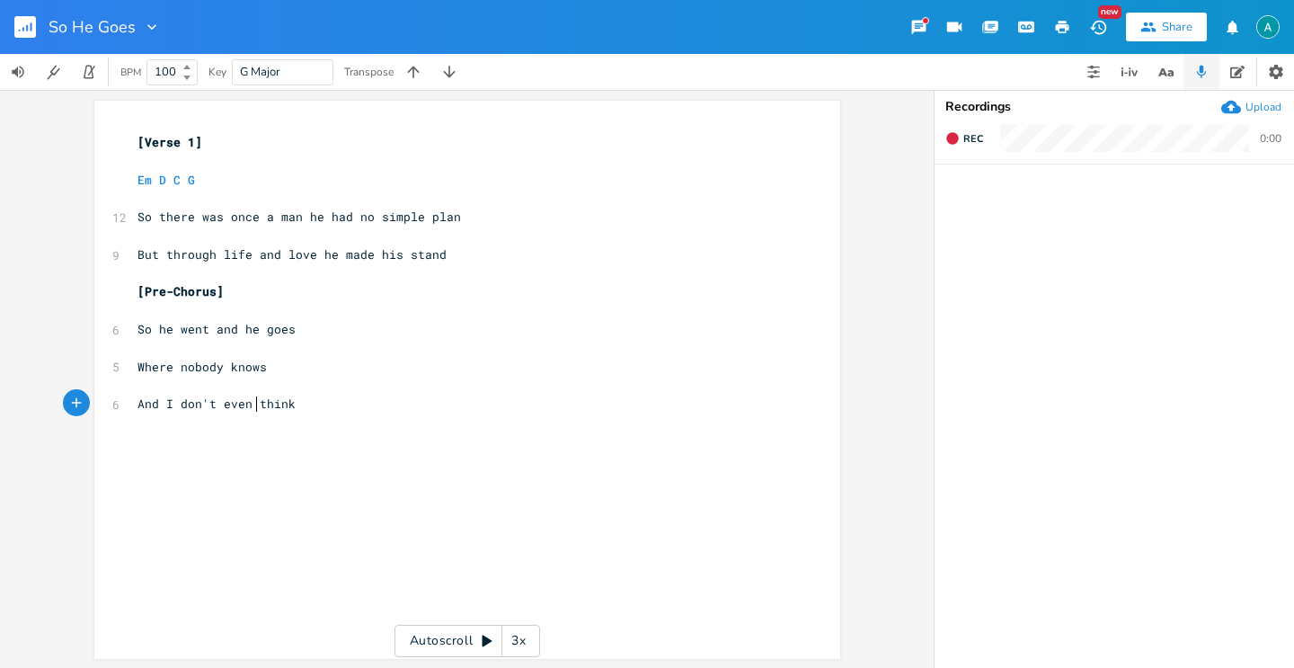
scroll to position [0, 28]
click at [228, 404] on span "And I don't even think" at bounding box center [216, 403] width 158 height 16
type textarea "even"
click at [228, 404] on span "And I don't even think" at bounding box center [216, 403] width 158 height 16
type textarea "not"
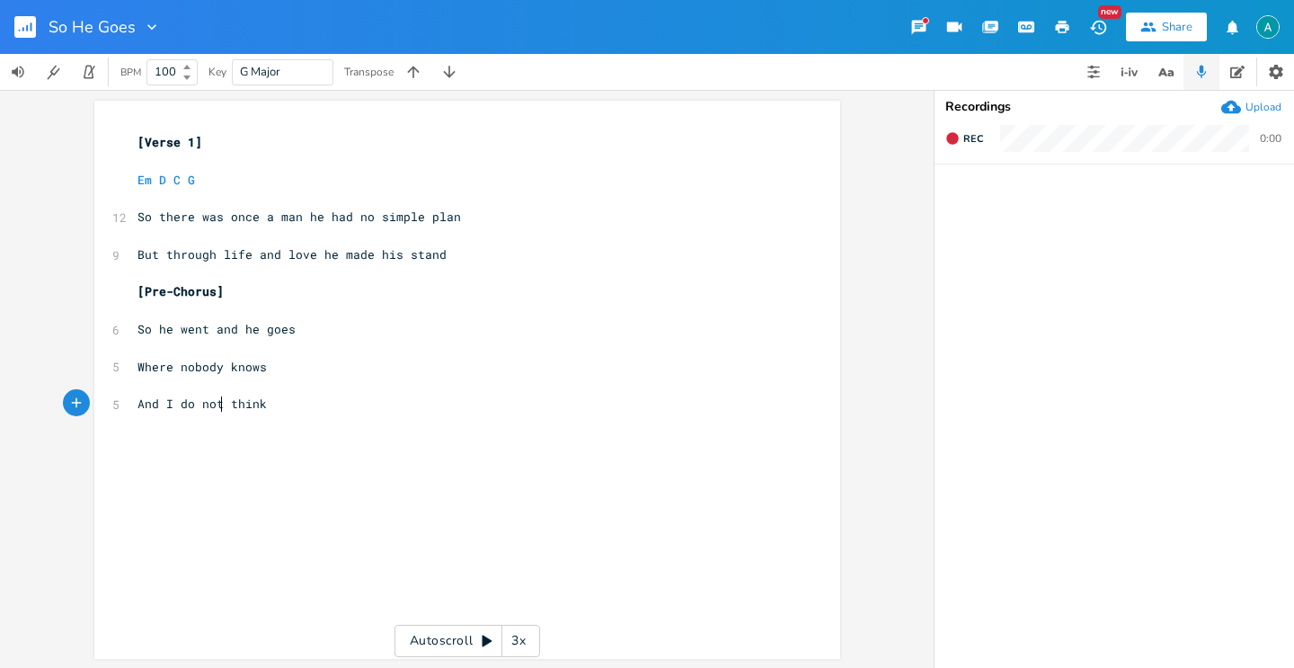
scroll to position [0, 22]
click at [289, 412] on pre "And I do not think" at bounding box center [458, 403] width 649 height 19
type textarea "ThT"
type textarea "at you and I would know"
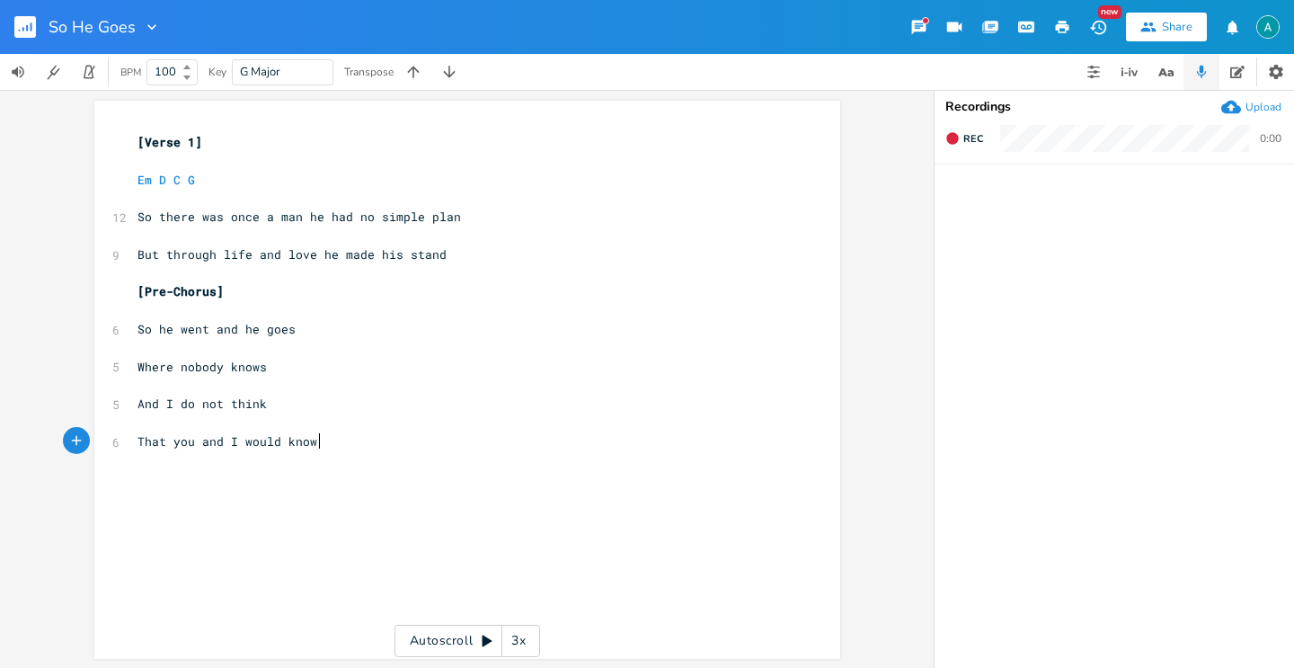
scroll to position [0, 133]
click at [145, 448] on span "That you and I would know" at bounding box center [227, 441] width 180 height 16
type textarea "Eve"
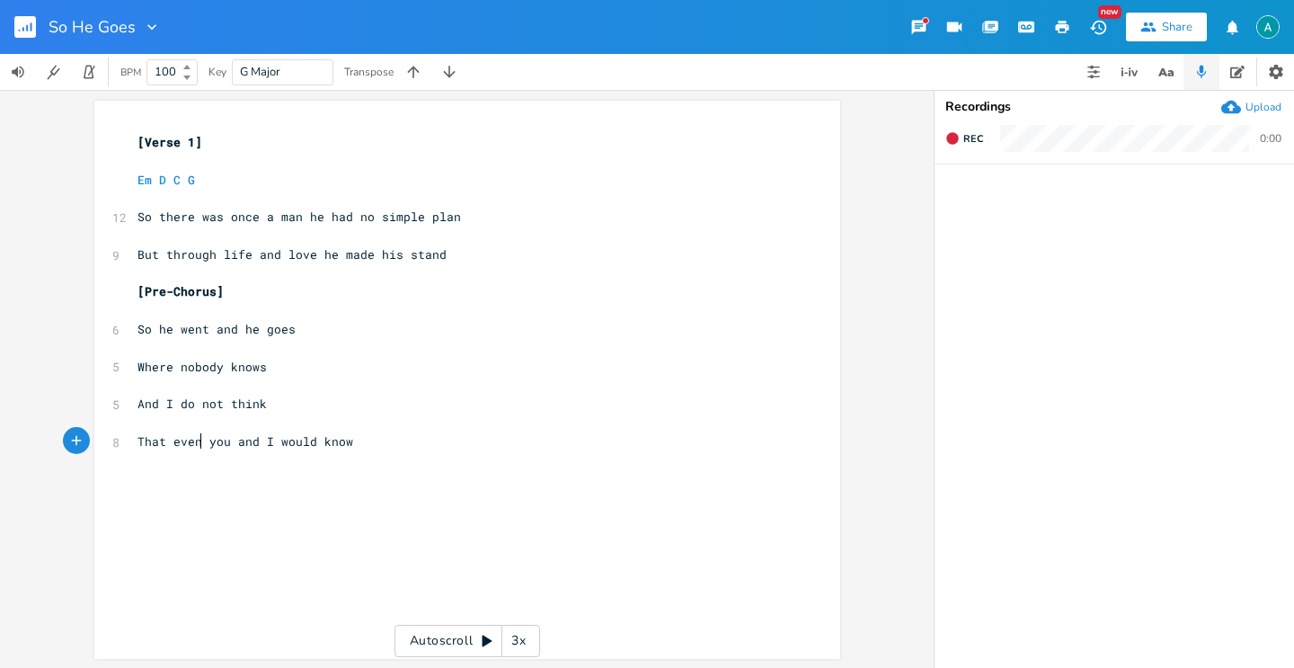
scroll to position [0, 56]
type textarea "That even"
click at [364, 446] on pre "That even you and I would know" at bounding box center [458, 441] width 649 height 19
type textarea "[]"
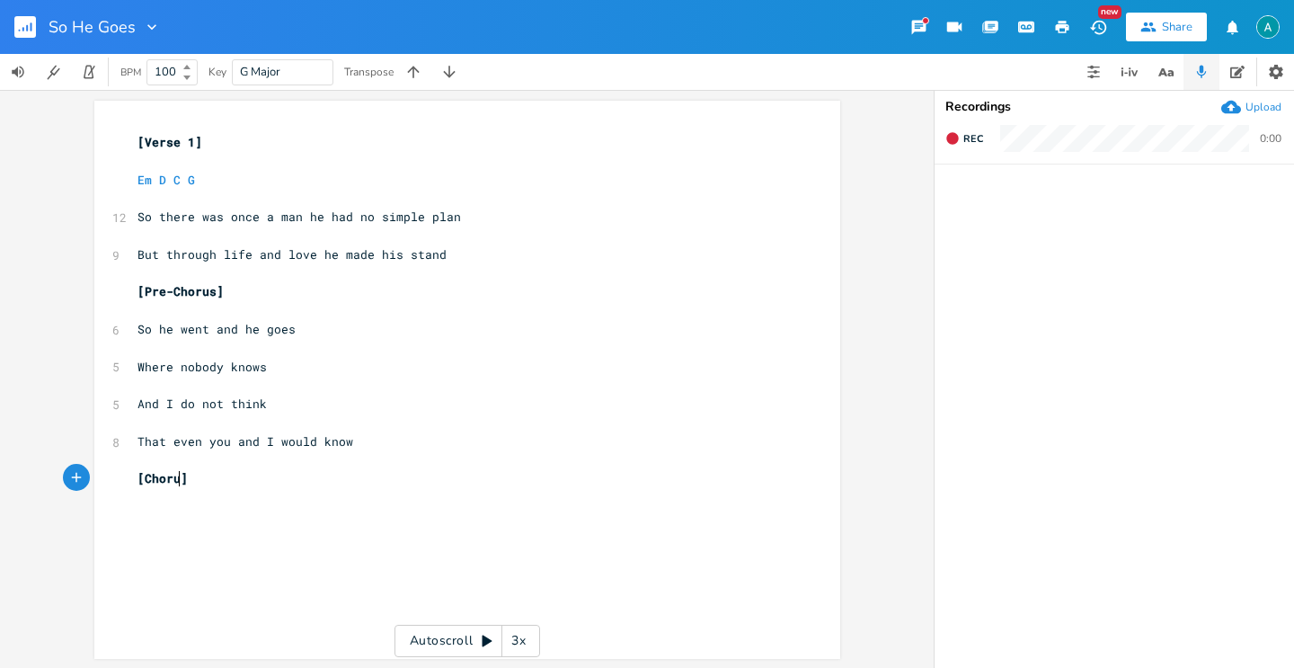
type textarea "Chorus"
type textarea "So he goes"
type textarea "*flute"
type textarea "*"
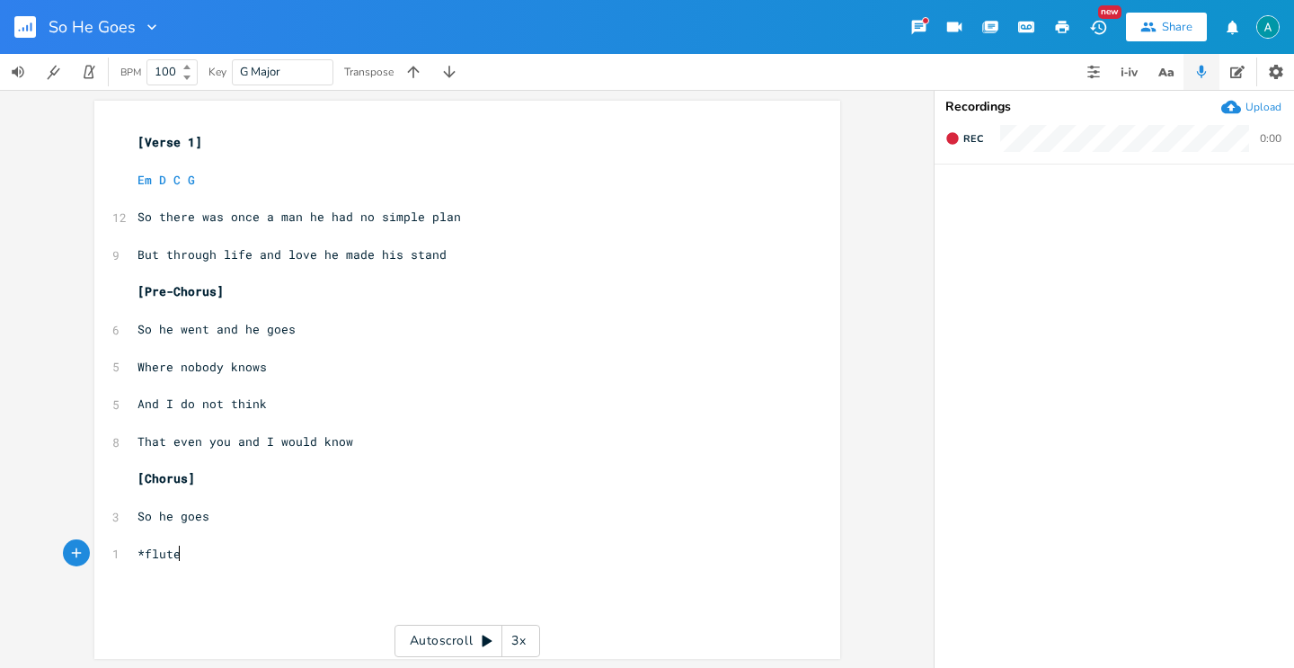
scroll to position [0, 5]
type textarea "So he goes"
type textarea "*l"
type textarea "flute"
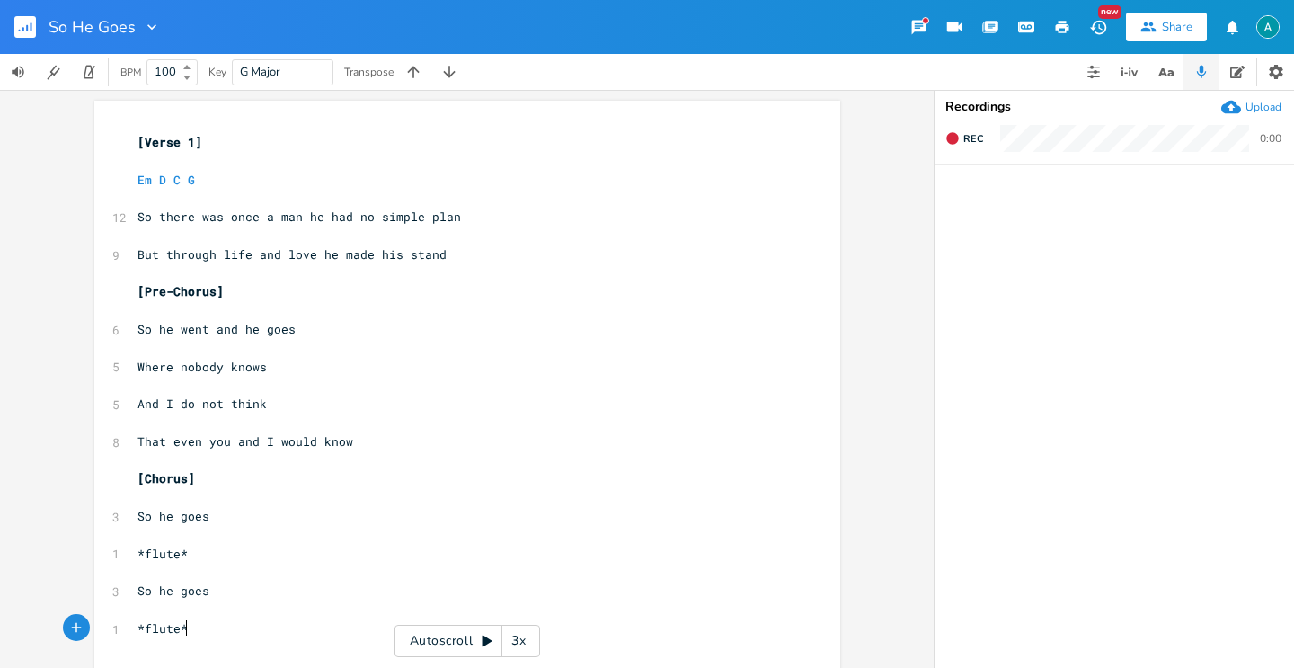
scroll to position [0, 5]
type textarea "*"
click at [123, 145] on div "* x [Verse 1] ​ Em D C G ​ 12 So there was once a man he had no simple plan ​ 9…" at bounding box center [467, 400] width 746 height 599
click at [134, 143] on pre "[Verse 1]" at bounding box center [458, 142] width 649 height 19
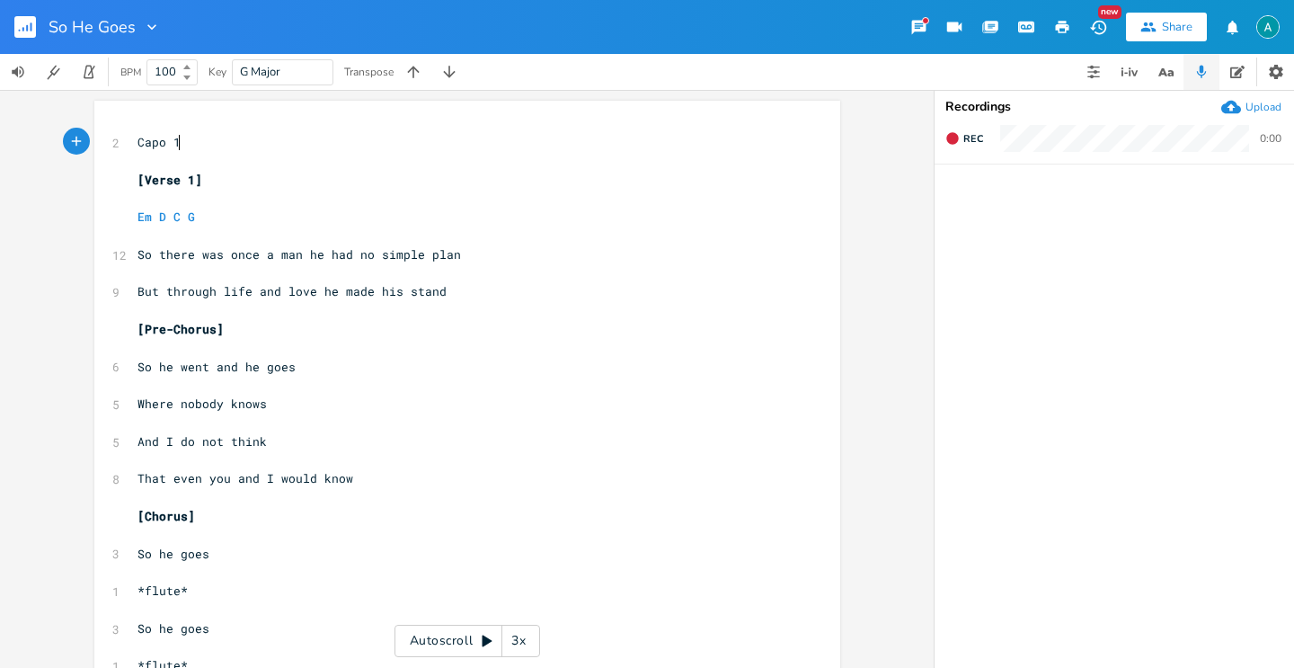
type textarea "Capo 1t"
type textarea "st"
type textarea "fret"
click at [279, 289] on span "But through life and love he made his stand" at bounding box center [291, 291] width 309 height 16
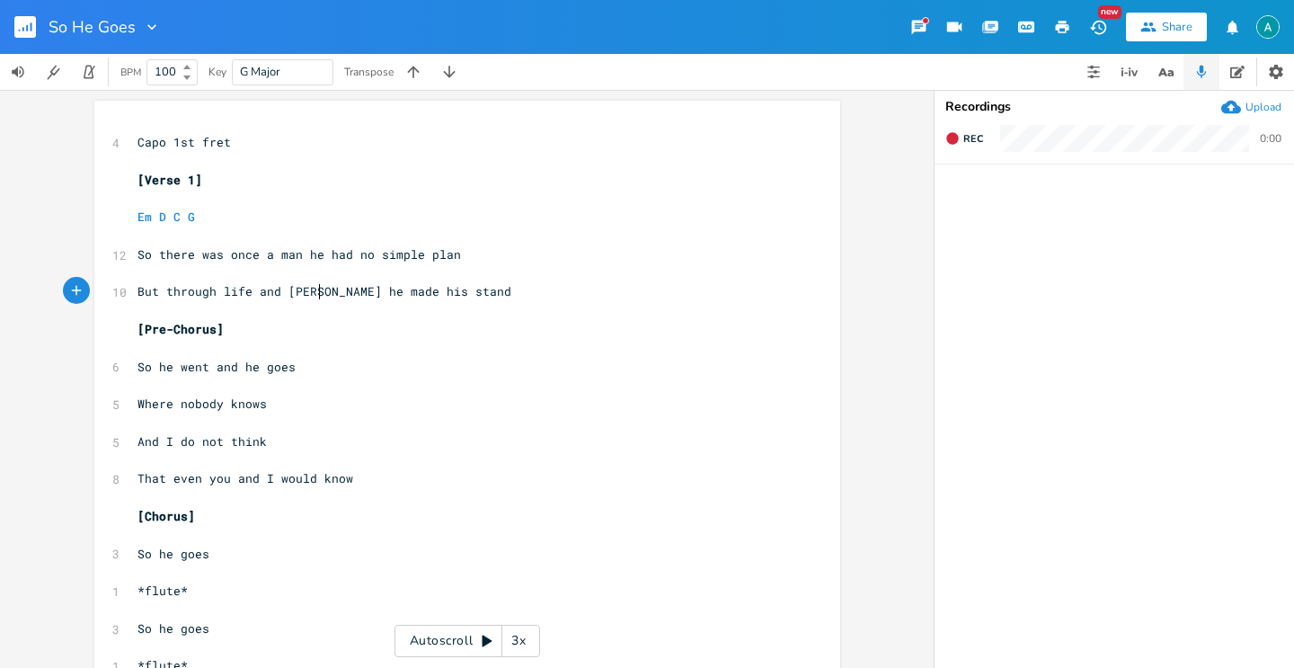
type textarea "throub"
type textarea "gh"
click at [194, 442] on span "And I do not think" at bounding box center [201, 441] width 129 height 16
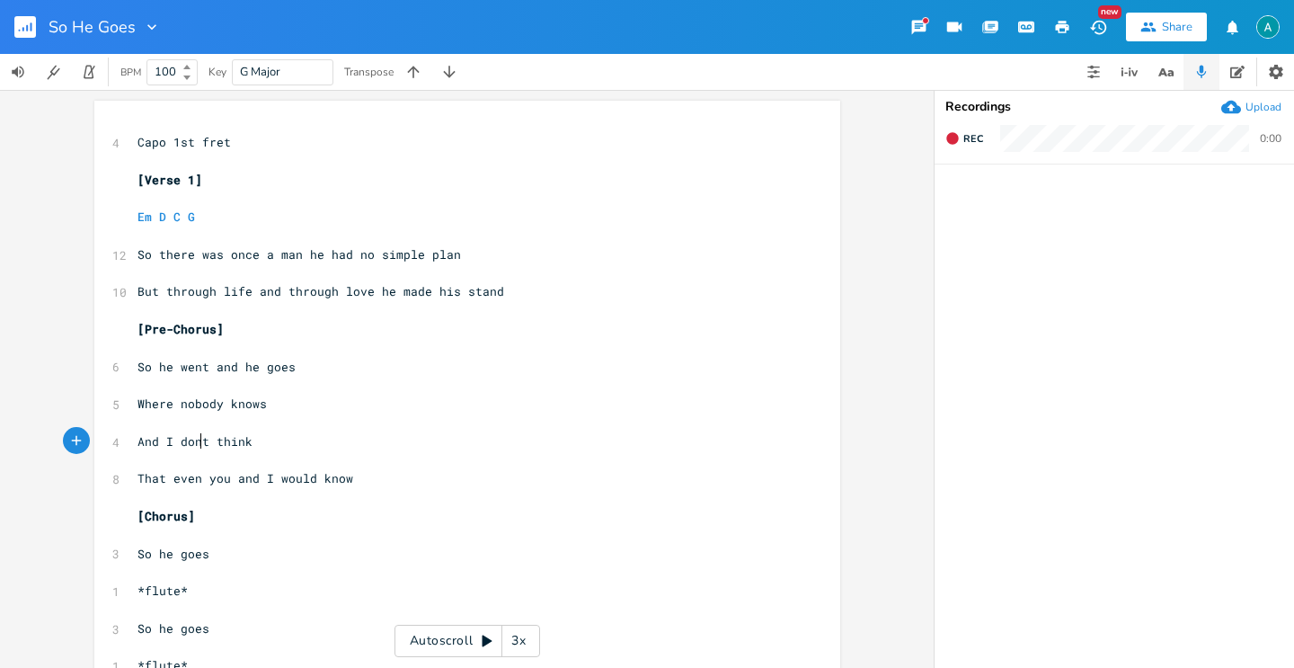
type textarea "'"
type textarea "even"
drag, startPoint x: 170, startPoint y: 481, endPoint x: 227, endPoint y: 484, distance: 57.6
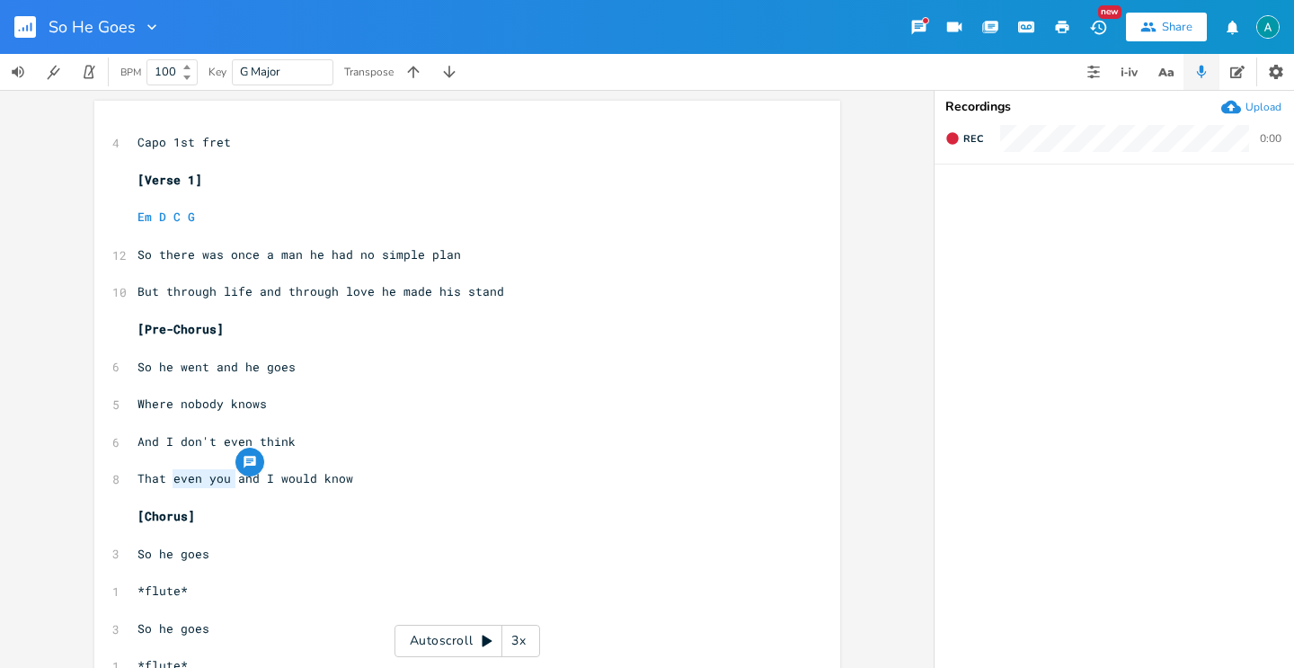
click at [227, 484] on span "That even you and I would know" at bounding box center [245, 478] width 216 height 16
type textarea "even you"
click at [196, 484] on span "That even you and I would know" at bounding box center [245, 478] width 216 height 16
type textarea "at even y"
drag, startPoint x: 210, startPoint y: 483, endPoint x: 146, endPoint y: 483, distance: 64.7
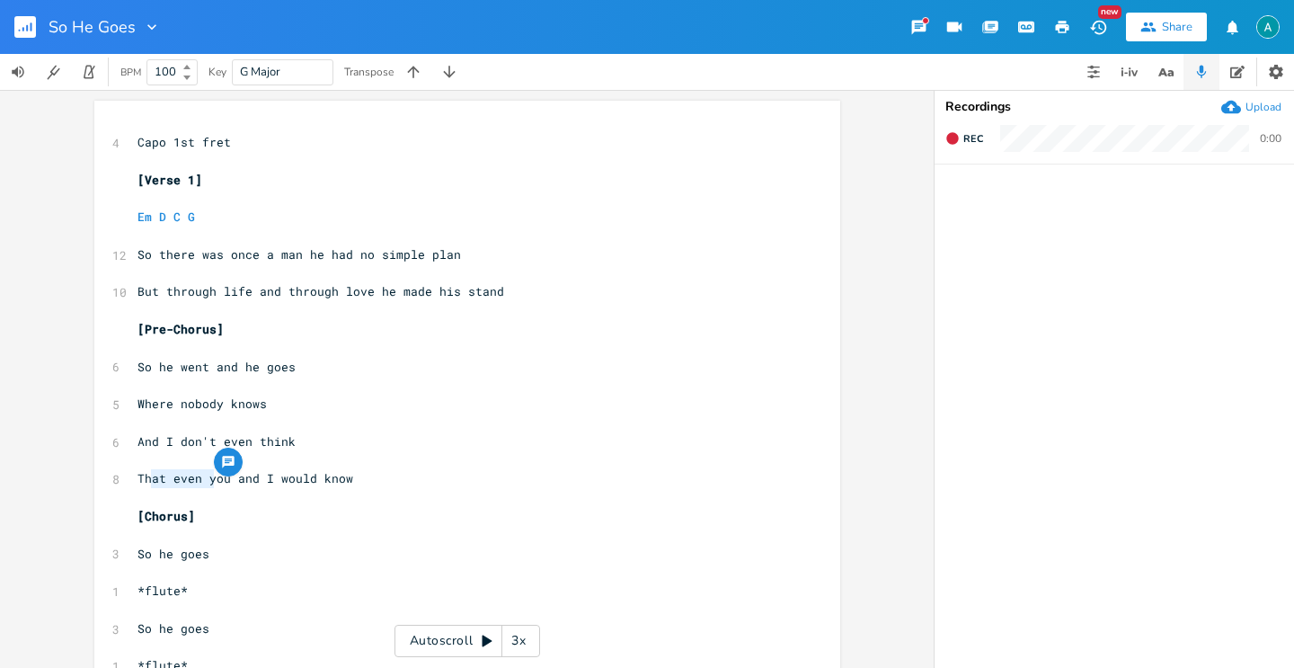
click at [146, 483] on span "That even you and I would know" at bounding box center [245, 478] width 216 height 16
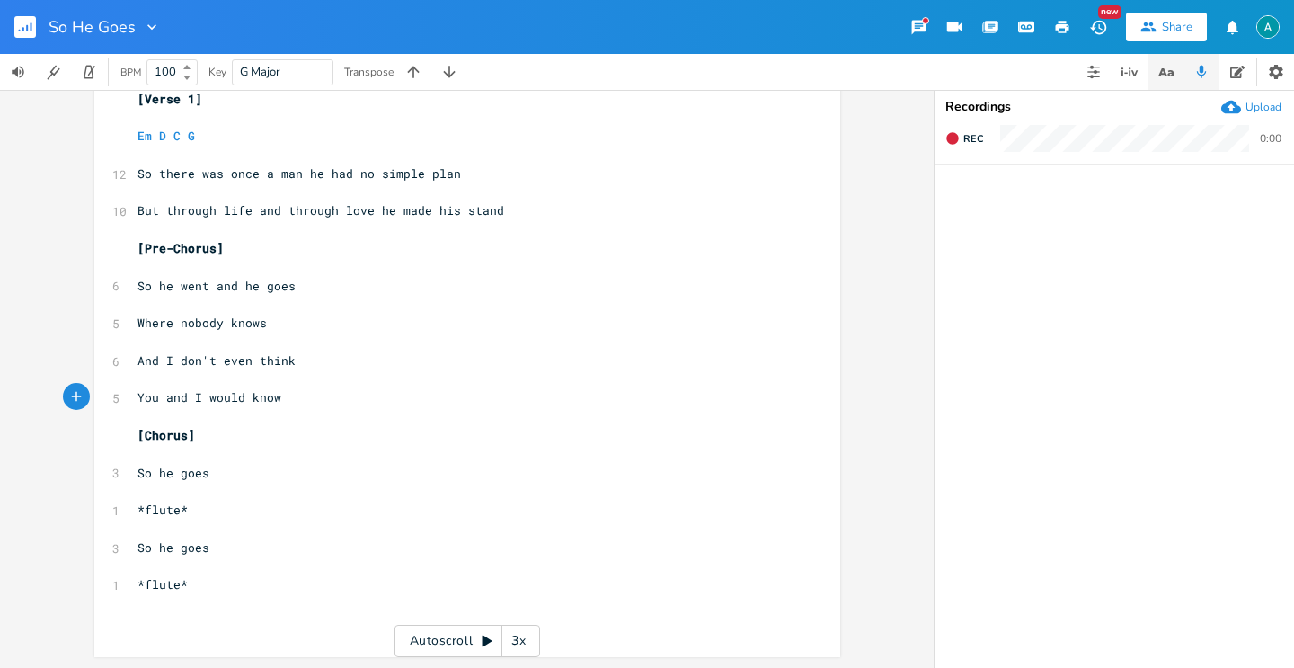
type textarea "Y"
click at [1159, 59] on button "button" at bounding box center [1166, 72] width 36 height 36
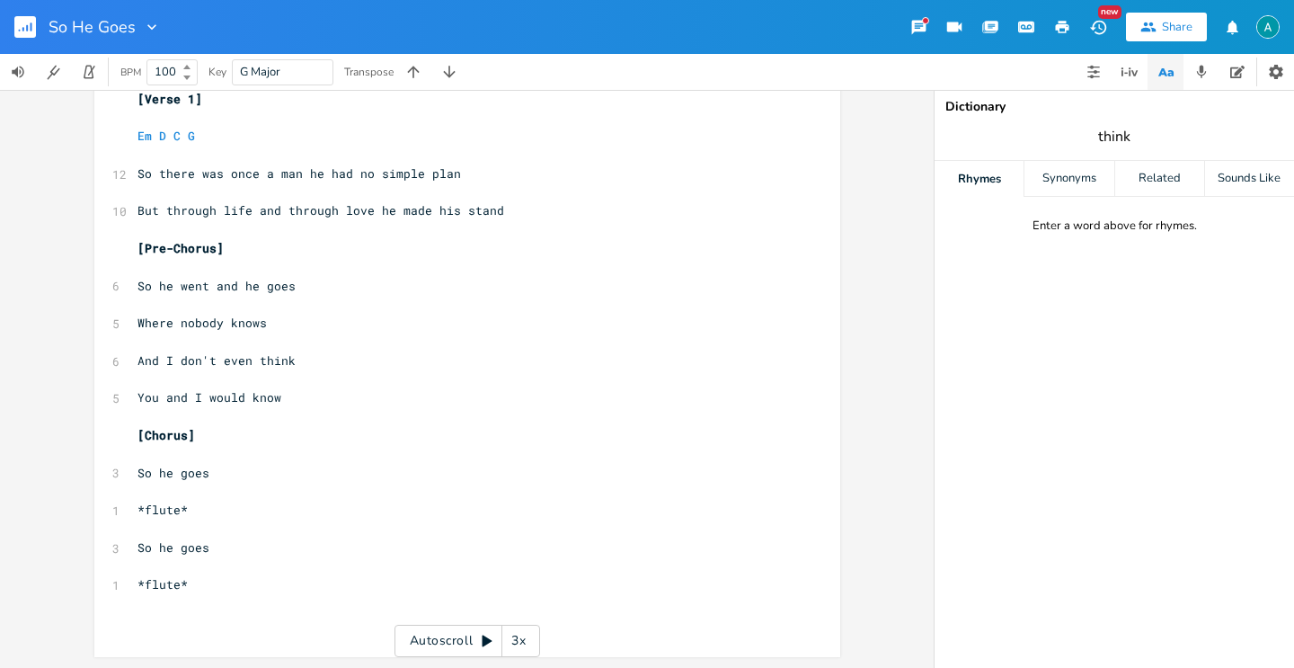
type input "think"
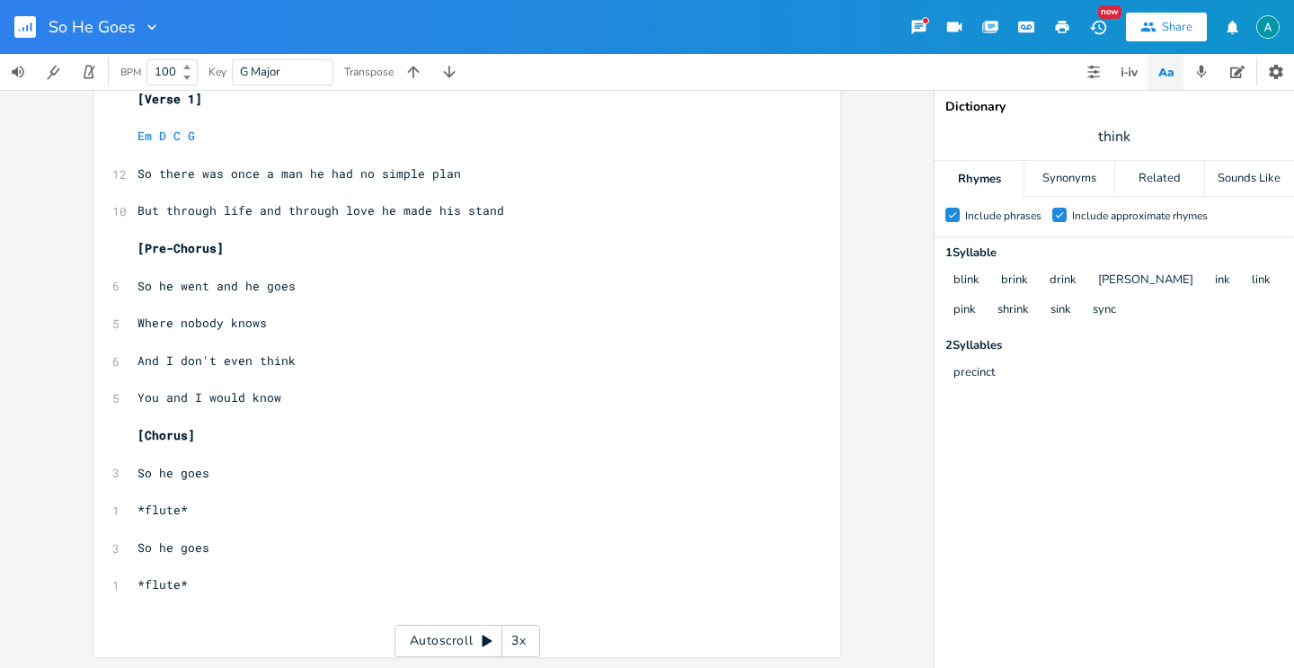
click at [37, 31] on button "button" at bounding box center [32, 26] width 36 height 43
